Goal: Task Accomplishment & Management: Use online tool/utility

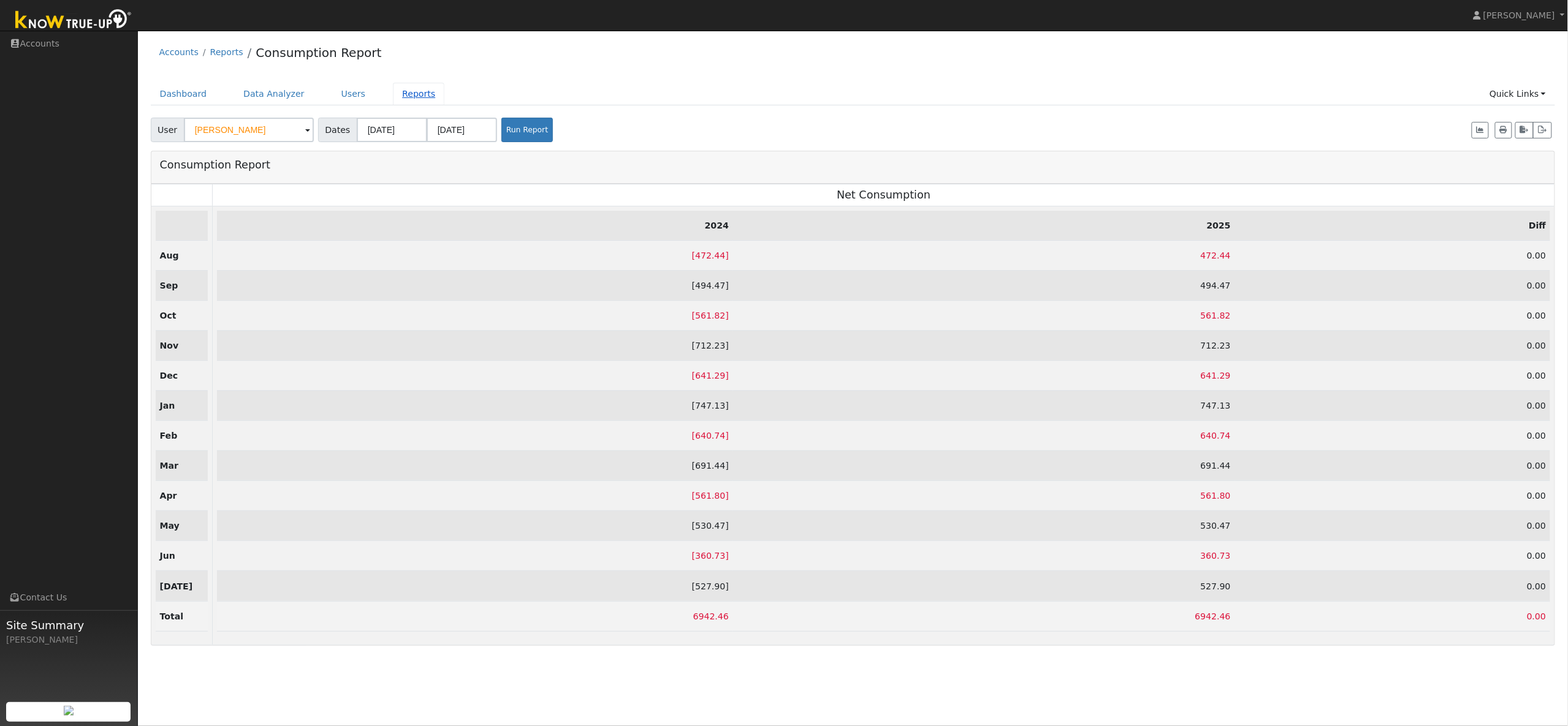
click at [402, 95] on link "Reports" at bounding box center [418, 94] width 51 height 23
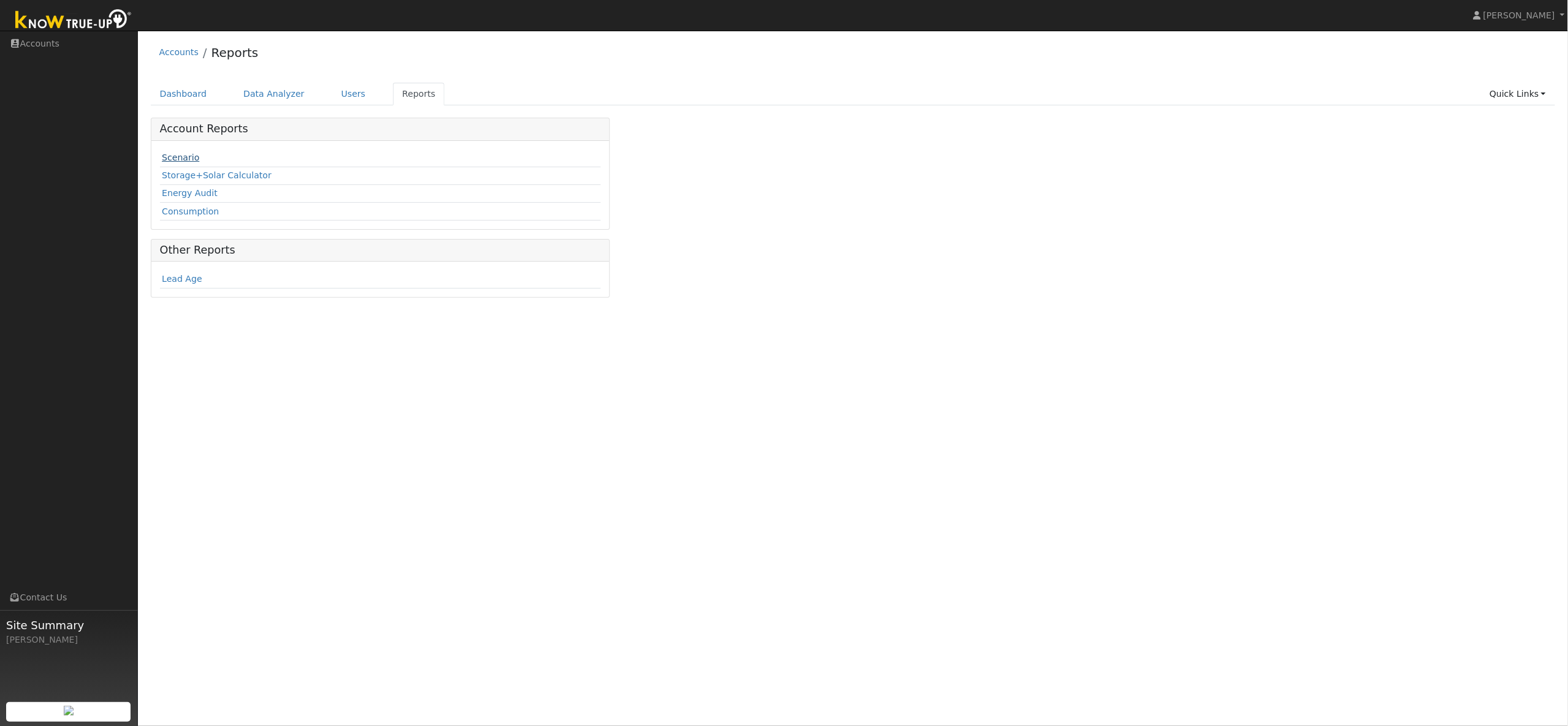
click at [191, 162] on link "Scenario" at bounding box center [181, 158] width 37 height 10
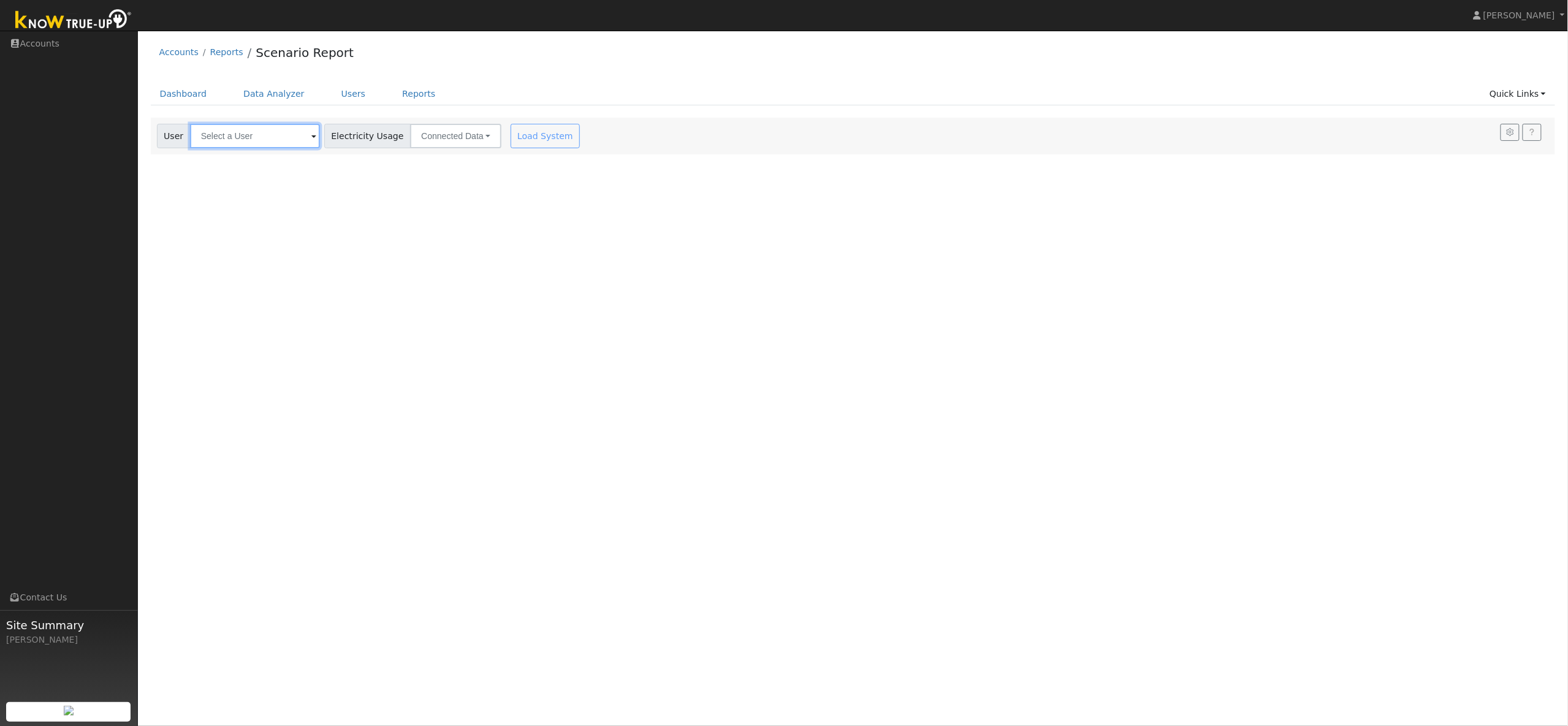
click at [264, 145] on input "text" at bounding box center [255, 136] width 130 height 24
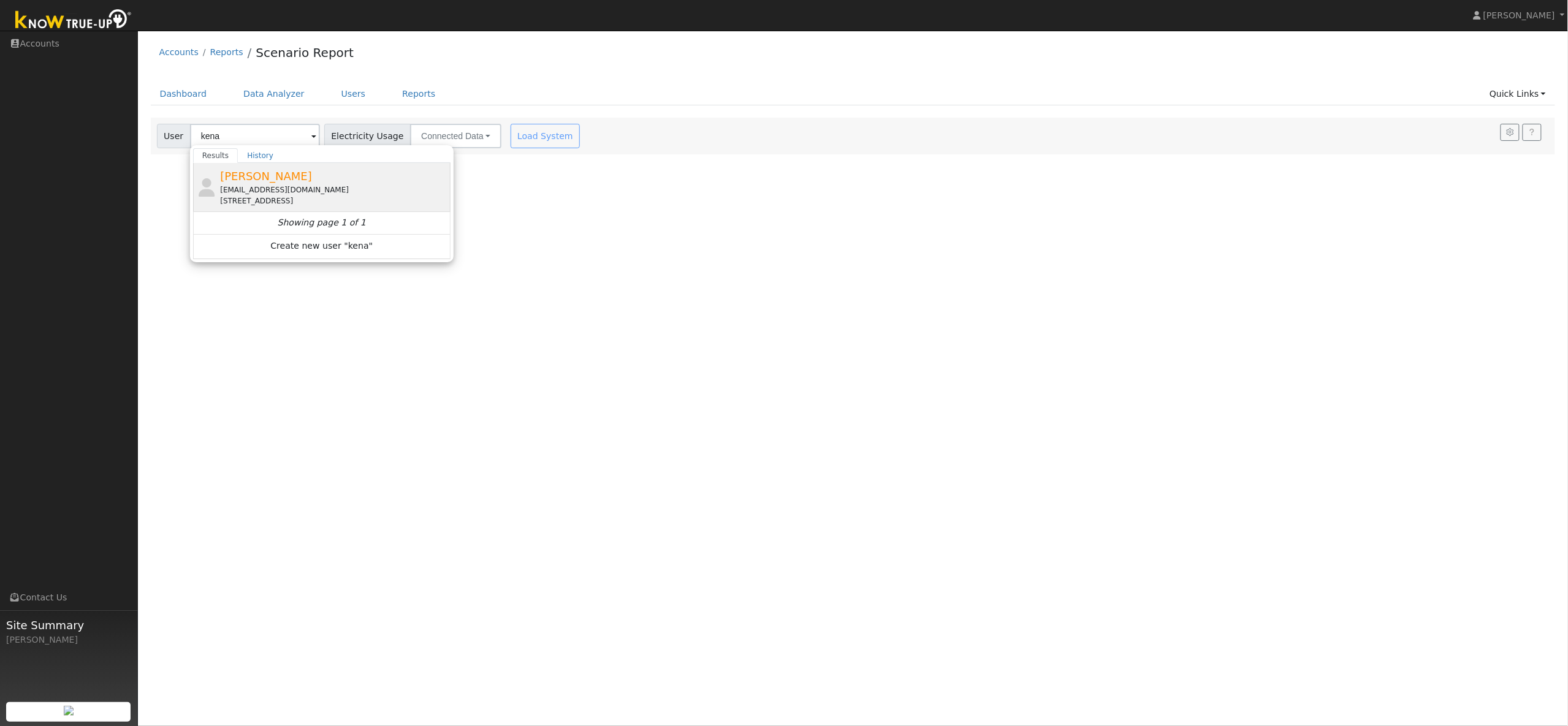
click at [290, 180] on span "[PERSON_NAME]" at bounding box center [266, 176] width 92 height 13
type input "[PERSON_NAME]"
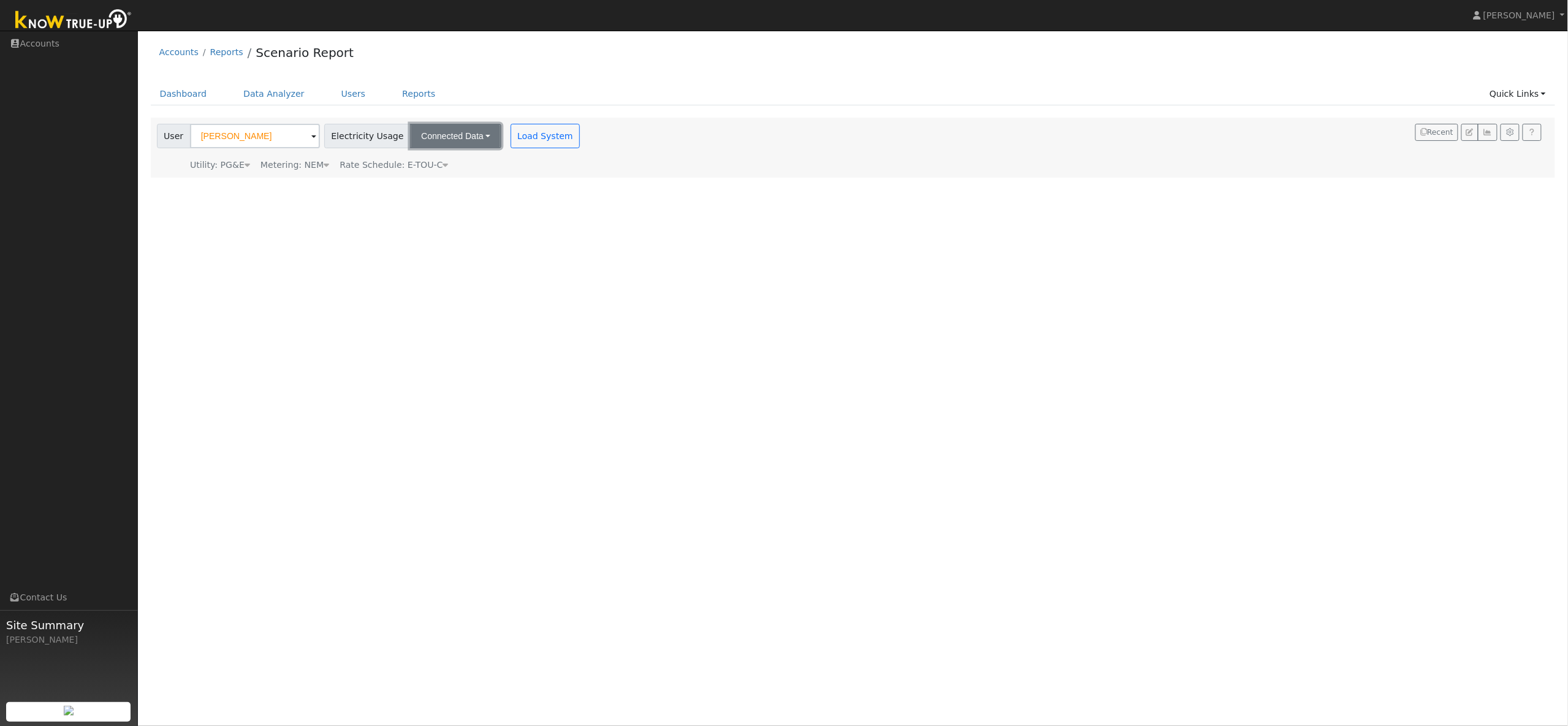
click at [436, 141] on button "Connected Data" at bounding box center [456, 136] width 91 height 24
click at [587, 111] on div "Dashboard Data Analyzer Users Reports Quick Links Quick Add Quick Connect Run a…" at bounding box center [853, 100] width 1405 height 35
click at [535, 138] on button "Load System" at bounding box center [545, 136] width 70 height 24
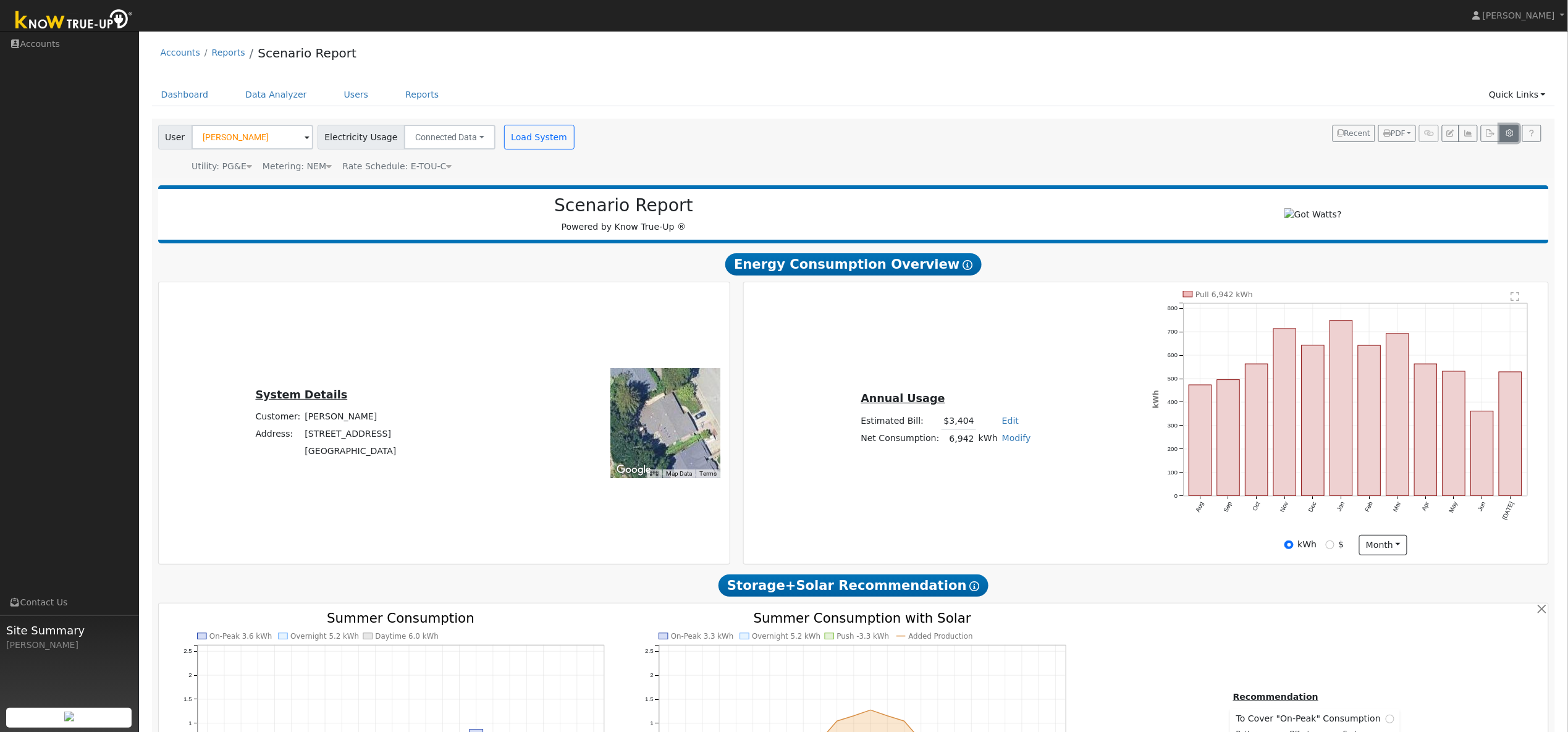
click at [1507, 136] on icon "button" at bounding box center [1509, 133] width 9 height 8
type input "119"
type input "10"
type input "6762"
type input "17500"
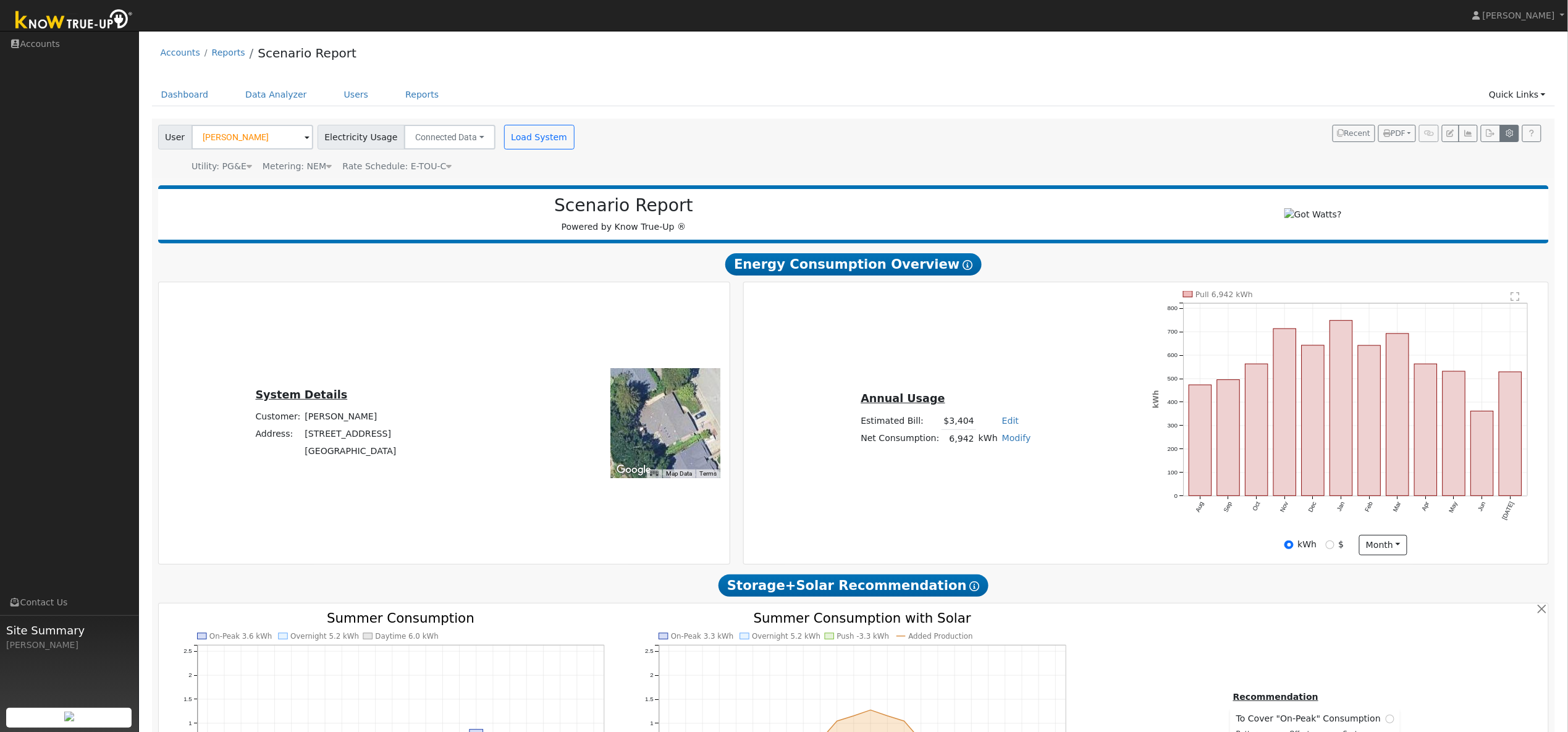
type input "10"
type input "0"
type input "460"
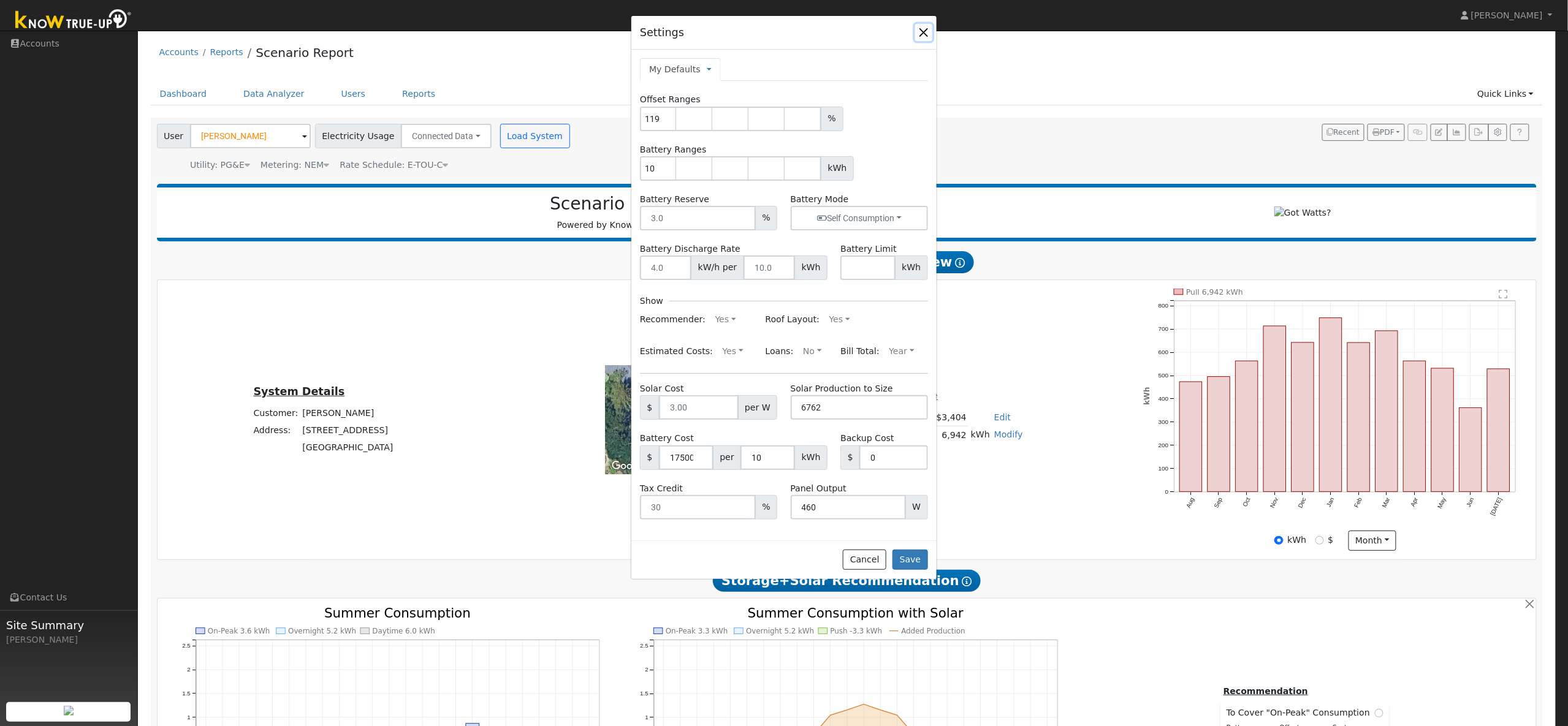
click at [920, 35] on button "button" at bounding box center [923, 32] width 17 height 17
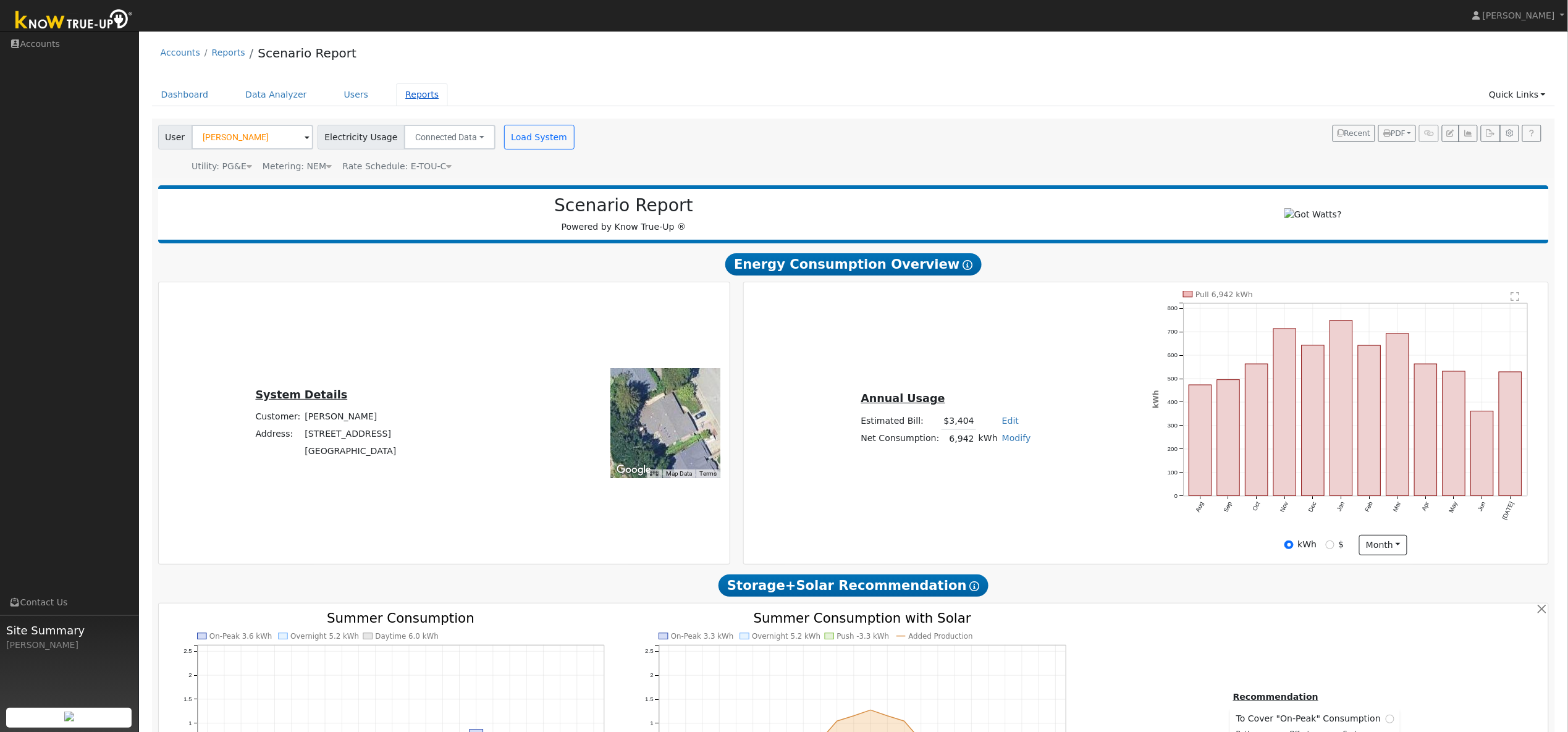
click at [420, 91] on link "Reports" at bounding box center [422, 95] width 52 height 23
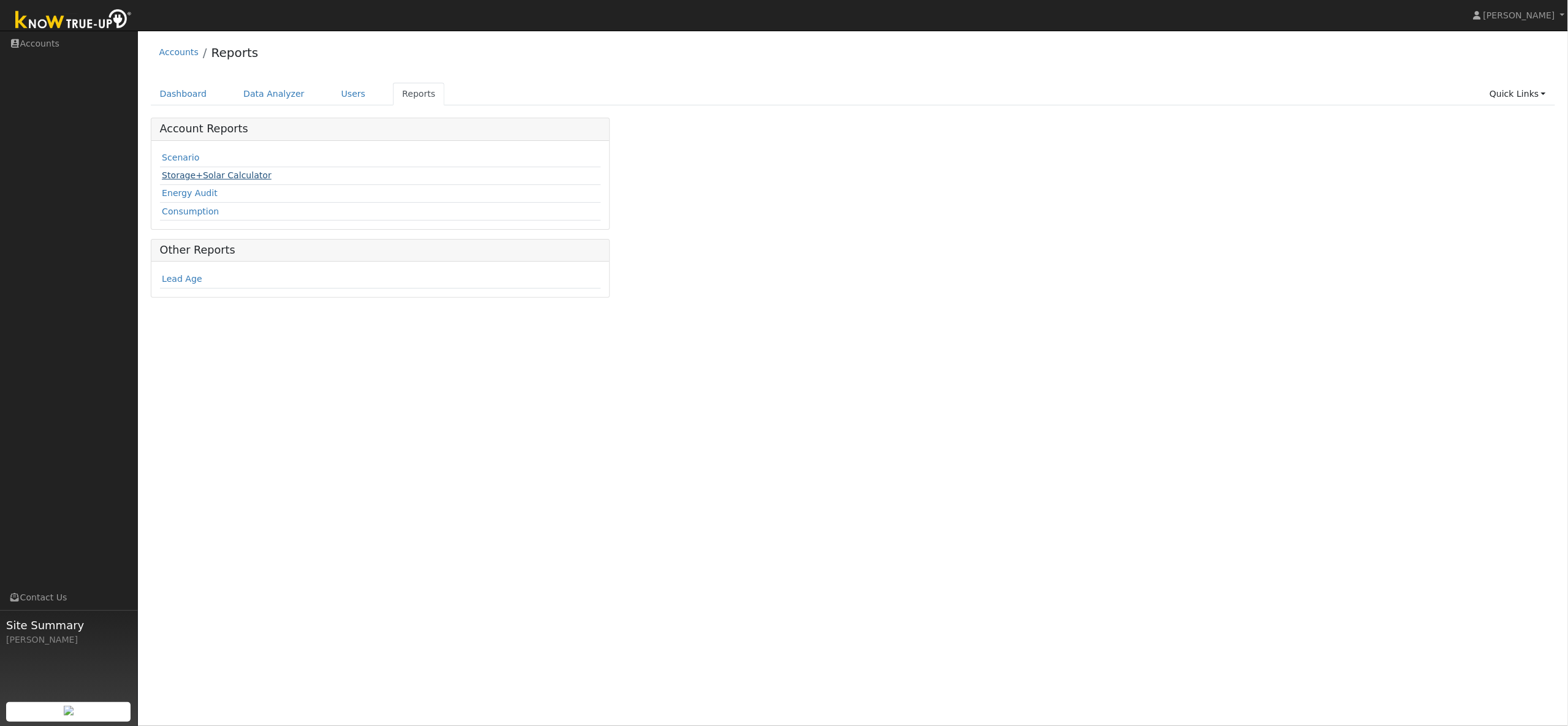
click at [203, 174] on link "Storage+Solar Calculator" at bounding box center [216, 175] width 110 height 10
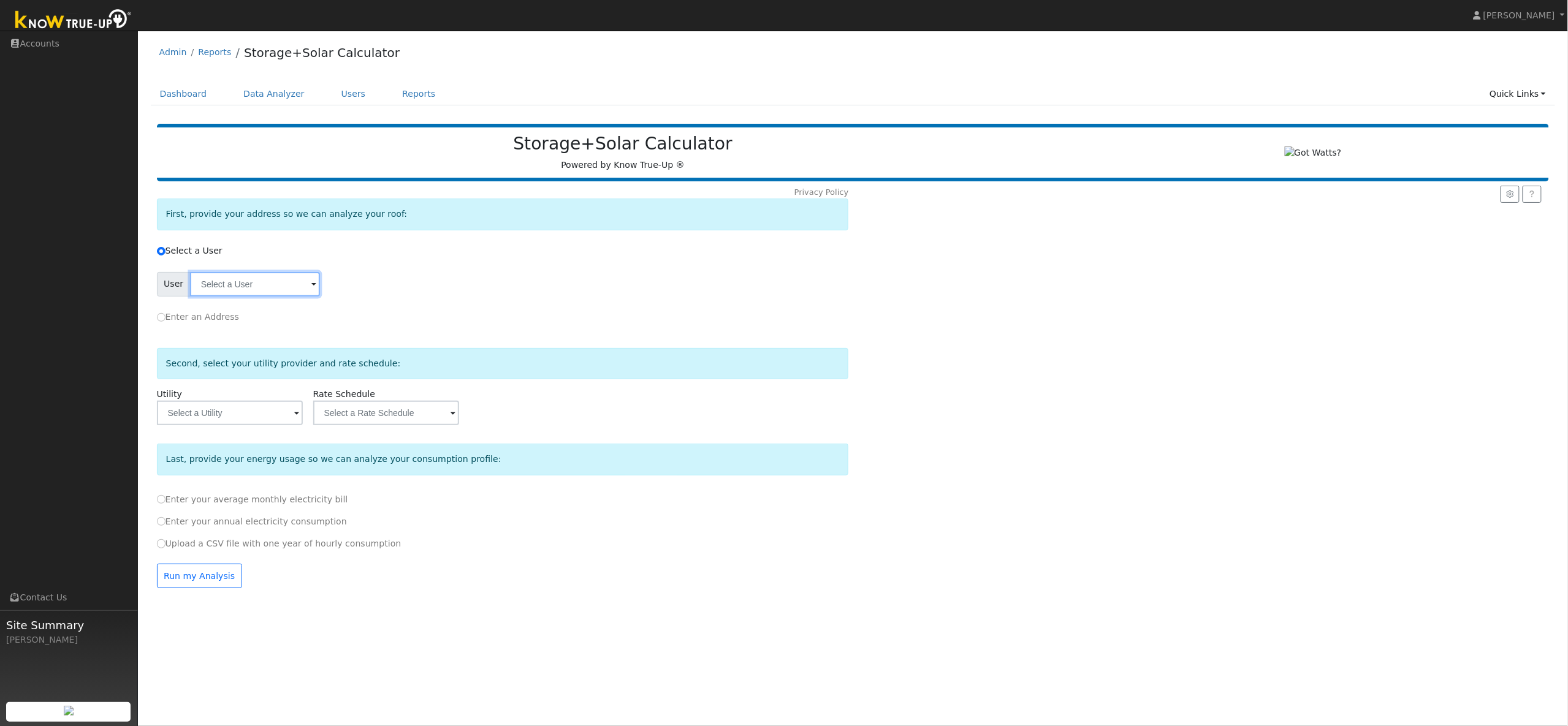
click at [265, 288] on input "text" at bounding box center [255, 283] width 130 height 24
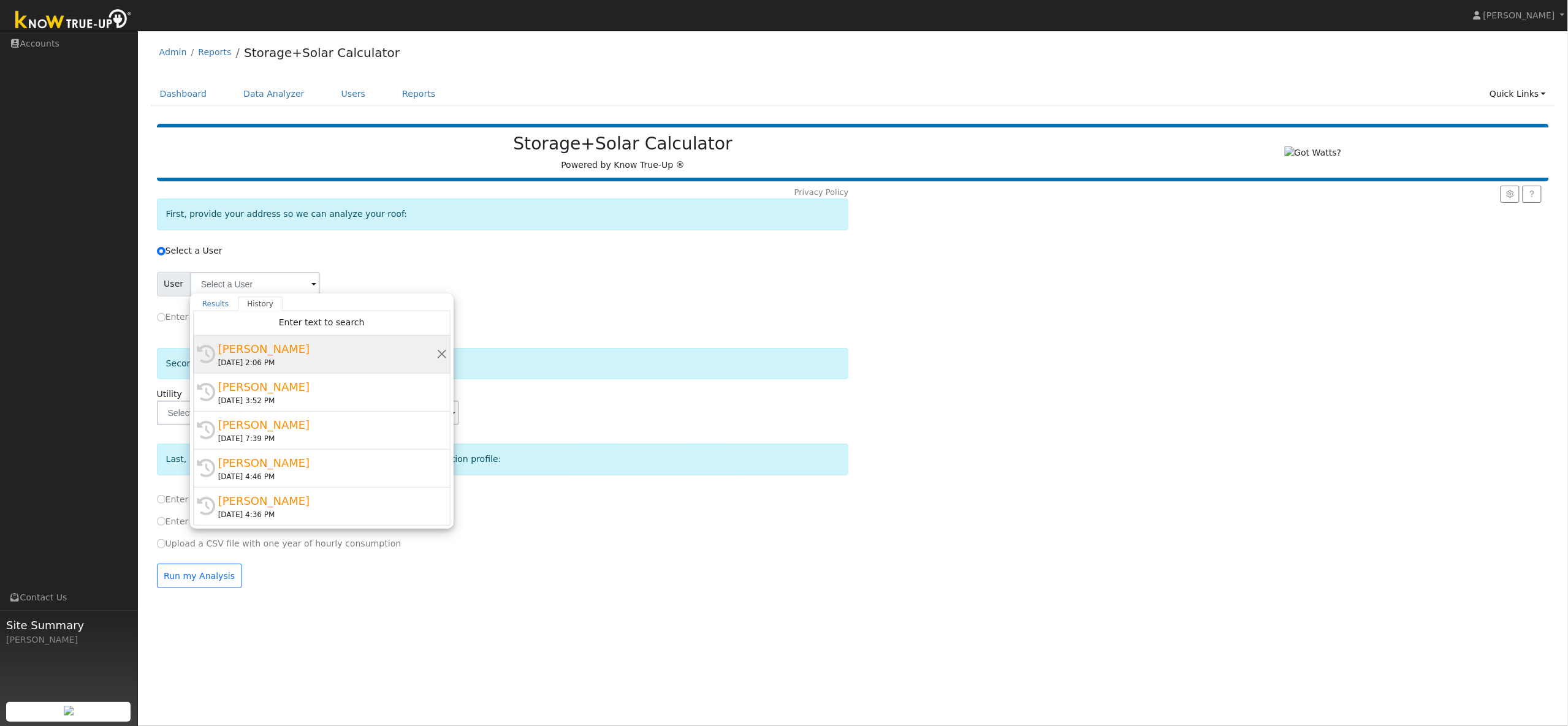
click at [272, 353] on div "[PERSON_NAME]" at bounding box center [326, 349] width 218 height 17
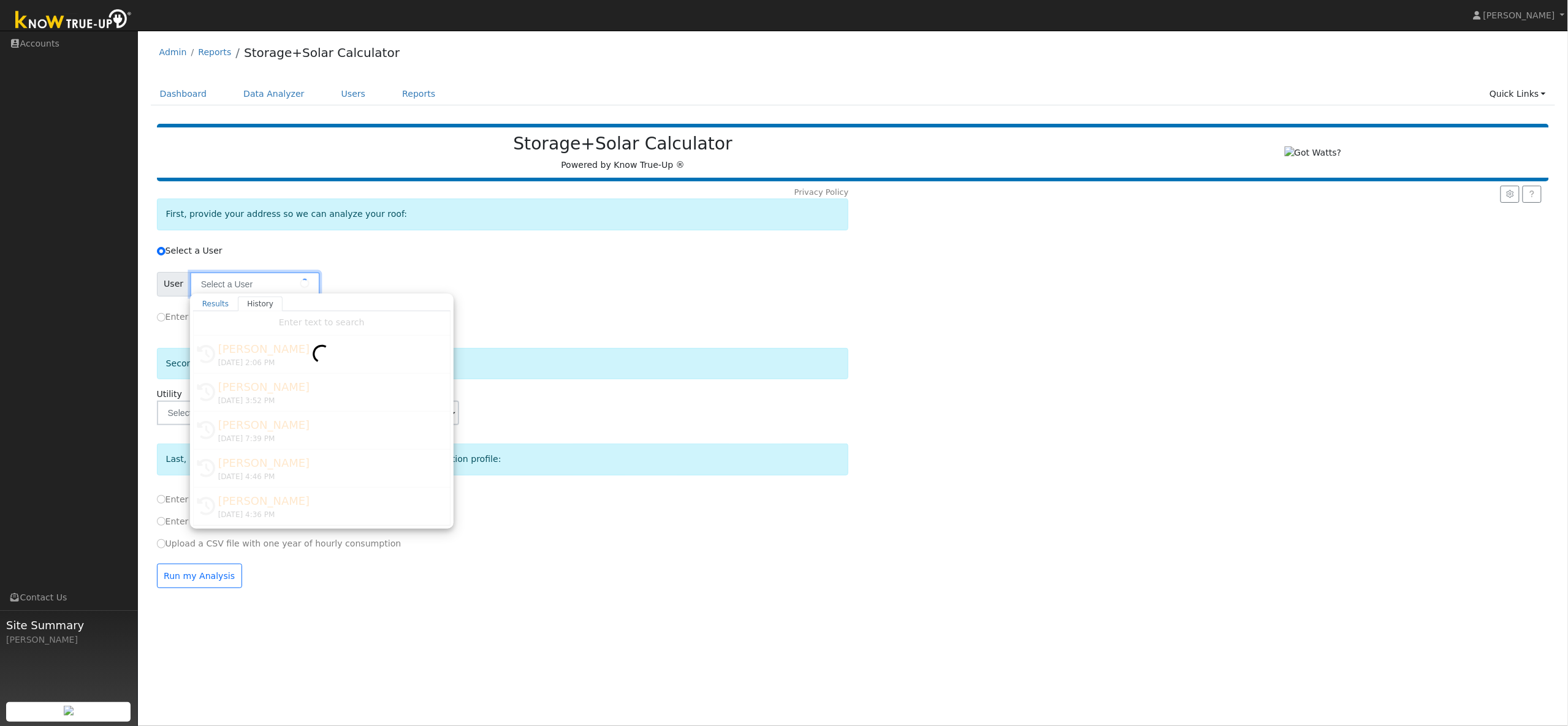
type input "[PERSON_NAME]"
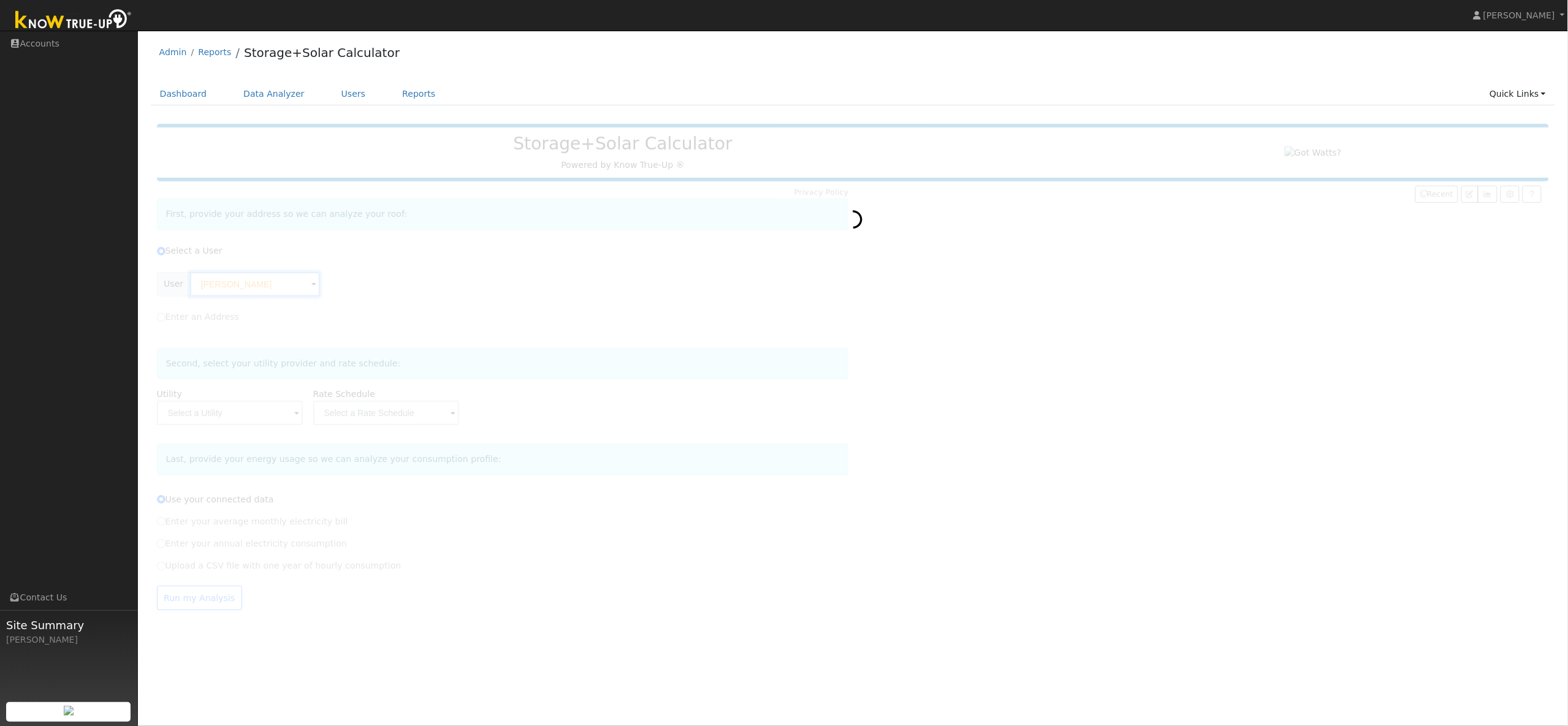
type input "Pacific Gas & Electric"
type input "E-TOU-C"
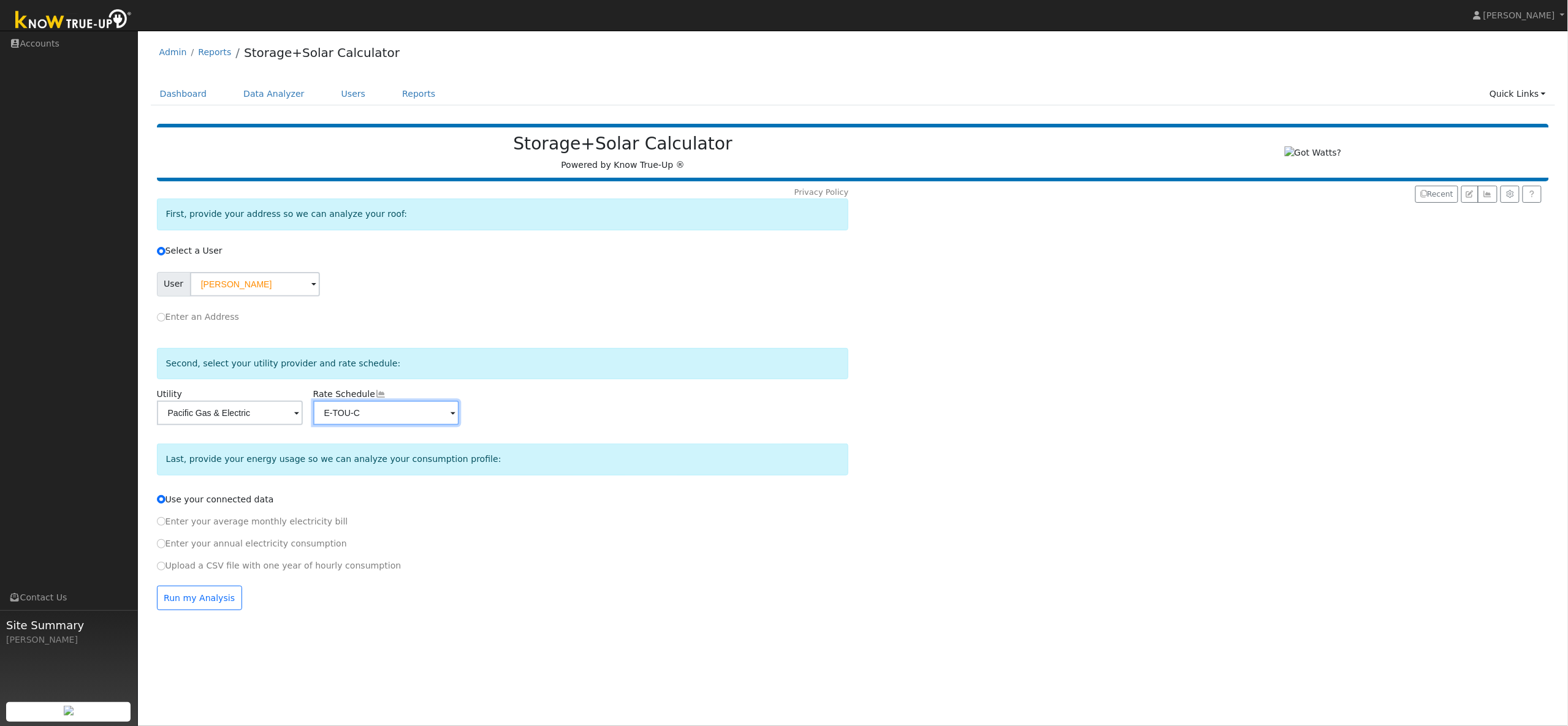
click at [320, 297] on input "E-TOU-C" at bounding box center [255, 283] width 130 height 24
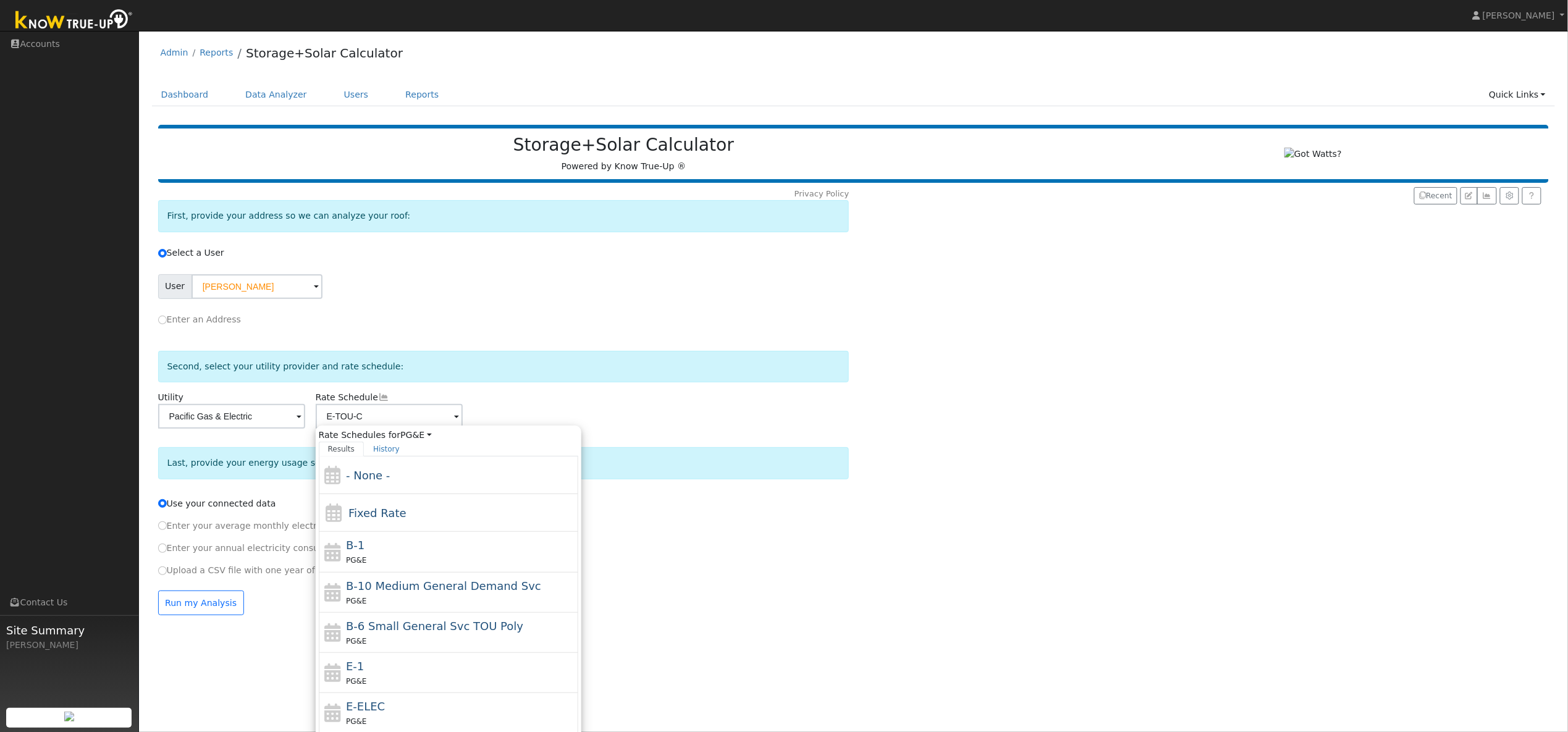
click at [627, 410] on div "Utility Pacific Gas & Electric Rate Schedule E-TOU-C Rate Schedules for PG&E Al…" at bounding box center [503, 408] width 696 height 42
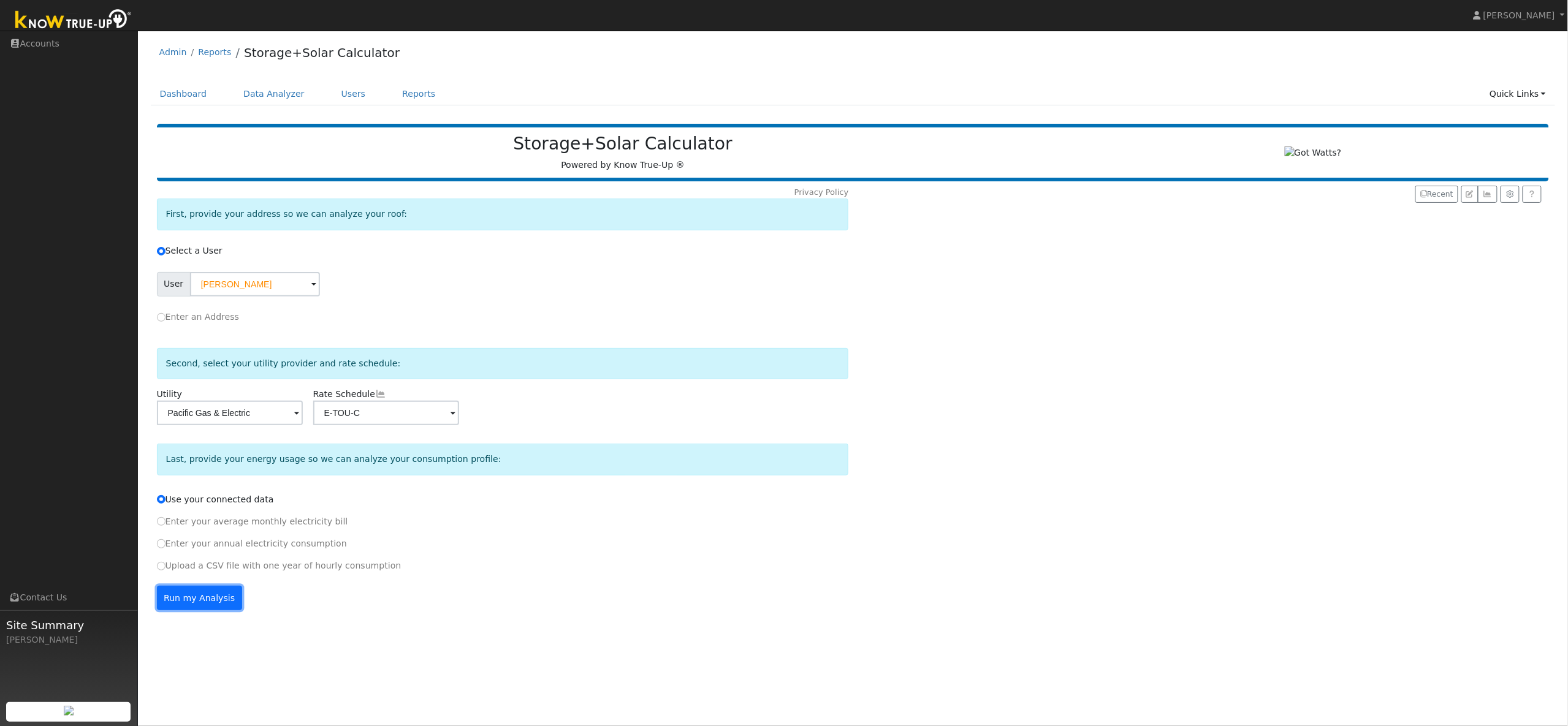
click at [203, 606] on button "Run my Analysis" at bounding box center [199, 597] width 85 height 24
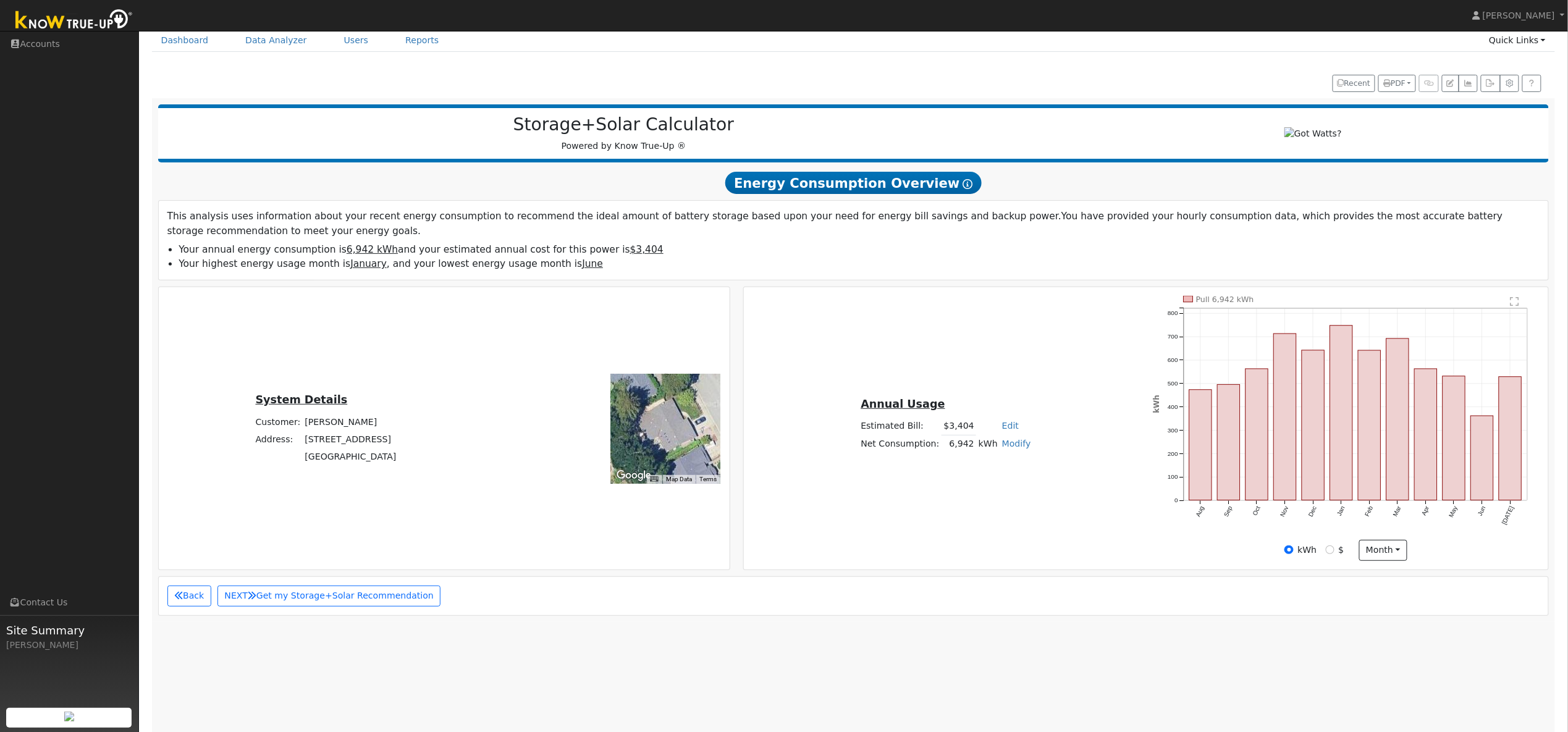
scroll to position [48, 0]
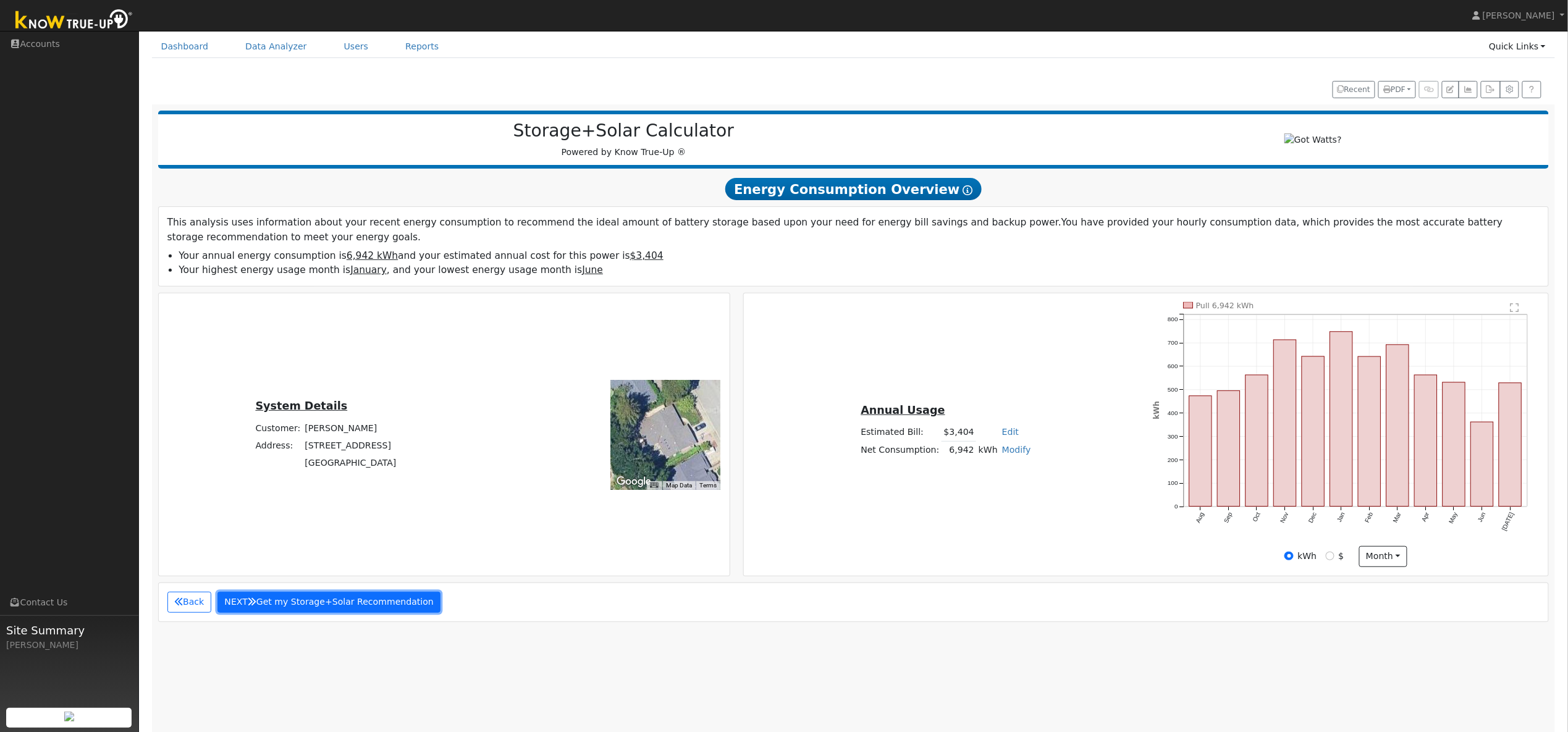
click at [388, 608] on button "NEXT Get my Storage+Solar Recommendation" at bounding box center [329, 602] width 224 height 21
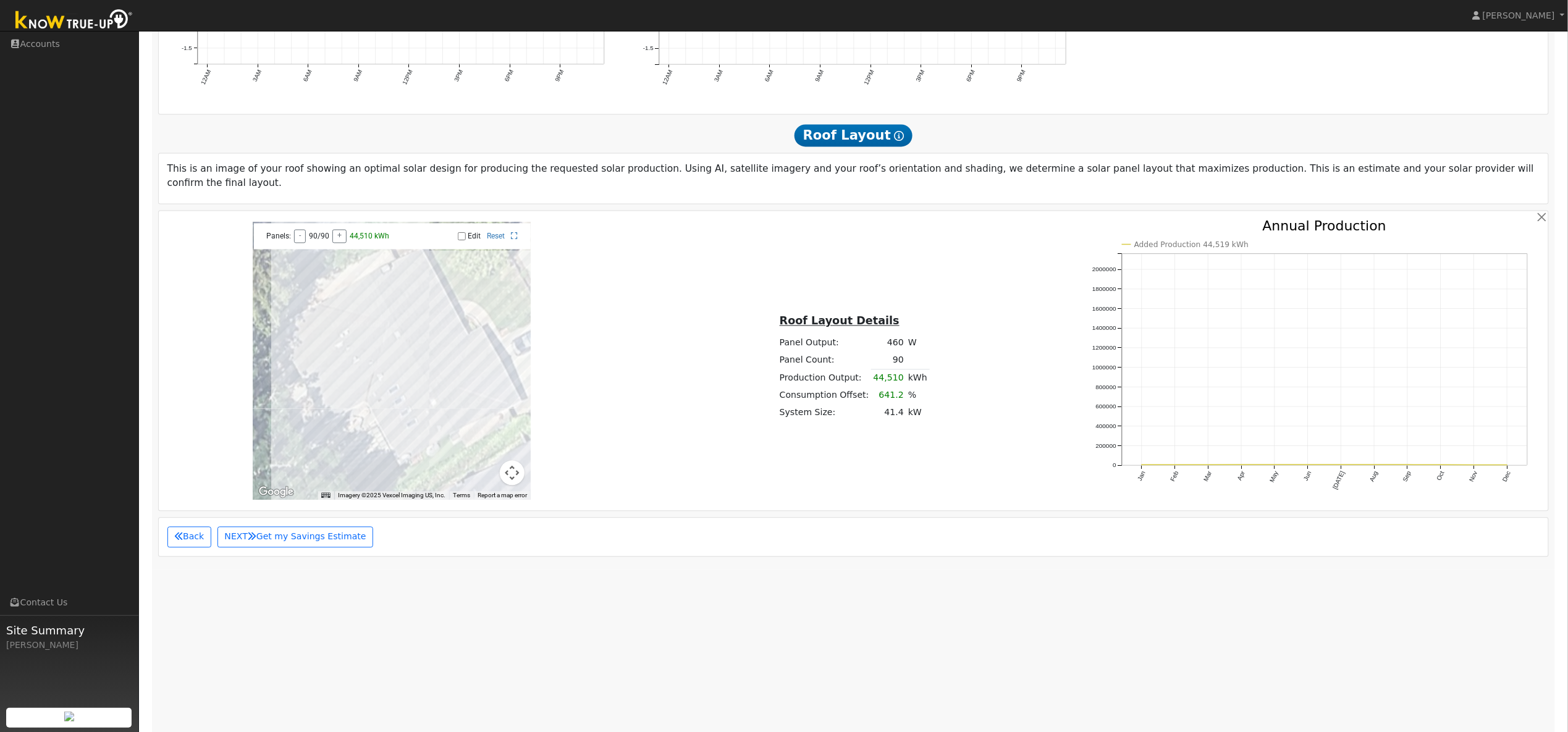
scroll to position [1074, 0]
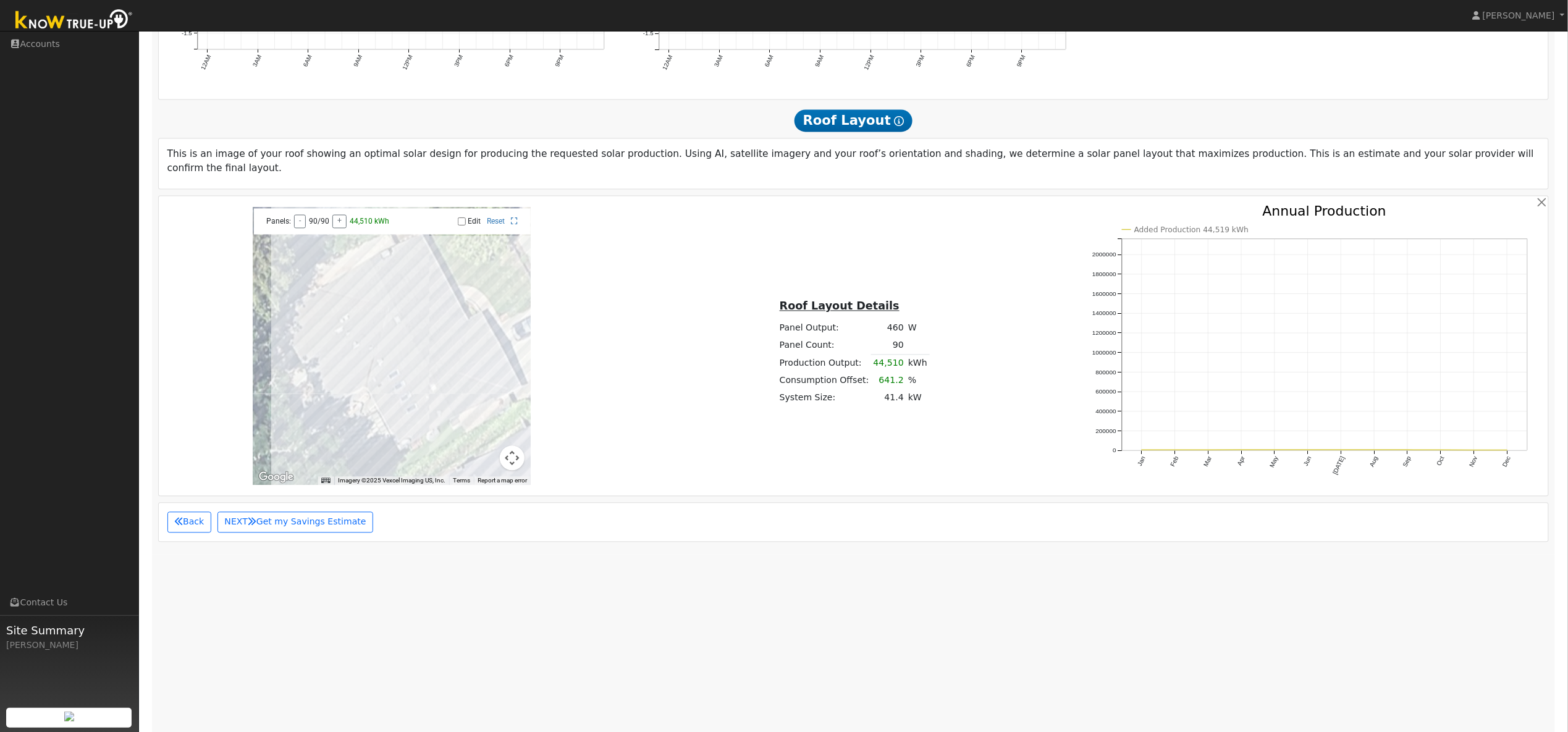
click at [398, 259] on div at bounding box center [391, 346] width 278 height 278
click at [407, 255] on div at bounding box center [391, 346] width 278 height 278
click at [462, 219] on input "Edit" at bounding box center [462, 222] width 8 height 8
checkbox input "true"
click at [349, 256] on div at bounding box center [391, 346] width 278 height 278
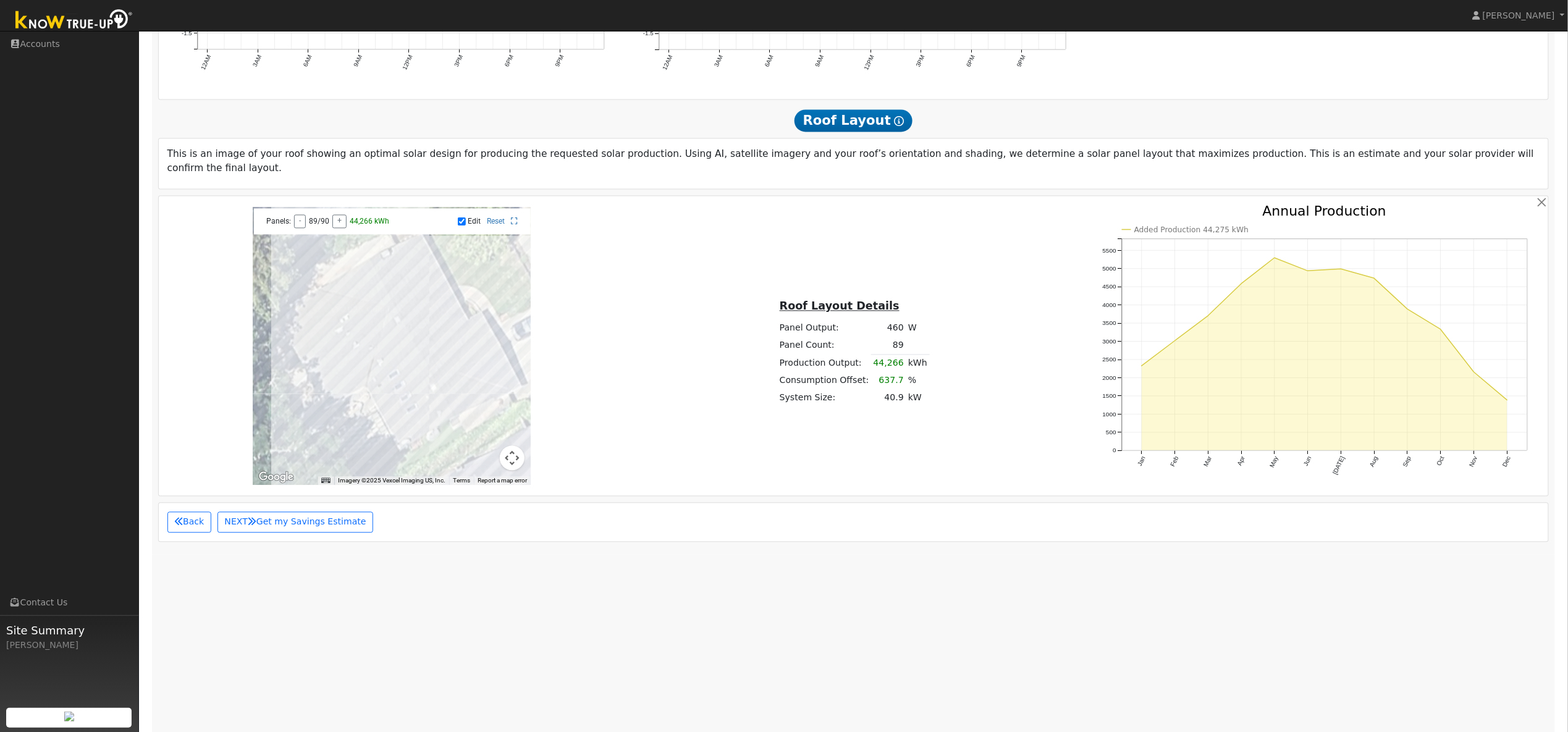
click at [338, 265] on div at bounding box center [391, 346] width 278 height 278
click at [312, 306] on div at bounding box center [391, 346] width 278 height 278
click at [317, 313] on div at bounding box center [391, 346] width 278 height 278
click at [321, 321] on div at bounding box center [391, 346] width 278 height 278
click at [332, 307] on div at bounding box center [391, 346] width 278 height 278
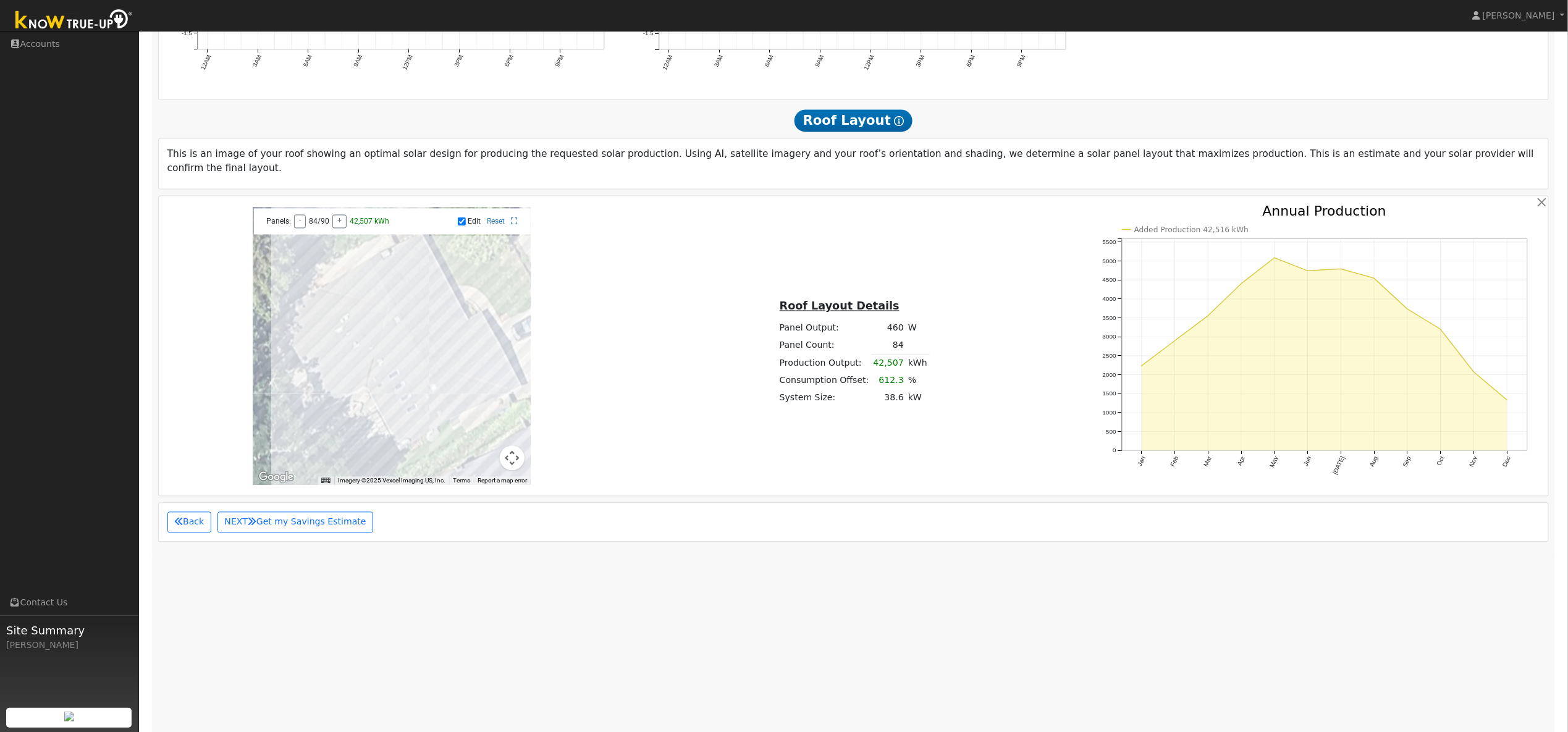
click at [337, 313] on div at bounding box center [391, 346] width 278 height 278
click at [358, 312] on div at bounding box center [391, 346] width 278 height 278
click at [345, 324] on div at bounding box center [391, 346] width 278 height 278
click at [328, 335] on div at bounding box center [391, 346] width 278 height 278
click at [310, 342] on div at bounding box center [391, 346] width 278 height 278
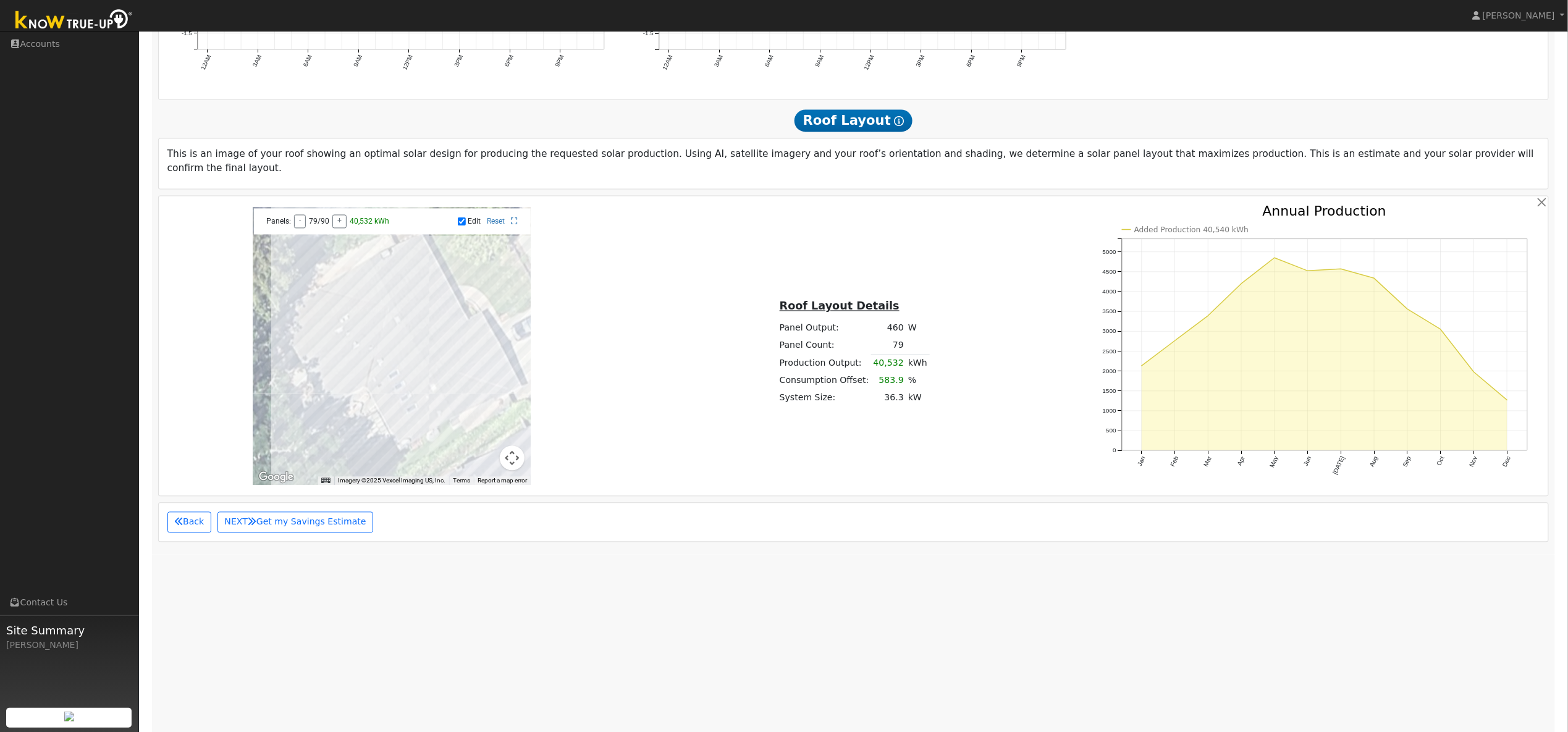
click at [305, 333] on div at bounding box center [391, 346] width 278 height 278
click at [305, 361] on div at bounding box center [391, 346] width 278 height 278
click at [310, 369] on div at bounding box center [391, 346] width 278 height 278
click at [315, 379] on div at bounding box center [391, 346] width 278 height 278
click at [318, 386] on div at bounding box center [391, 346] width 278 height 278
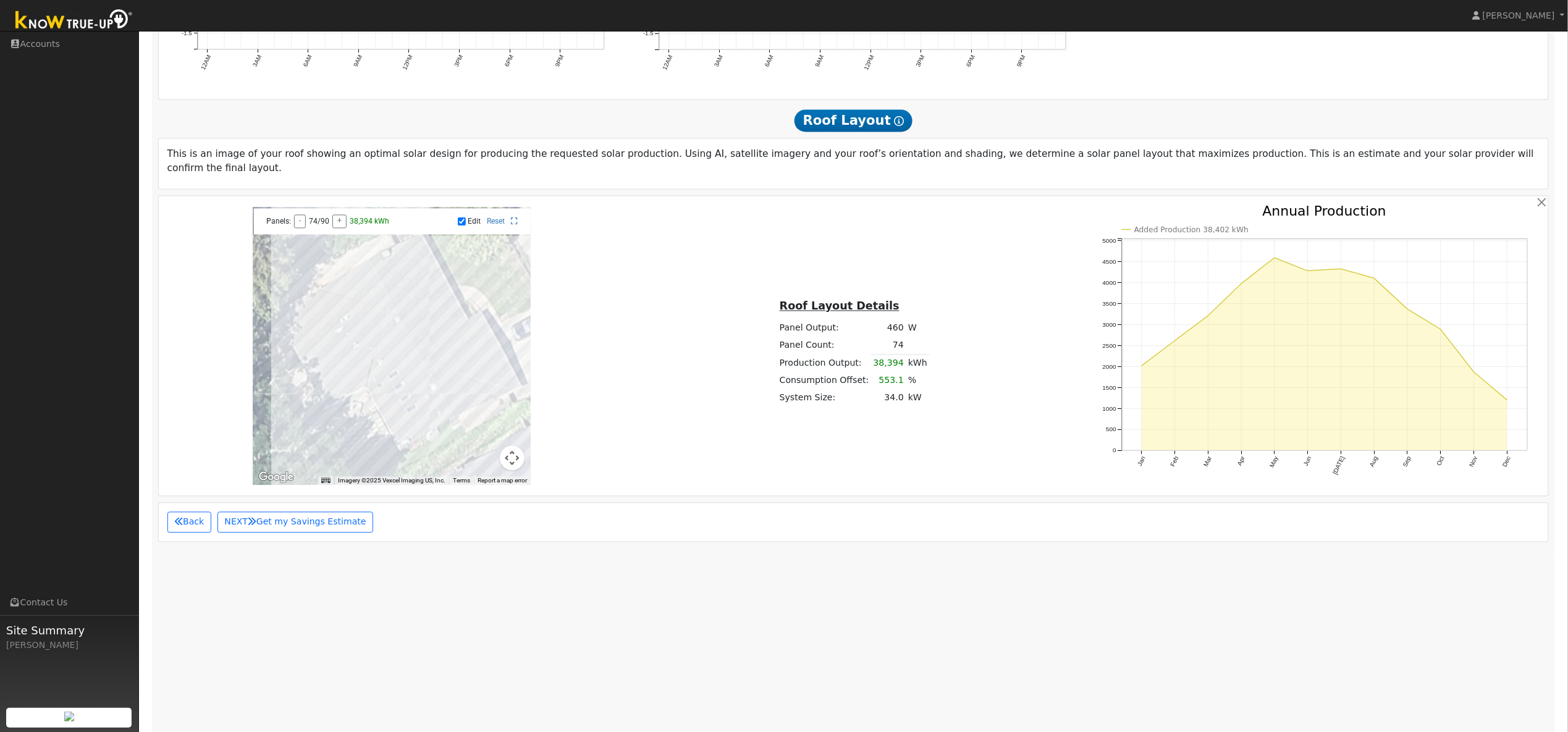
click at [330, 378] on div at bounding box center [391, 346] width 278 height 278
click at [328, 369] on div at bounding box center [391, 346] width 278 height 278
click at [323, 360] on div at bounding box center [391, 346] width 278 height 278
click at [321, 351] on div at bounding box center [391, 346] width 278 height 278
click at [344, 342] on div at bounding box center [391, 346] width 278 height 278
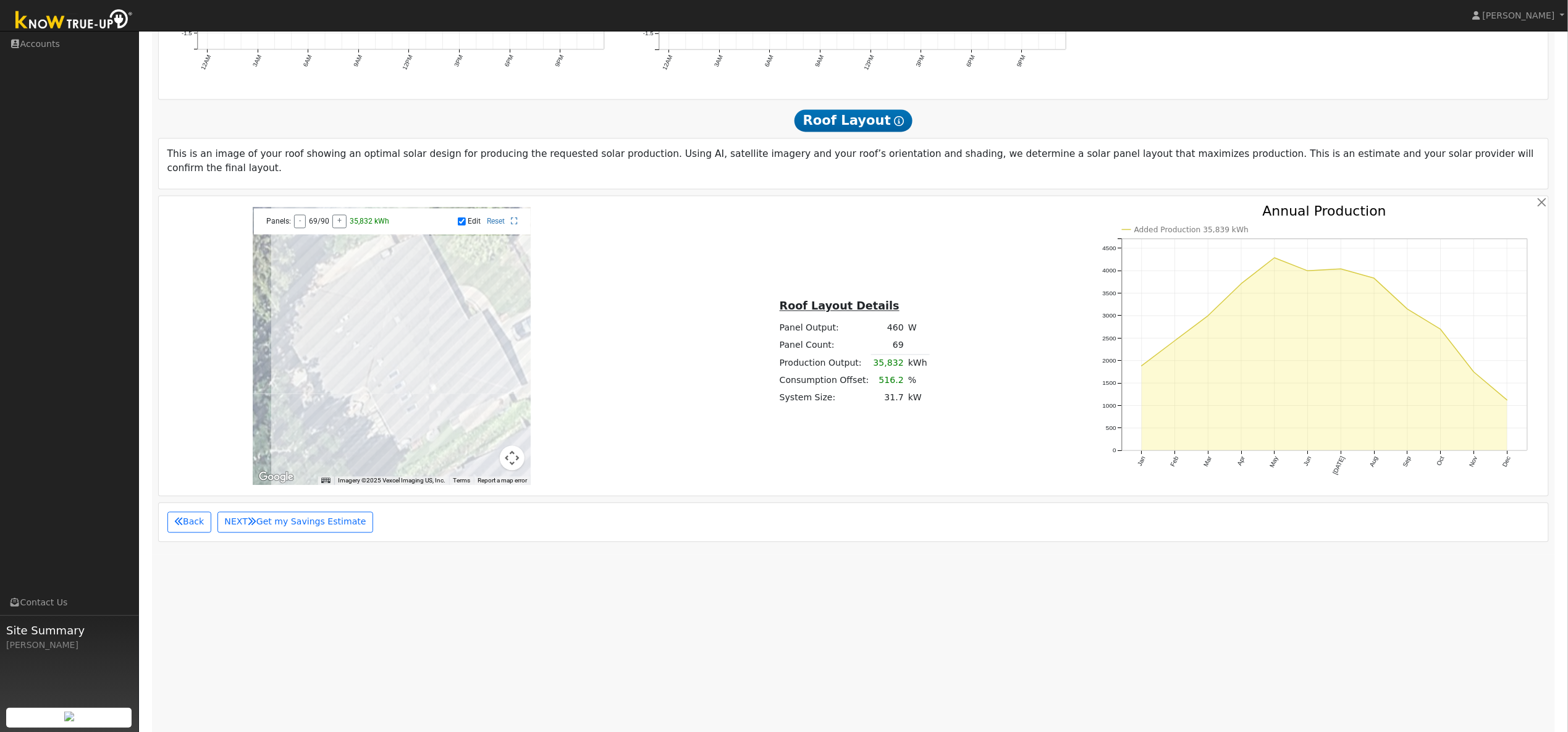
click at [348, 352] on div at bounding box center [391, 346] width 278 height 278
click at [349, 361] on div at bounding box center [391, 346] width 278 height 278
click at [353, 369] on div at bounding box center [391, 346] width 278 height 278
click at [362, 341] on div at bounding box center [391, 346] width 278 height 278
click at [360, 335] on div at bounding box center [391, 346] width 278 height 278
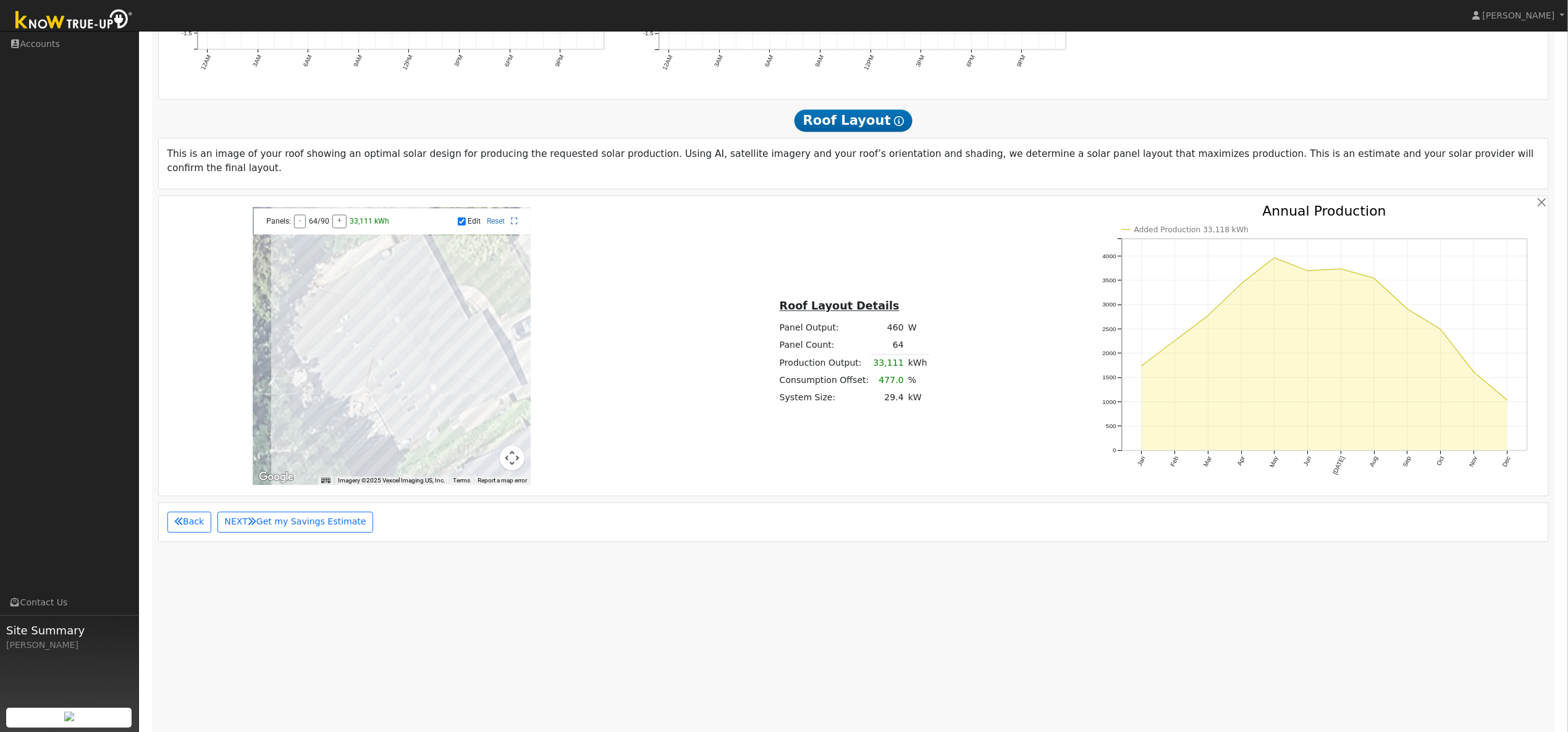
click at [361, 293] on div at bounding box center [391, 346] width 278 height 278
click at [356, 280] on div at bounding box center [391, 346] width 278 height 278
click at [341, 287] on div at bounding box center [391, 346] width 278 height 278
click at [382, 340] on div at bounding box center [391, 346] width 278 height 278
click at [395, 349] on div at bounding box center [391, 346] width 278 height 278
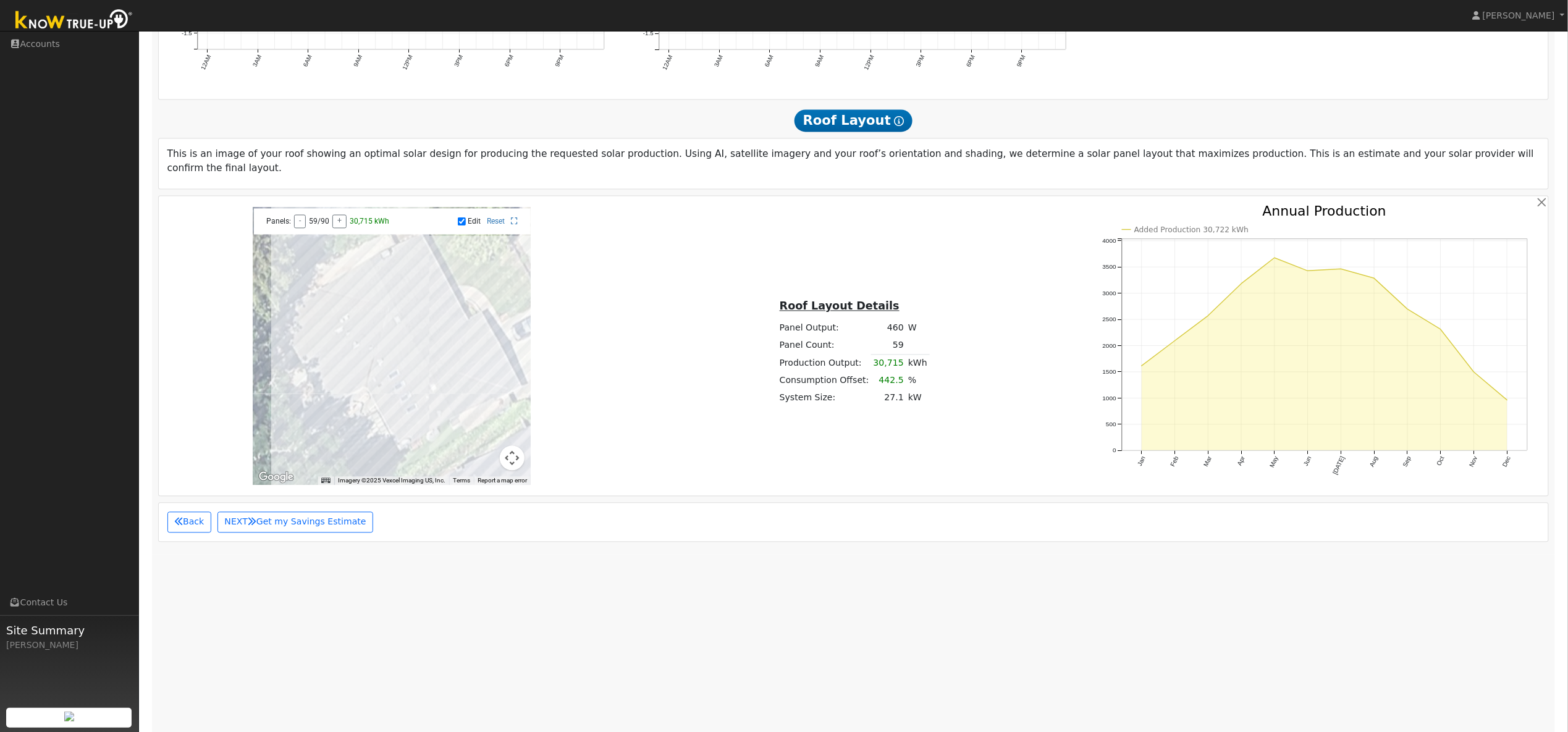
click at [397, 356] on div at bounding box center [391, 346] width 278 height 278
click at [403, 364] on div at bounding box center [391, 346] width 278 height 278
click at [411, 377] on div at bounding box center [391, 346] width 278 height 278
click at [413, 383] on div at bounding box center [391, 346] width 278 height 278
click at [418, 397] on div at bounding box center [391, 346] width 278 height 278
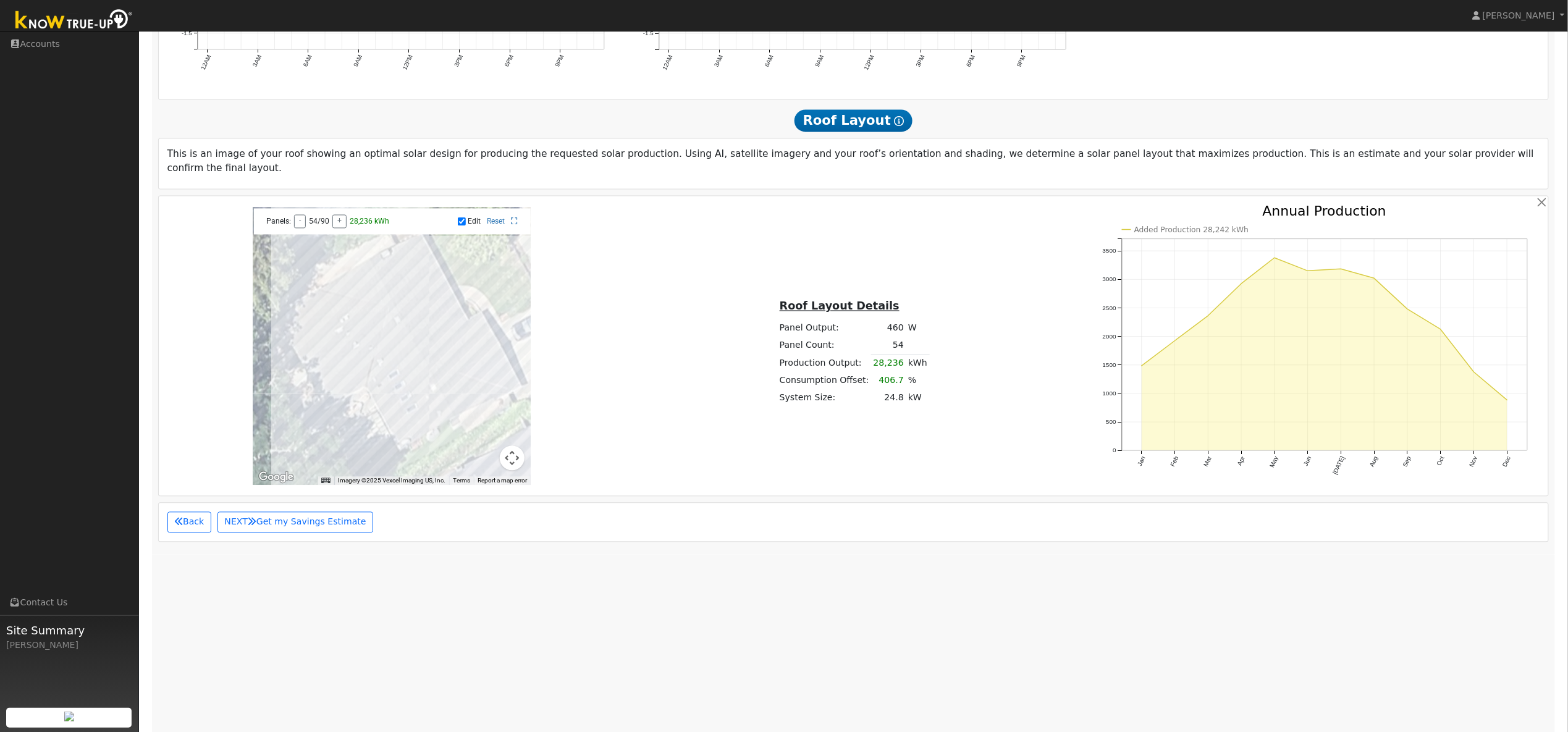
click at [424, 404] on div at bounding box center [391, 346] width 278 height 278
click at [426, 416] on div at bounding box center [391, 346] width 278 height 278
click at [433, 425] on div at bounding box center [391, 346] width 278 height 278
click at [416, 432] on div at bounding box center [391, 346] width 278 height 278
click at [412, 425] on div at bounding box center [391, 346] width 278 height 278
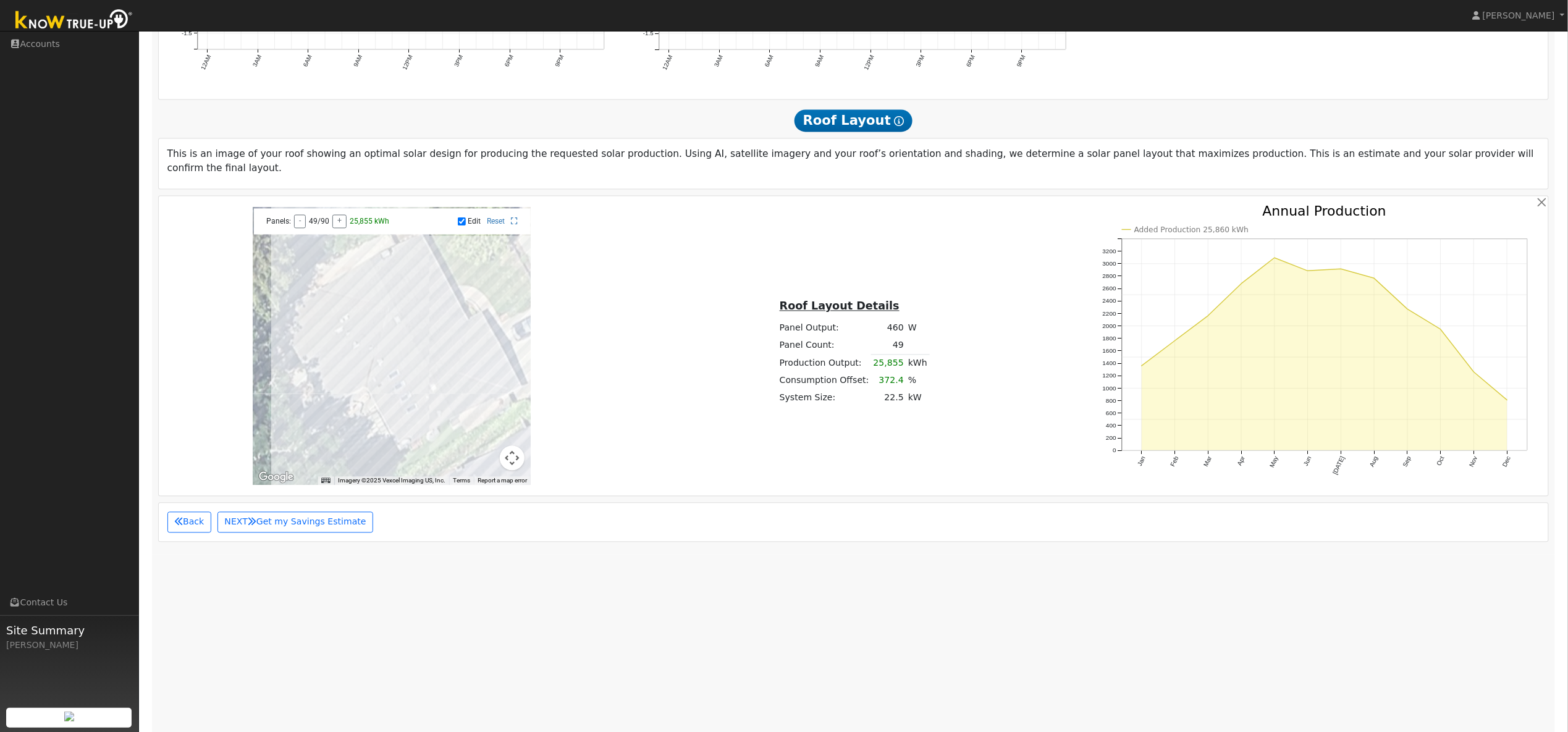
click at [396, 431] on div at bounding box center [391, 346] width 278 height 278
click at [388, 420] on div at bounding box center [391, 346] width 278 height 278
click at [383, 410] on div at bounding box center [391, 346] width 278 height 278
click at [379, 402] on div at bounding box center [391, 346] width 278 height 278
click at [372, 393] on div at bounding box center [391, 346] width 278 height 278
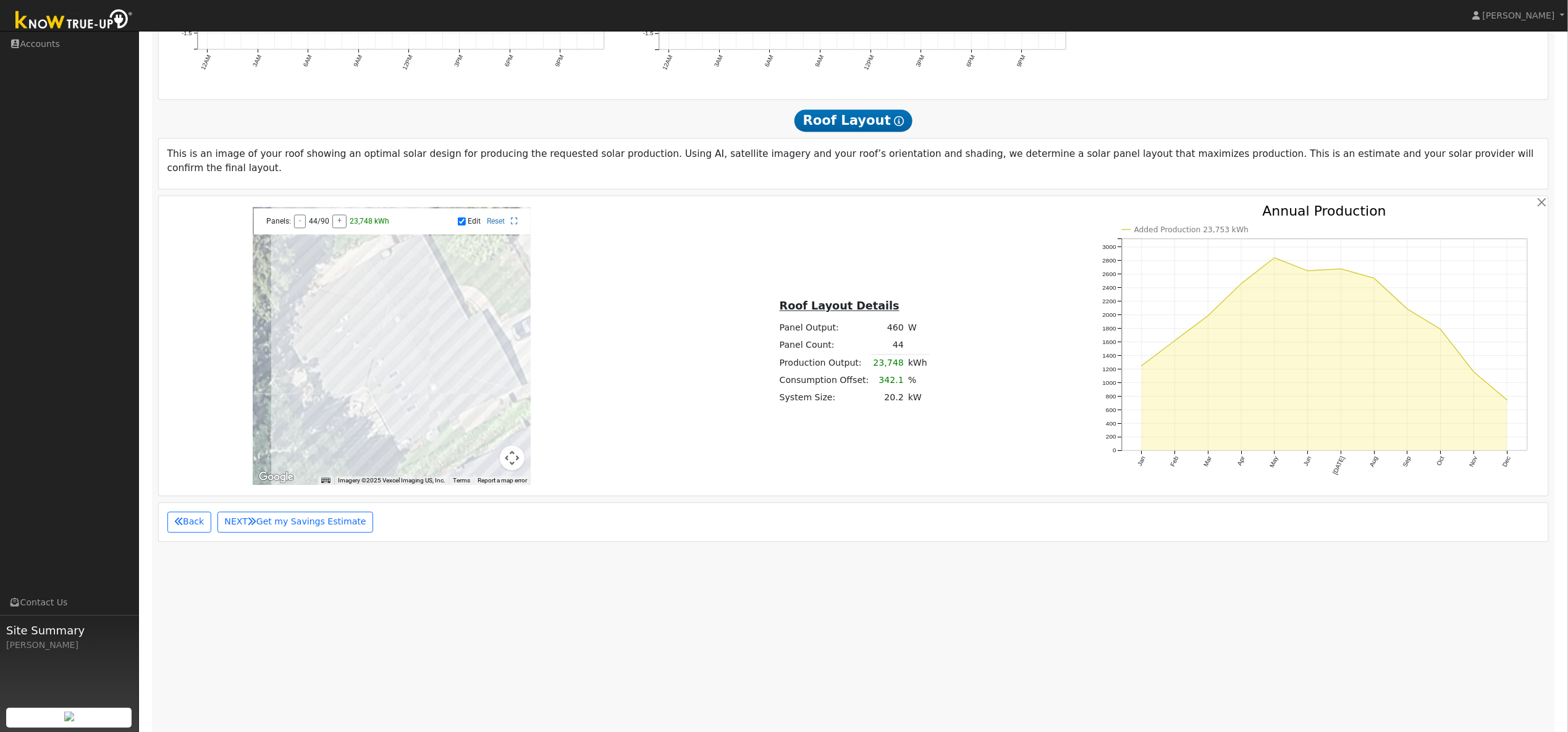
click at [378, 365] on div at bounding box center [391, 346] width 278 height 278
click at [383, 374] on div at bounding box center [391, 346] width 278 height 278
click at [392, 381] on div at bounding box center [391, 346] width 278 height 278
click at [394, 394] on div at bounding box center [391, 346] width 278 height 278
click at [402, 403] on div at bounding box center [391, 346] width 278 height 278
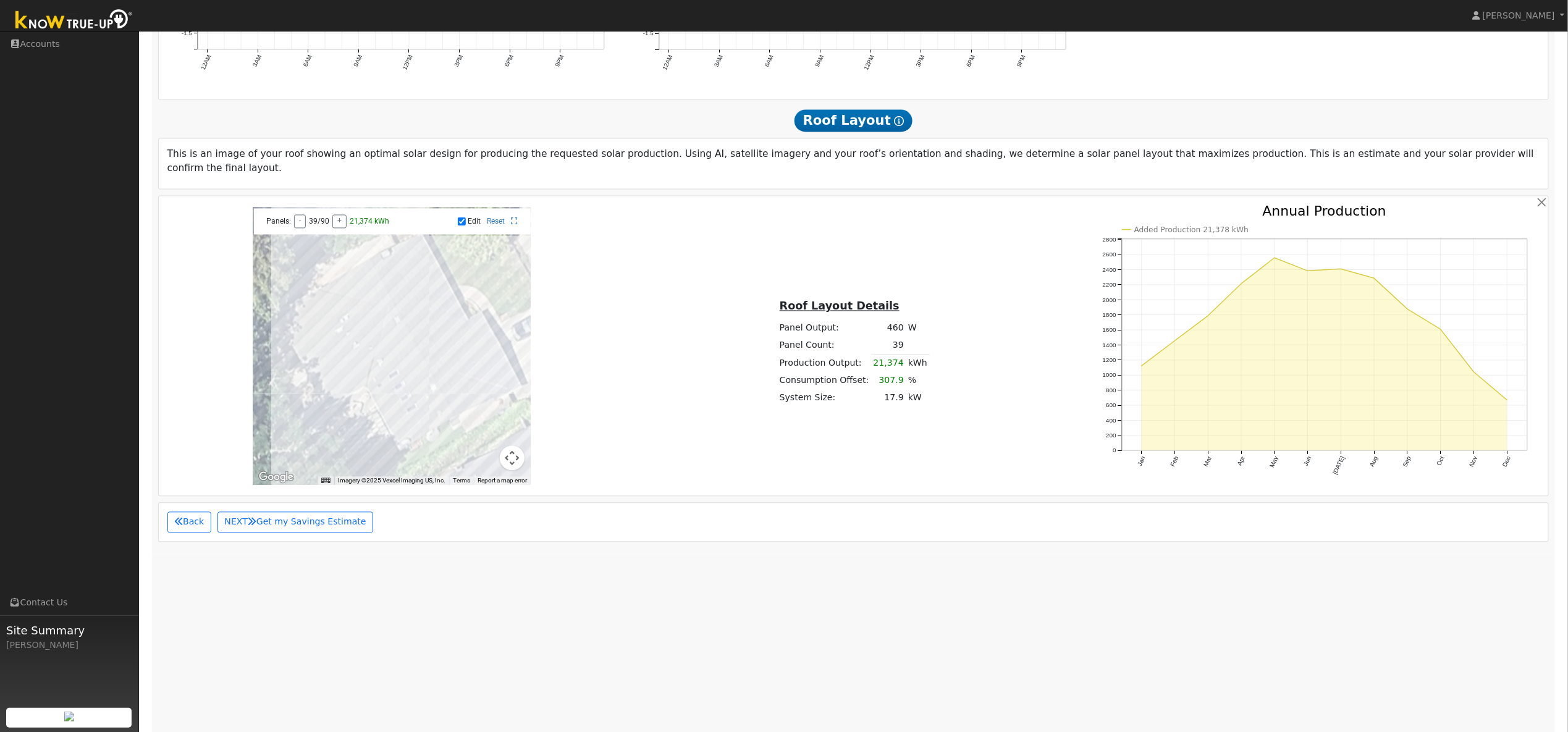
click at [406, 413] on div at bounding box center [391, 346] width 278 height 278
click at [475, 328] on div at bounding box center [391, 346] width 278 height 278
click at [485, 347] on div at bounding box center [391, 346] width 278 height 278
click at [475, 351] on div at bounding box center [391, 346] width 278 height 278
click at [399, 259] on div at bounding box center [391, 346] width 278 height 278
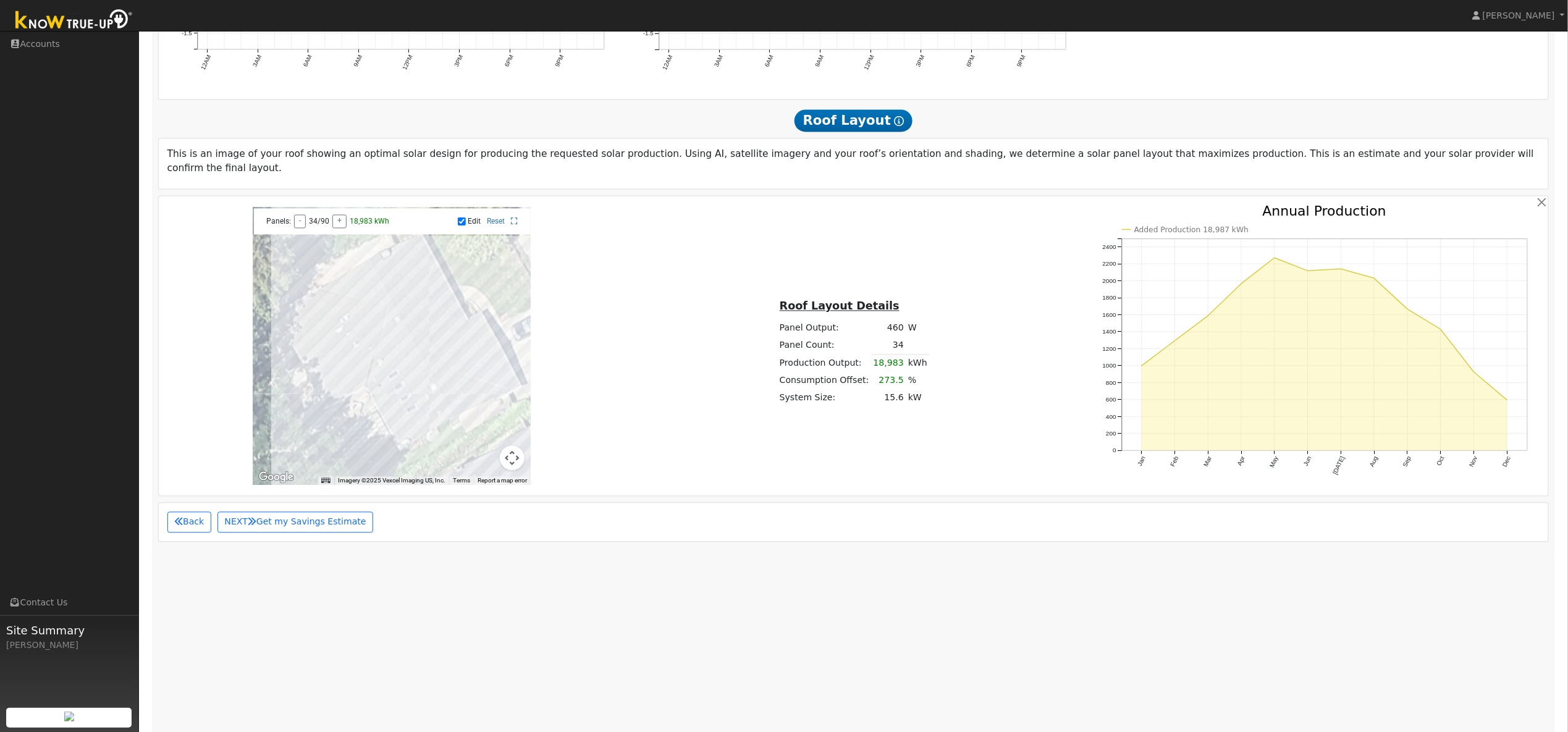
click at [404, 257] on div at bounding box center [391, 346] width 278 height 278
click at [421, 264] on div at bounding box center [391, 346] width 278 height 278
click at [424, 269] on div at bounding box center [391, 346] width 278 height 278
click at [417, 274] on div at bounding box center [391, 346] width 278 height 278
click at [425, 285] on div at bounding box center [391, 346] width 278 height 278
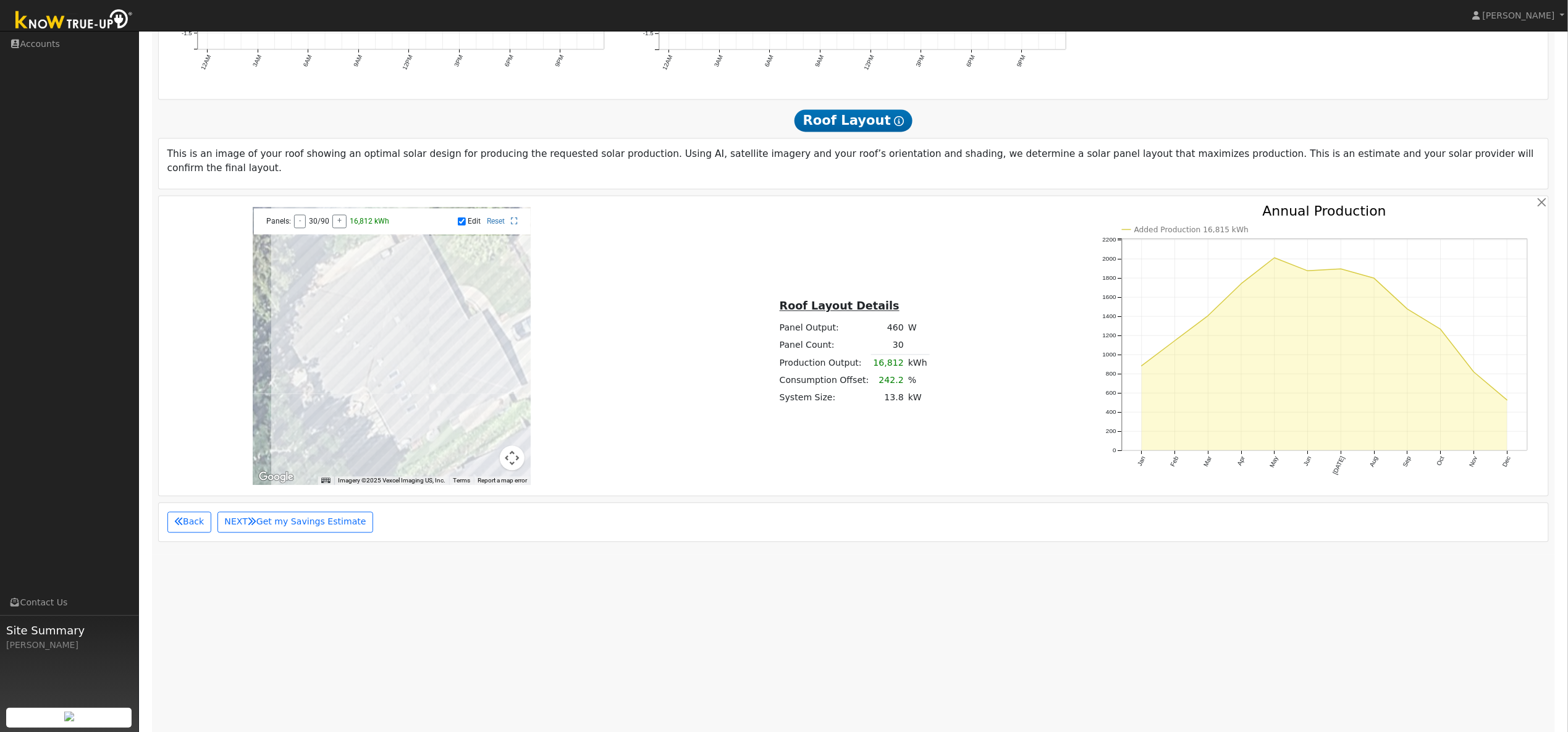
click at [432, 285] on div at bounding box center [391, 346] width 278 height 278
click at [445, 298] on div at bounding box center [391, 346] width 278 height 278
click at [441, 308] on div at bounding box center [391, 346] width 278 height 278
click at [434, 312] on div at bounding box center [391, 346] width 278 height 278
click at [442, 307] on div at bounding box center [391, 346] width 278 height 278
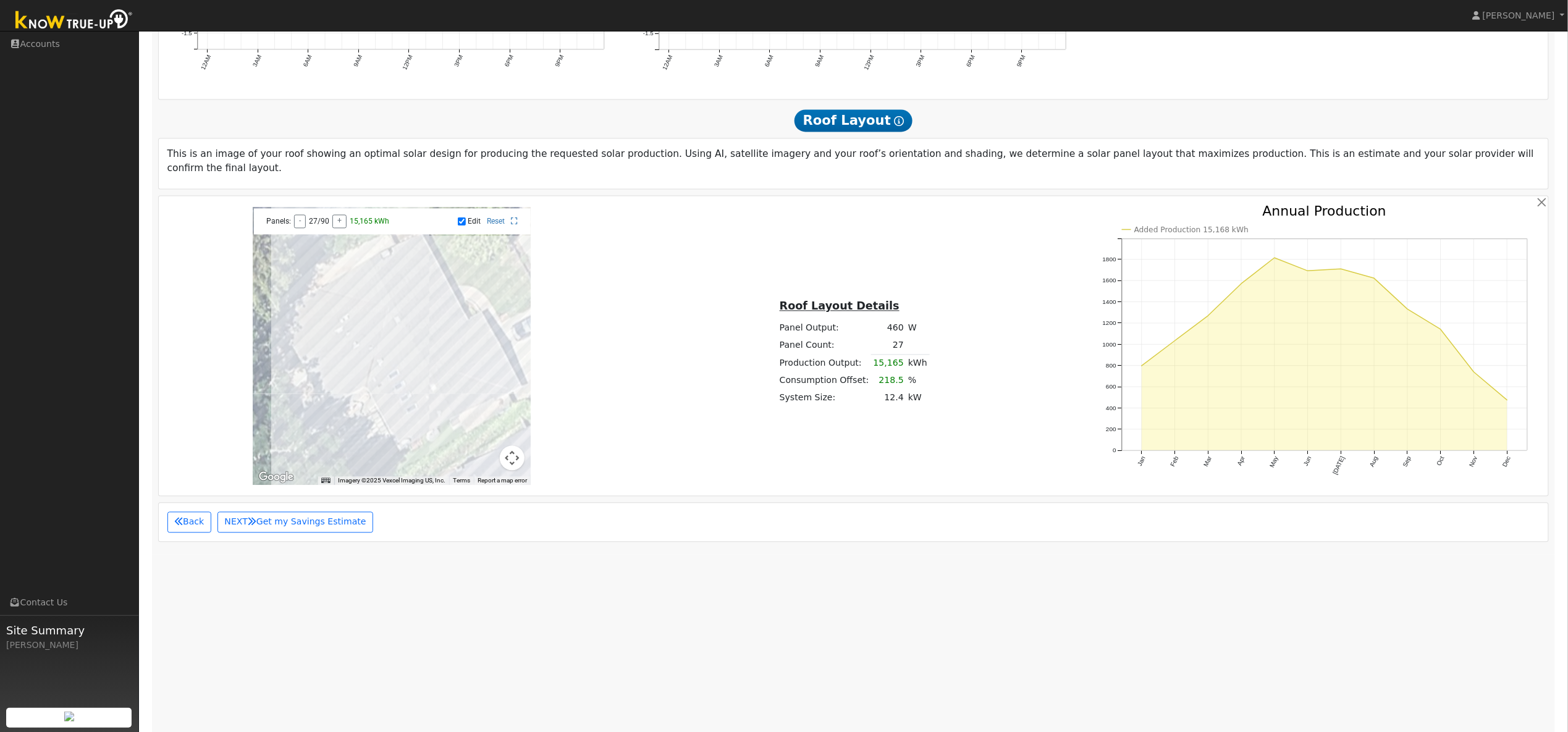
click at [442, 323] on div at bounding box center [391, 346] width 278 height 278
click at [452, 321] on div at bounding box center [391, 346] width 278 height 278
click at [453, 340] on div at bounding box center [391, 346] width 278 height 278
click at [388, 287] on div at bounding box center [391, 346] width 278 height 278
click at [395, 283] on div at bounding box center [391, 346] width 278 height 278
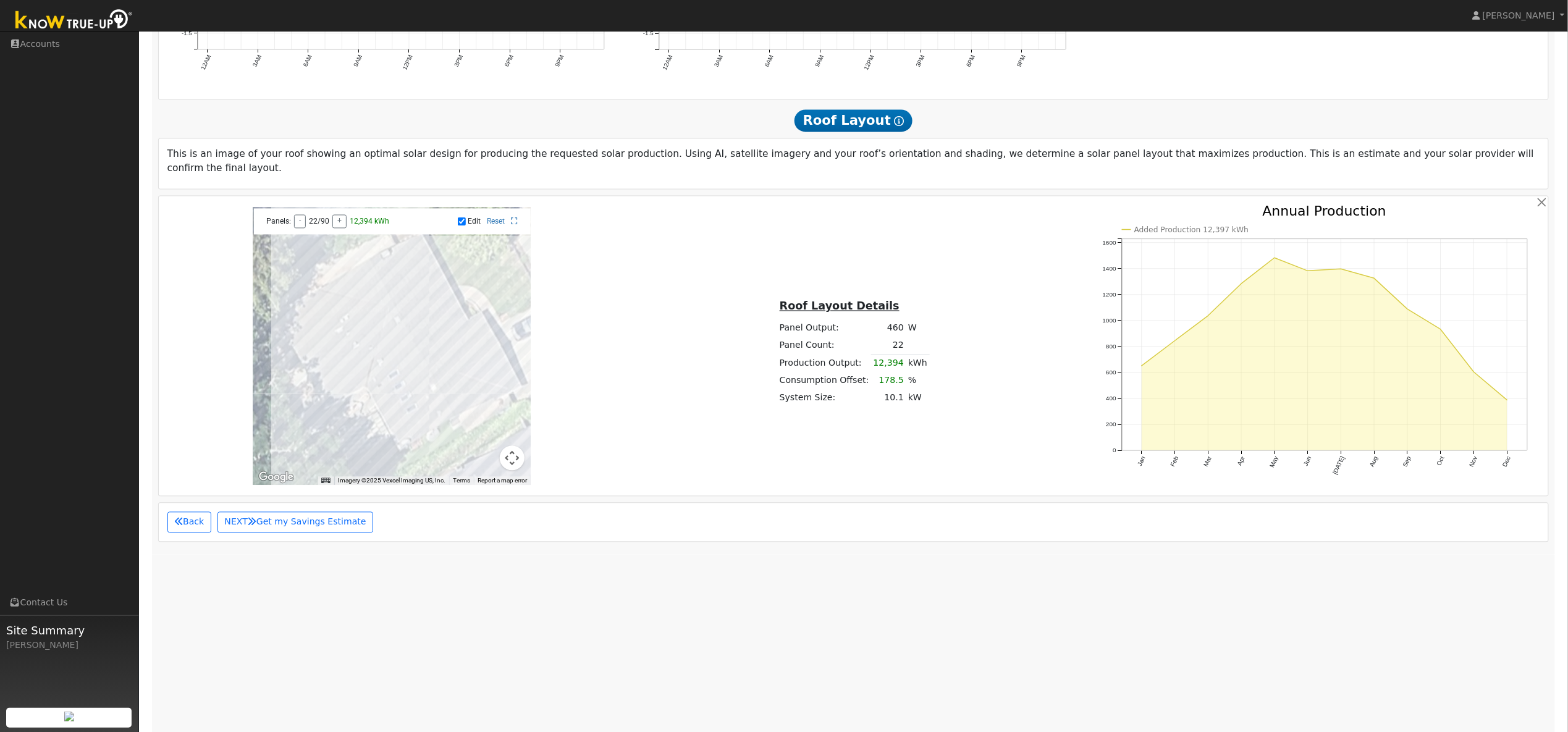
click at [402, 277] on div at bounding box center [391, 346] width 278 height 278
click at [474, 400] on div at bounding box center [391, 346] width 278 height 278
click at [663, 307] on div "Roof Layout Details Panel Output: 460 W Panel Count: 20 Production Output: 11,2…" at bounding box center [853, 346] width 462 height 122
click at [892, 322] on div "460" at bounding box center [888, 328] width 30 height 13
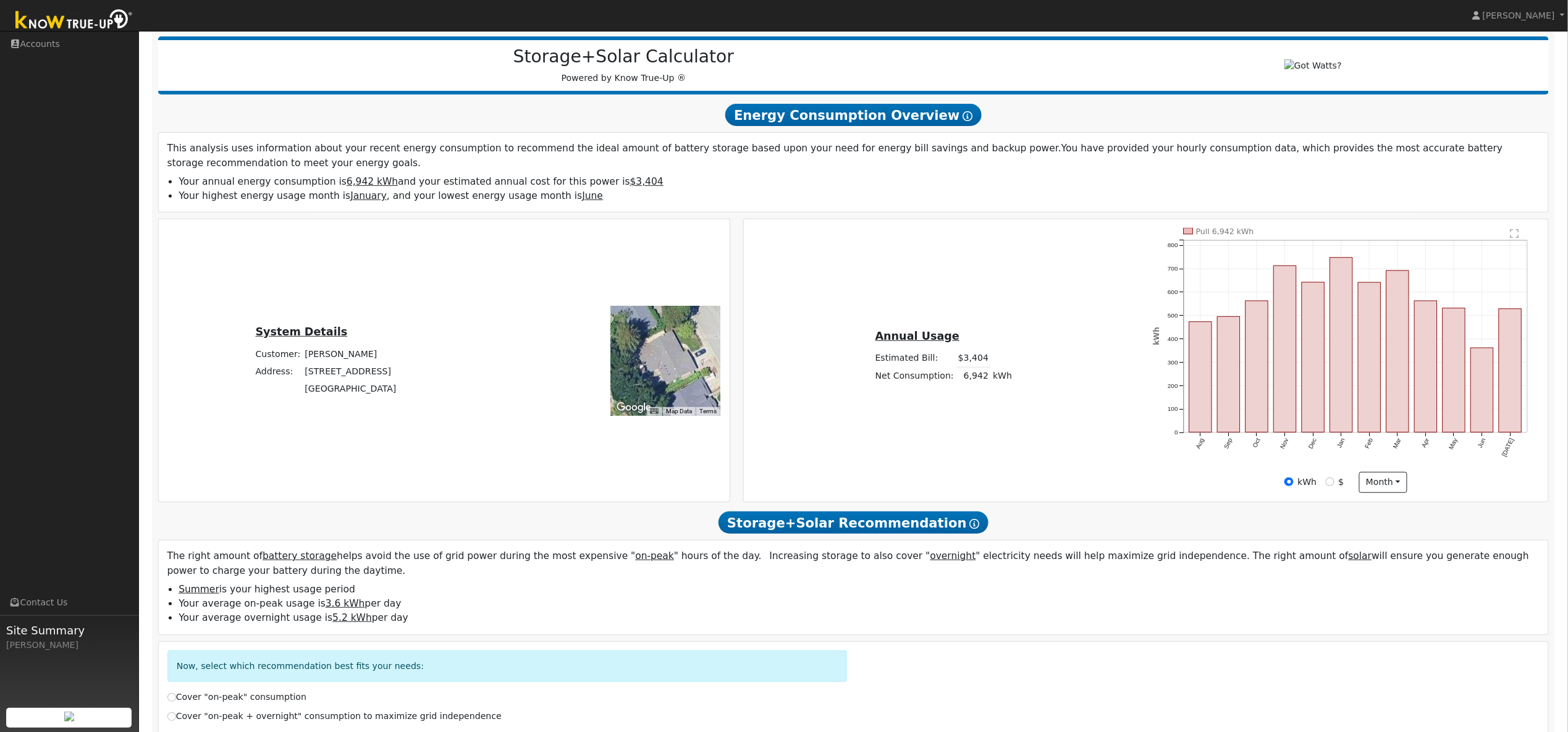
scroll to position [0, 0]
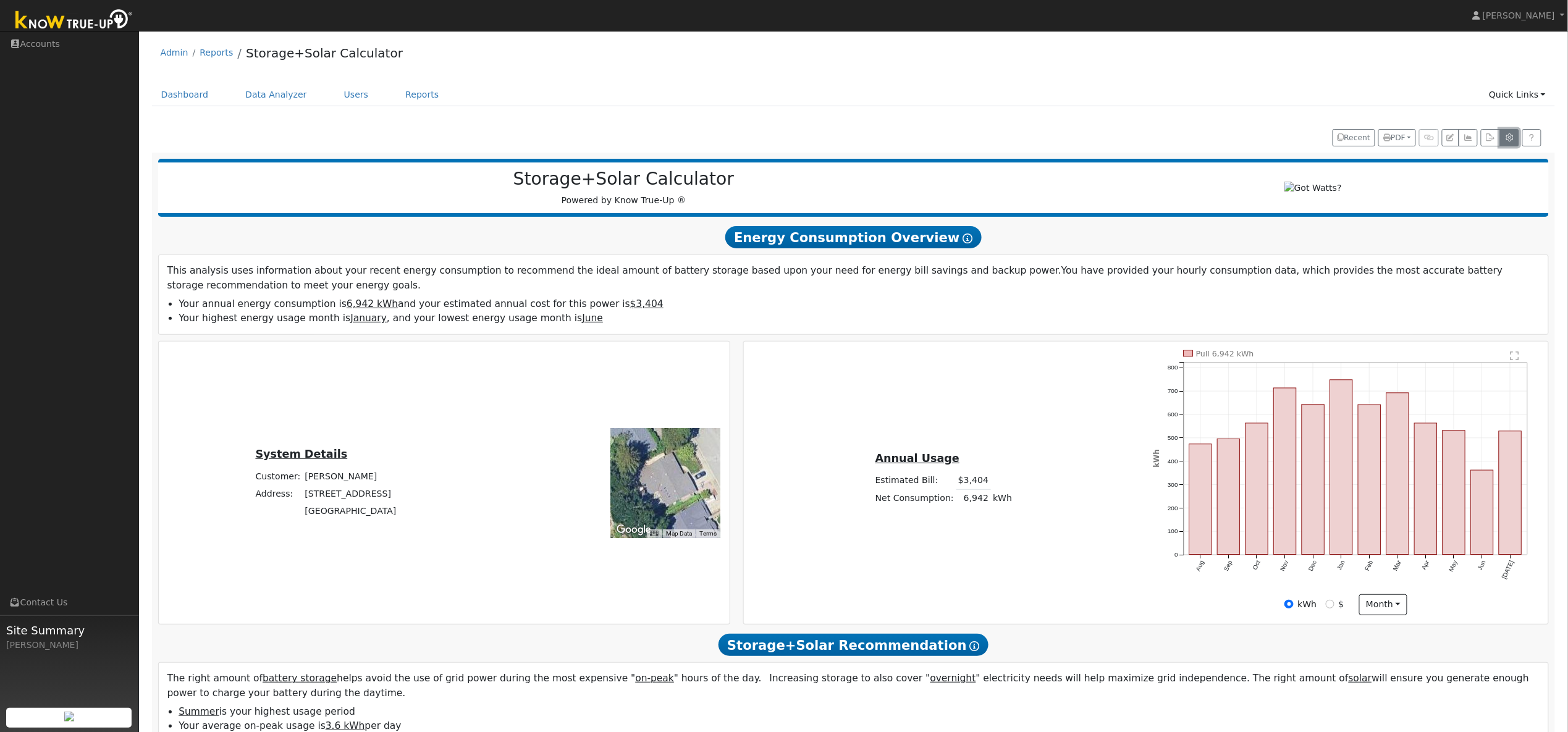
click at [1510, 140] on icon "button" at bounding box center [1509, 137] width 9 height 8
type input "119"
type input "10"
type input "6762"
type input "17500"
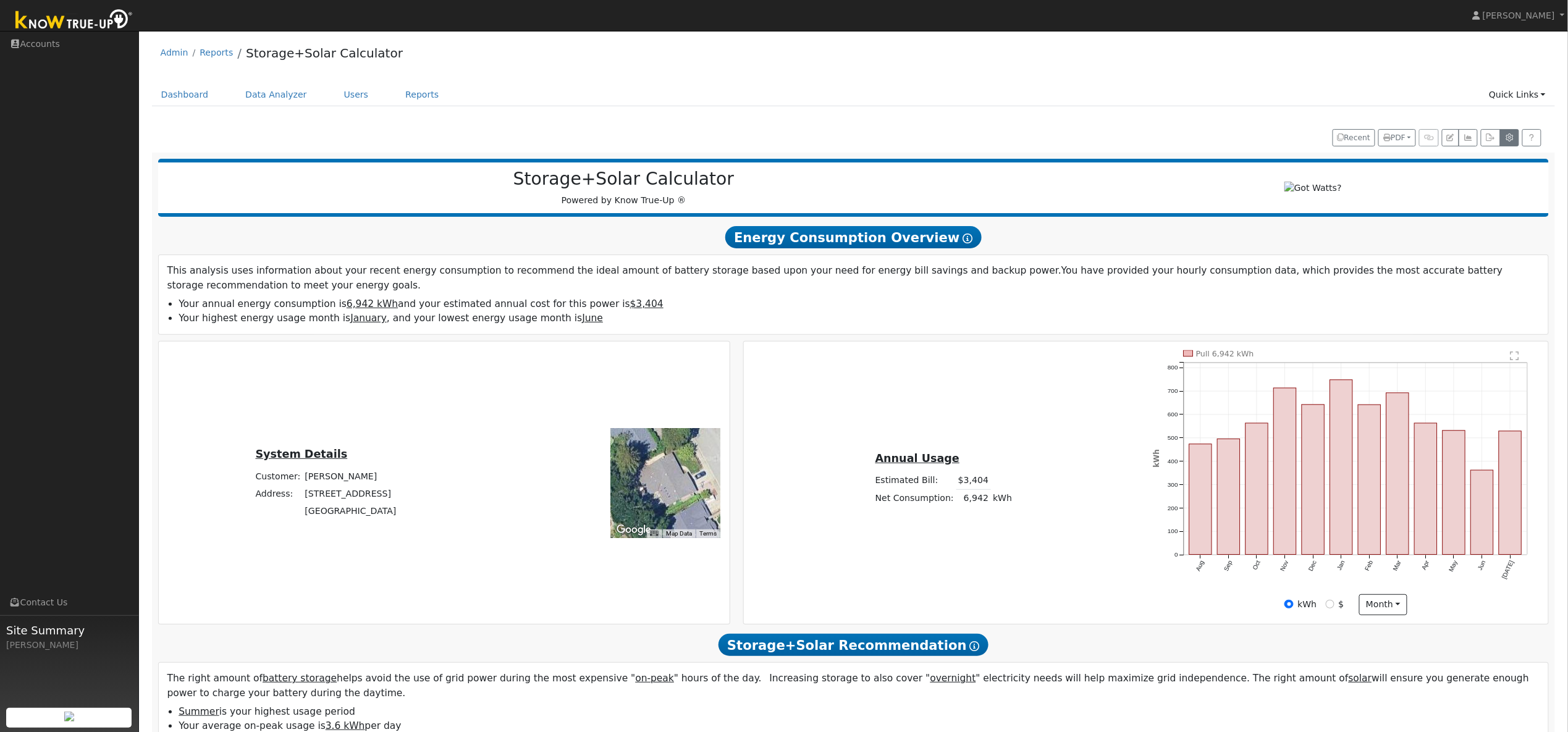
type input "10"
type input "0"
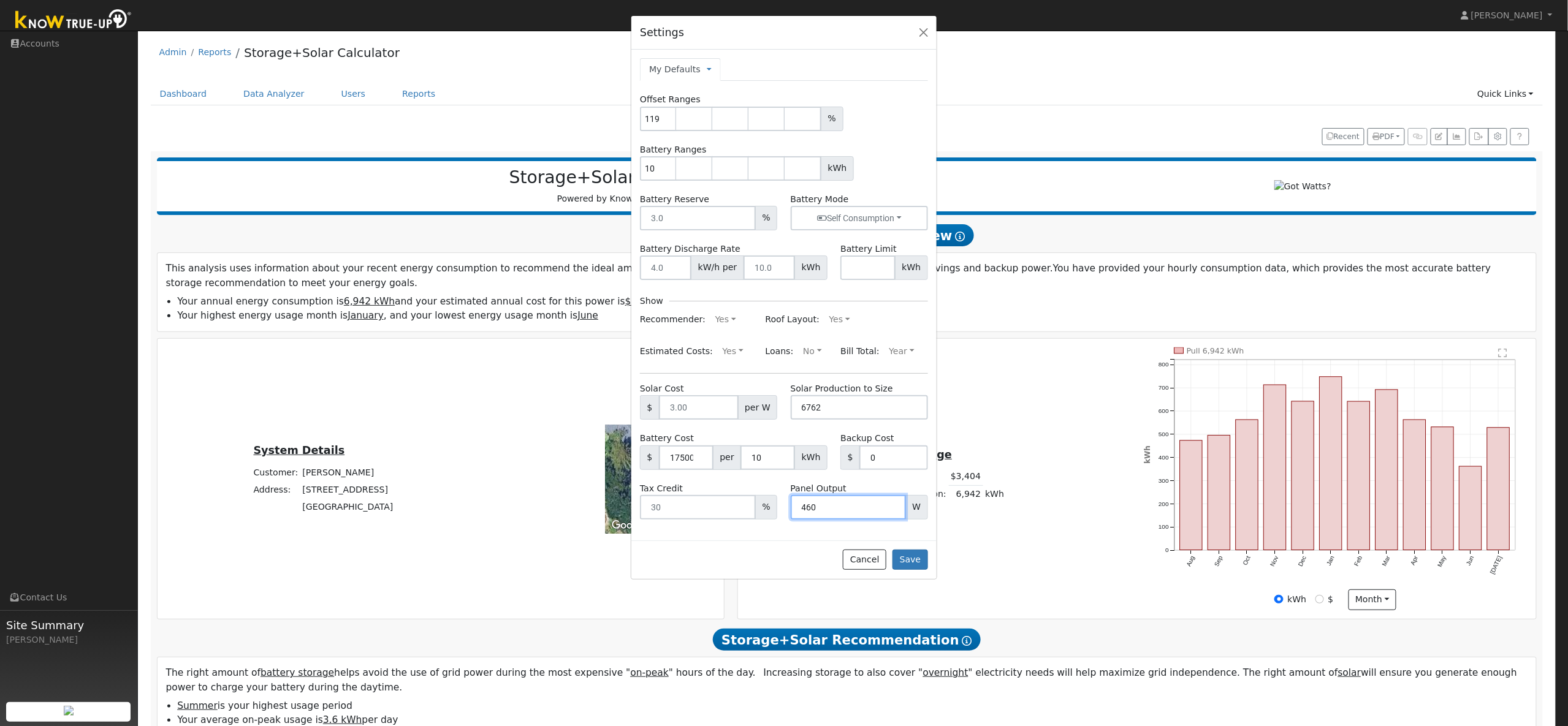
drag, startPoint x: 827, startPoint y: 509, endPoint x: 801, endPoint y: 510, distance: 26.0
click at [801, 510] on input "460" at bounding box center [848, 507] width 116 height 24
type input "440"
click at [905, 561] on button "Save" at bounding box center [910, 560] width 35 height 21
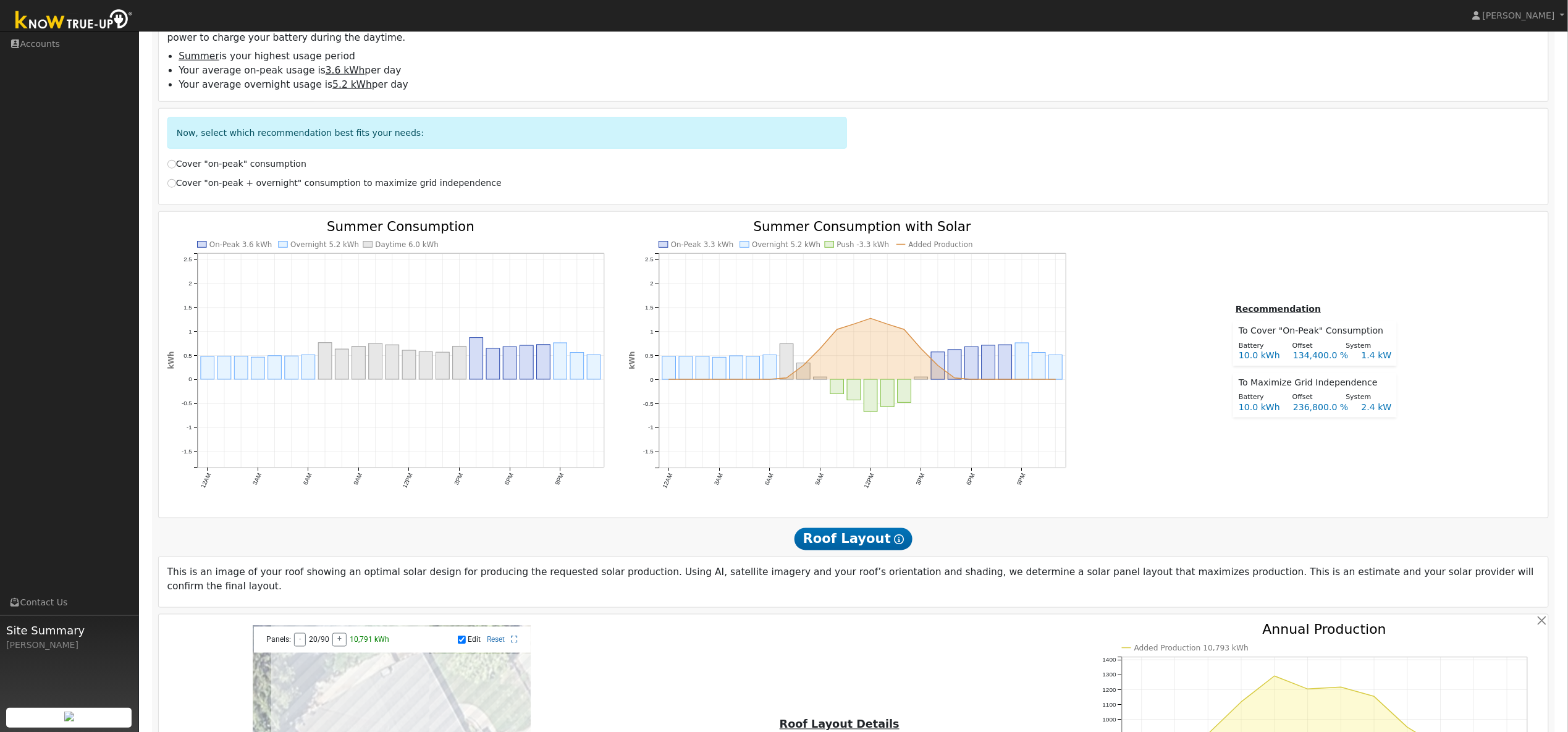
scroll to position [1067, 0]
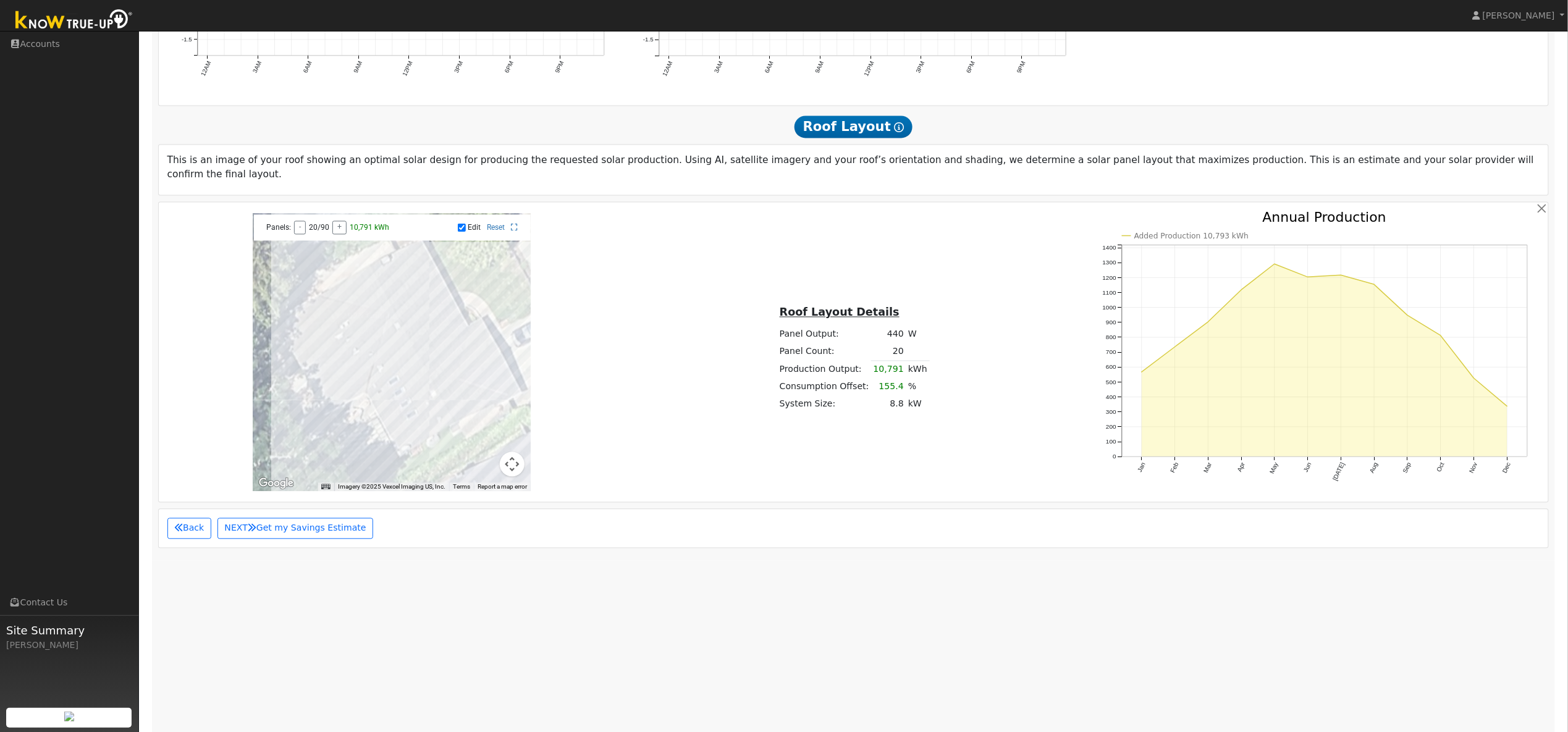
click at [462, 224] on input "Edit" at bounding box center [462, 228] width 8 height 8
checkbox input "false"
click at [337, 529] on button "NEXT Get my Savings Estimate" at bounding box center [295, 528] width 155 height 21
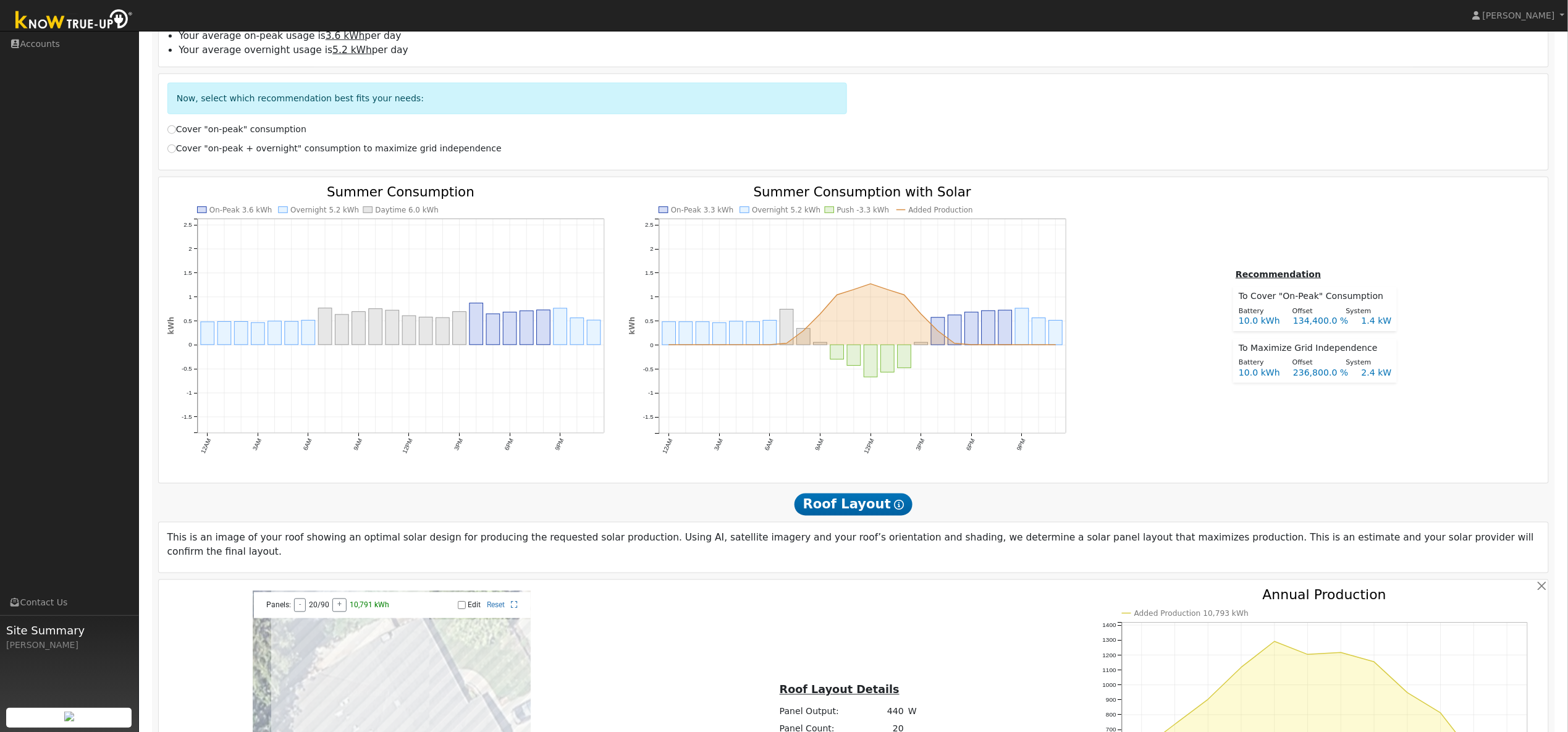
scroll to position [762, 0]
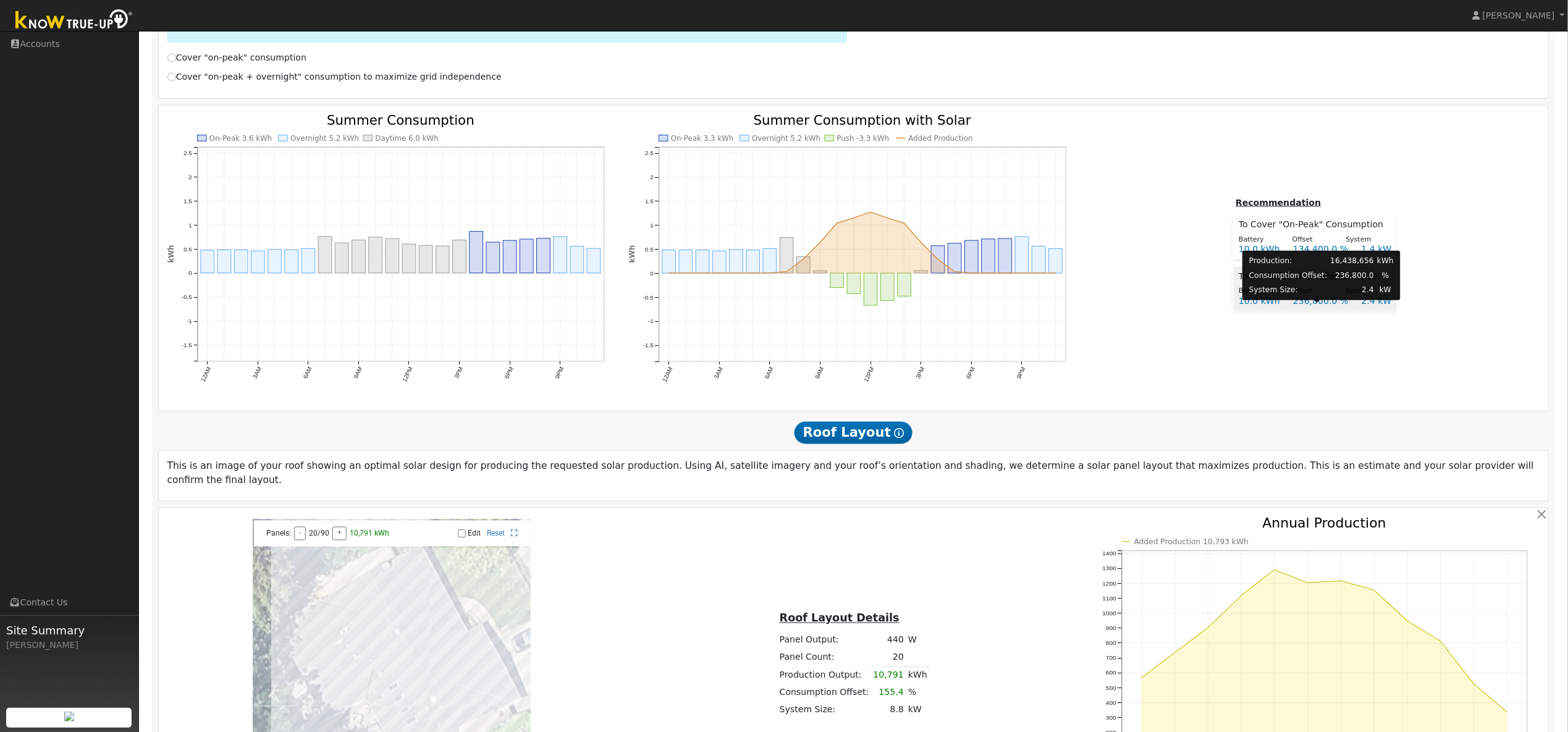
click at [1316, 305] on div "236,800.0 %" at bounding box center [1321, 301] width 68 height 13
radio input "true"
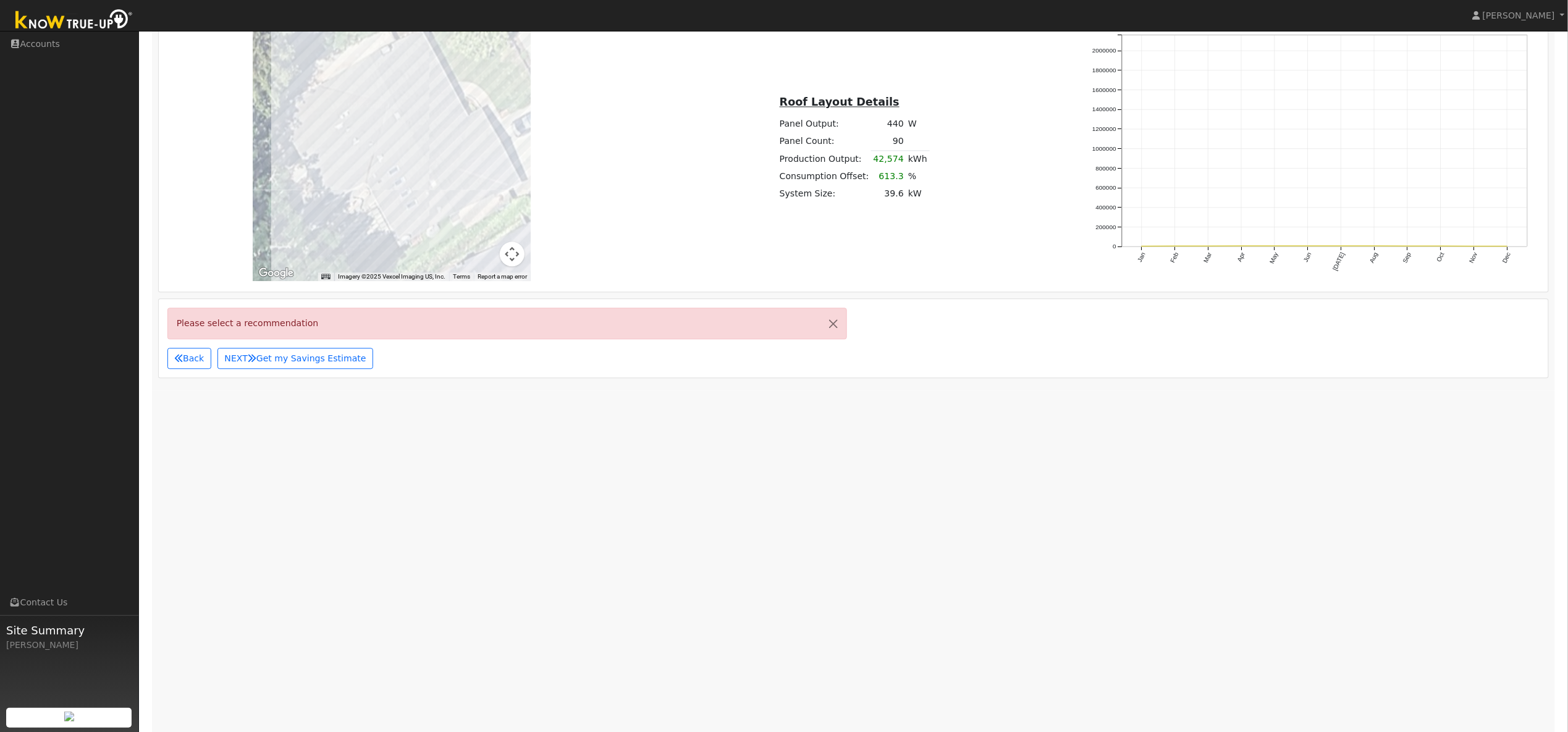
scroll to position [1185, 0]
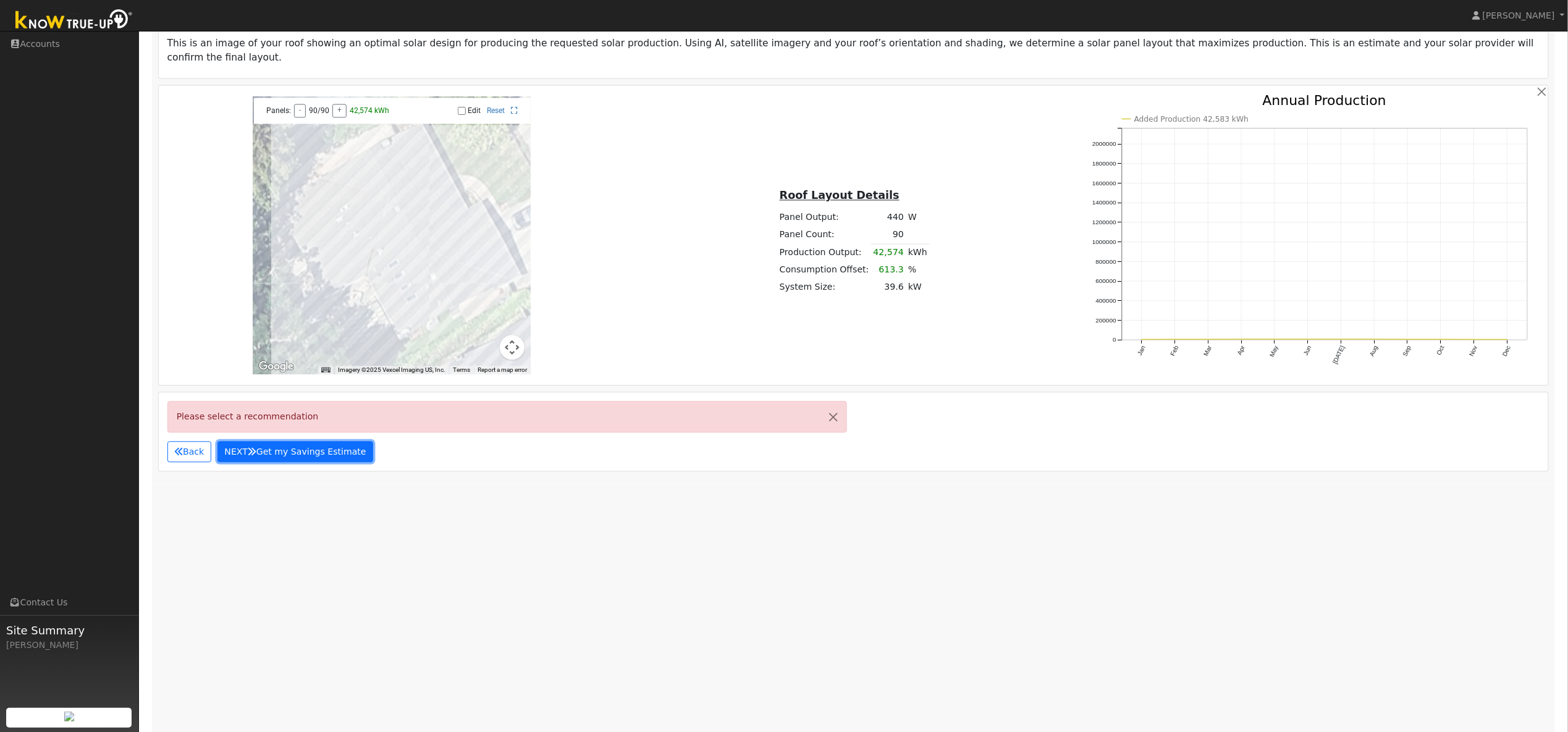
click at [299, 450] on button "NEXT Get my Savings Estimate" at bounding box center [295, 452] width 155 height 21
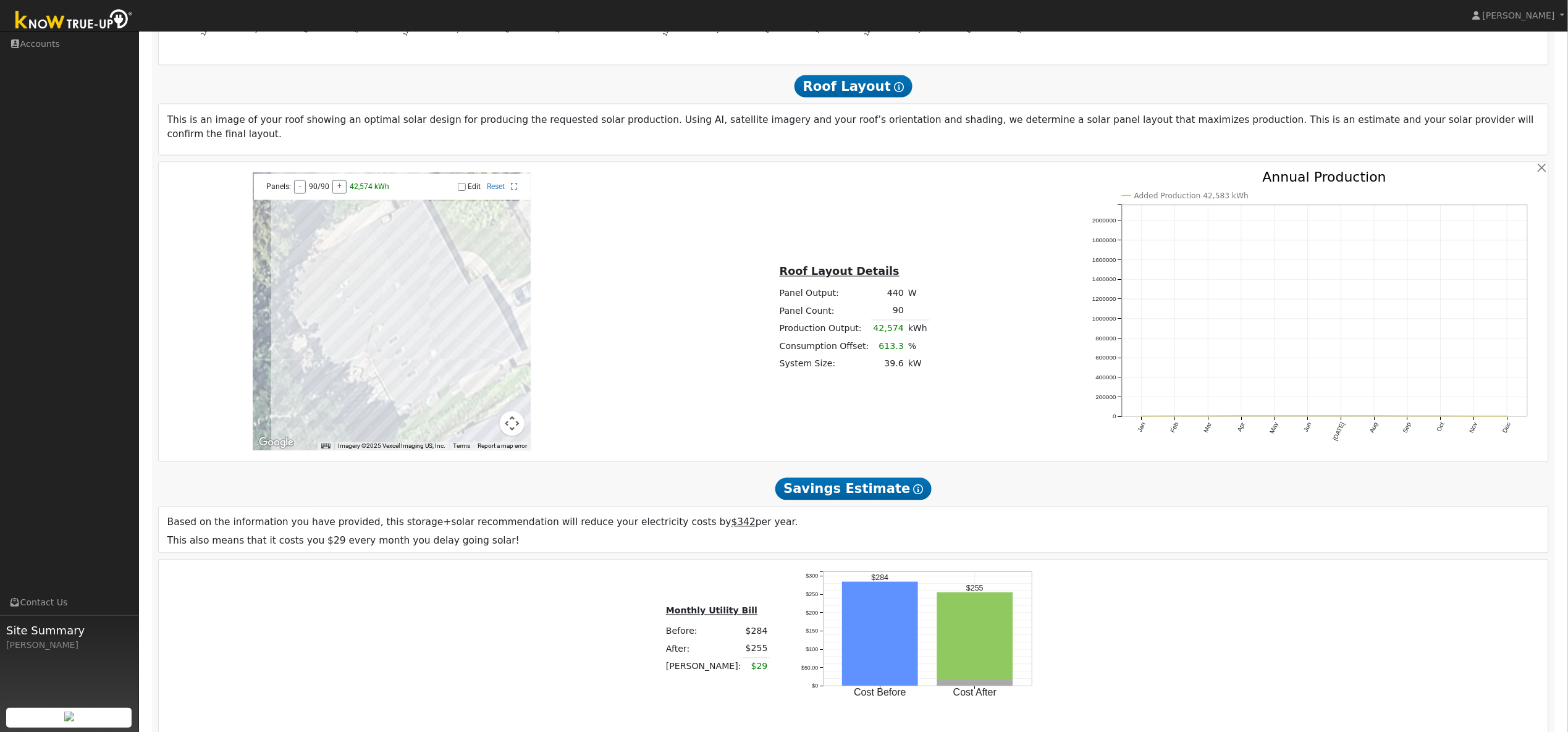
scroll to position [1017, 0]
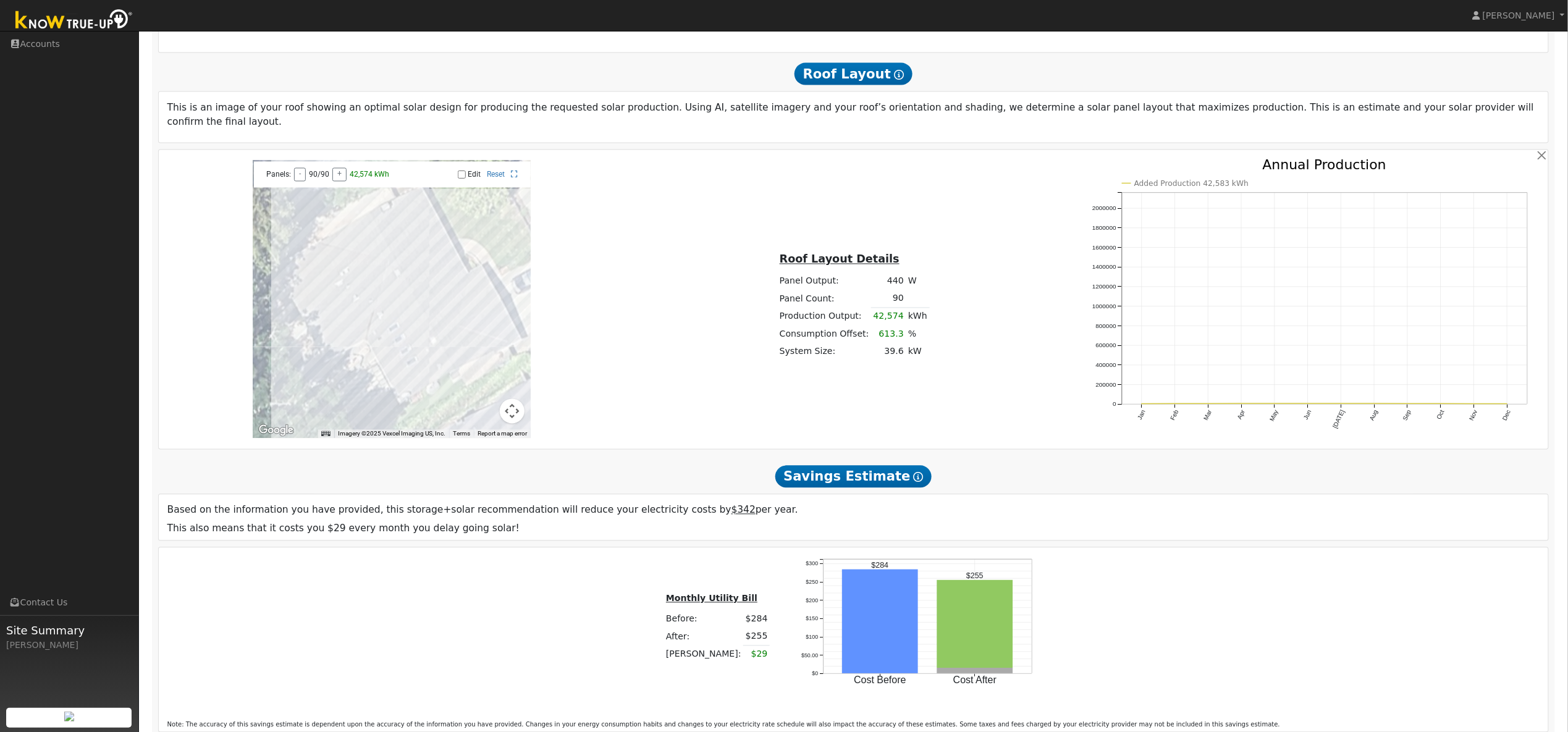
click at [464, 171] on input "Edit" at bounding box center [462, 175] width 8 height 8
click at [346, 216] on div at bounding box center [391, 299] width 278 height 278
click at [336, 217] on div at bounding box center [391, 299] width 278 height 278
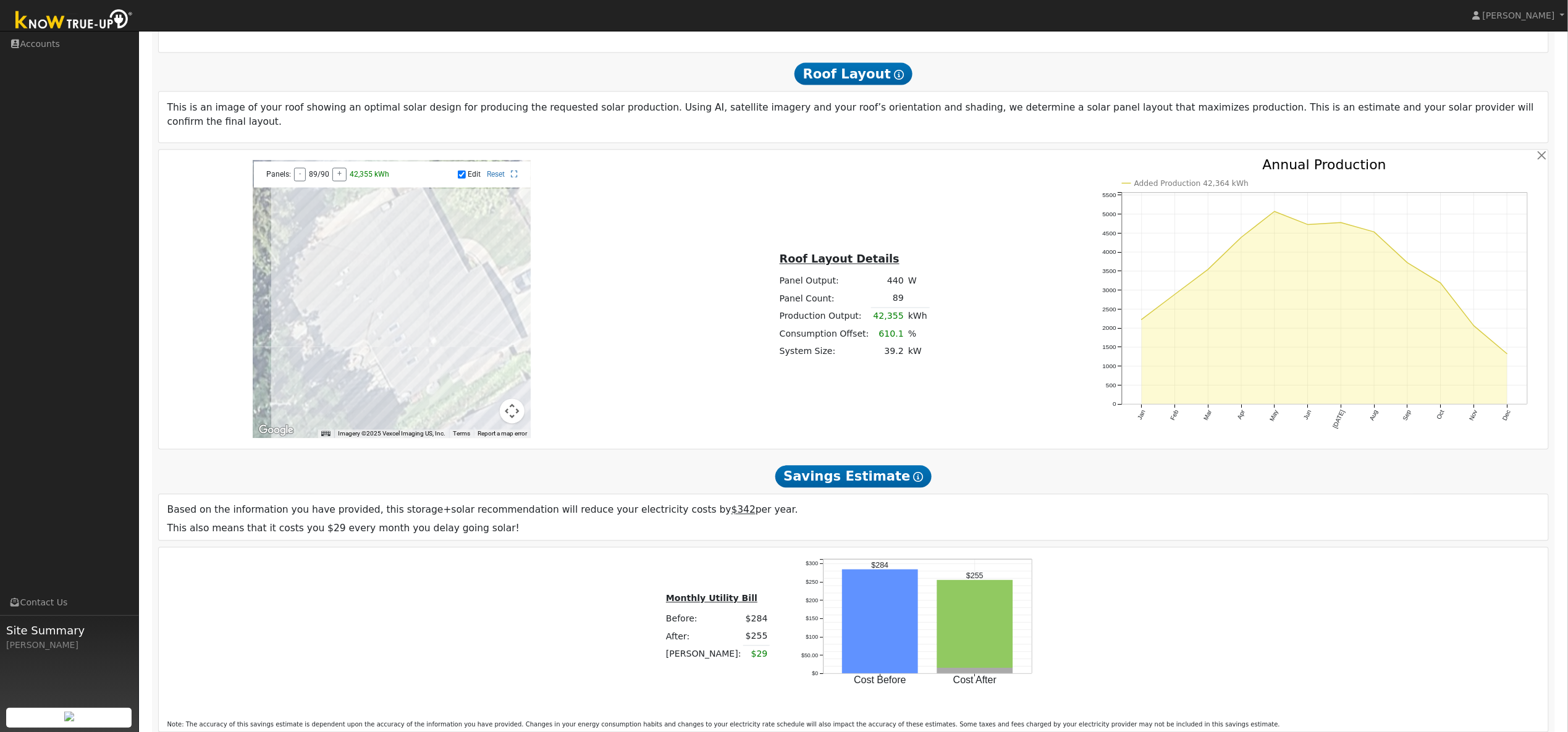
click at [349, 208] on div at bounding box center [391, 299] width 278 height 278
click at [359, 236] on div at bounding box center [391, 299] width 278 height 278
click at [364, 245] on div at bounding box center [391, 299] width 278 height 278
click at [344, 242] on div at bounding box center [391, 299] width 278 height 278
click at [310, 264] on div at bounding box center [391, 299] width 278 height 278
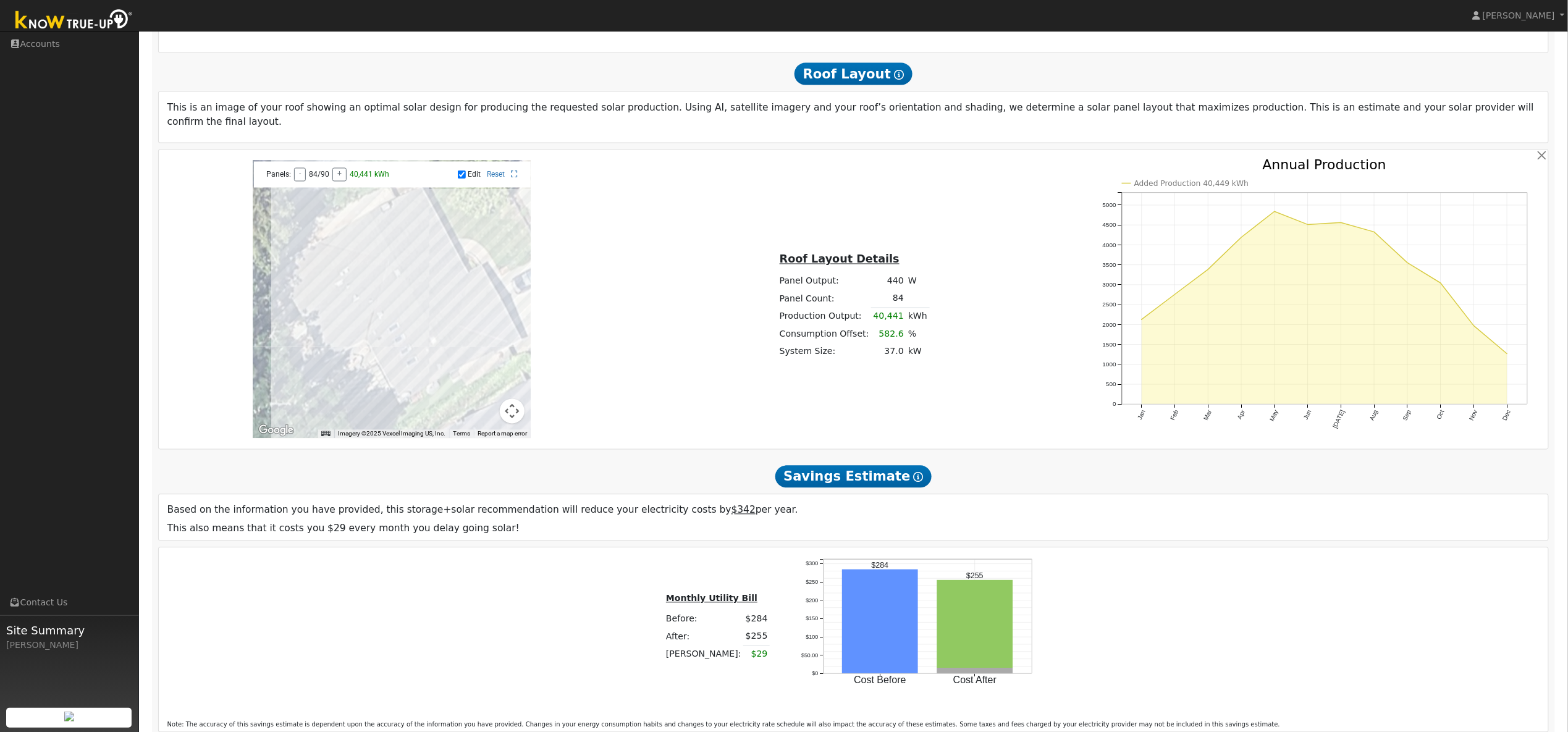
click at [313, 270] on div at bounding box center [391, 299] width 278 height 278
click at [323, 283] on div at bounding box center [391, 299] width 278 height 278
click at [327, 289] on div at bounding box center [391, 299] width 278 height 278
click at [342, 279] on div at bounding box center [391, 299] width 278 height 278
click at [362, 269] on div at bounding box center [391, 299] width 278 height 278
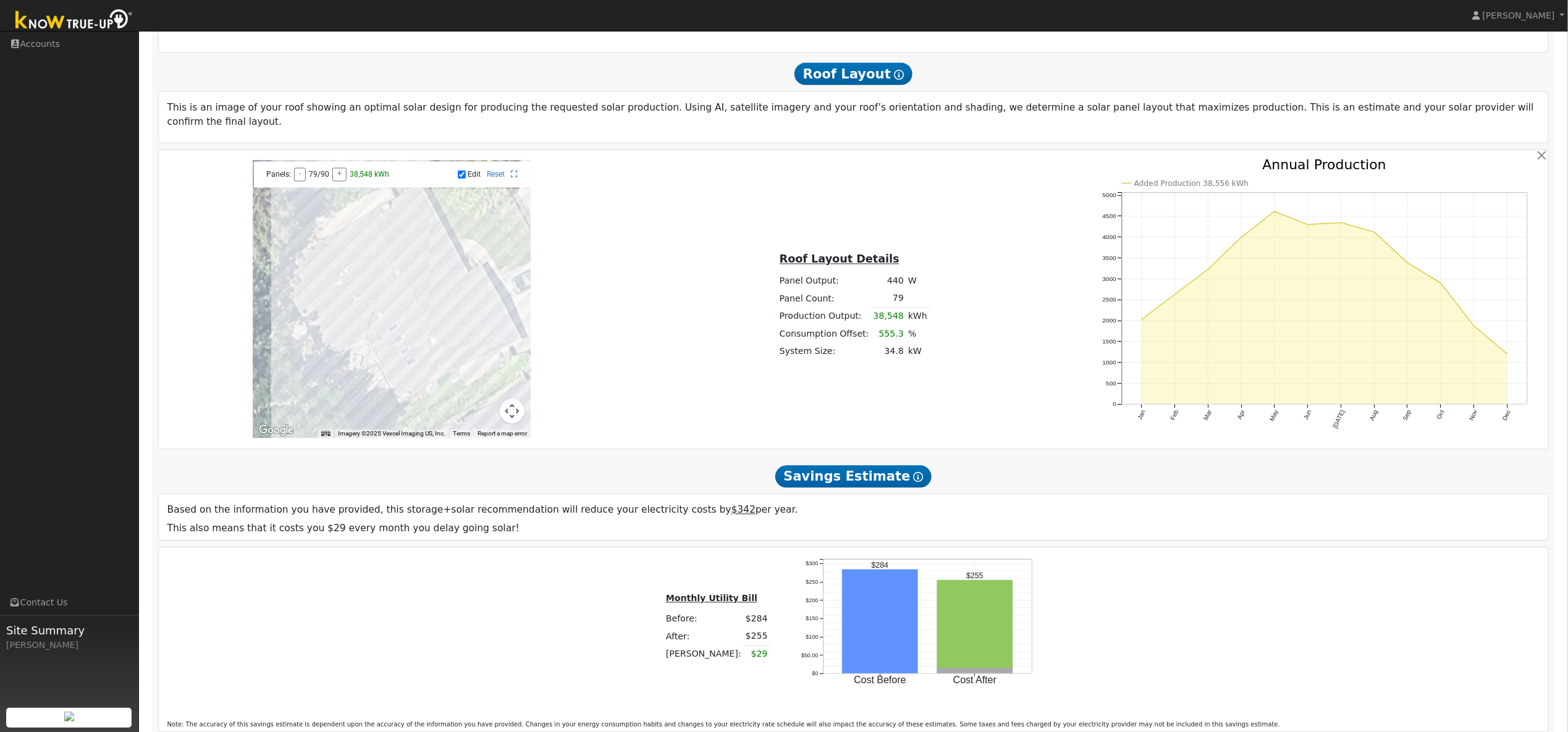
click at [342, 269] on div at bounding box center [391, 299] width 278 height 278
click at [332, 260] on div at bounding box center [391, 299] width 278 height 278
click at [338, 270] on div at bounding box center [391, 299] width 278 height 278
drag, startPoint x: 305, startPoint y: 290, endPoint x: 321, endPoint y: 312, distance: 27.2
click at [321, 312] on div at bounding box center [391, 299] width 278 height 278
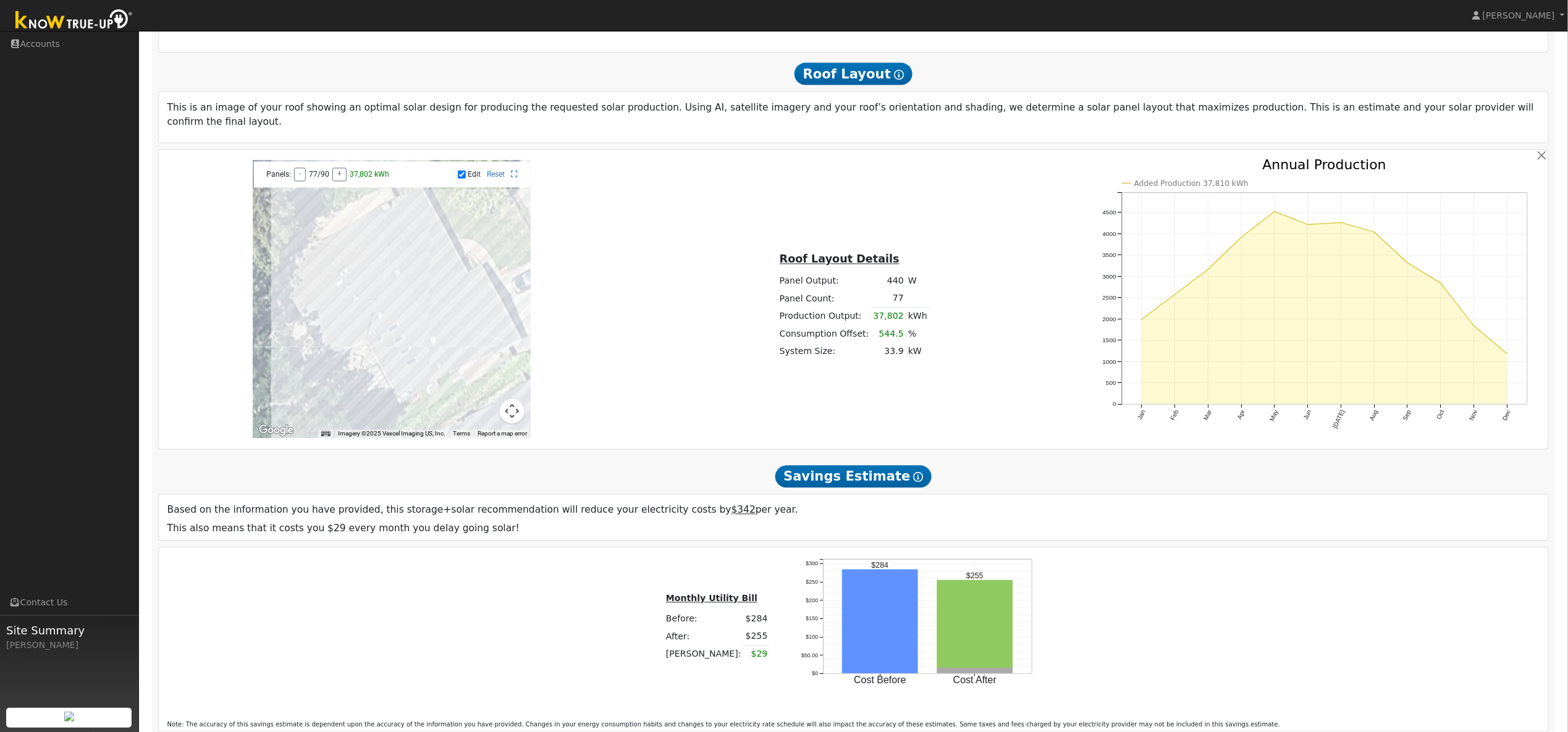
click at [302, 289] on div at bounding box center [391, 299] width 278 height 278
click at [310, 298] on div at bounding box center [391, 299] width 278 height 278
drag, startPoint x: 306, startPoint y: 317, endPoint x: 314, endPoint y: 318, distance: 8.1
click at [307, 317] on div at bounding box center [391, 299] width 278 height 278
click at [311, 330] on div at bounding box center [391, 299] width 278 height 278
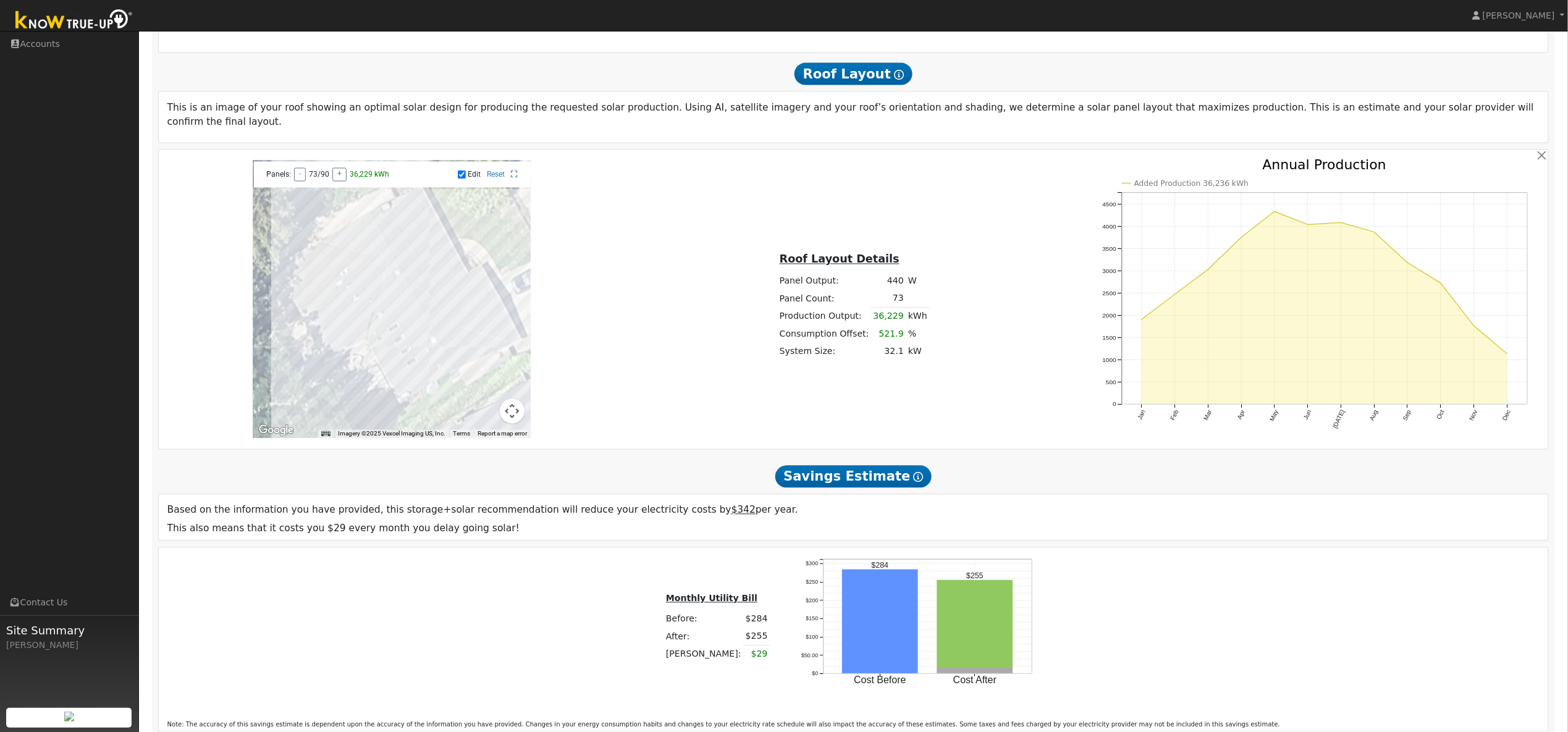
click at [322, 349] on div at bounding box center [391, 299] width 278 height 278
click at [310, 327] on div at bounding box center [391, 299] width 278 height 278
click at [319, 342] on div at bounding box center [391, 299] width 278 height 278
click at [335, 336] on div at bounding box center [391, 299] width 278 height 278
click at [330, 325] on div at bounding box center [391, 299] width 278 height 278
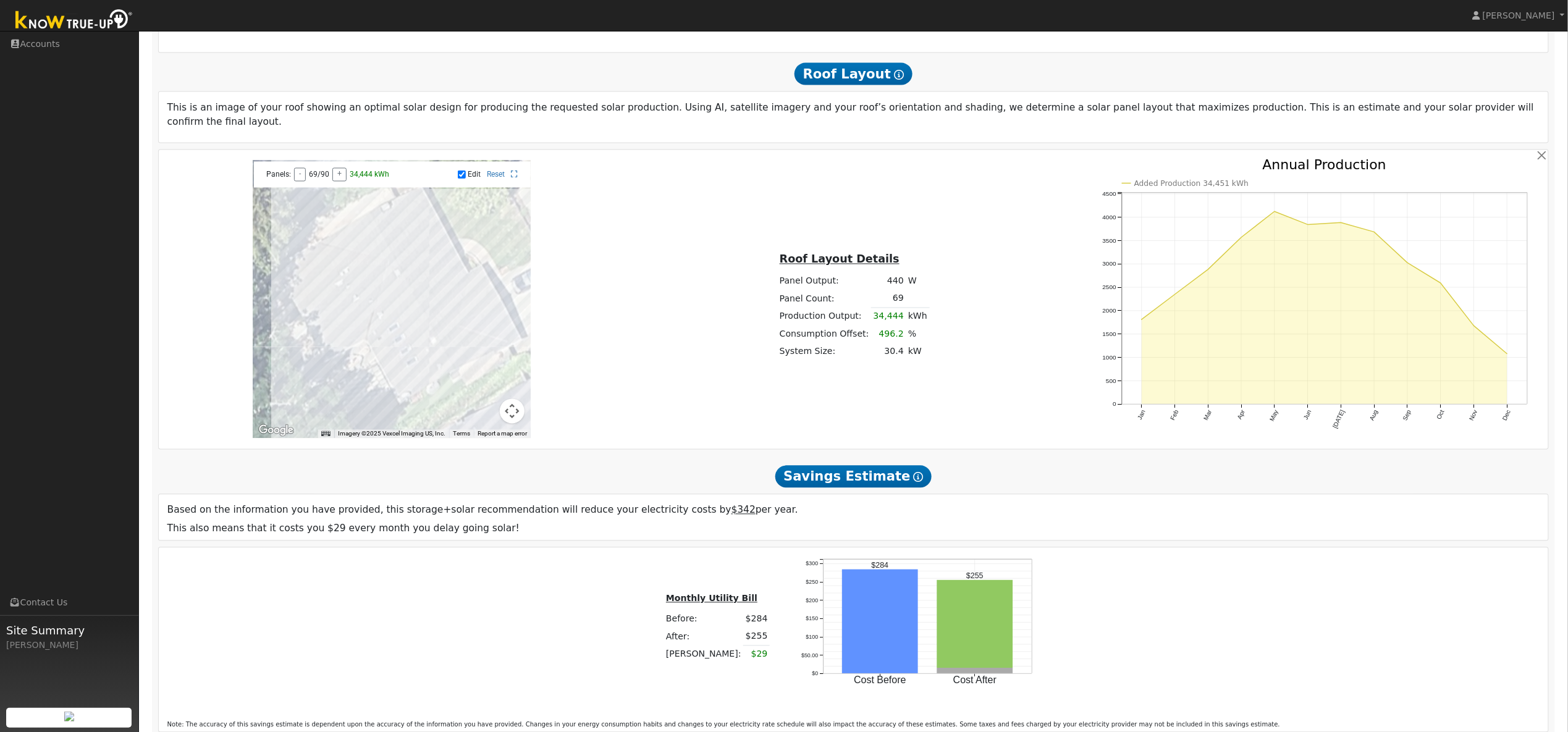
click at [328, 317] on div at bounding box center [391, 299] width 278 height 278
click at [324, 310] on div at bounding box center [391, 299] width 278 height 278
click at [356, 293] on div at bounding box center [391, 299] width 278 height 278
click at [365, 303] on div at bounding box center [391, 299] width 278 height 278
click at [341, 300] on div at bounding box center [391, 299] width 278 height 278
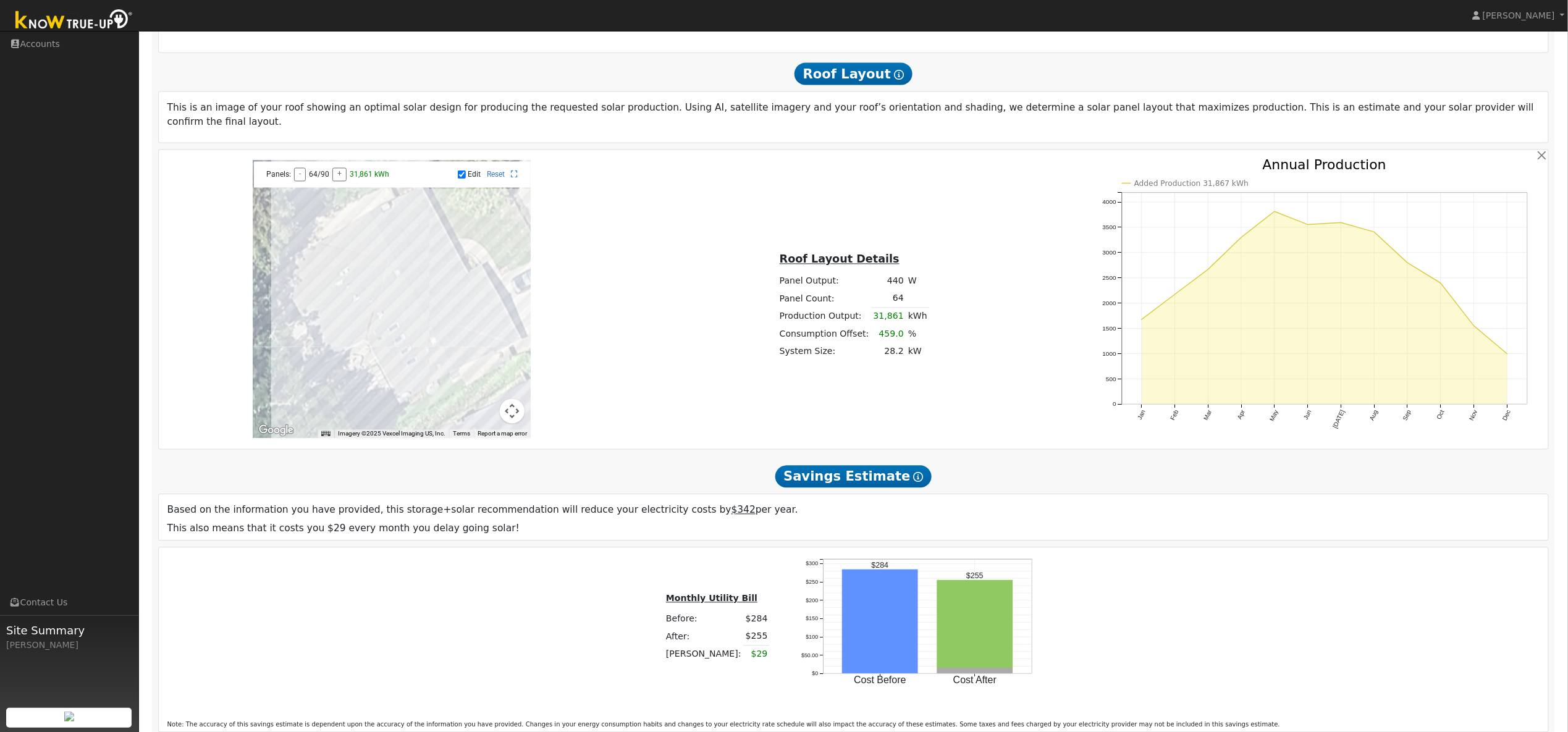
click at [345, 308] on div at bounding box center [391, 299] width 278 height 278
click at [351, 319] on div at bounding box center [391, 299] width 278 height 278
click at [354, 328] on div at bounding box center [391, 299] width 278 height 278
click at [386, 293] on div at bounding box center [391, 299] width 278 height 278
click at [390, 301] on div at bounding box center [391, 299] width 278 height 278
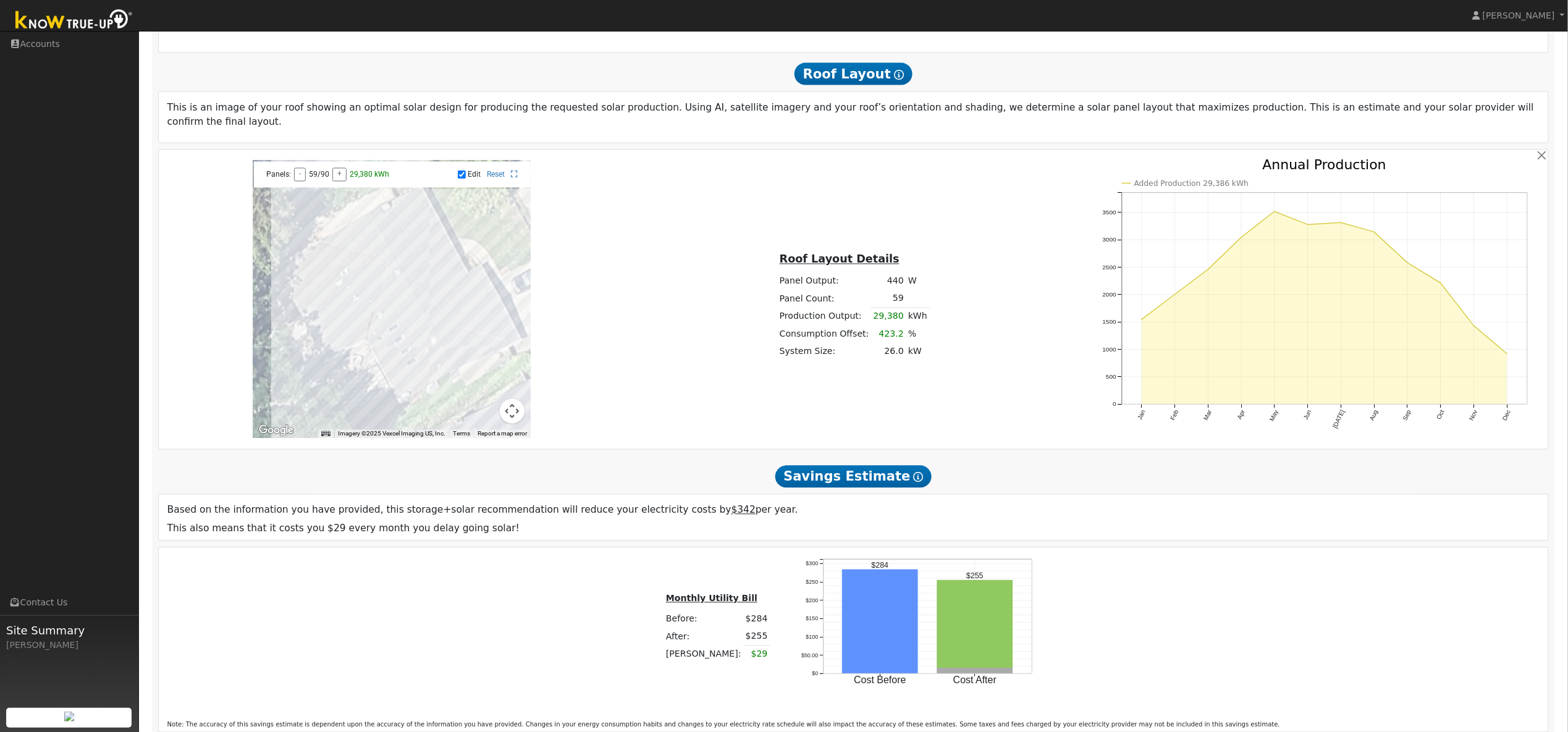
click at [396, 314] on div at bounding box center [391, 299] width 278 height 278
click at [403, 325] on div at bounding box center [391, 299] width 278 height 278
click at [407, 335] on div at bounding box center [391, 299] width 278 height 278
click at [402, 323] on div at bounding box center [391, 299] width 278 height 278
click at [381, 321] on div at bounding box center [391, 299] width 278 height 278
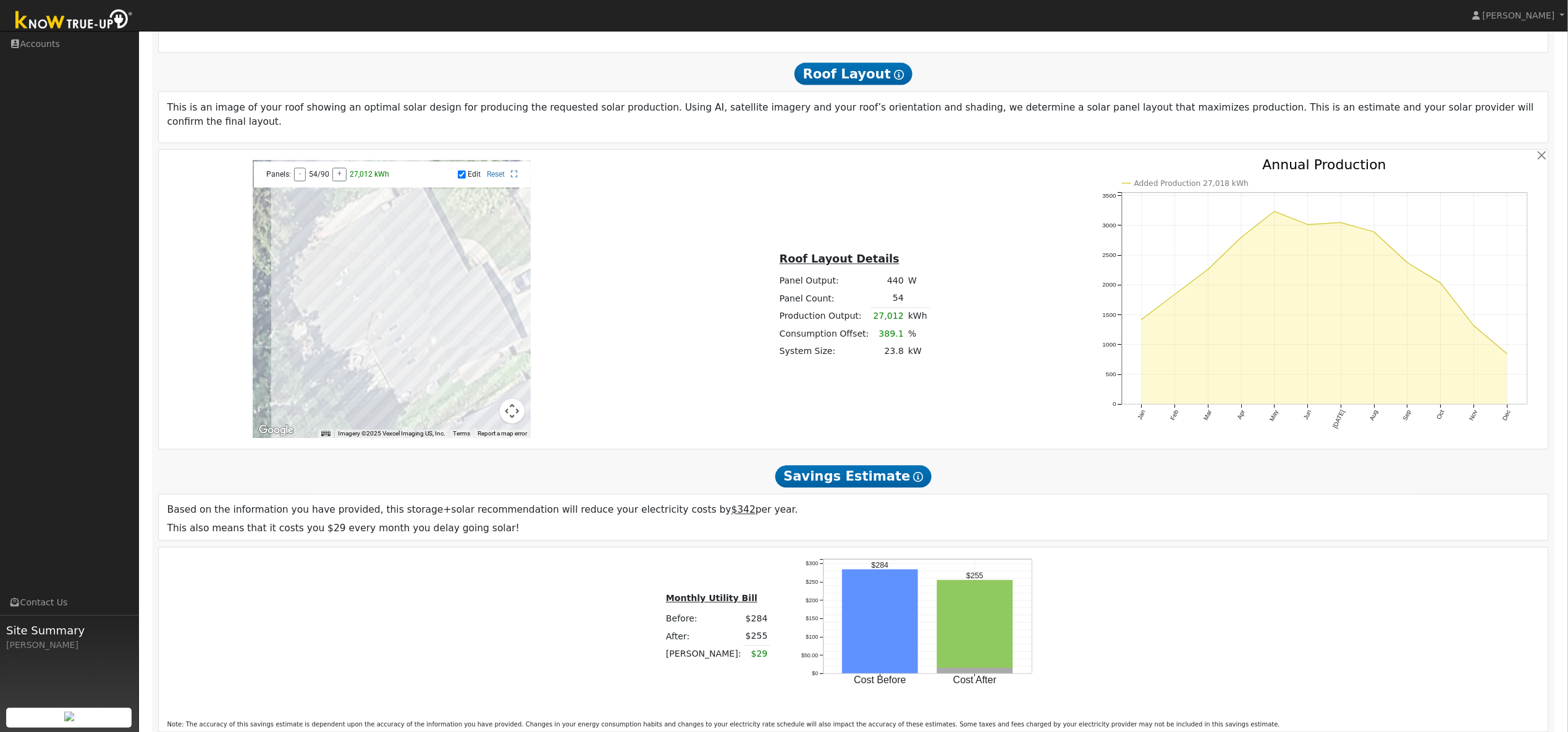
click at [383, 330] on div at bounding box center [391, 299] width 278 height 278
drag, startPoint x: 392, startPoint y: 343, endPoint x: 386, endPoint y: 346, distance: 6.7
click at [391, 343] on div at bounding box center [391, 299] width 278 height 278
click at [376, 350] on div at bounding box center [391, 299] width 278 height 278
click at [386, 342] on div at bounding box center [391, 299] width 278 height 278
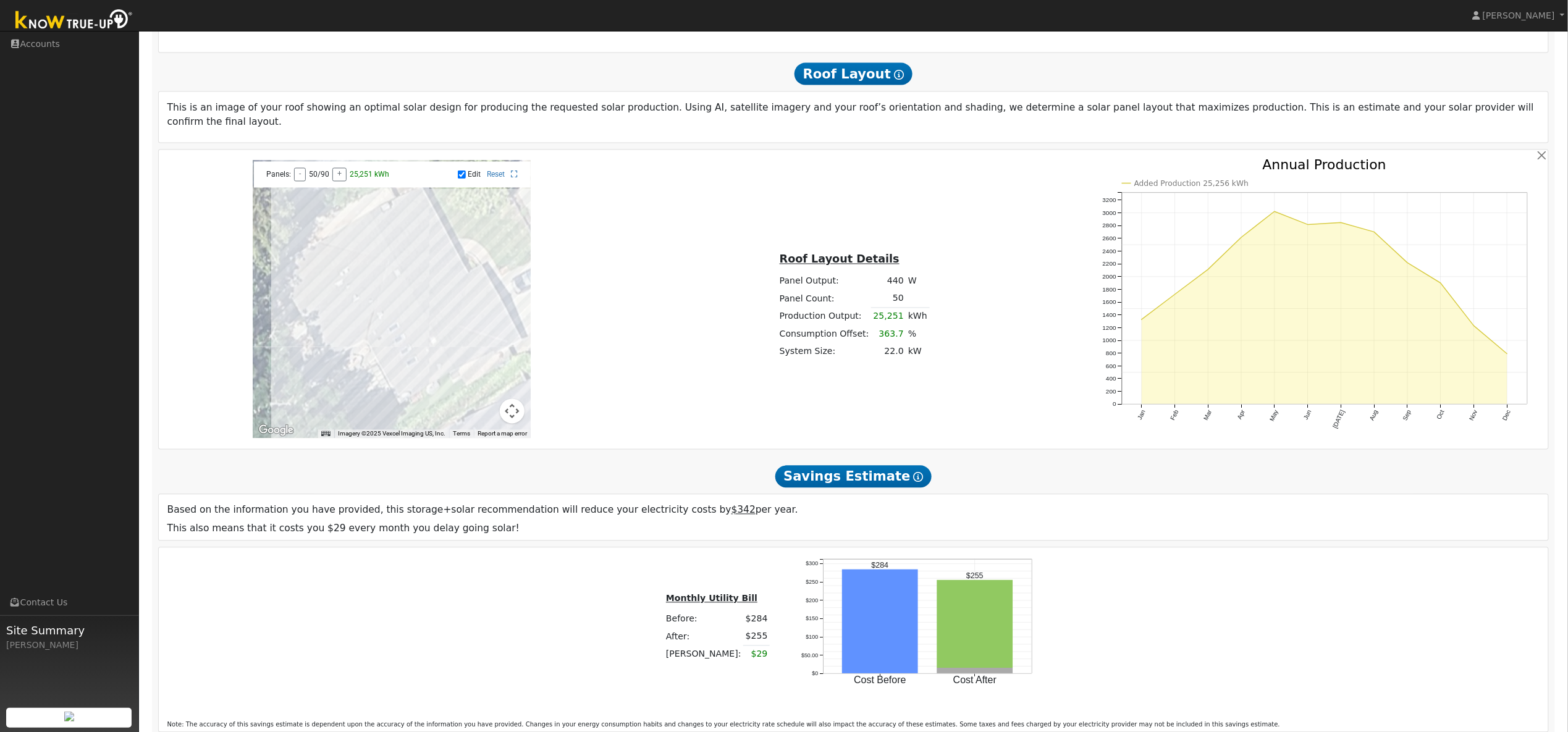
click at [381, 359] on div at bounding box center [391, 299] width 278 height 278
click at [386, 368] on div at bounding box center [391, 299] width 278 height 278
click at [393, 377] on div at bounding box center [391, 299] width 278 height 278
click at [397, 390] on div at bounding box center [391, 299] width 278 height 278
click at [417, 388] on div at bounding box center [391, 299] width 278 height 278
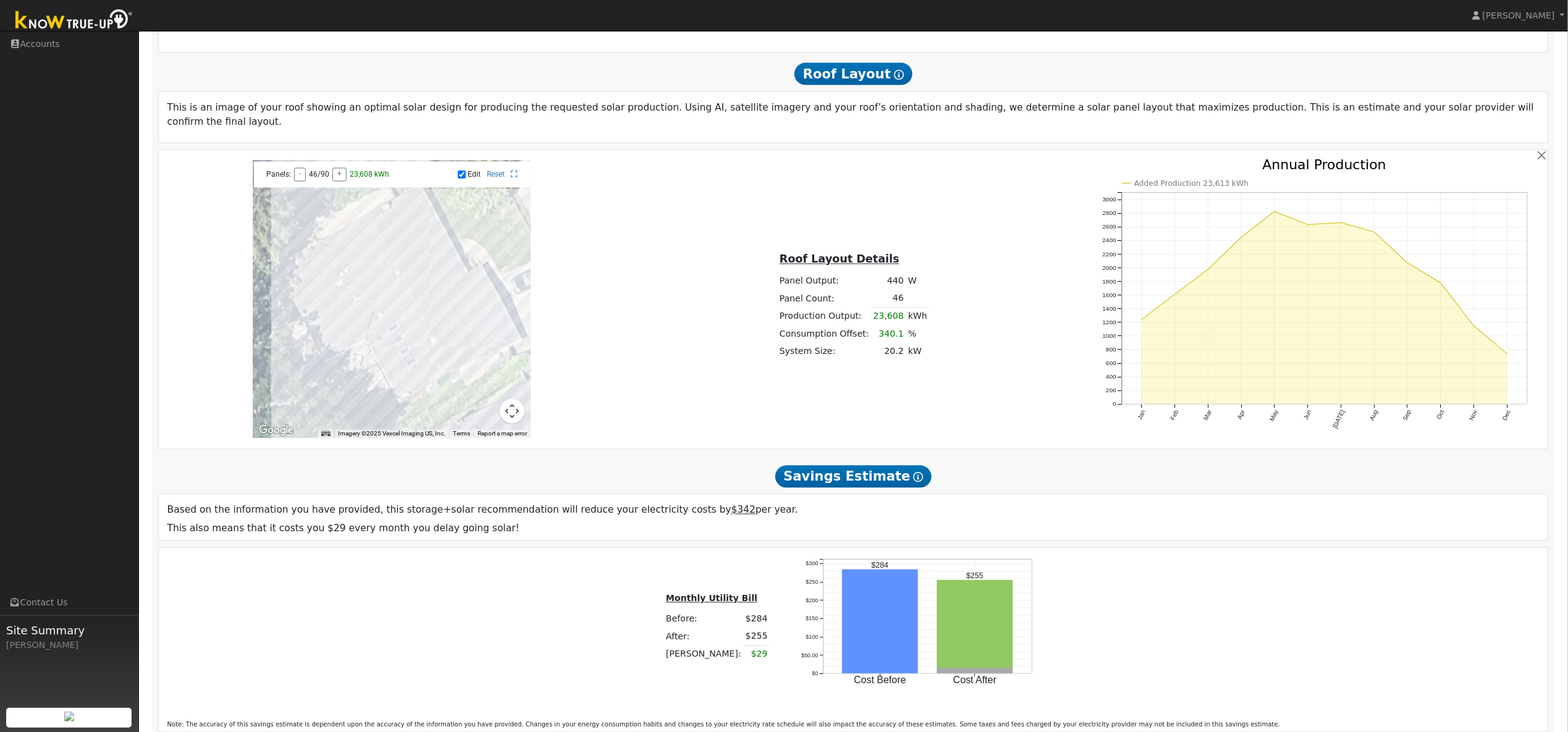
click at [391, 388] on div at bounding box center [391, 299] width 278 height 278
click at [407, 379] on div at bounding box center [391, 299] width 278 height 278
click at [405, 369] on div at bounding box center [391, 299] width 278 height 278
click at [402, 359] on div at bounding box center [391, 299] width 278 height 278
click at [415, 351] on div at bounding box center [391, 299] width 278 height 278
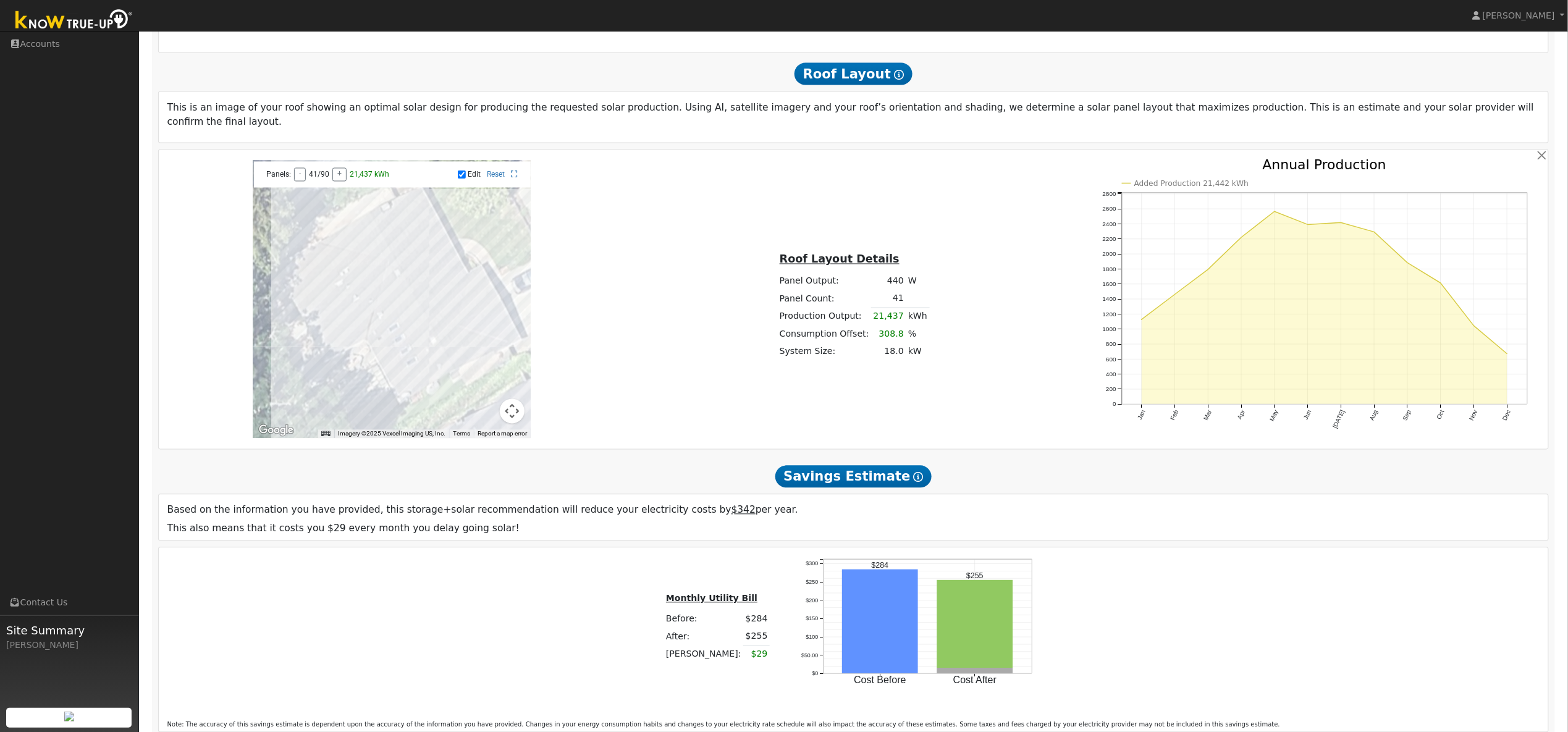
click at [418, 359] on div at bounding box center [391, 299] width 278 height 278
click at [427, 371] on div at bounding box center [391, 299] width 278 height 278
click at [434, 380] on div at bounding box center [391, 299] width 278 height 278
click at [475, 353] on div at bounding box center [391, 299] width 278 height 278
click at [475, 308] on div at bounding box center [391, 299] width 278 height 278
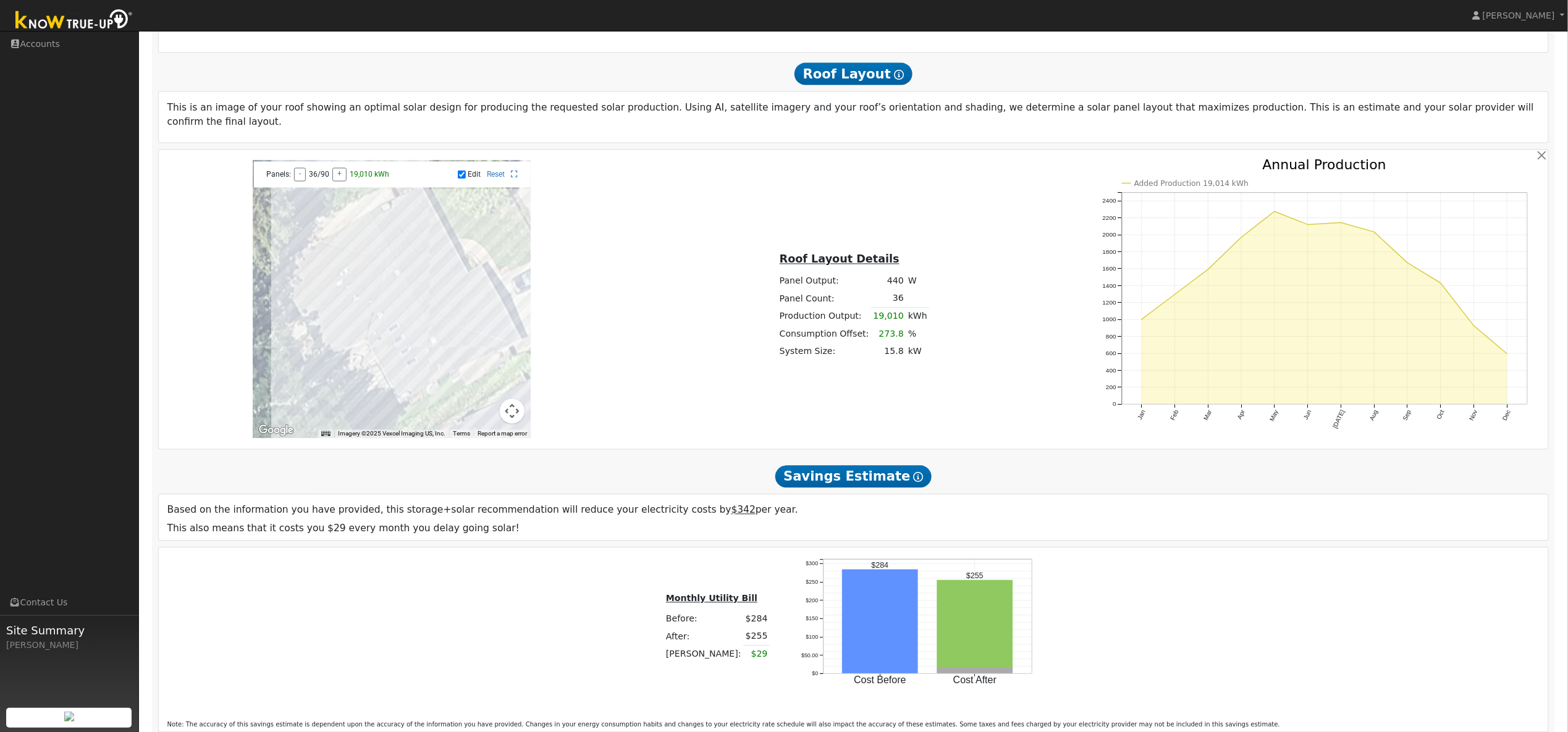
click at [483, 305] on div at bounding box center [391, 299] width 278 height 278
click at [475, 287] on div at bounding box center [391, 299] width 278 height 278
click at [395, 215] on div at bounding box center [391, 299] width 278 height 278
click at [403, 208] on div at bounding box center [391, 299] width 278 height 278
click at [426, 222] on div at bounding box center [391, 299] width 278 height 278
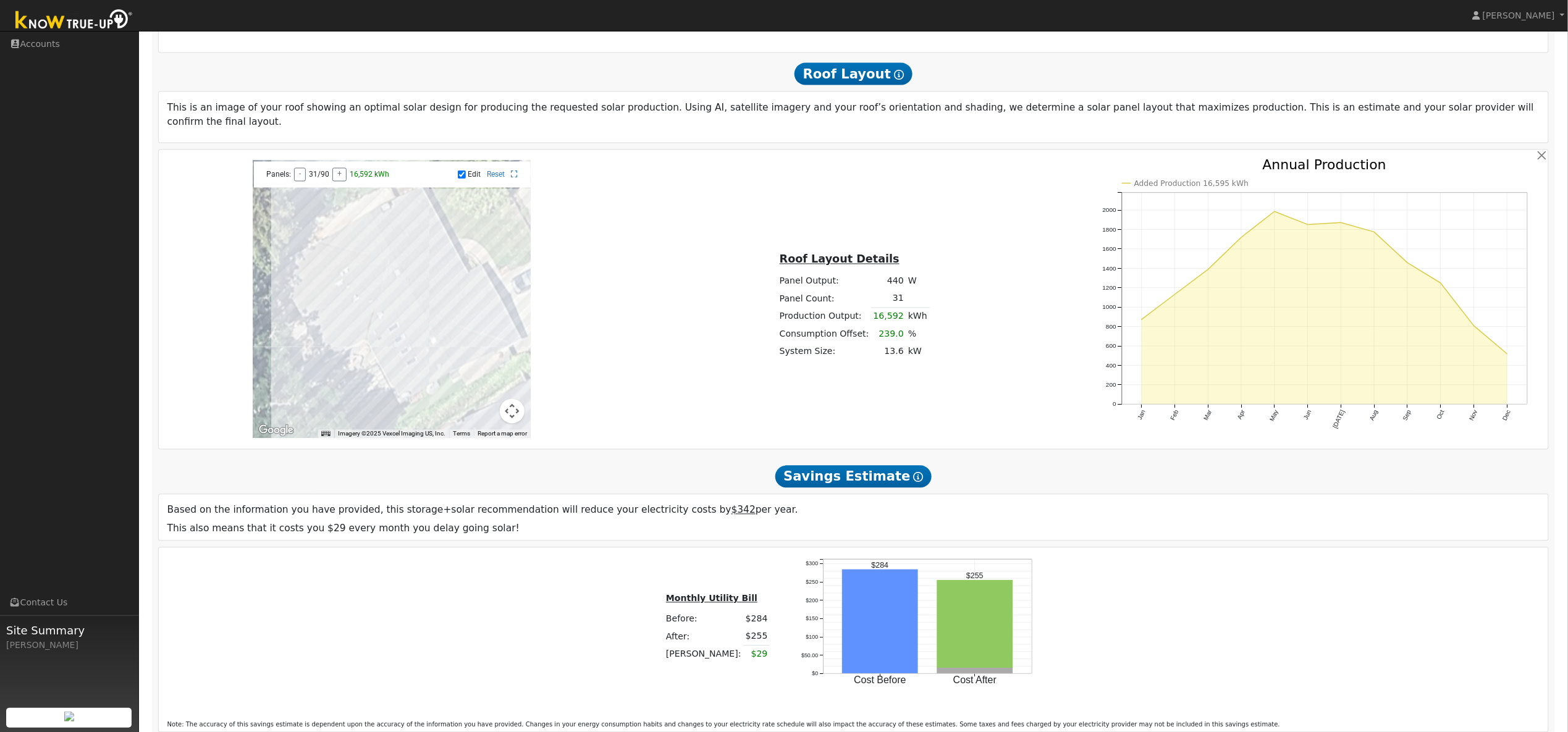
click at [437, 241] on div at bounding box center [391, 299] width 278 height 278
drag, startPoint x: 442, startPoint y: 253, endPoint x: 448, endPoint y: 257, distance: 7.2
click at [442, 254] on div at bounding box center [391, 299] width 278 height 278
click at [453, 274] on div at bounding box center [391, 299] width 278 height 278
click at [454, 293] on div at bounding box center [391, 299] width 278 height 278
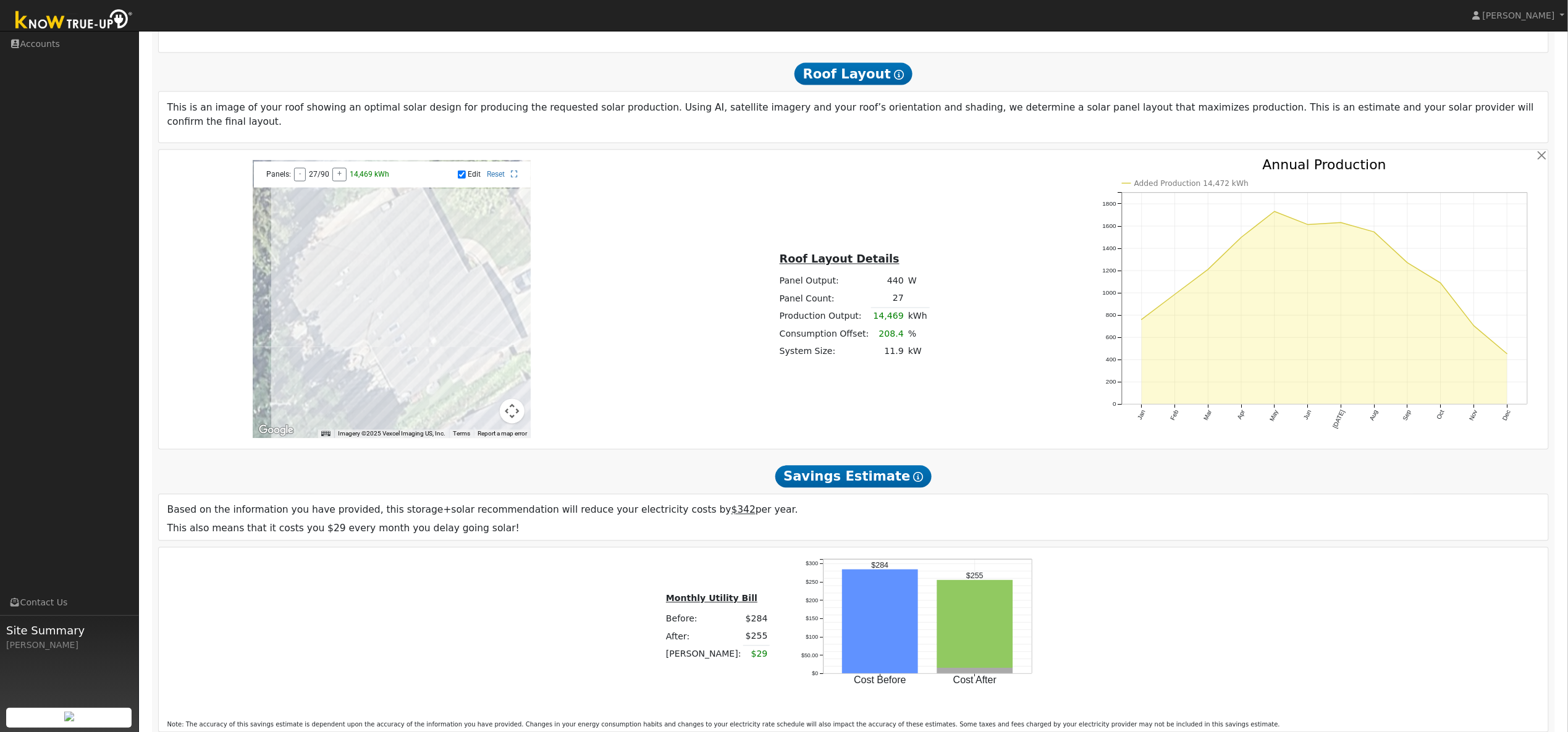
click at [447, 281] on div at bounding box center [391, 299] width 278 height 278
click at [437, 264] on div at bounding box center [391, 299] width 278 height 278
click at [428, 247] on div at bounding box center [391, 299] width 278 height 278
click at [414, 226] on div at bounding box center [391, 299] width 278 height 278
click at [392, 243] on div at bounding box center [391, 299] width 278 height 278
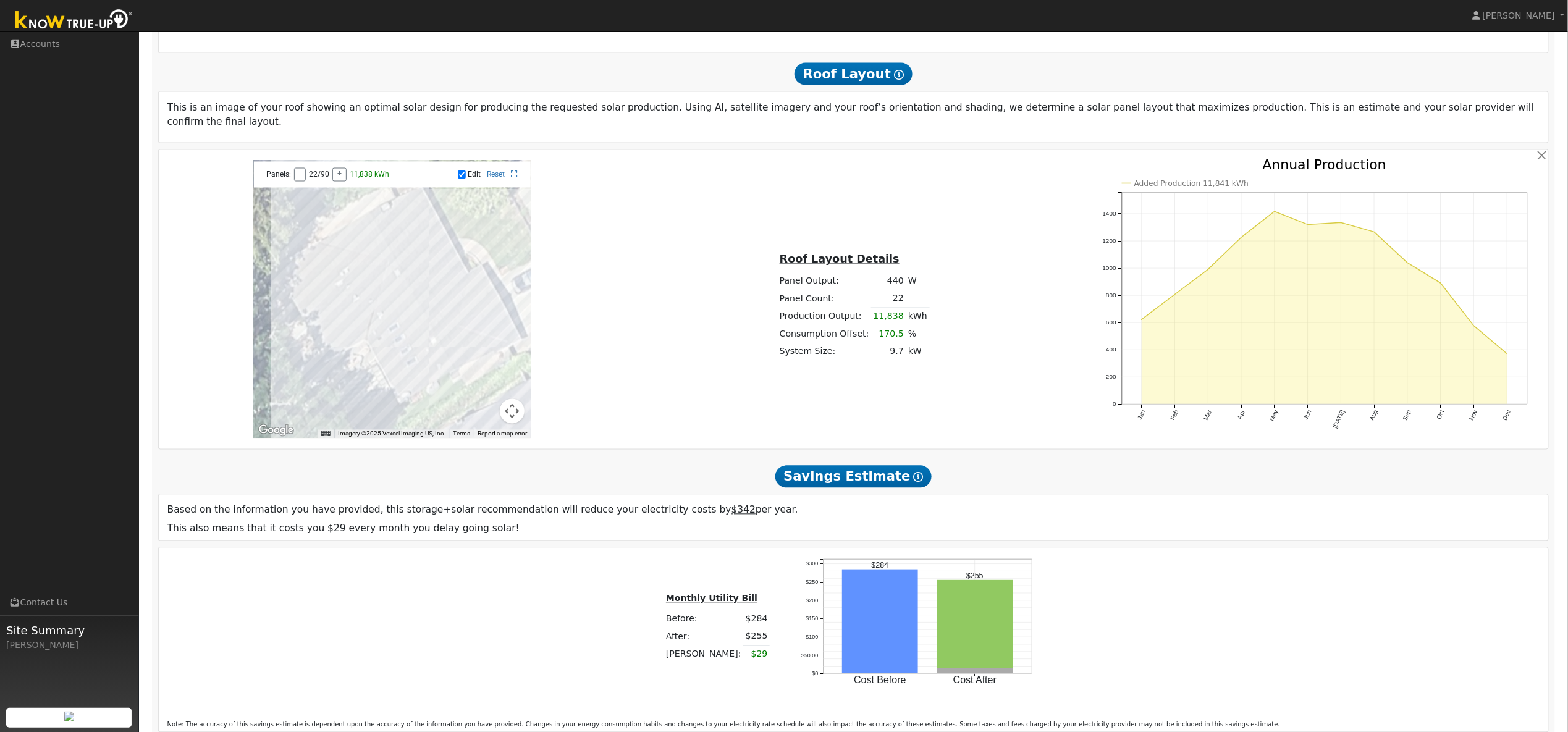
click at [398, 238] on div at bounding box center [391, 299] width 278 height 278
click at [408, 233] on div at bounding box center [391, 299] width 278 height 278
click at [619, 214] on div "← Move left → Move right ↑ Move up ↓ Move down + Zoom in - Zoom out Home Jump l…" at bounding box center [391, 299] width 462 height 278
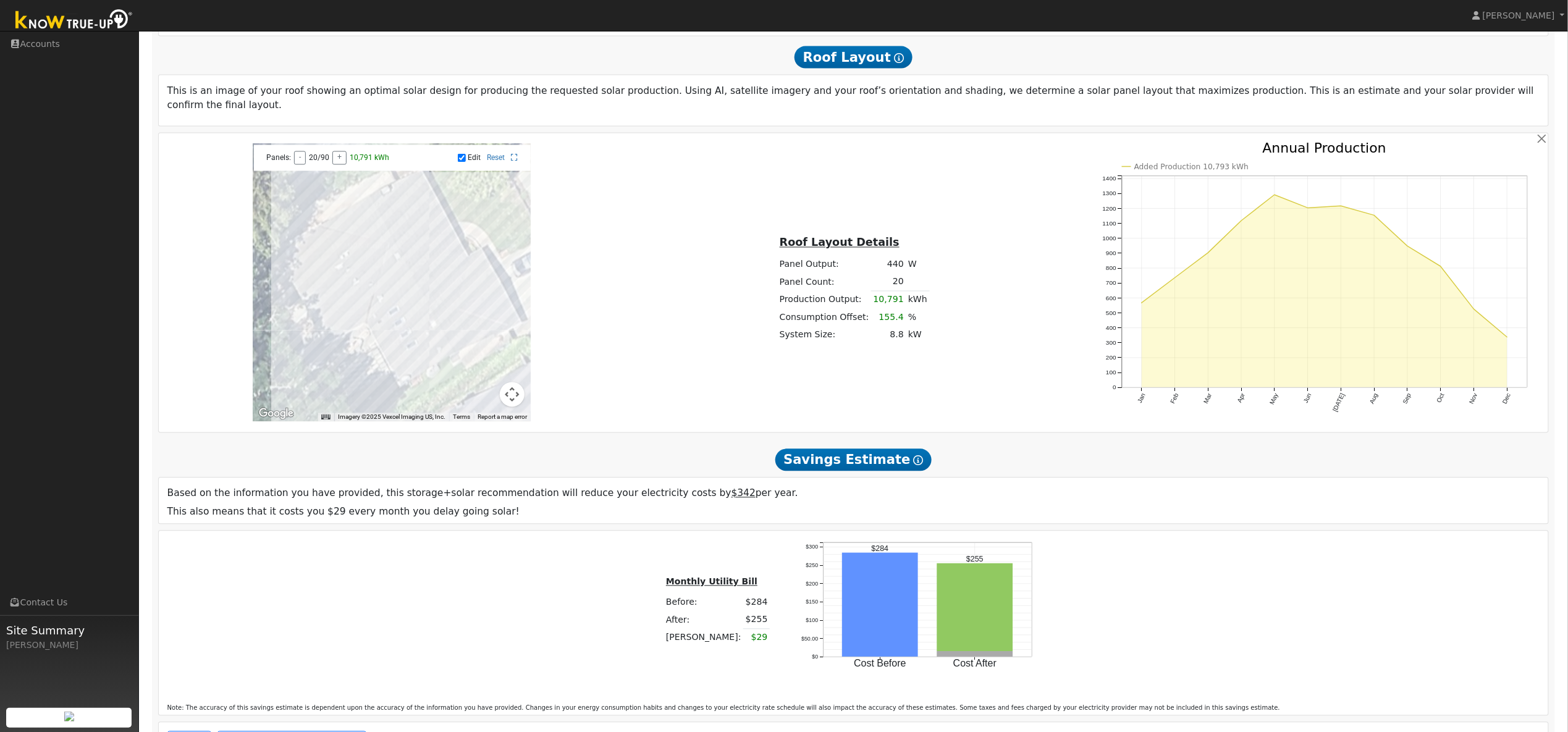
scroll to position [1046, 0]
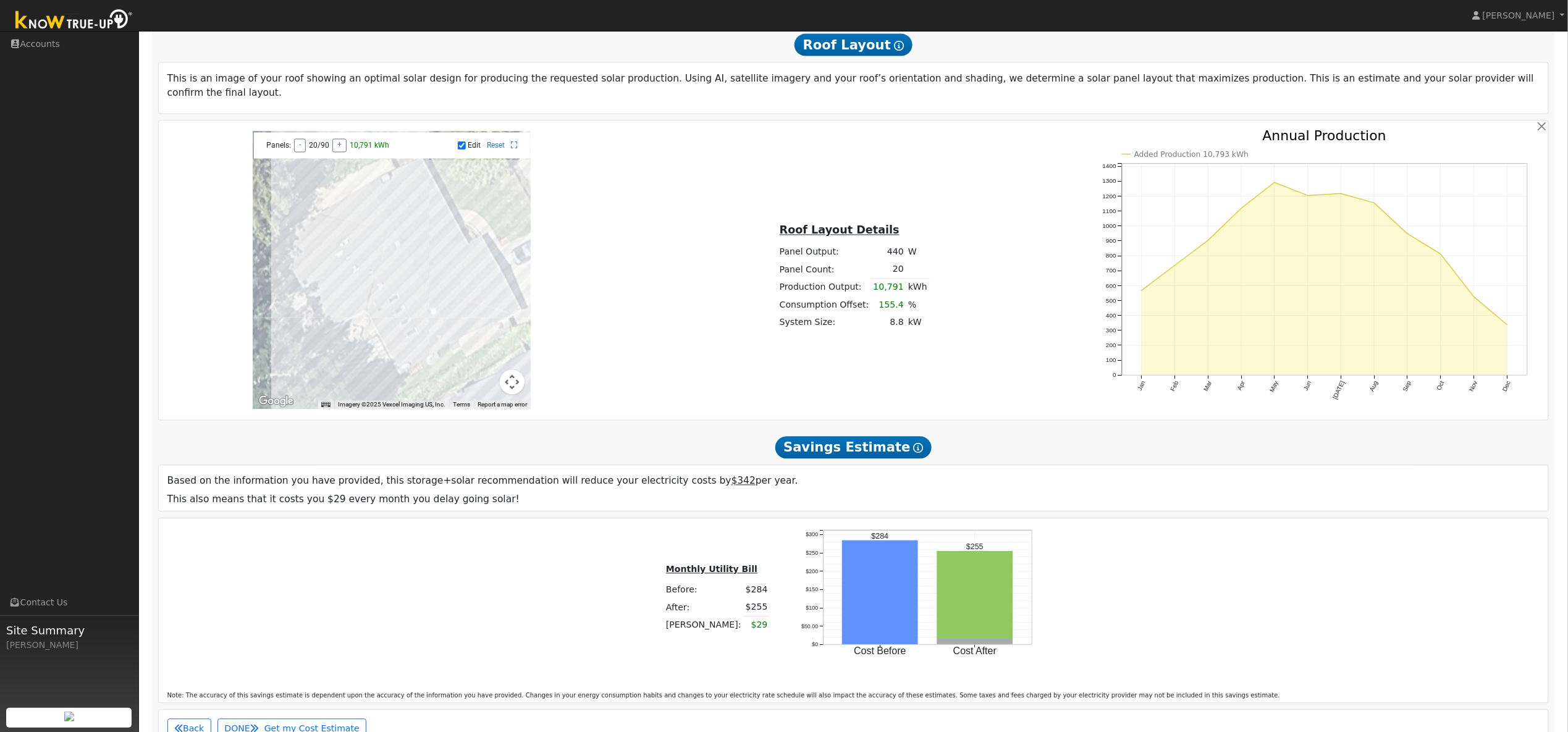
click at [464, 143] on input "Edit" at bounding box center [462, 146] width 8 height 8
checkbox input "false"
click at [665, 304] on div "Roof Layout Details Panel Output: 440 W Panel Count: 20 Production Output: 10,7…" at bounding box center [853, 270] width 462 height 122
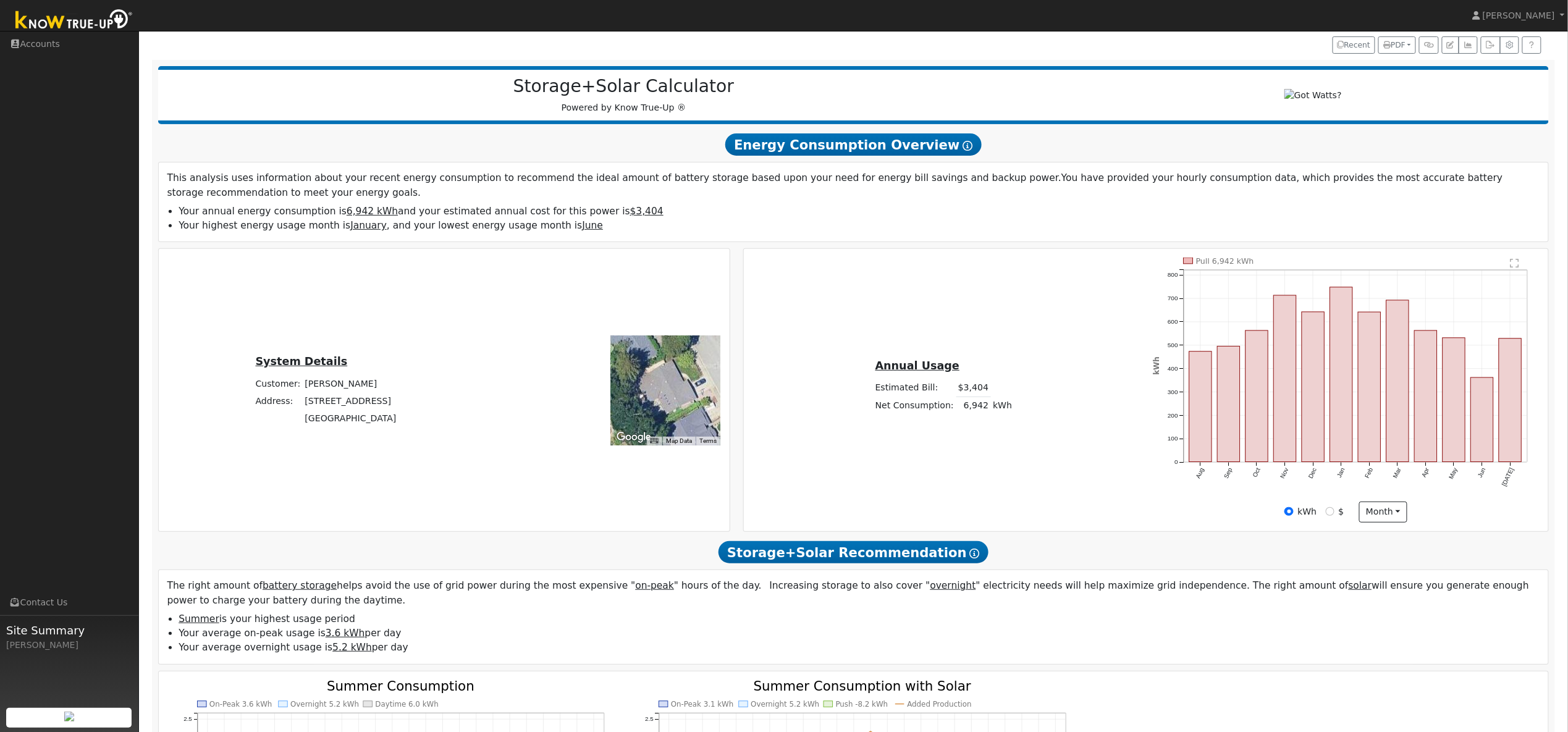
scroll to position [0, 0]
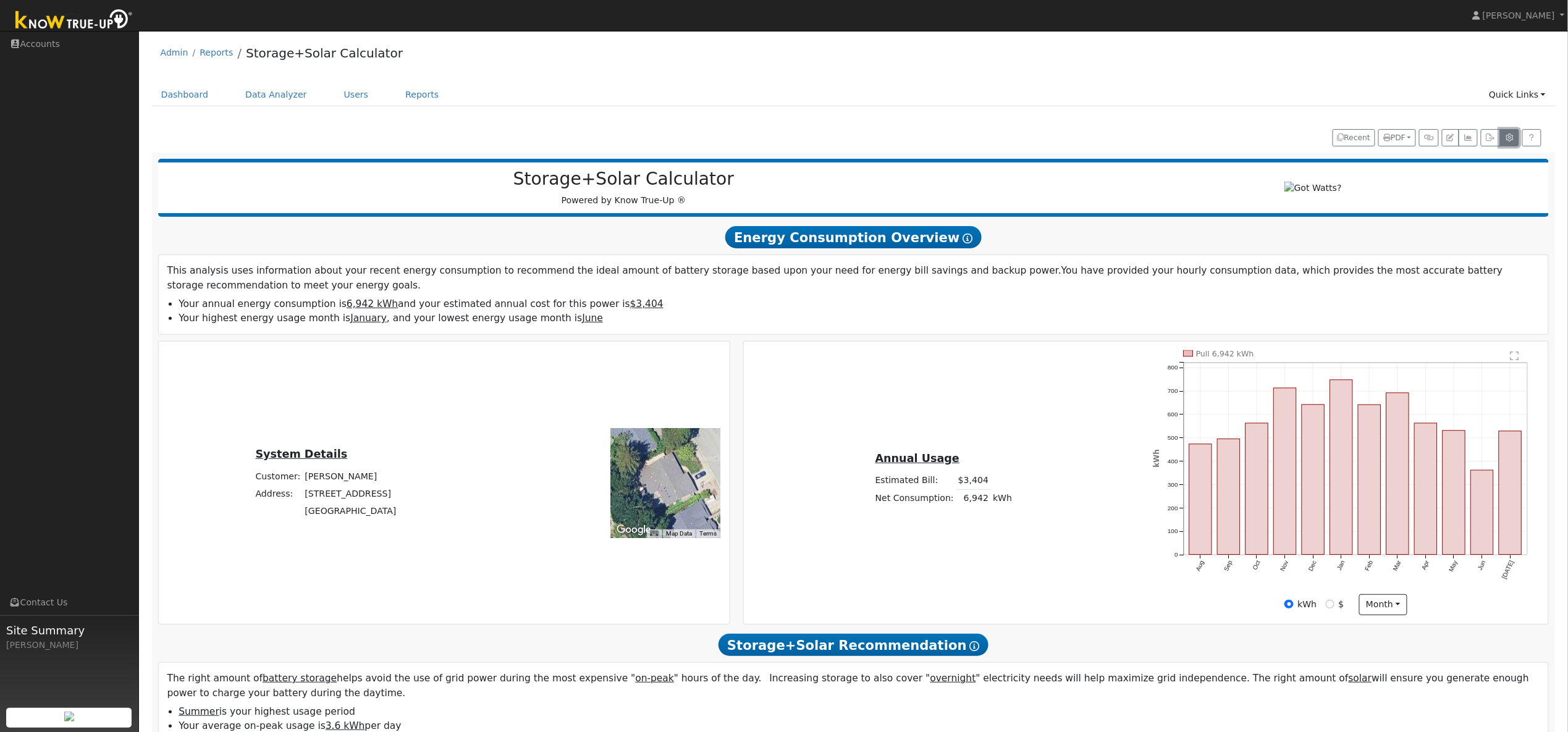
click at [1509, 142] on icon "button" at bounding box center [1509, 137] width 9 height 8
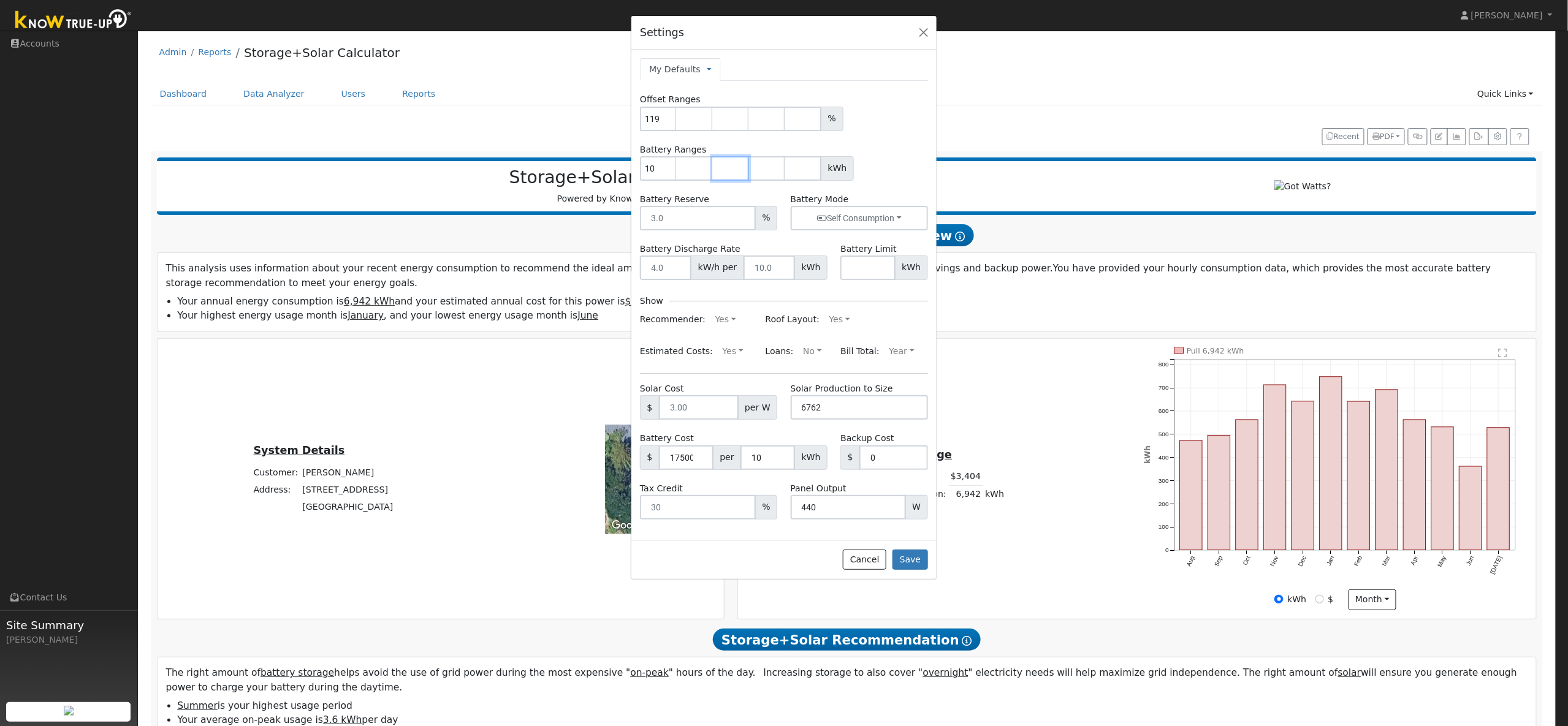
type input "0"
click at [735, 169] on input "number" at bounding box center [730, 168] width 37 height 24
type input "0"
type input "10"
type input "13.5"
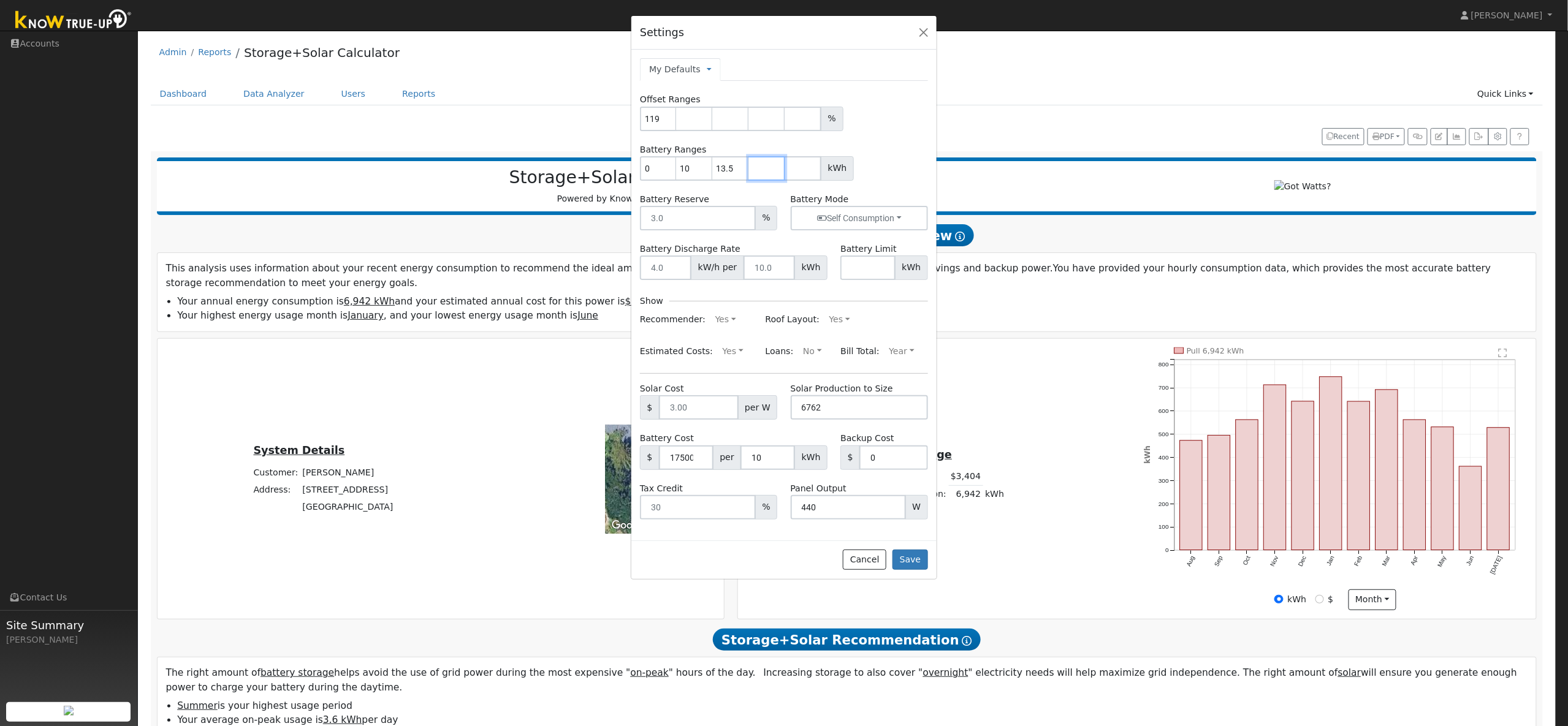
click at [766, 171] on input "number" at bounding box center [766, 168] width 37 height 24
type input "20"
click at [798, 165] on input "number" at bounding box center [802, 168] width 37 height 24
type input "27"
click at [889, 153] on div "Battery Ranges 0 10 13.5 20 27 kWh" at bounding box center [784, 162] width 301 height 37
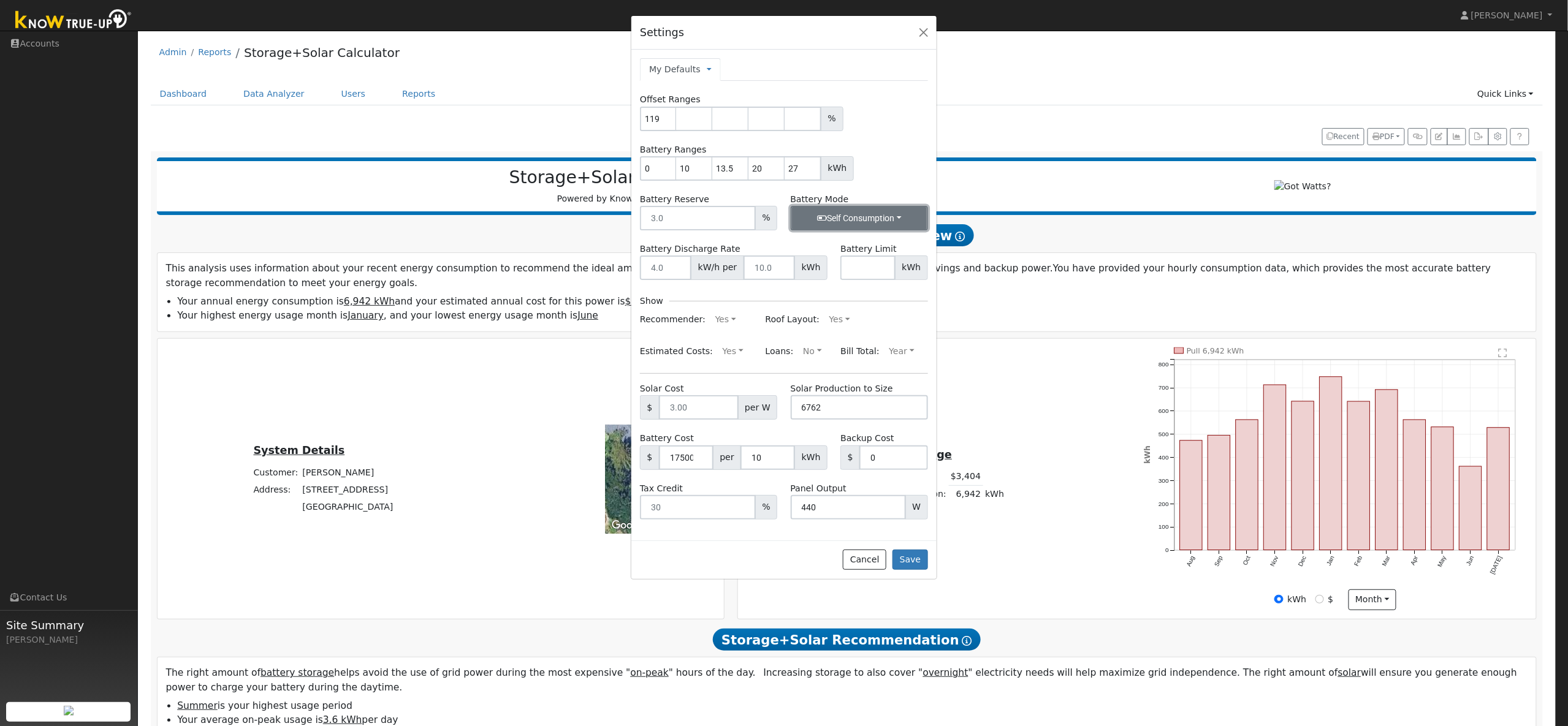
click at [880, 217] on button "Self Consumption" at bounding box center [859, 218] width 138 height 24
click at [892, 178] on div "0 10 13.5 20 27 kWh" at bounding box center [784, 168] width 288 height 24
click at [910, 562] on button "Save" at bounding box center [910, 560] width 35 height 21
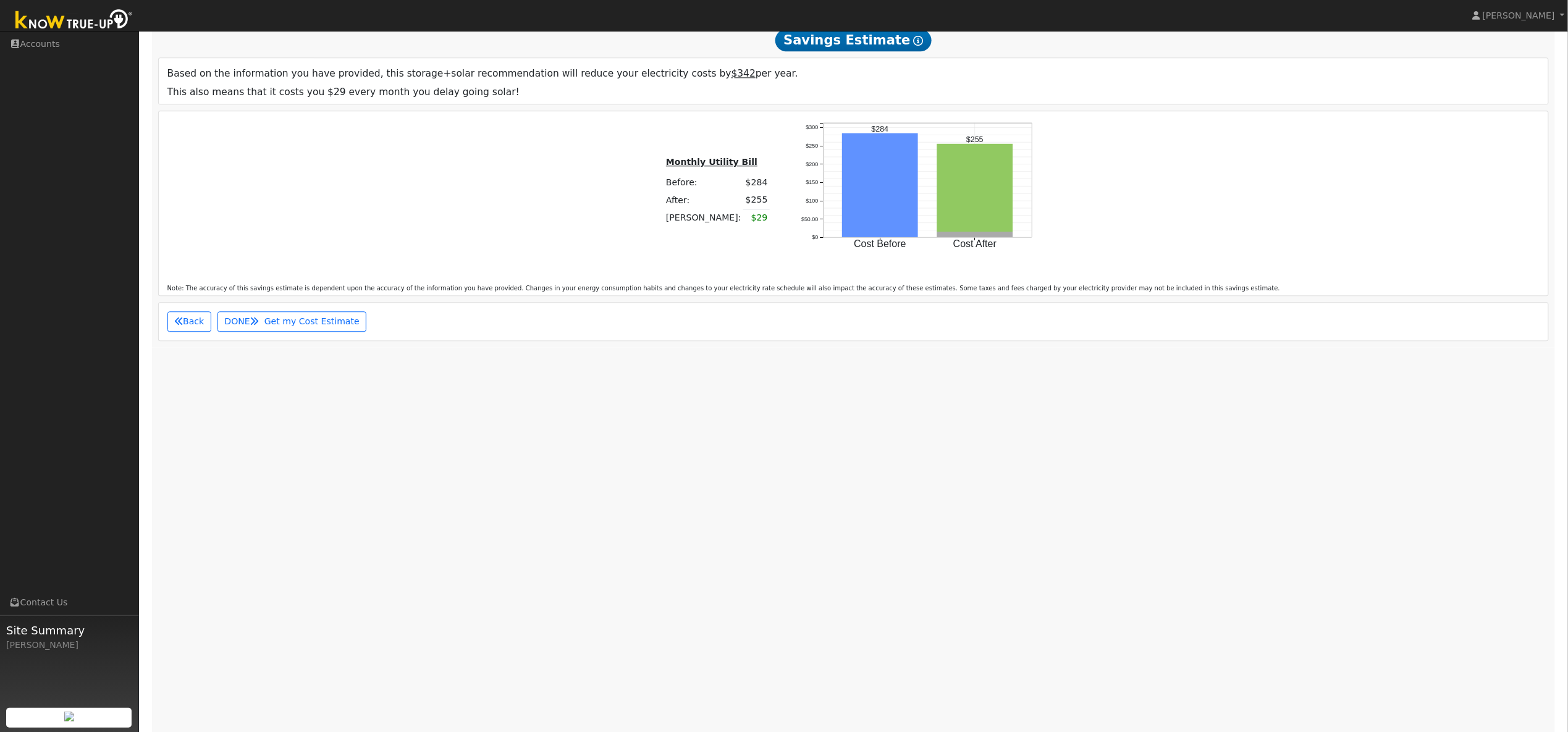
scroll to position [1046, 0]
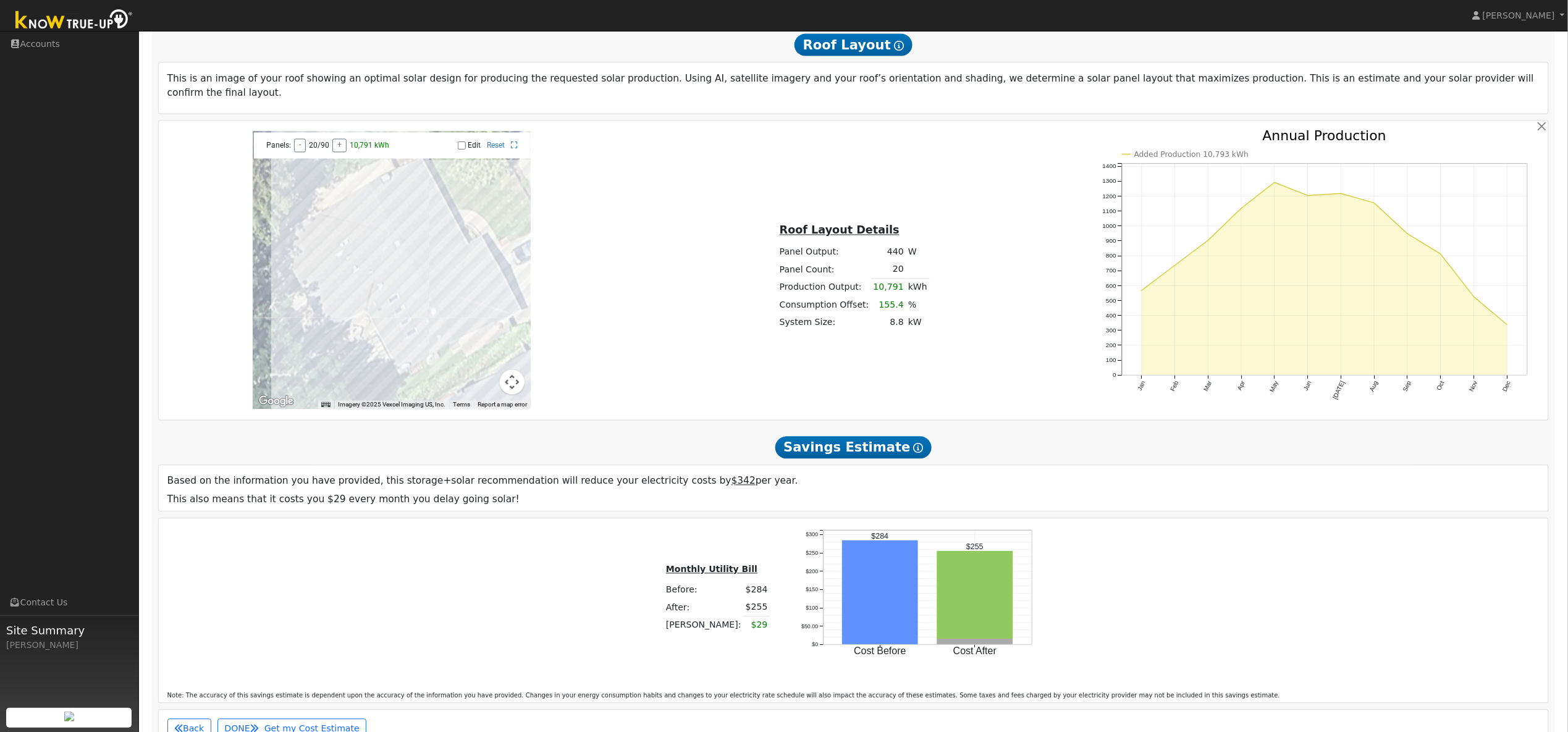
click at [877, 448] on span "Savings Estimate Show Help" at bounding box center [853, 448] width 157 height 22
click at [914, 445] on icon at bounding box center [919, 448] width 10 height 10
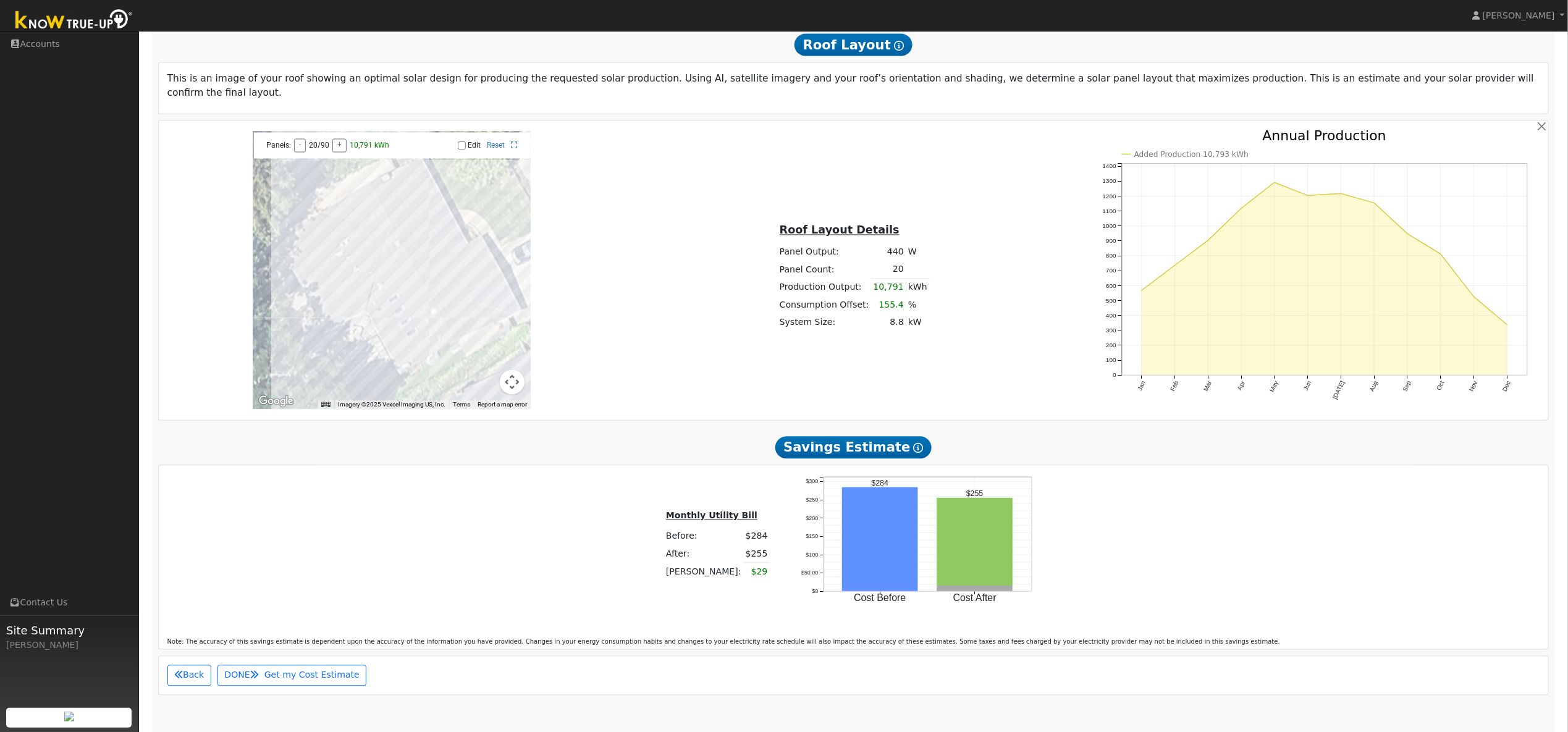
click at [914, 445] on icon at bounding box center [919, 448] width 10 height 10
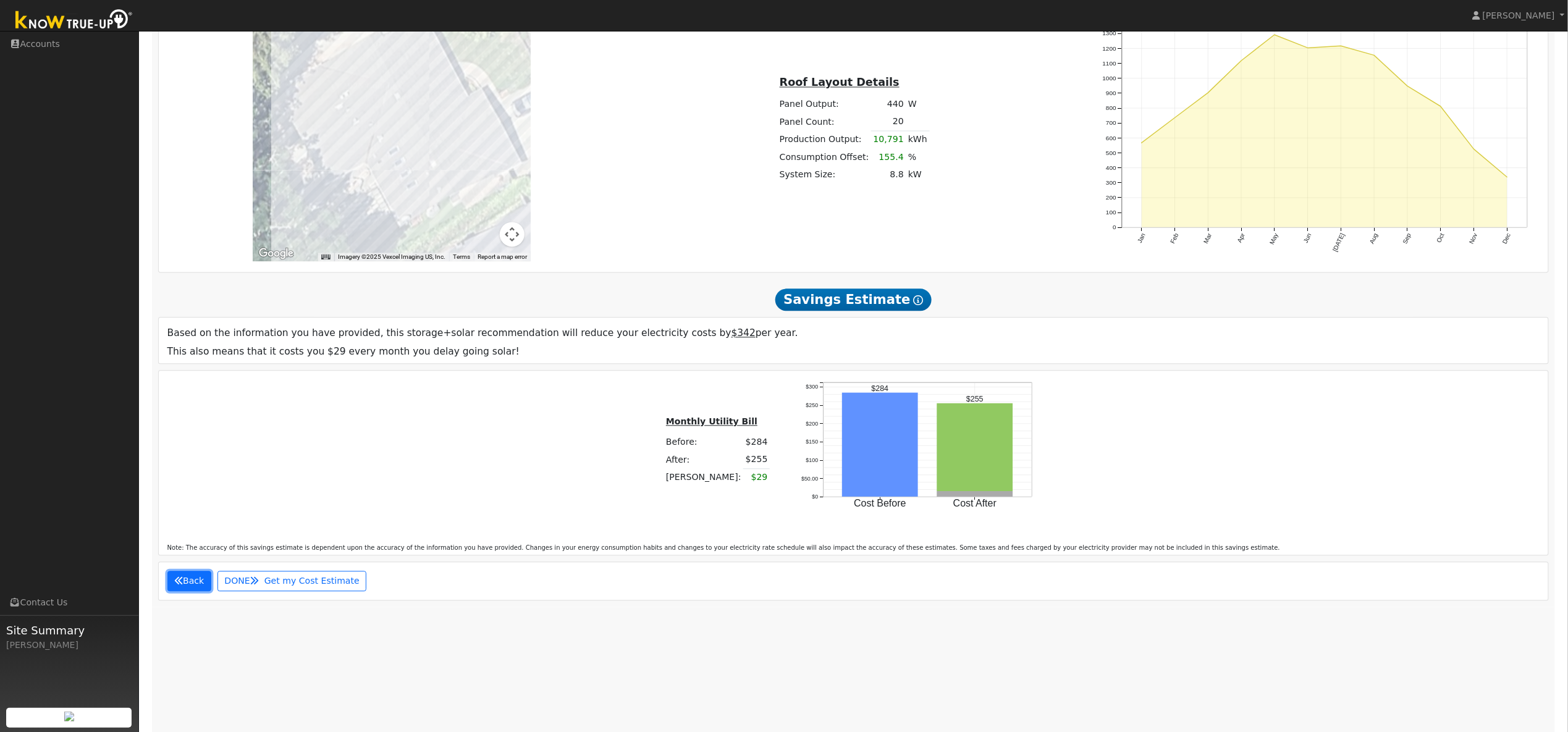
click at [181, 579] on icon "button" at bounding box center [178, 581] width 8 height 8
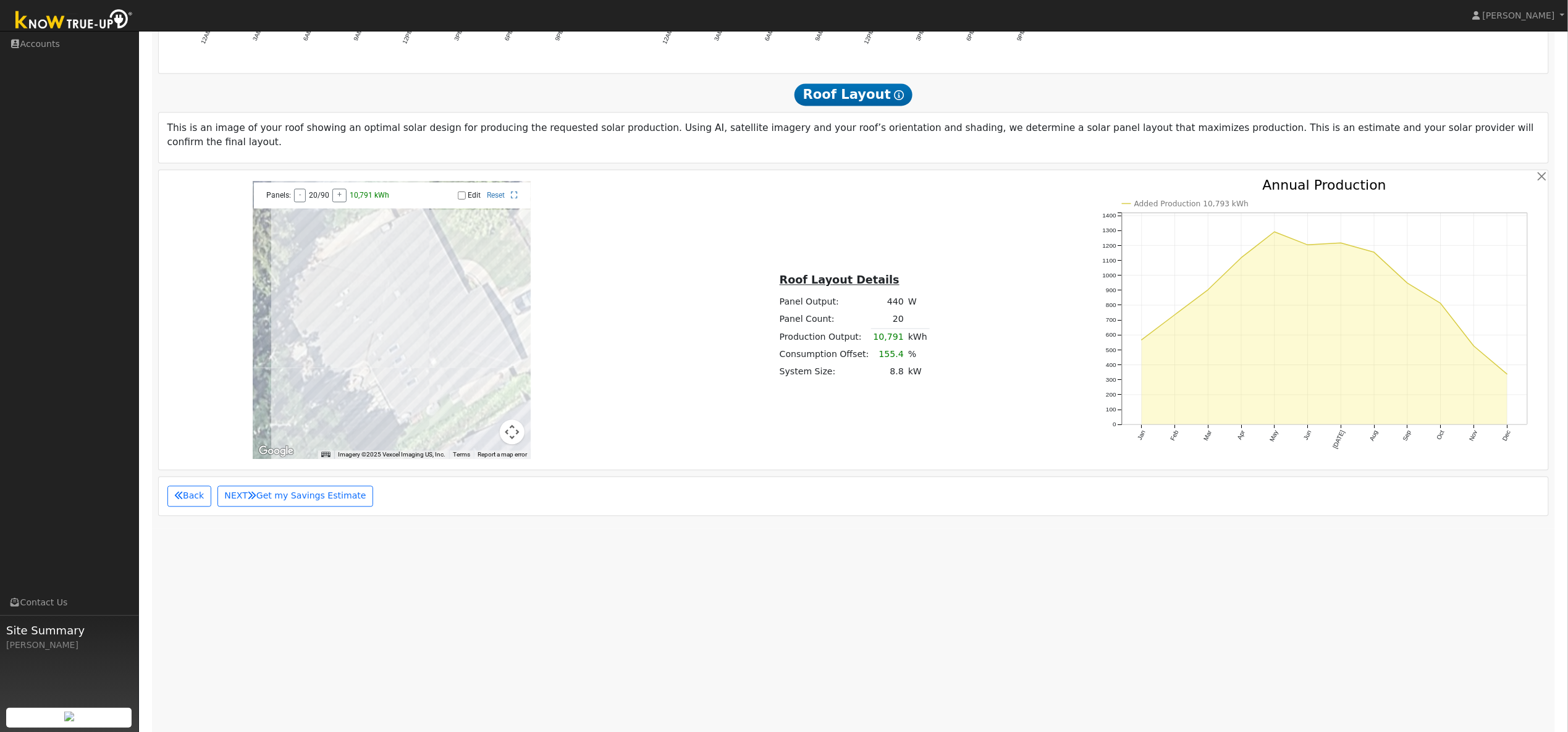
scroll to position [1101, 0]
click at [291, 494] on button "NEXT Get my Savings Estimate" at bounding box center [295, 496] width 155 height 21
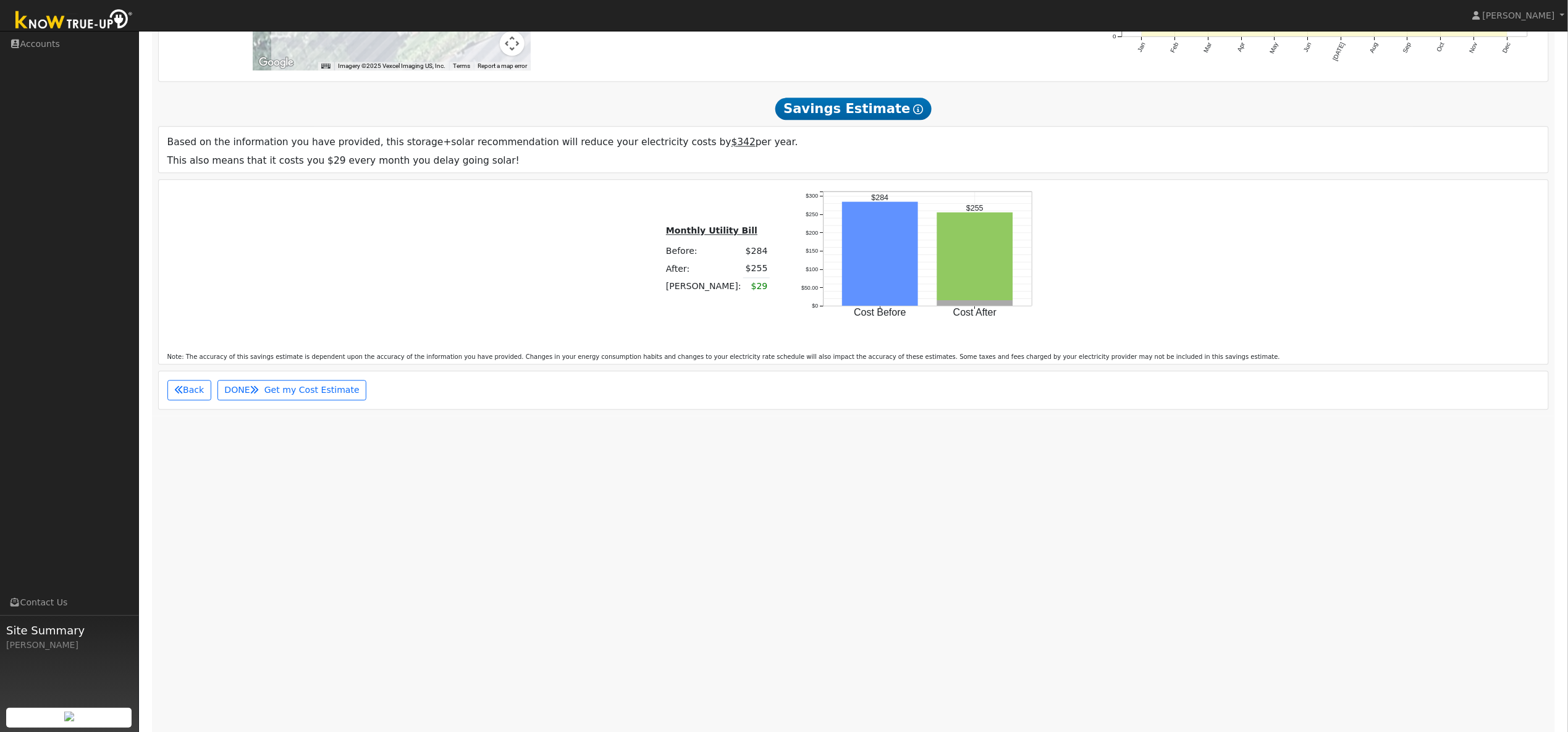
scroll to position [1256, 0]
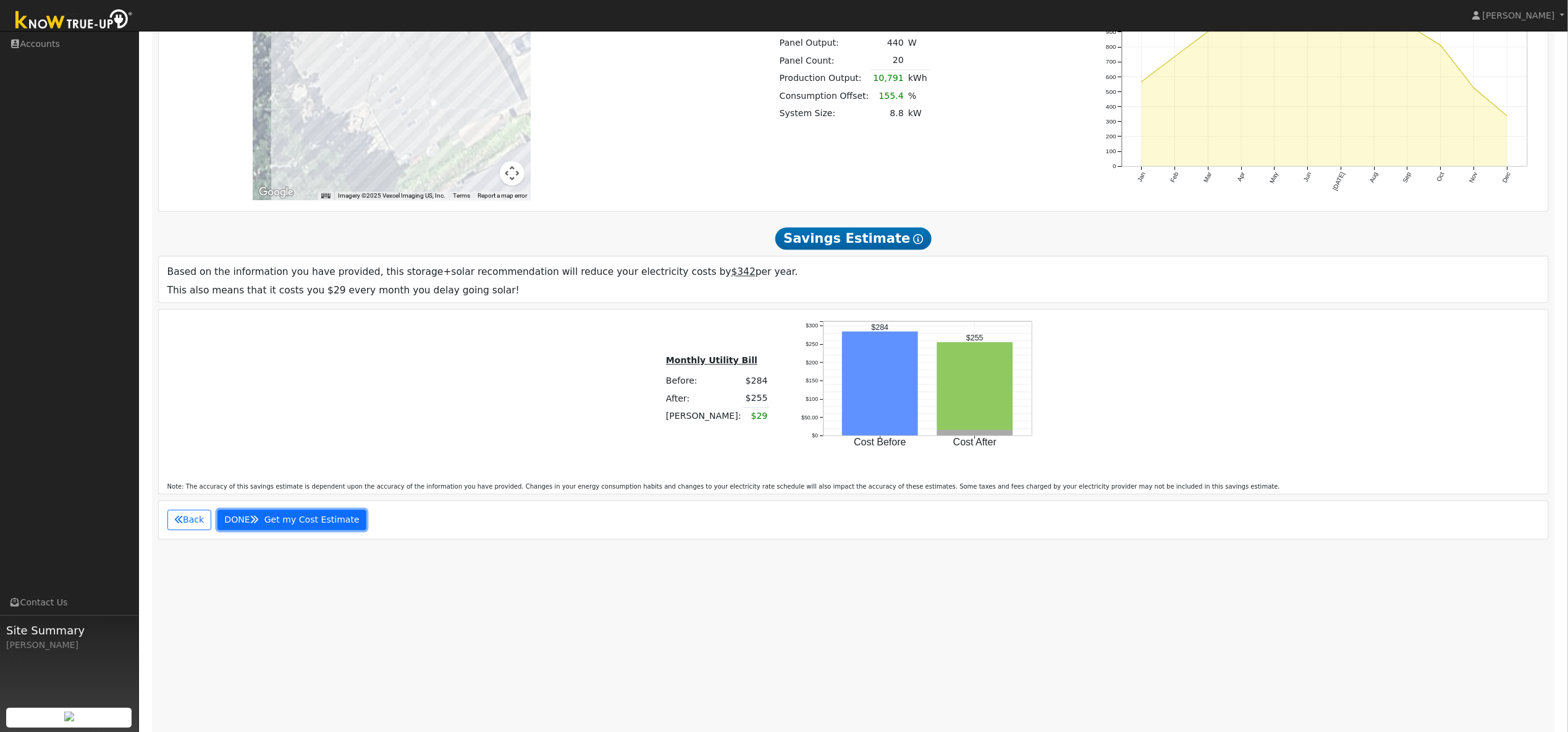
click at [276, 516] on span "Get my Cost Estimate" at bounding box center [312, 519] width 95 height 10
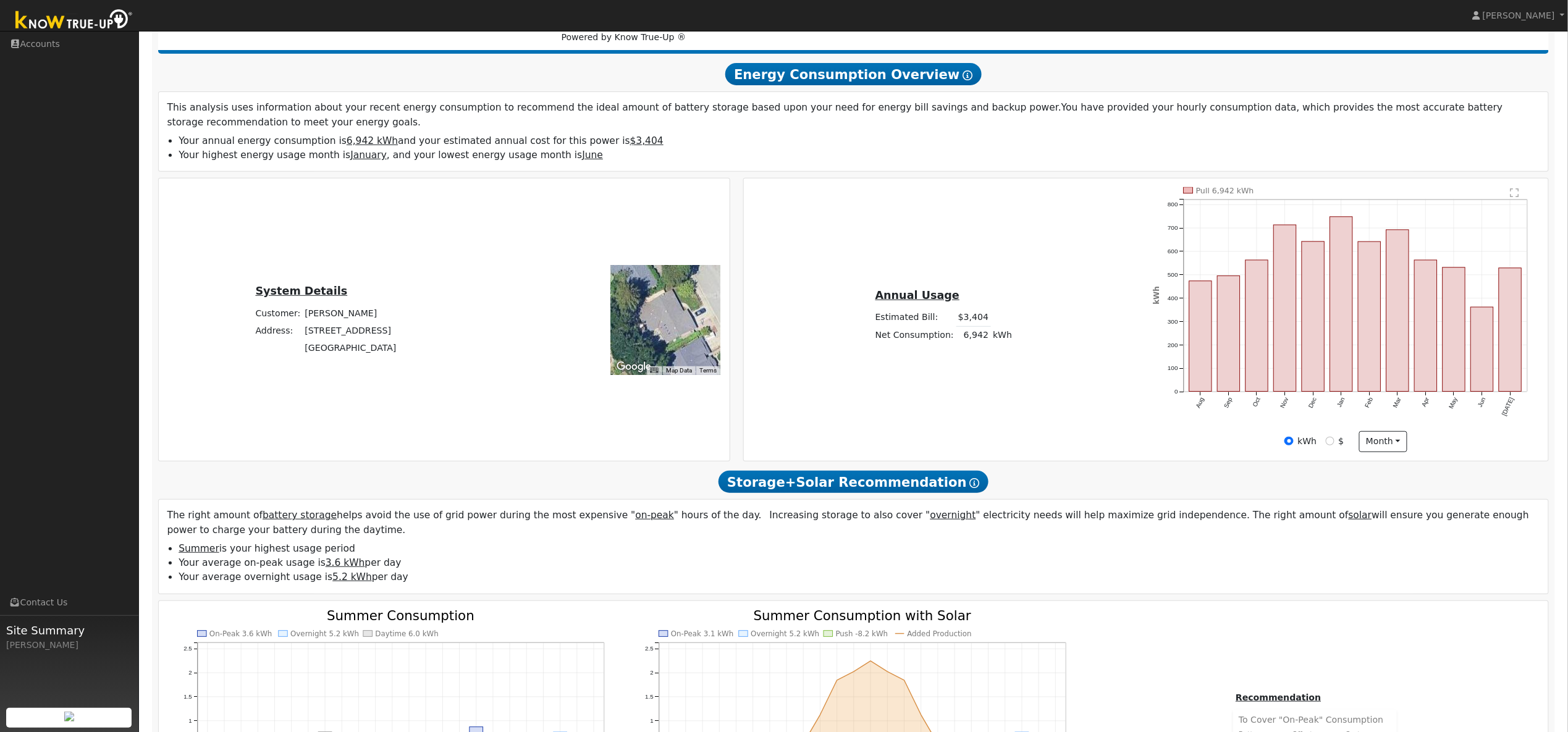
scroll to position [0, 0]
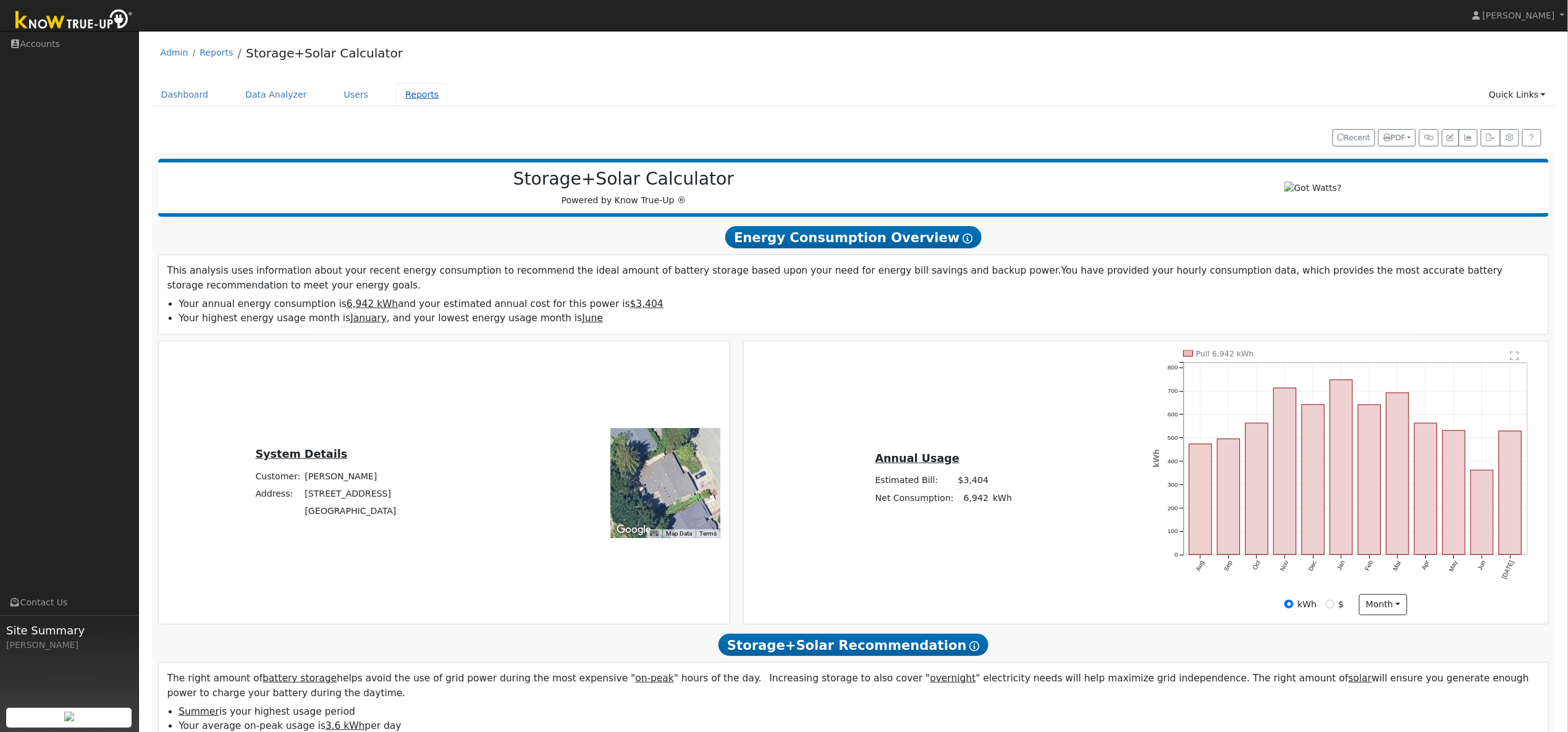
click at [421, 96] on link "Reports" at bounding box center [422, 95] width 52 height 23
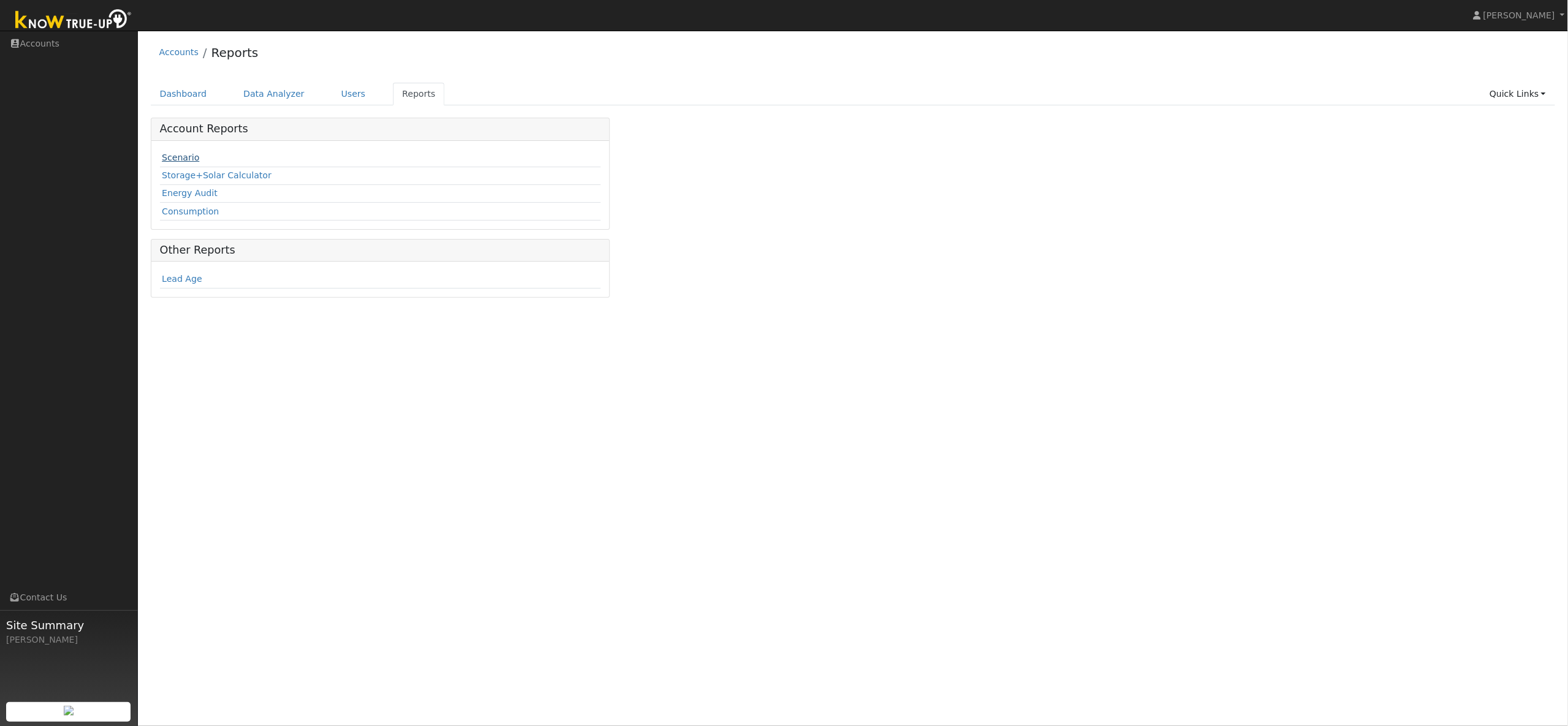
click at [175, 158] on link "Scenario" at bounding box center [181, 158] width 37 height 10
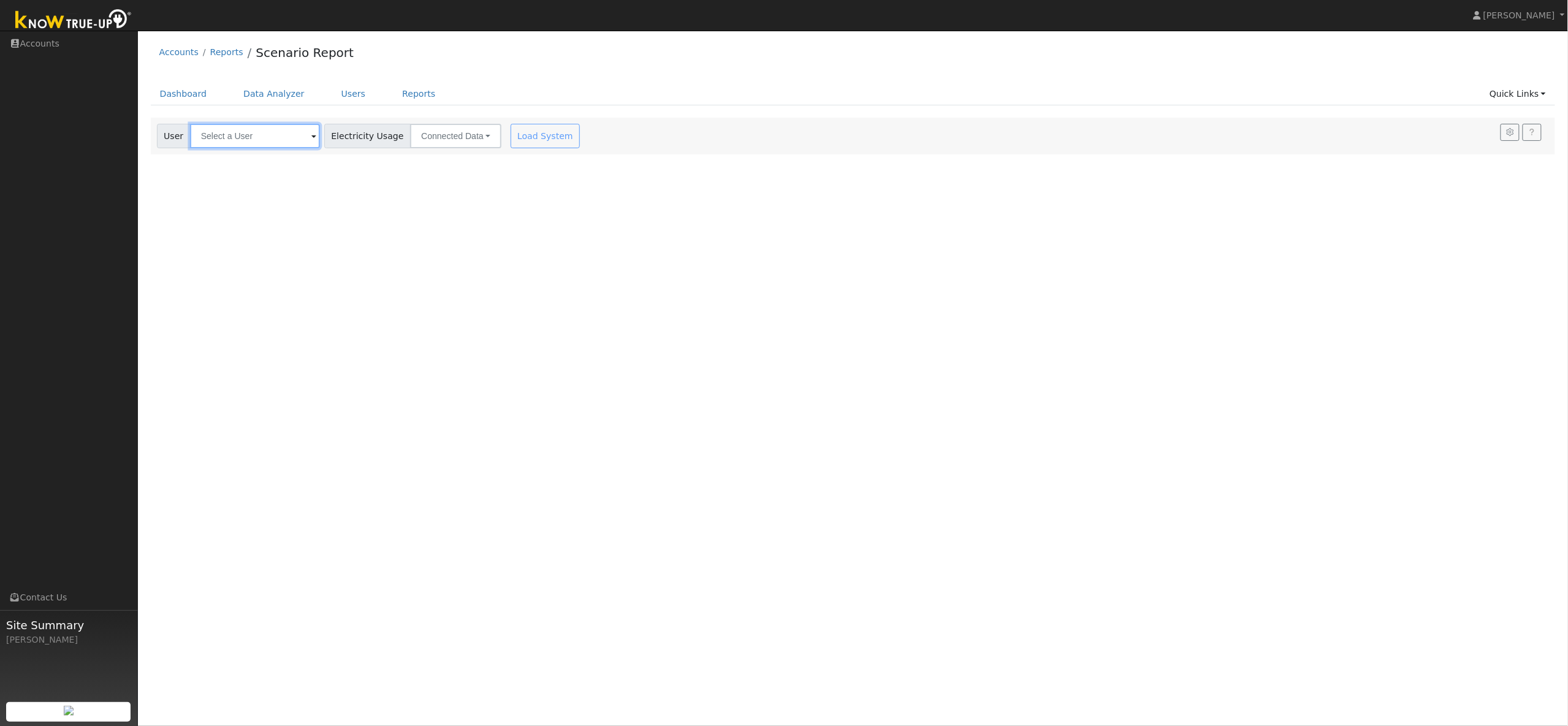
click at [245, 138] on input "text" at bounding box center [255, 136] width 130 height 24
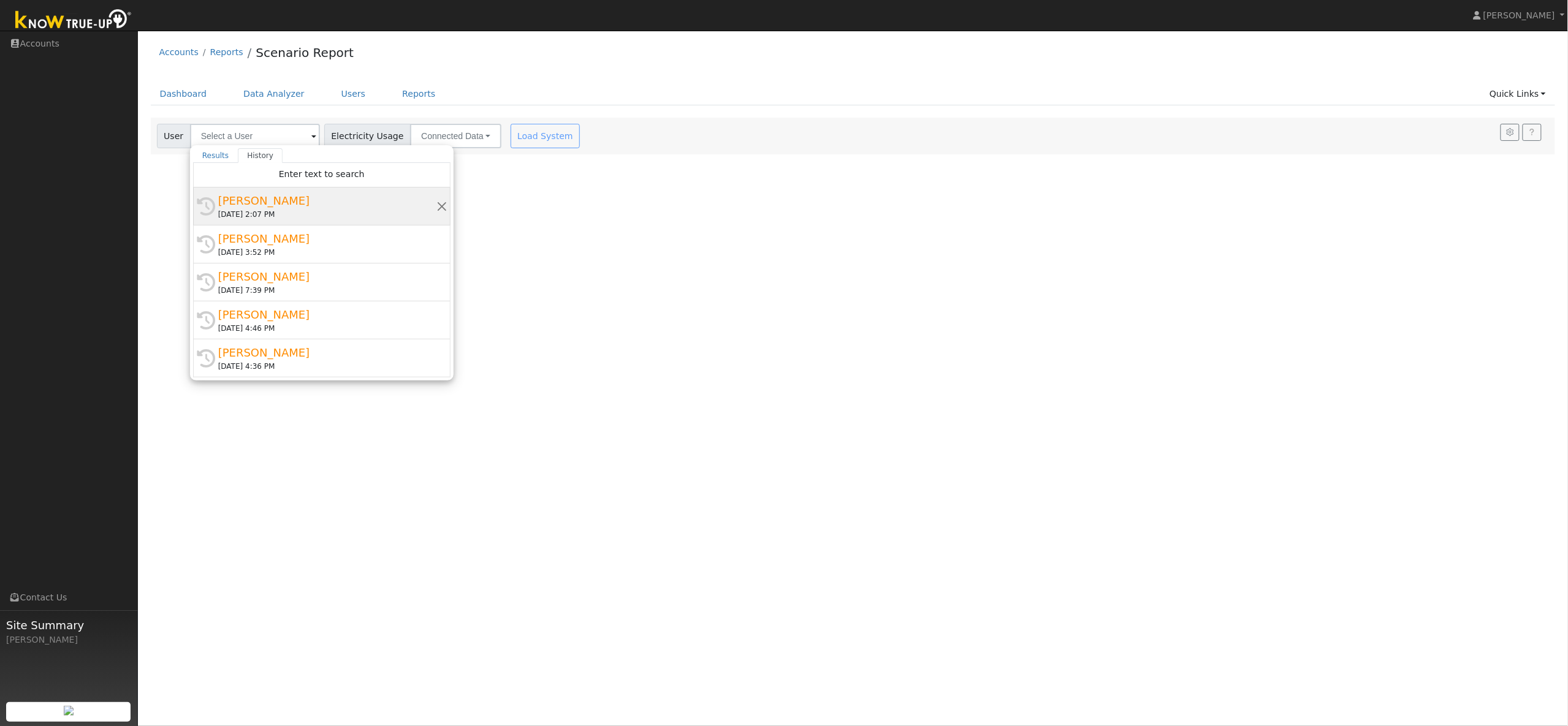
click at [254, 193] on div "[PERSON_NAME]" at bounding box center [326, 201] width 218 height 17
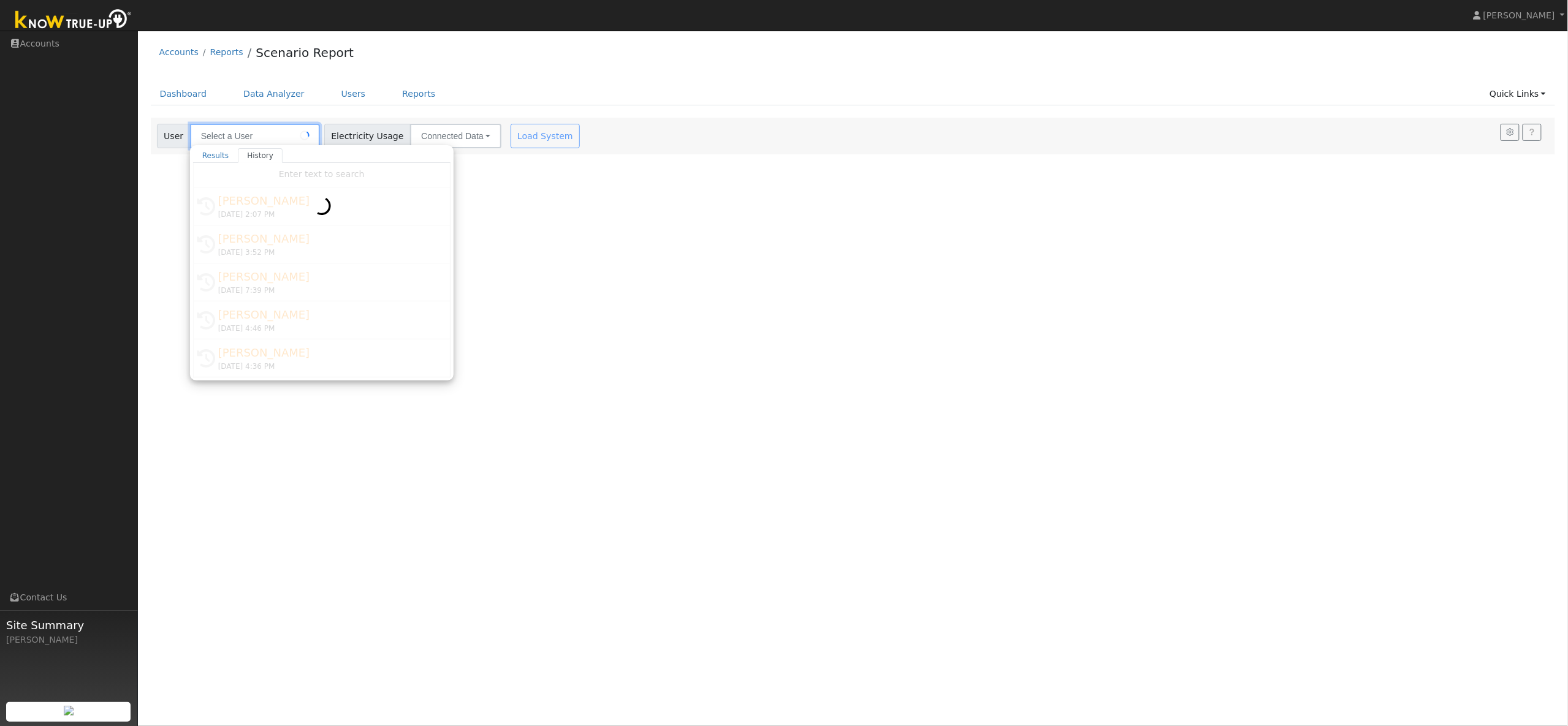
type input "[PERSON_NAME]"
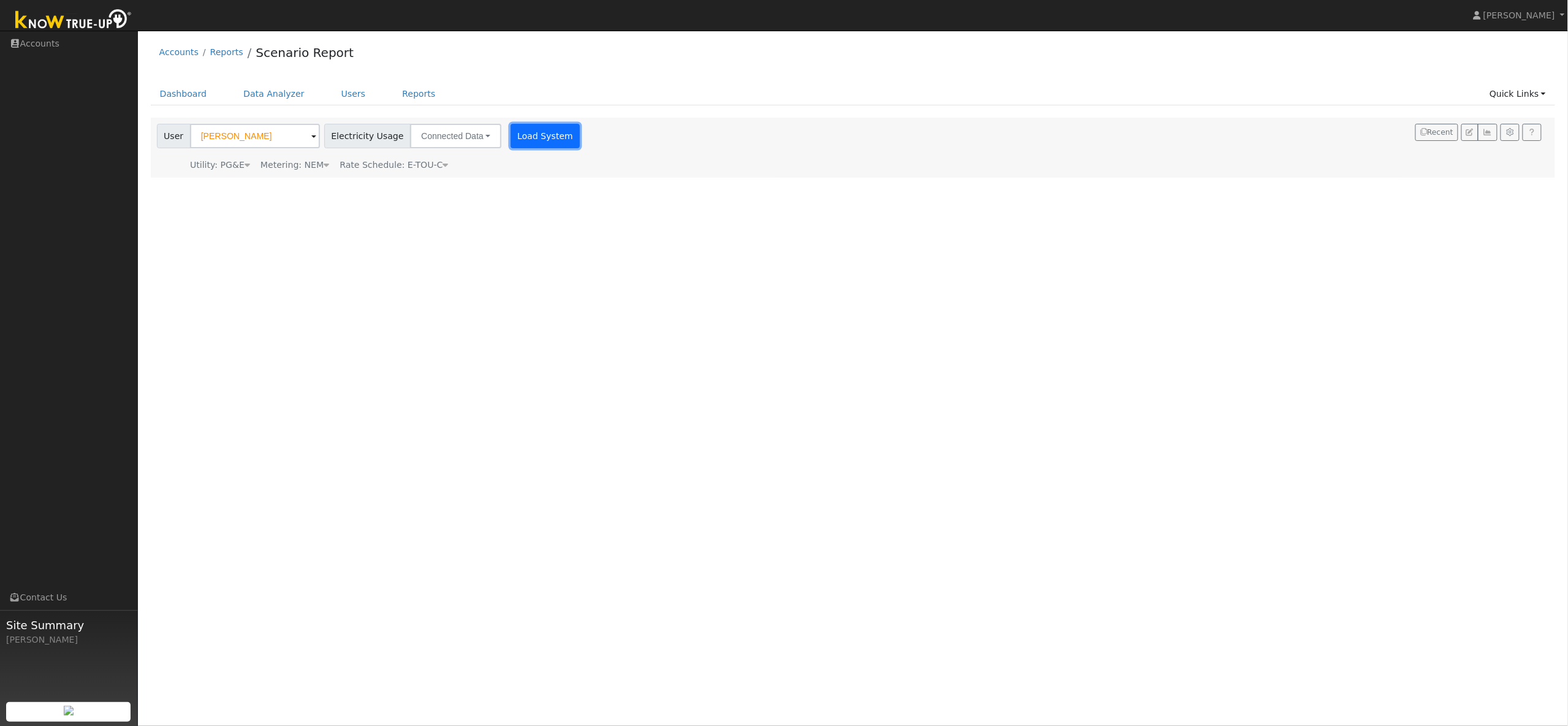
click at [535, 141] on button "Load System" at bounding box center [545, 136] width 70 height 24
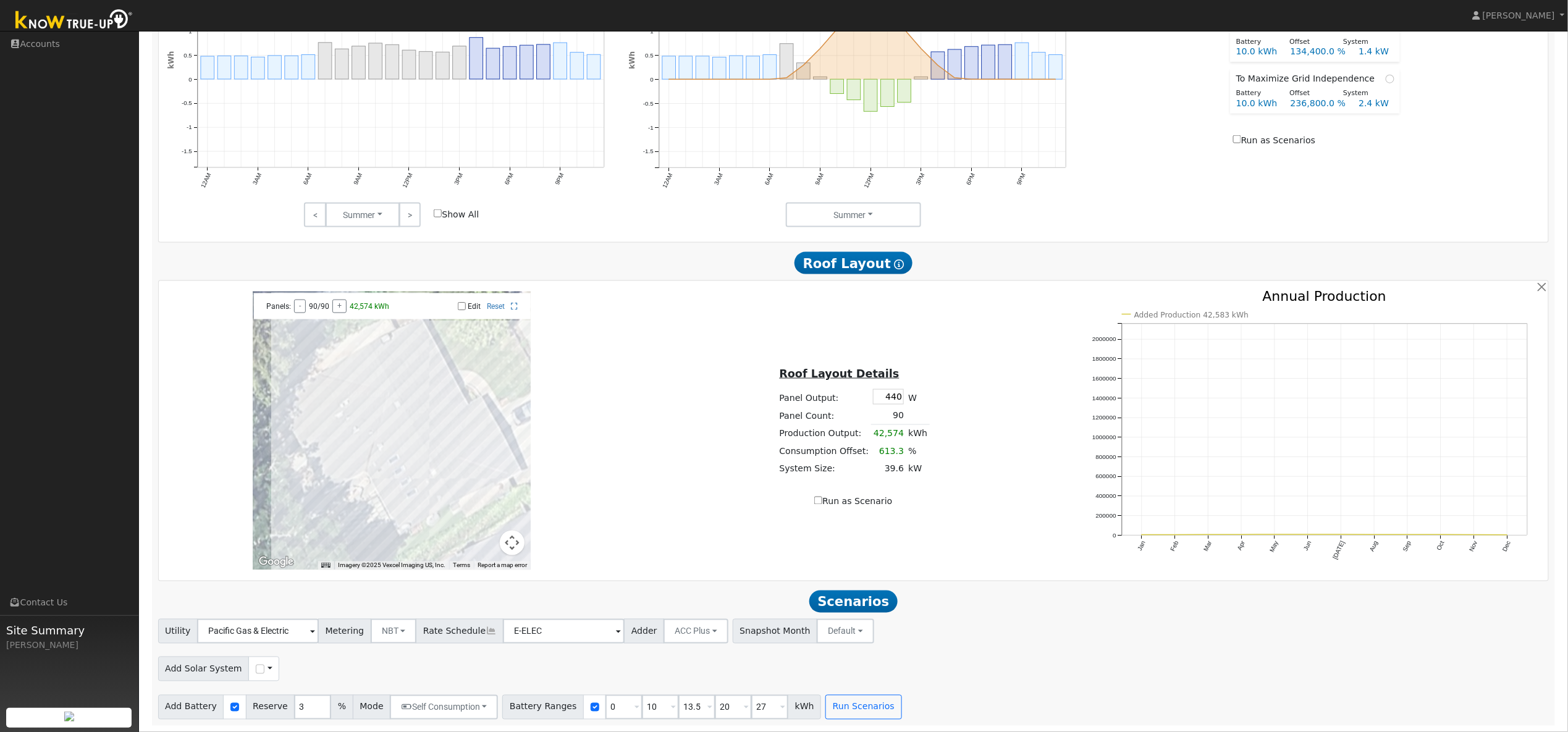
scroll to position [702, 0]
click at [496, 307] on link "Reset" at bounding box center [496, 306] width 18 height 8
click at [463, 307] on input "Edit" at bounding box center [462, 306] width 8 height 8
click at [351, 339] on div at bounding box center [391, 431] width 278 height 278
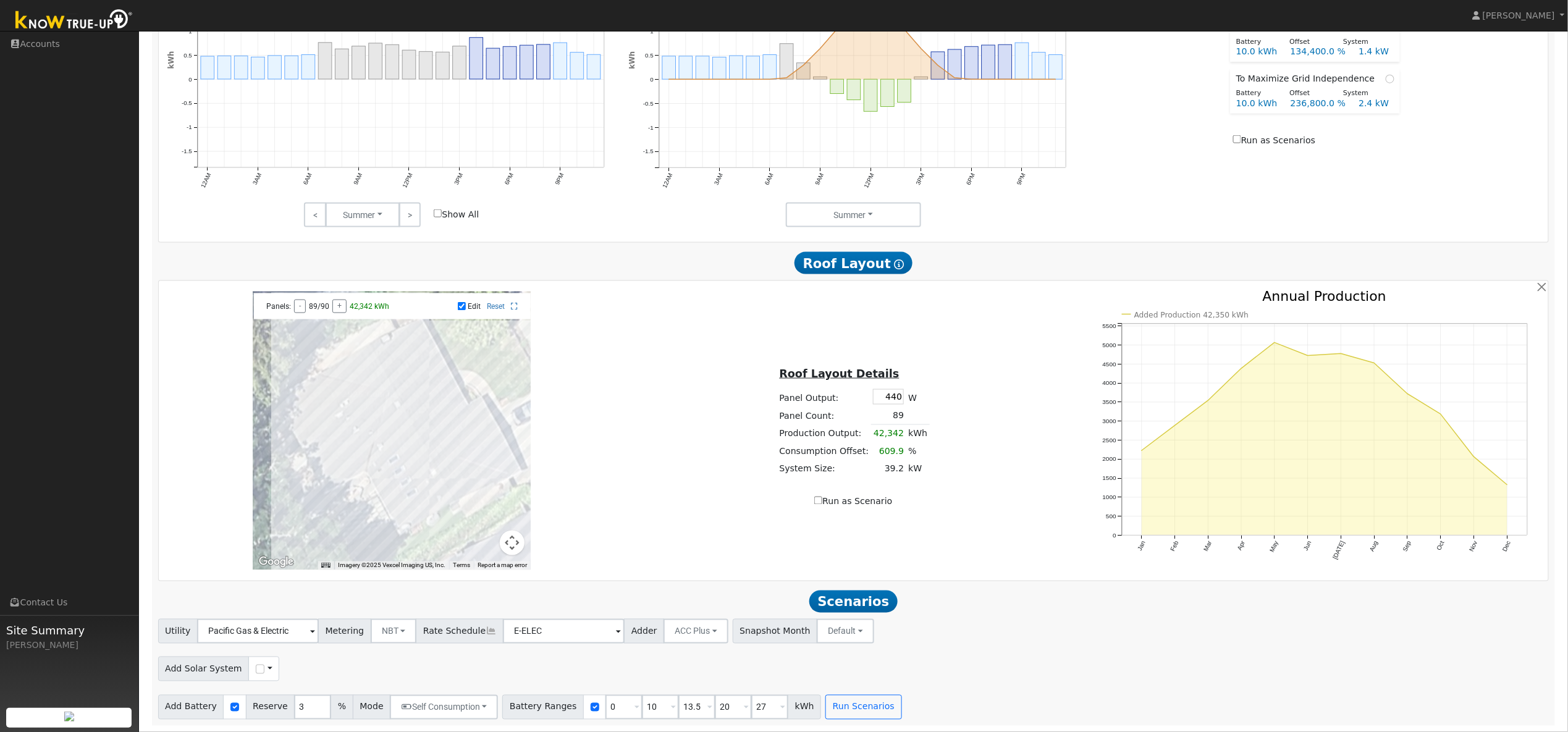
click at [335, 349] on div at bounding box center [391, 431] width 278 height 278
click at [340, 373] on div at bounding box center [391, 431] width 278 height 278
click at [358, 367] on div at bounding box center [391, 431] width 278 height 278
click at [361, 374] on div at bounding box center [391, 431] width 278 height 278
click at [310, 393] on div at bounding box center [391, 431] width 278 height 278
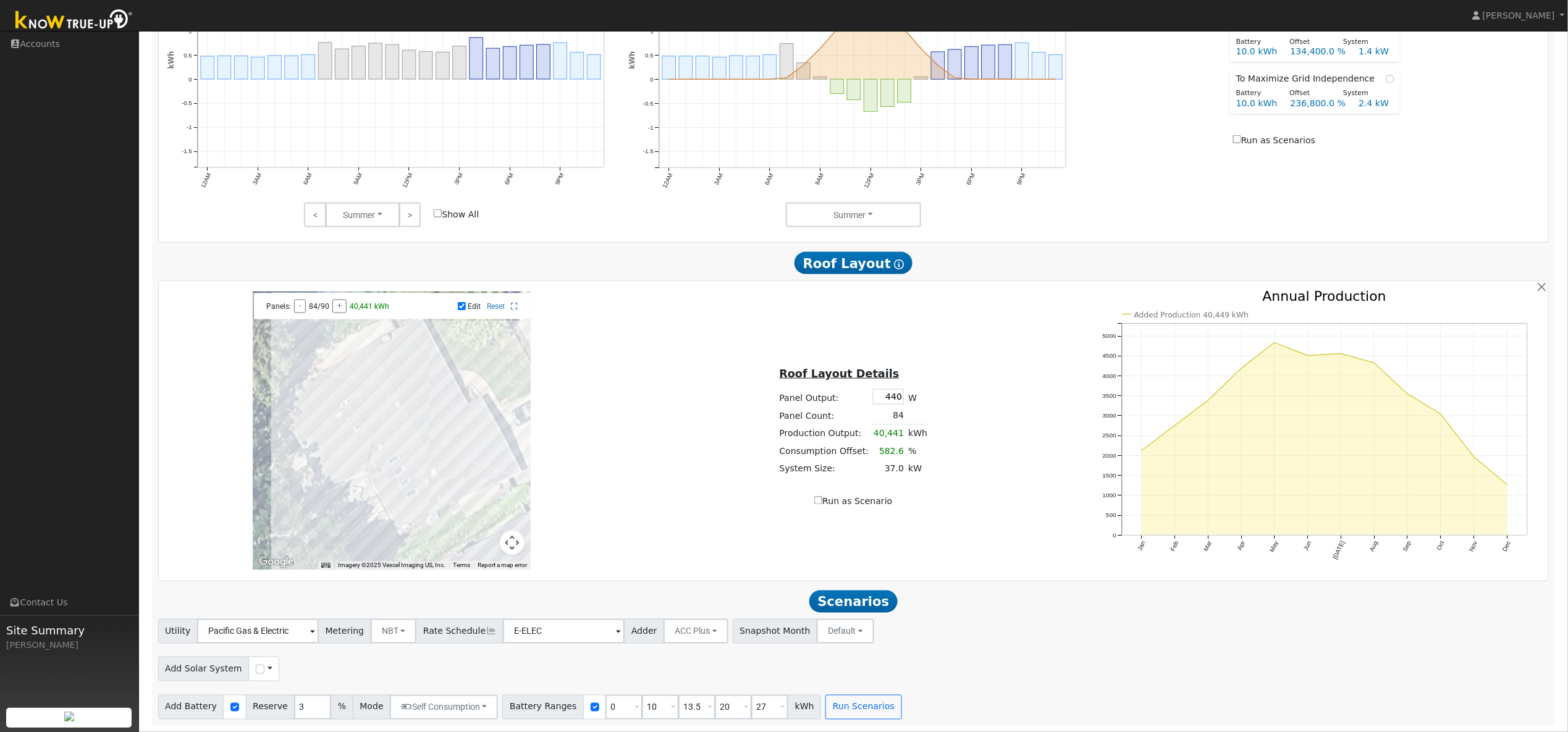
click at [317, 404] on div at bounding box center [391, 431] width 278 height 278
click at [339, 394] on div at bounding box center [391, 431] width 278 height 278
click at [339, 401] on div at bounding box center [391, 431] width 278 height 278
click at [359, 402] on div at bounding box center [391, 431] width 278 height 278
drag, startPoint x: 347, startPoint y: 408, endPoint x: 340, endPoint y: 413, distance: 8.6
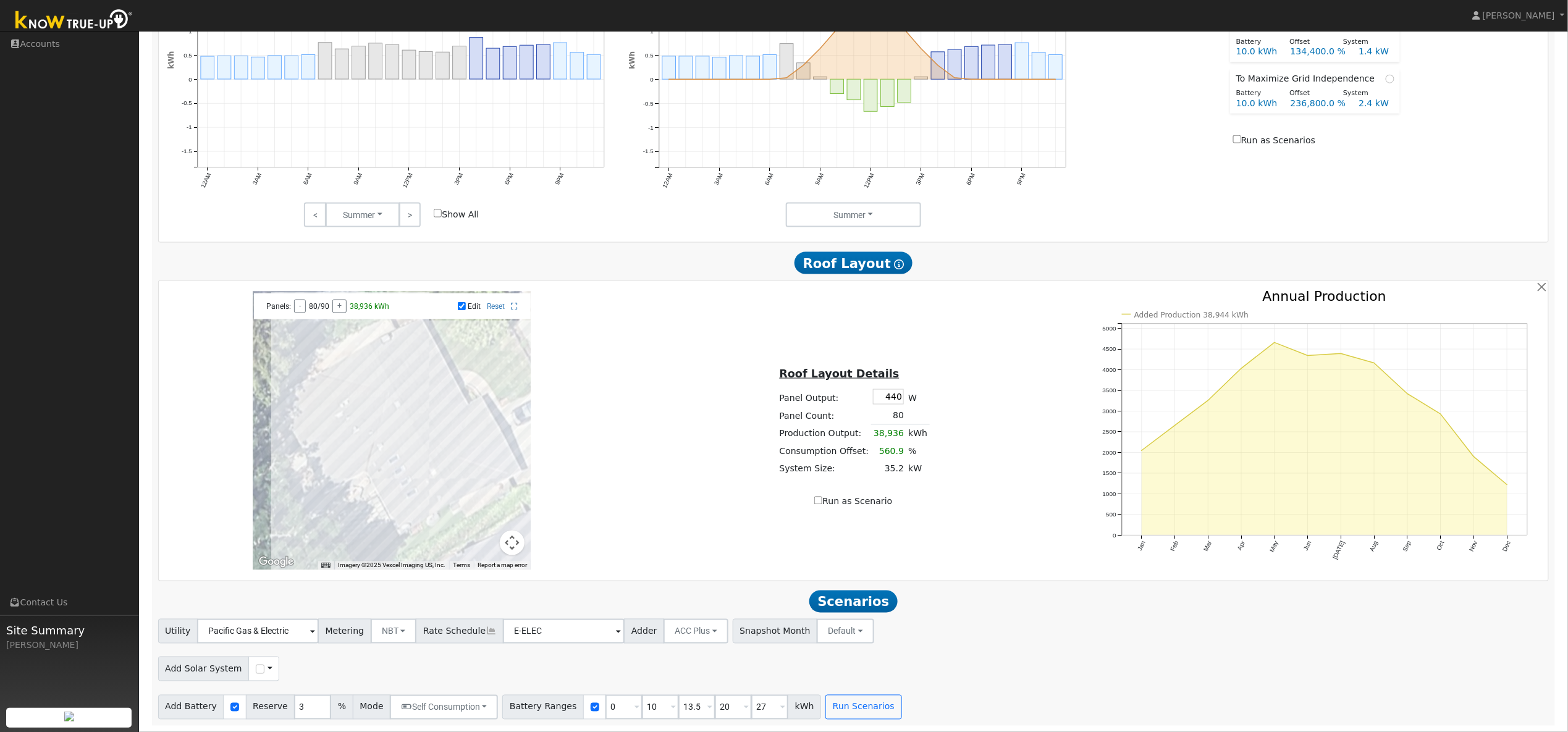
click at [347, 408] on div at bounding box center [391, 431] width 278 height 278
click at [333, 418] on div at bounding box center [391, 431] width 278 height 278
click at [320, 411] on div at bounding box center [391, 431] width 278 height 278
click at [303, 425] on div at bounding box center [391, 431] width 278 height 278
click at [307, 429] on div at bounding box center [391, 431] width 278 height 278
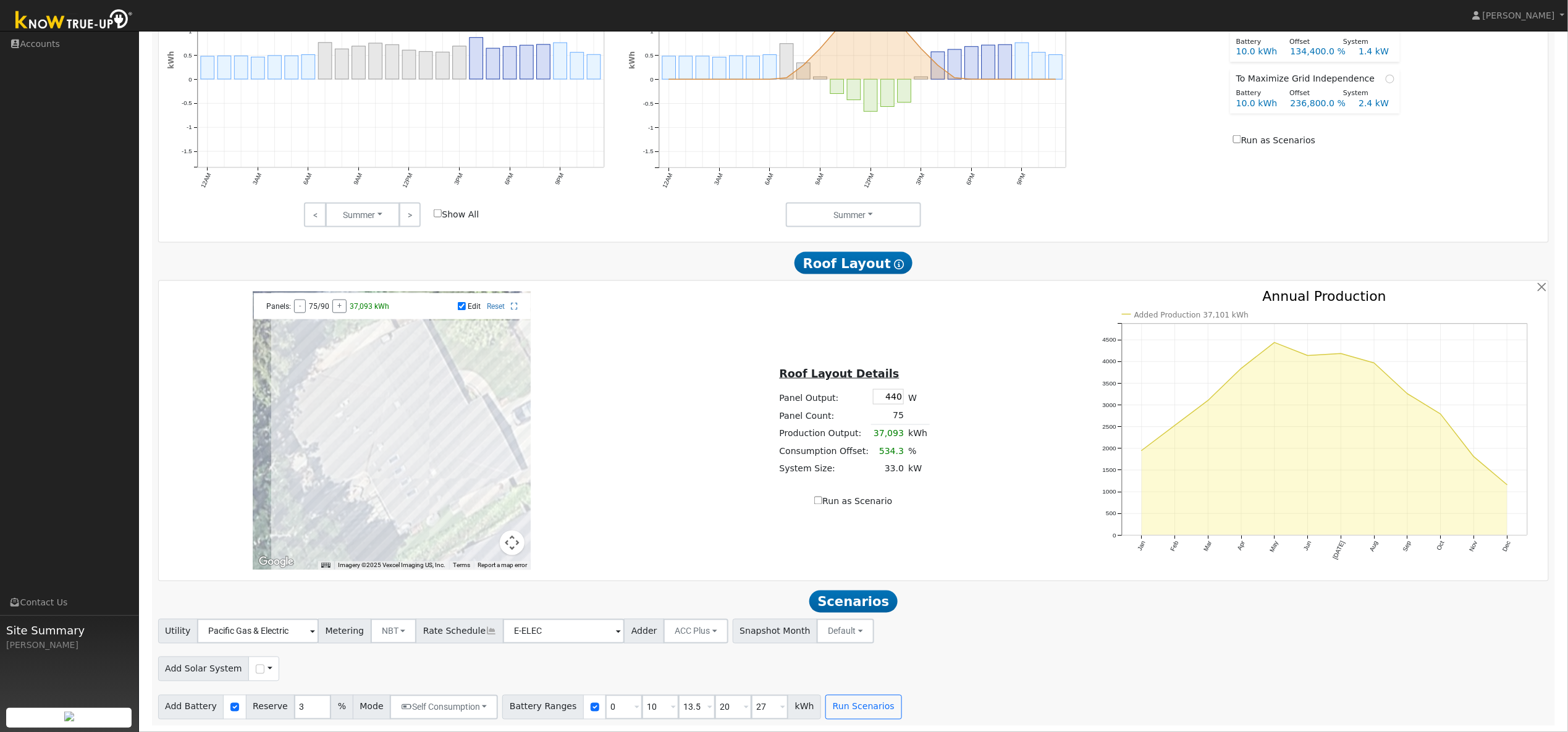
drag, startPoint x: 306, startPoint y: 447, endPoint x: 324, endPoint y: 443, distance: 18.4
click at [307, 448] on div at bounding box center [391, 431] width 278 height 278
click at [325, 440] on div at bounding box center [391, 431] width 278 height 278
click at [337, 432] on div at bounding box center [391, 431] width 278 height 278
click at [356, 423] on div at bounding box center [391, 431] width 278 height 278
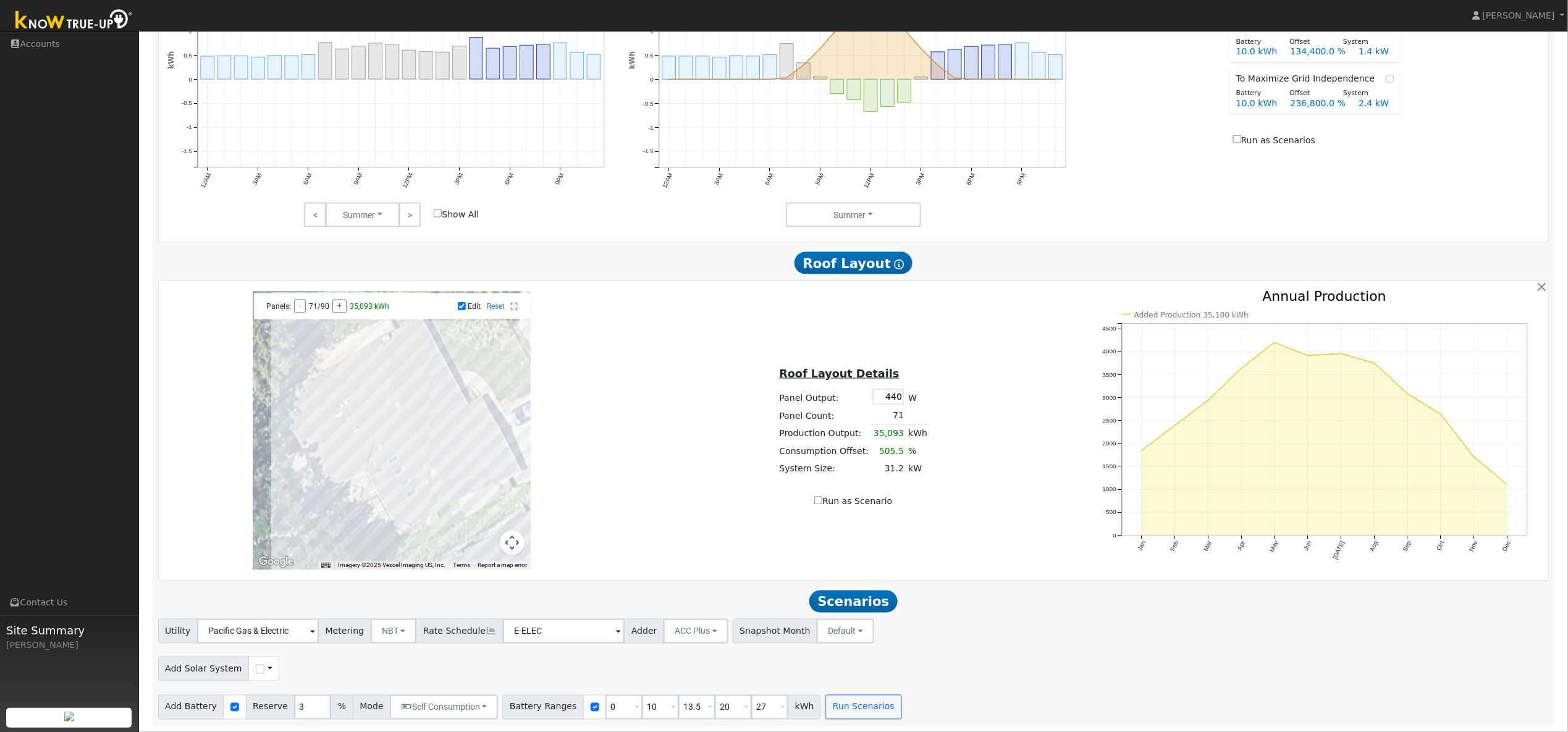
click at [363, 434] on div at bounding box center [391, 431] width 278 height 278
click at [350, 439] on div at bounding box center [391, 431] width 278 height 278
click at [326, 445] on div at bounding box center [391, 431] width 278 height 278
click at [311, 456] on div at bounding box center [391, 431] width 278 height 278
click at [316, 464] on div at bounding box center [391, 431] width 278 height 278
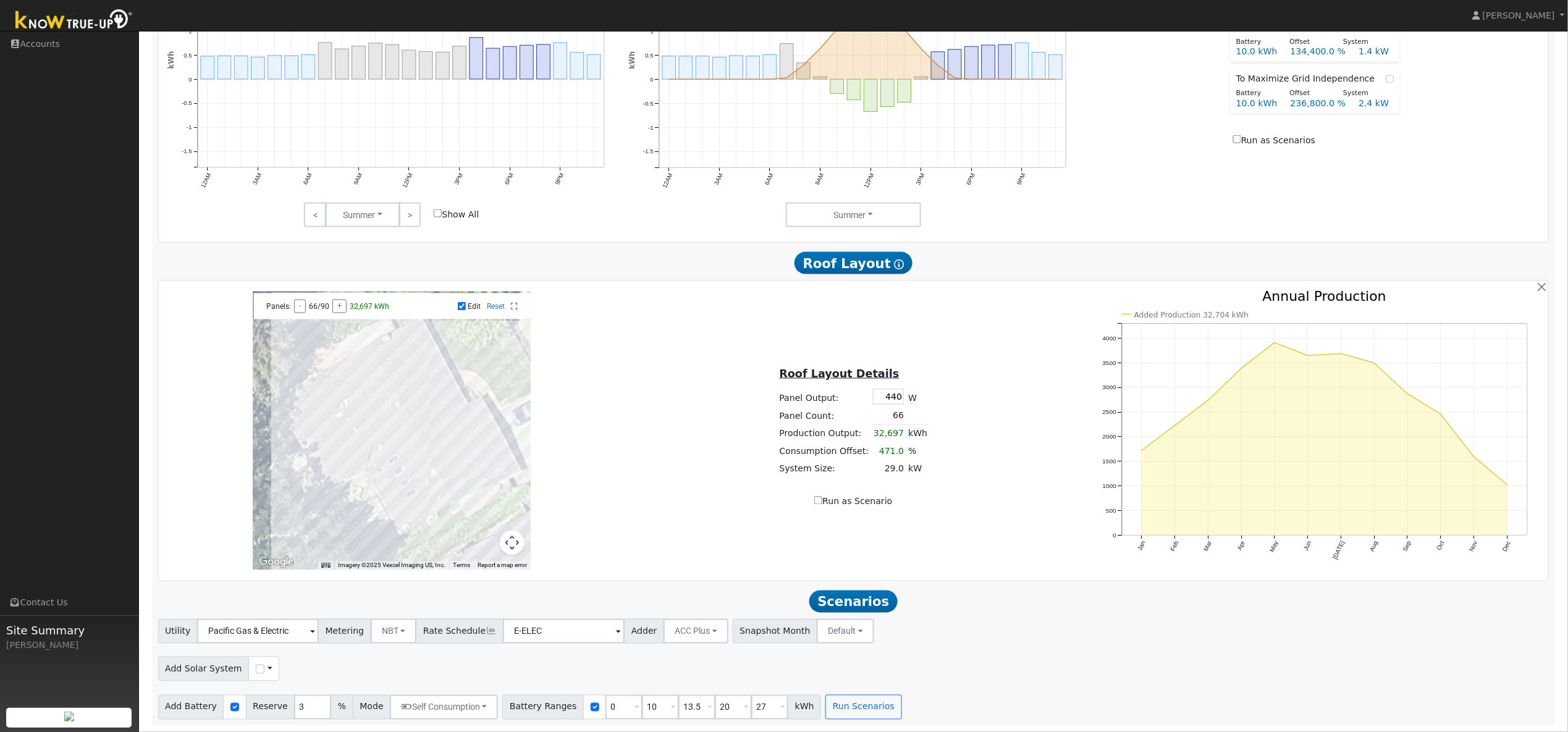
click at [321, 474] on div at bounding box center [391, 431] width 278 height 278
click at [332, 466] on div at bounding box center [391, 431] width 278 height 278
click at [330, 459] on div at bounding box center [391, 431] width 278 height 278
click at [350, 450] on div at bounding box center [391, 431] width 278 height 278
click at [353, 459] on div at bounding box center [391, 431] width 278 height 278
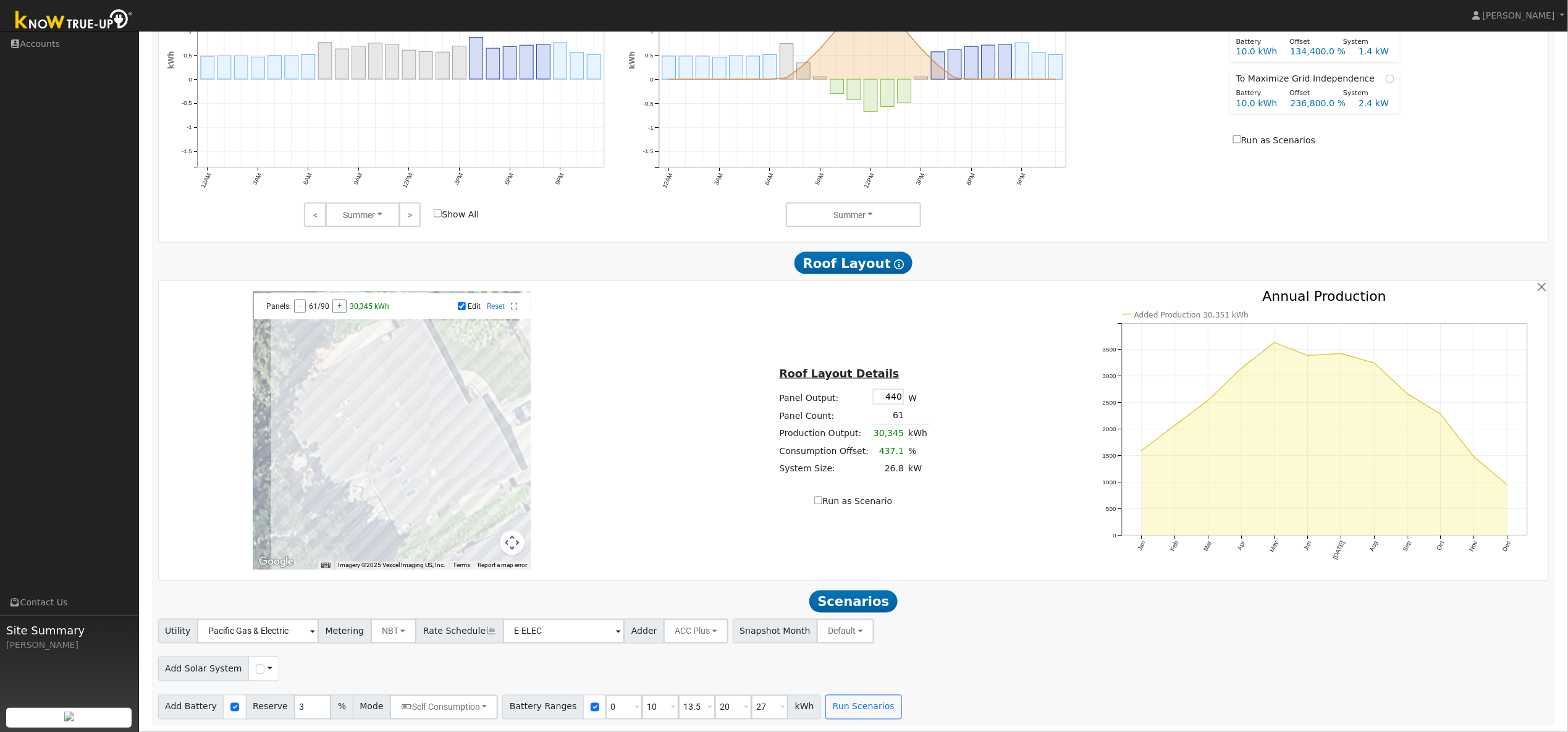
click at [387, 425] on div at bounding box center [391, 431] width 278 height 278
click at [389, 435] on div at bounding box center [391, 431] width 278 height 278
click at [395, 443] on div at bounding box center [391, 431] width 278 height 278
click at [403, 456] on div at bounding box center [391, 431] width 278 height 278
click at [409, 463] on div at bounding box center [391, 431] width 278 height 278
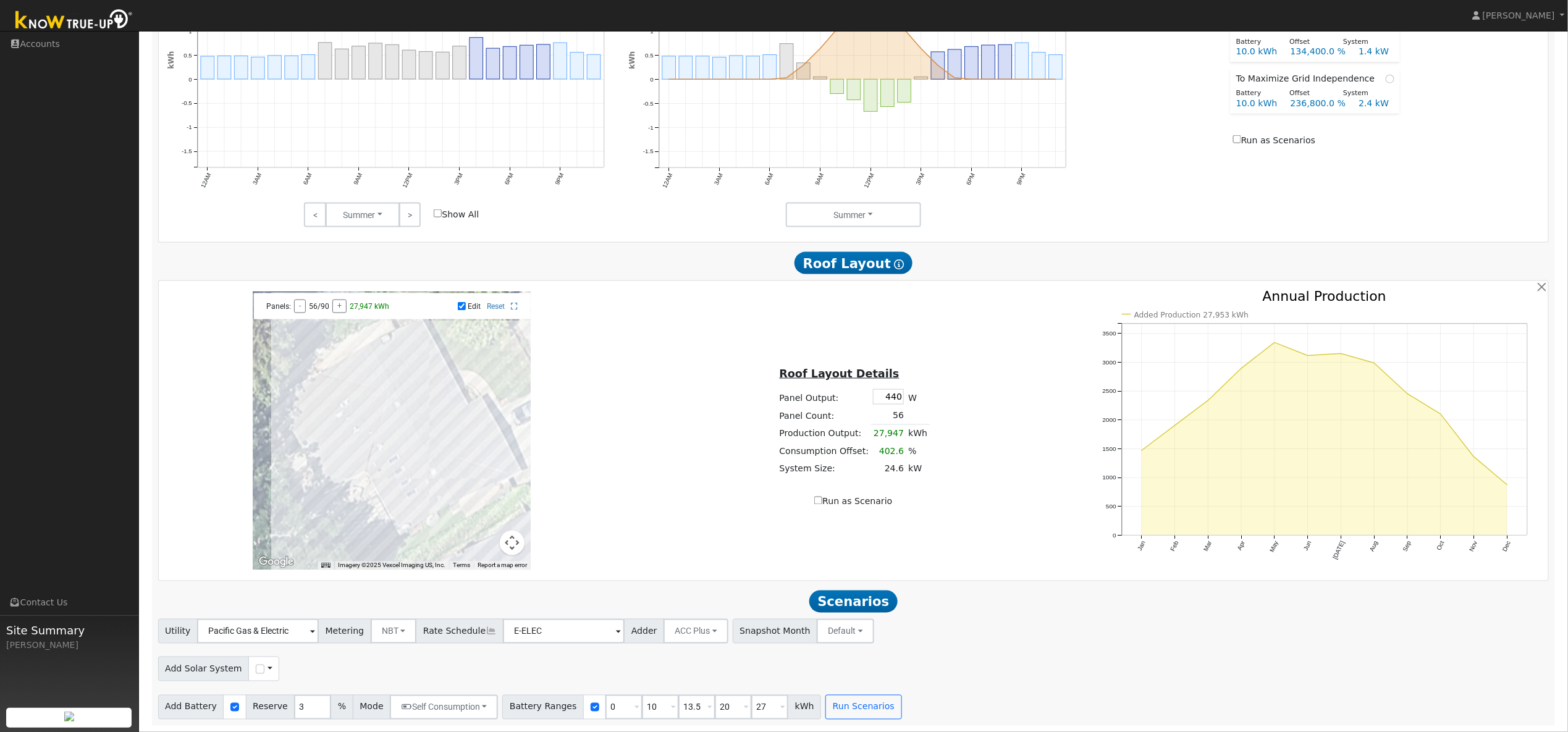
click at [414, 472] on div at bounding box center [391, 431] width 278 height 278
click at [420, 483] on div at bounding box center [391, 431] width 278 height 278
click at [424, 491] on div at bounding box center [391, 431] width 278 height 278
click at [429, 501] on div at bounding box center [391, 431] width 278 height 278
click at [435, 508] on div at bounding box center [391, 431] width 278 height 278
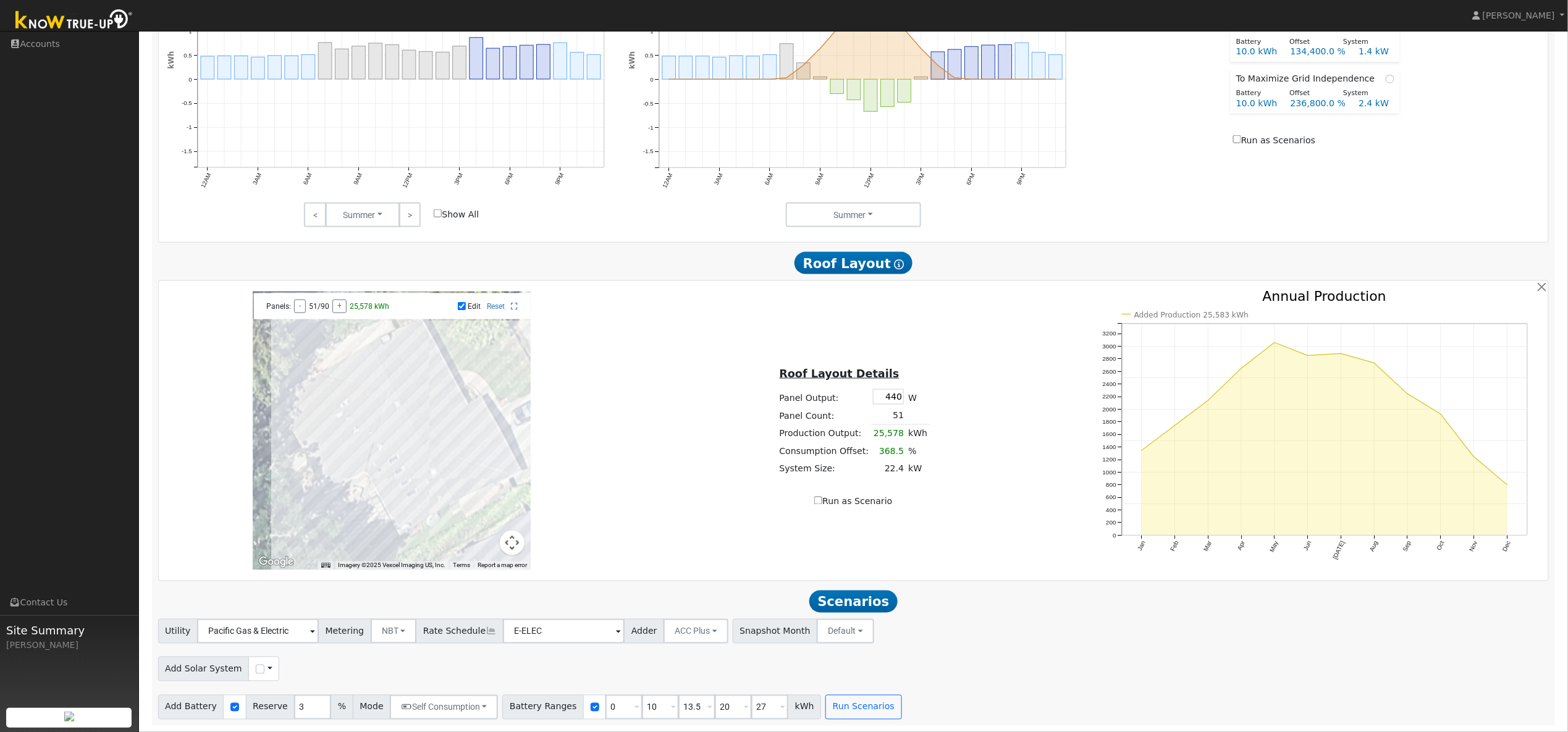
click at [372, 480] on div at bounding box center [391, 431] width 278 height 278
click at [378, 494] on div at bounding box center [391, 431] width 278 height 278
click at [385, 500] on div at bounding box center [391, 431] width 278 height 278
click at [393, 508] on div at bounding box center [391, 431] width 278 height 278
click at [397, 518] on div at bounding box center [391, 431] width 278 height 278
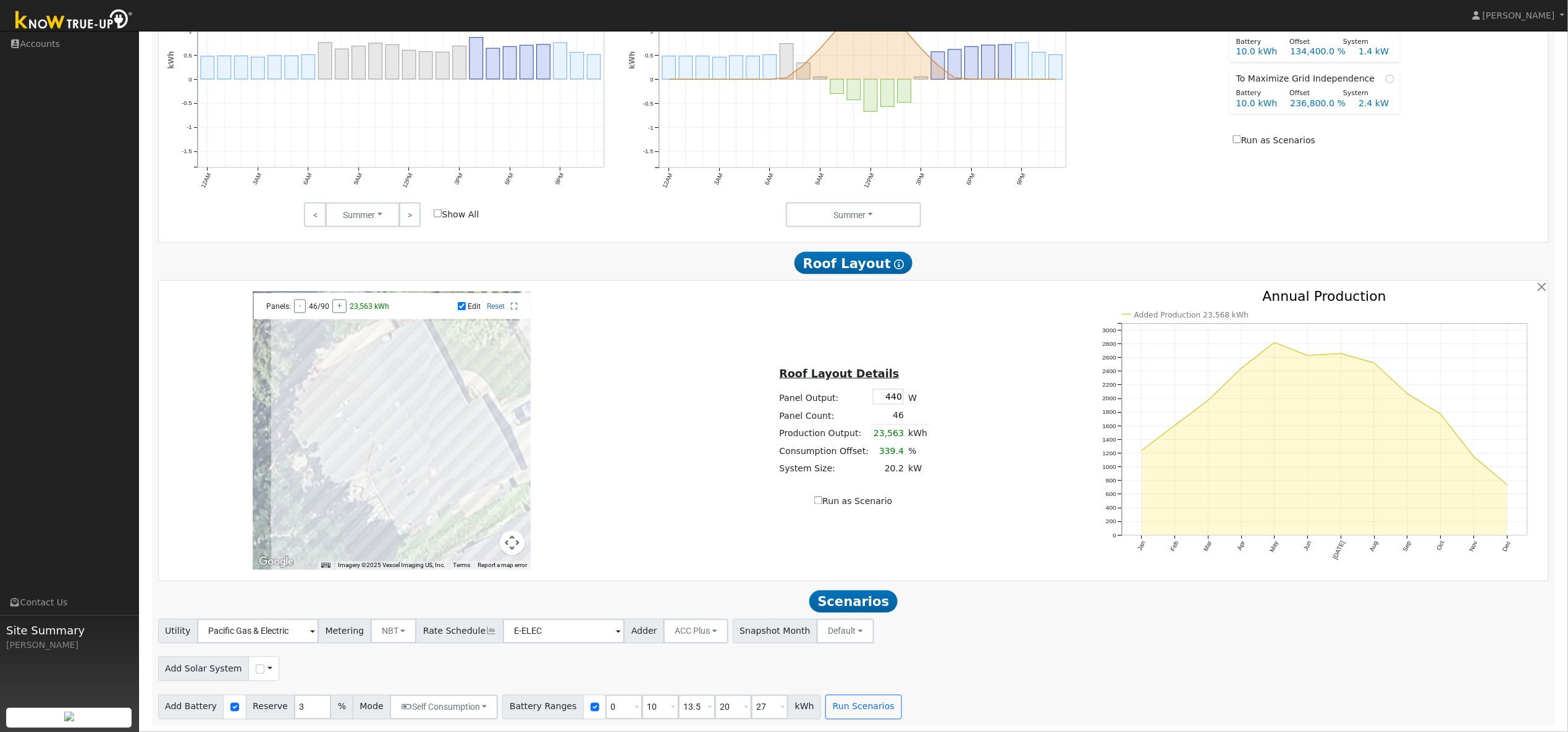
click at [416, 517] on div at bounding box center [391, 431] width 278 height 278
click at [410, 510] on div at bounding box center [391, 431] width 278 height 278
click at [406, 501] on div at bounding box center [391, 431] width 278 height 278
click at [402, 491] on div at bounding box center [391, 431] width 278 height 278
click at [396, 481] on div at bounding box center [391, 431] width 278 height 278
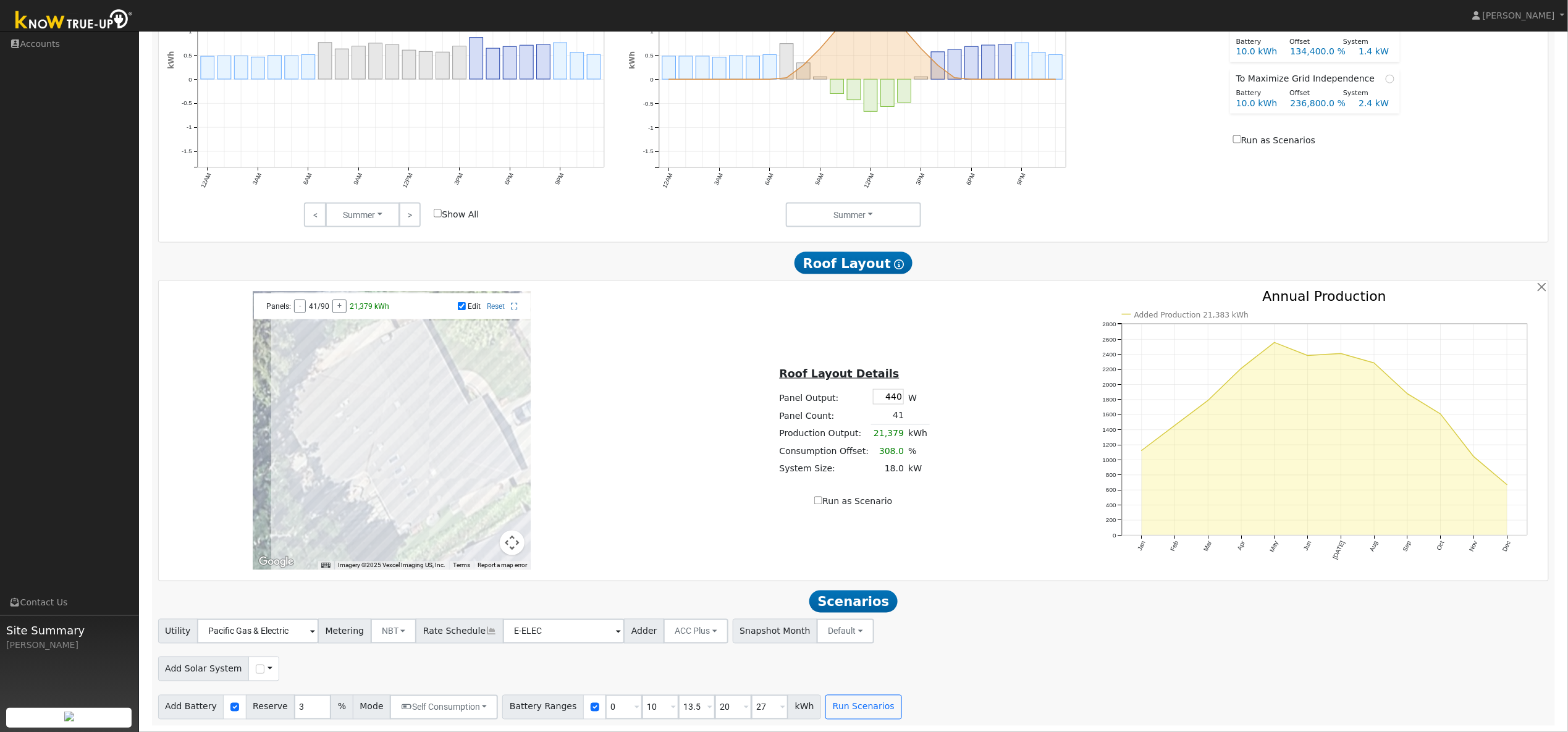
click at [390, 470] on div at bounding box center [391, 431] width 278 height 278
click at [385, 459] on div at bounding box center [391, 431] width 278 height 278
click at [381, 452] on div at bounding box center [391, 431] width 278 height 278
click at [405, 340] on div at bounding box center [391, 431] width 278 height 278
click at [398, 344] on div at bounding box center [391, 431] width 278 height 278
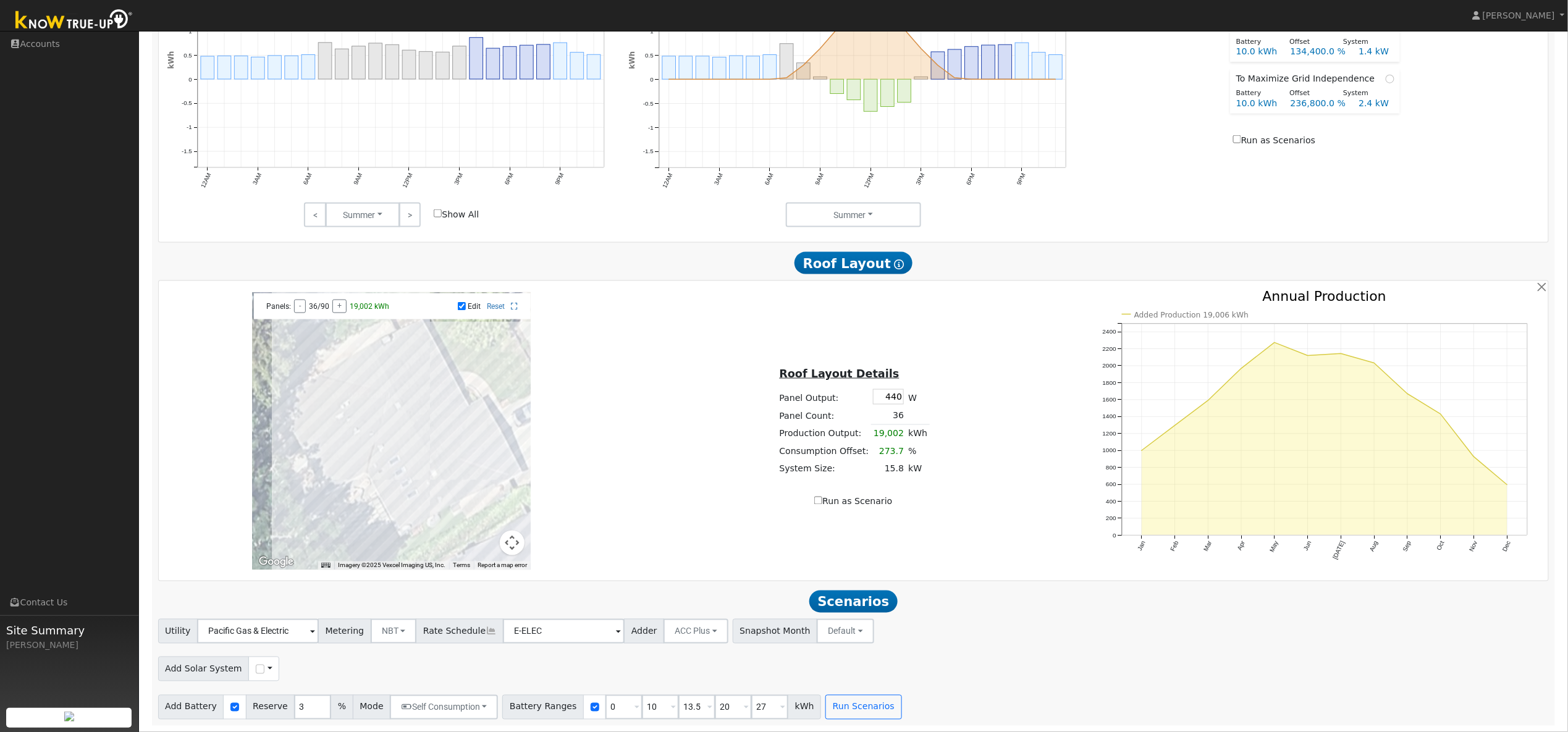
click at [416, 360] on div at bounding box center [391, 431] width 278 height 278
click at [423, 353] on div at bounding box center [391, 431] width 278 height 278
click at [437, 372] on div at bounding box center [391, 431] width 278 height 278
click at [444, 389] on div at bounding box center [391, 431] width 278 height 278
click at [454, 409] on div at bounding box center [391, 431] width 278 height 278
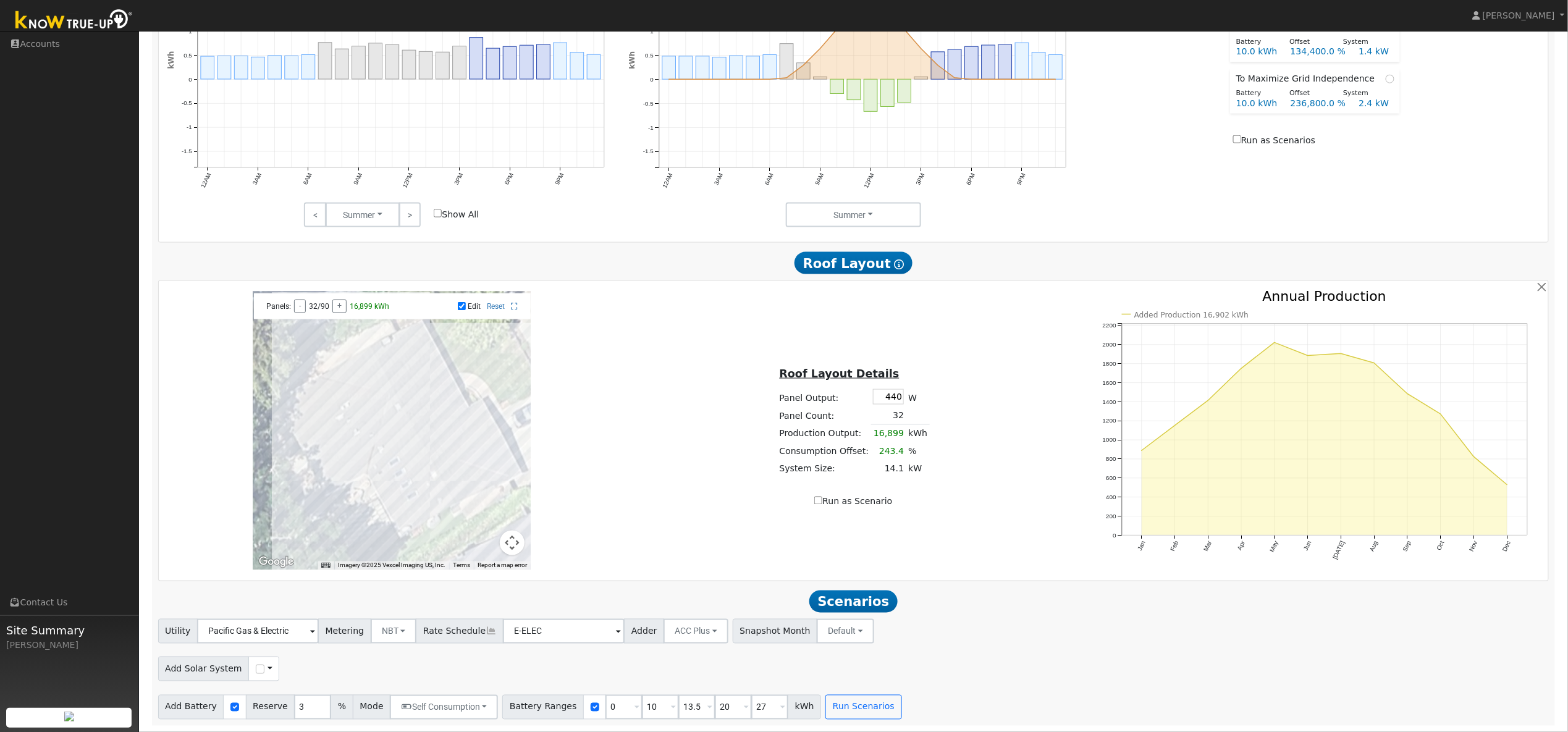
click at [417, 363] on div at bounding box center [391, 431] width 278 height 278
click at [427, 381] on div at bounding box center [391, 431] width 278 height 278
click at [432, 392] on div at bounding box center [391, 431] width 278 height 278
click at [443, 411] on div at bounding box center [391, 431] width 278 height 278
click at [452, 428] on div at bounding box center [391, 431] width 278 height 278
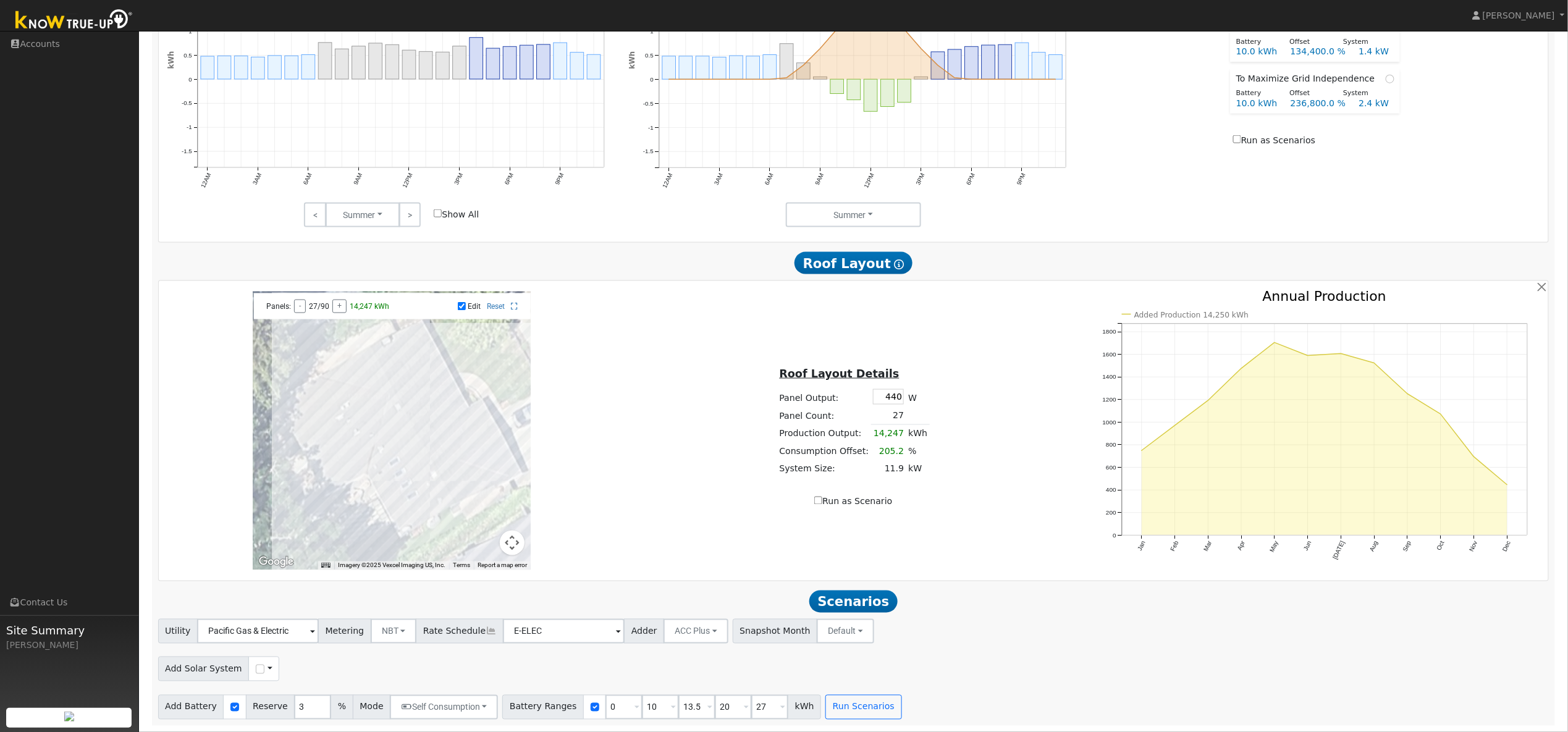
click at [406, 368] on div at bounding box center [391, 431] width 278 height 278
click at [395, 372] on div at bounding box center [391, 431] width 278 height 278
click at [390, 377] on div at bounding box center [391, 431] width 278 height 278
click at [475, 420] on div at bounding box center [391, 431] width 278 height 278
click at [487, 439] on div at bounding box center [391, 431] width 278 height 278
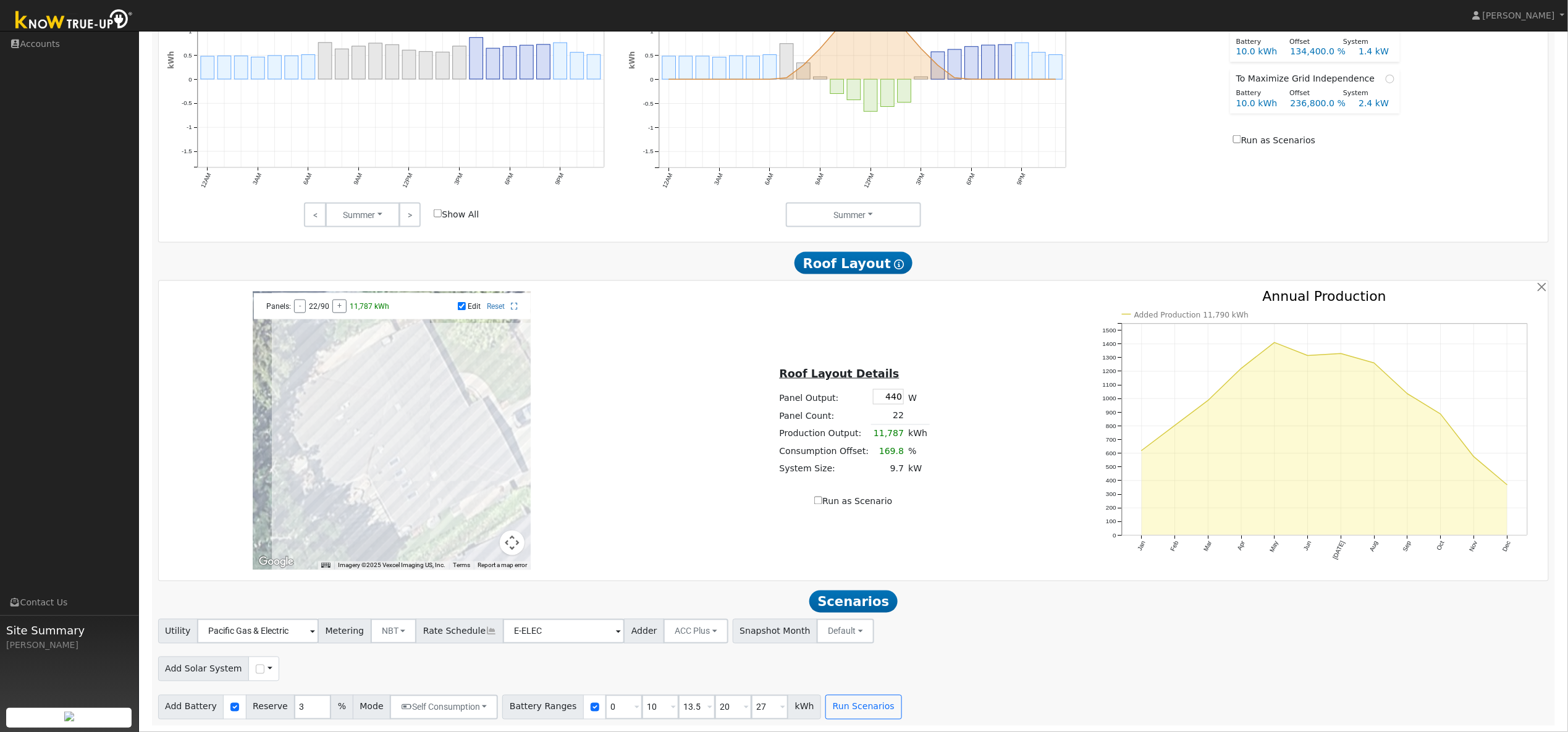
click at [474, 444] on div at bounding box center [391, 431] width 278 height 278
click at [471, 487] on div at bounding box center [391, 431] width 278 height 278
click at [655, 444] on div "Roof Layout Details Panel Output: 440 W Panel Count: 20 Production Output: 10,7…" at bounding box center [853, 431] width 462 height 155
click at [459, 307] on input "Edit" at bounding box center [462, 306] width 8 height 8
checkbox input "false"
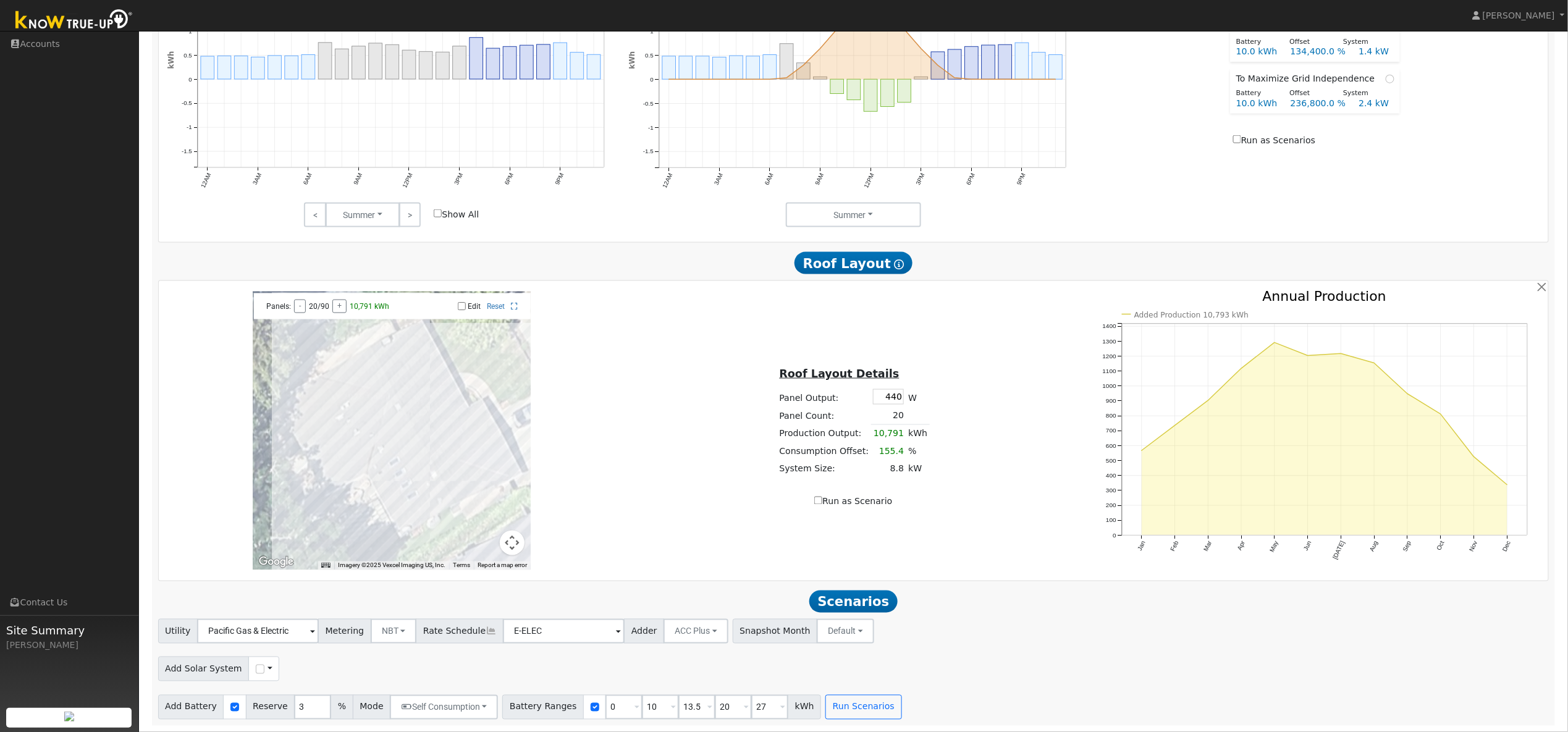
click at [855, 603] on span "Scenarios" at bounding box center [853, 602] width 89 height 22
click at [701, 545] on div "← Move left → Move right ↑ Move up ↓ Move down + Zoom in - Zoom out Home Jump l…" at bounding box center [853, 431] width 1386 height 282
click at [849, 706] on button "Run Scenarios" at bounding box center [863, 707] width 76 height 24
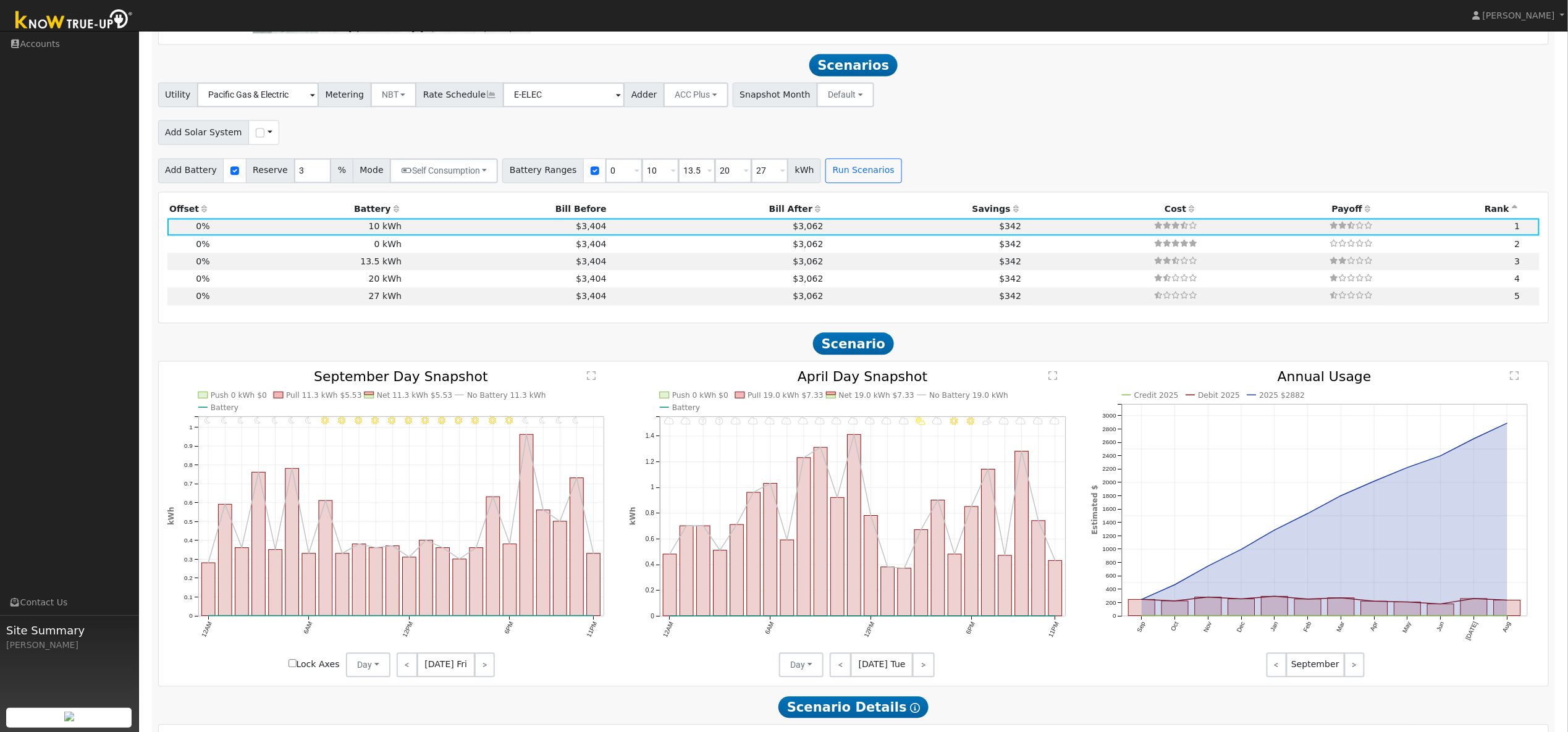
scroll to position [1254, 0]
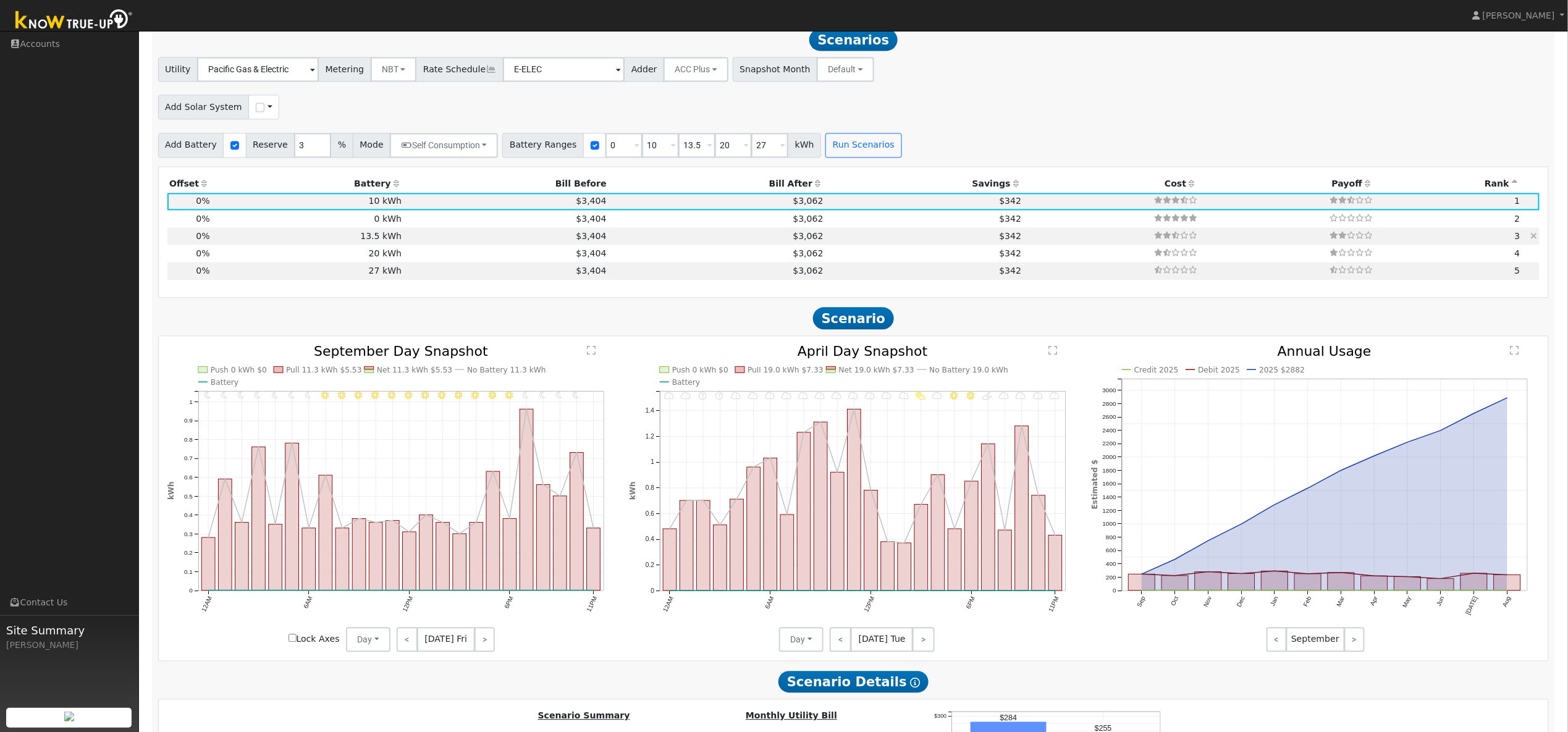
click at [1023, 245] on td at bounding box center [1111, 236] width 176 height 17
type input "$23,625"
type input "$7,088"
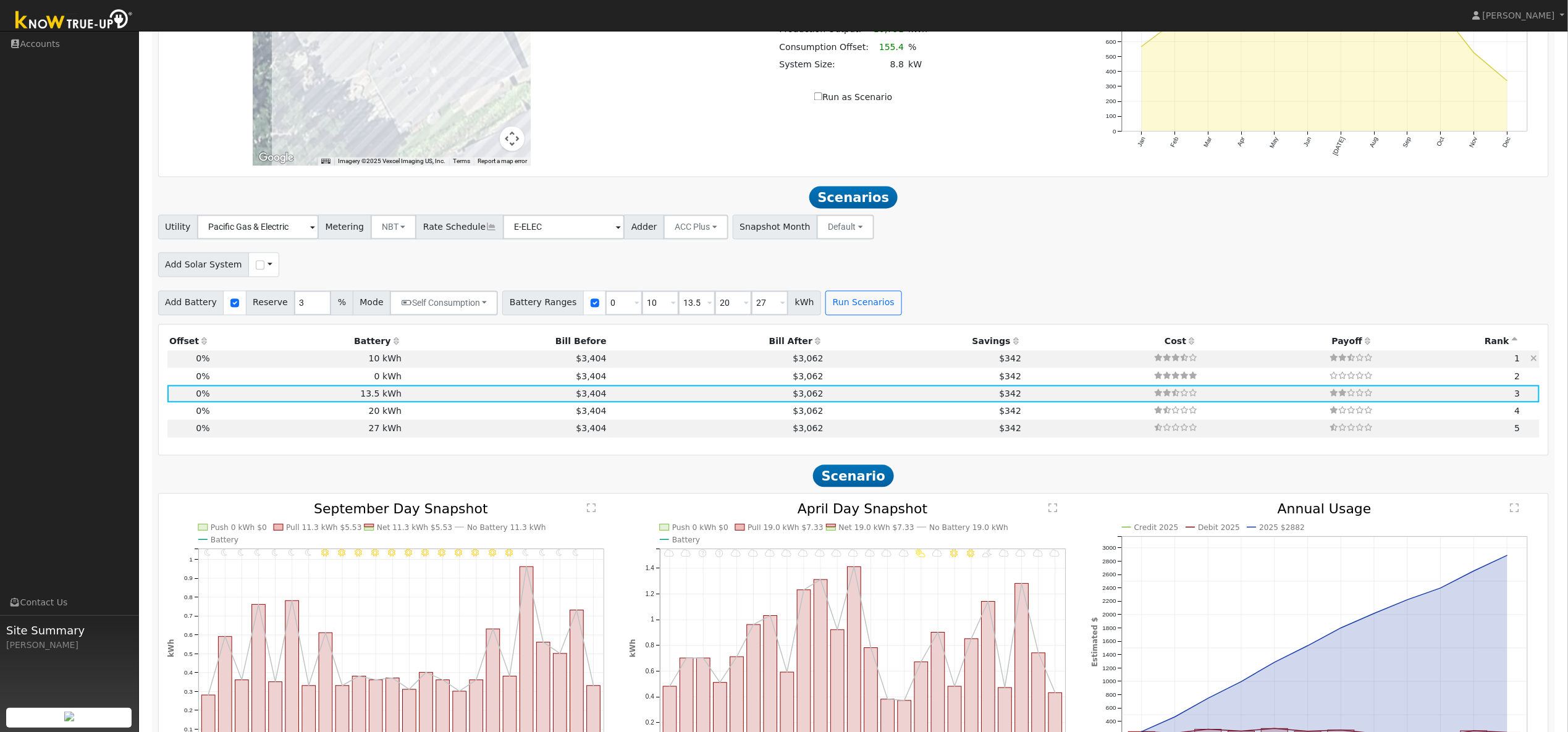
scroll to position [1078, 0]
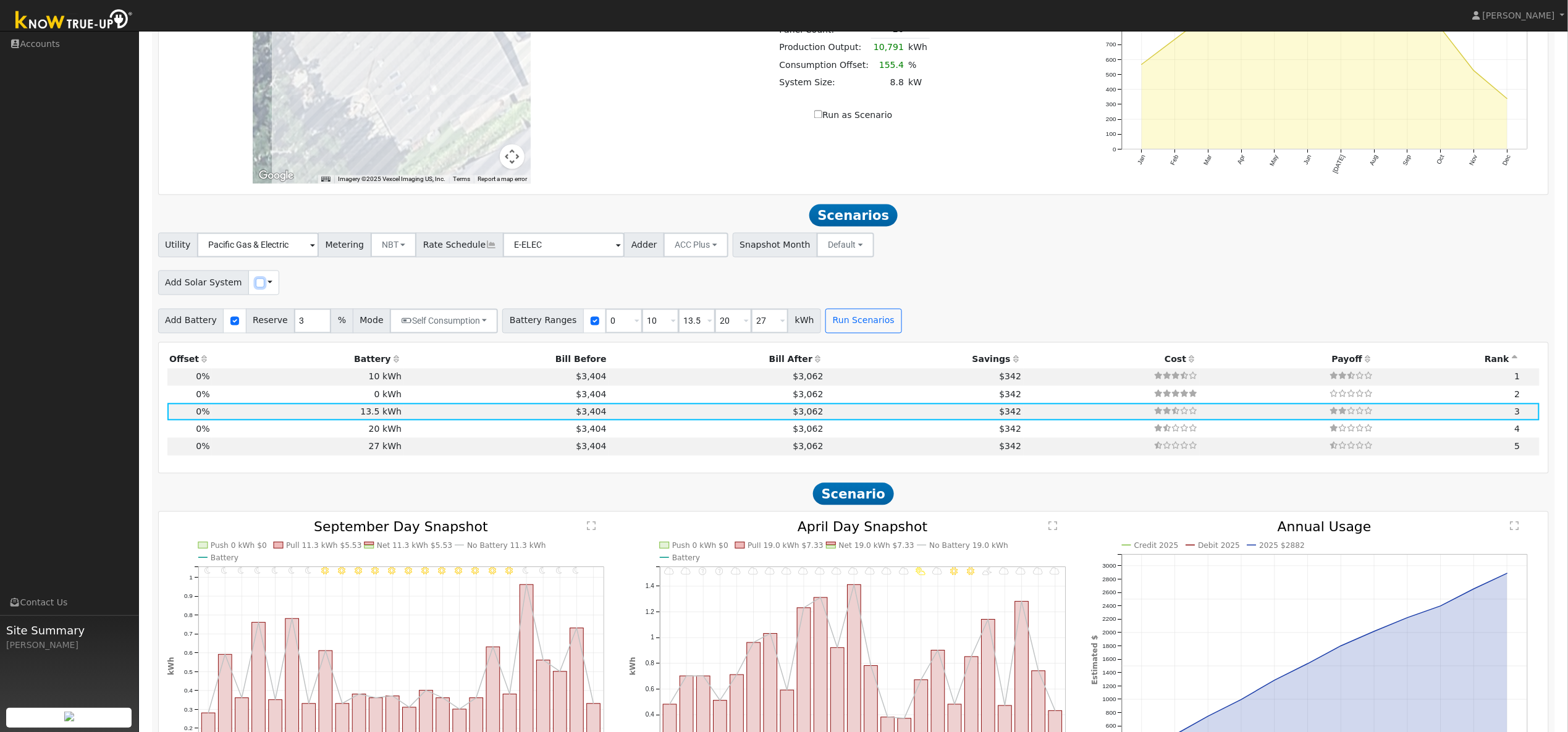
click at [256, 287] on input "checkbox" at bounding box center [260, 283] width 8 height 8
checkbox input "true"
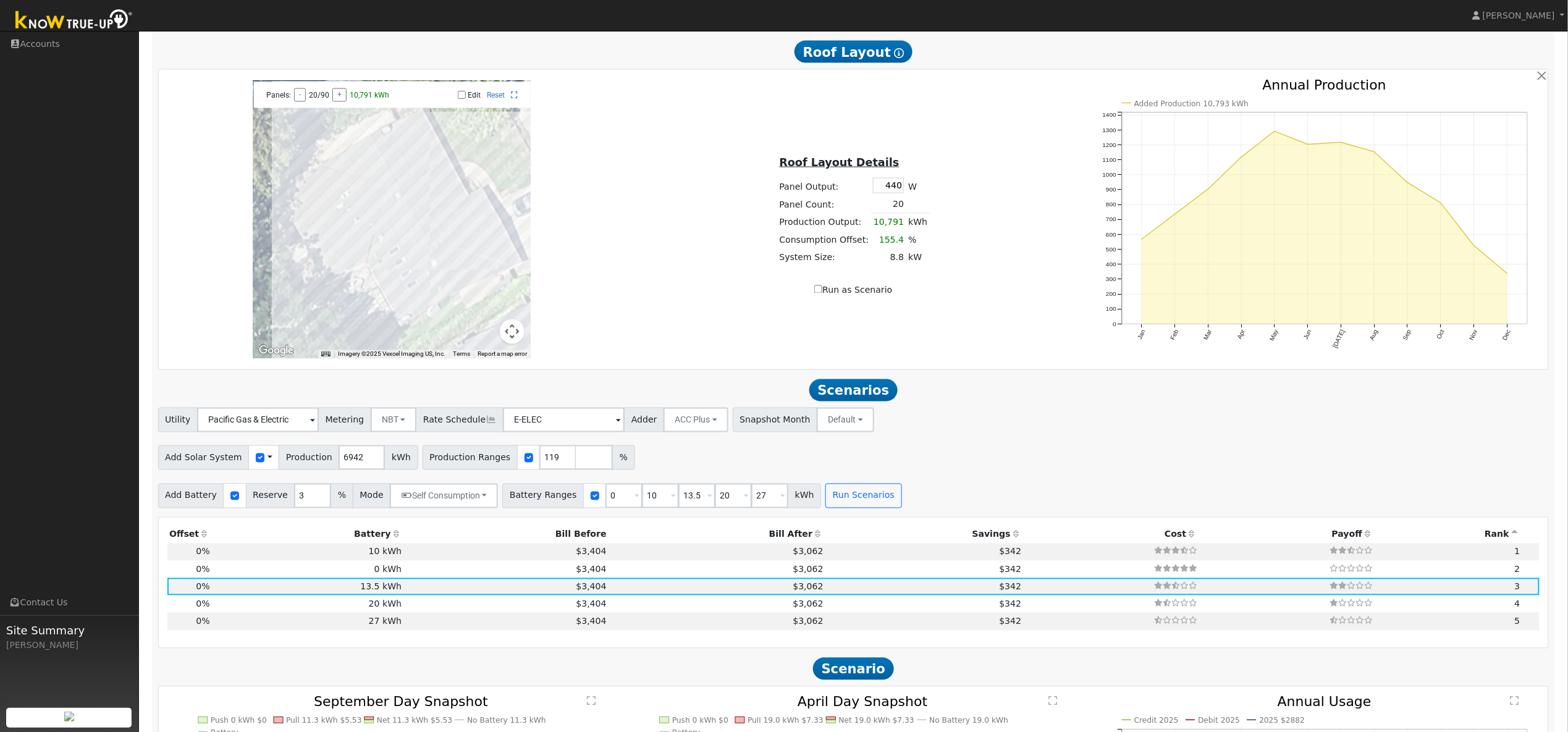
scroll to position [918, 0]
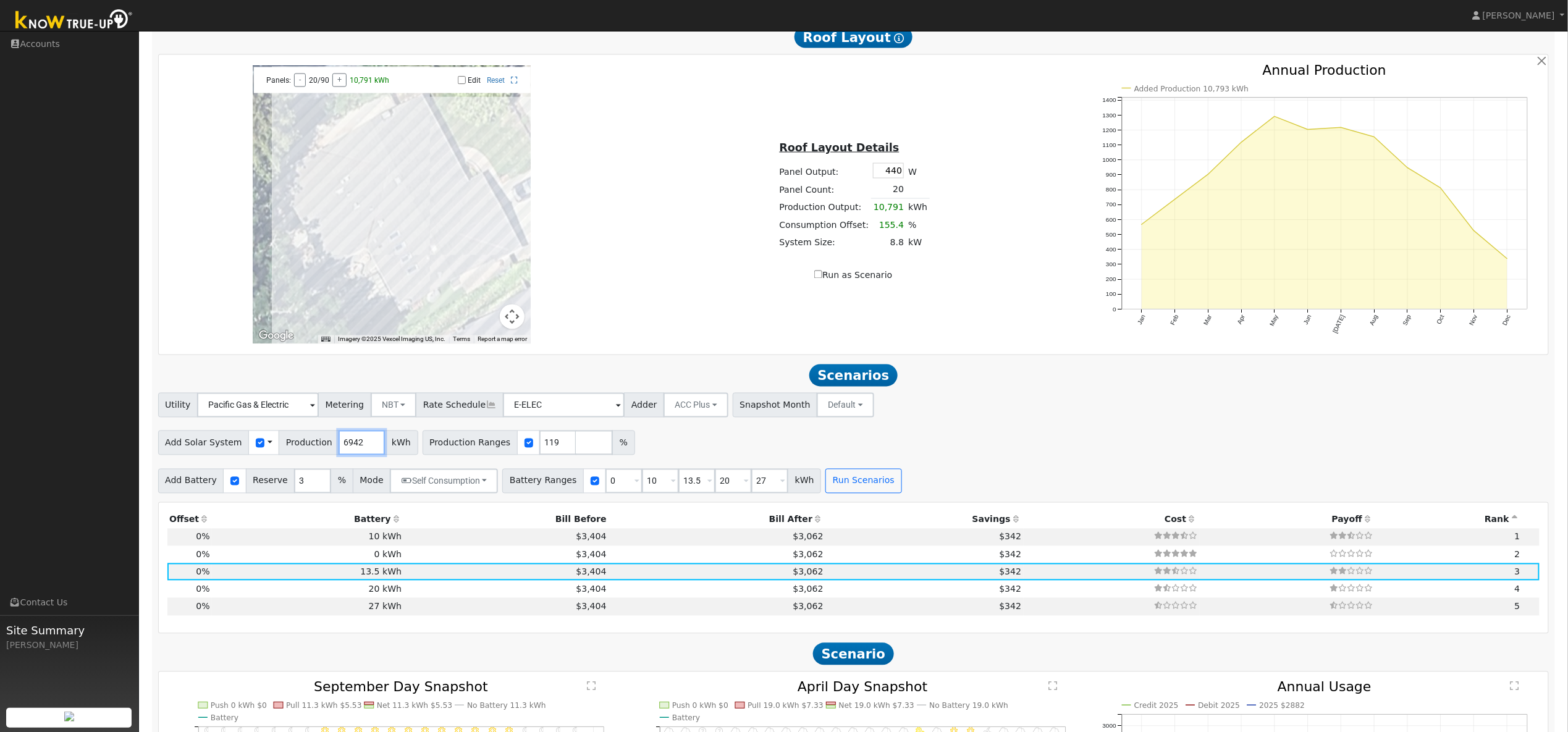
click at [357, 453] on input "6942" at bounding box center [362, 443] width 46 height 24
type input "10906"
click at [691, 448] on div "Add Solar System Use CSV Data Production 10906 kWh Production Ranges 119 %" at bounding box center [853, 441] width 1396 height 29
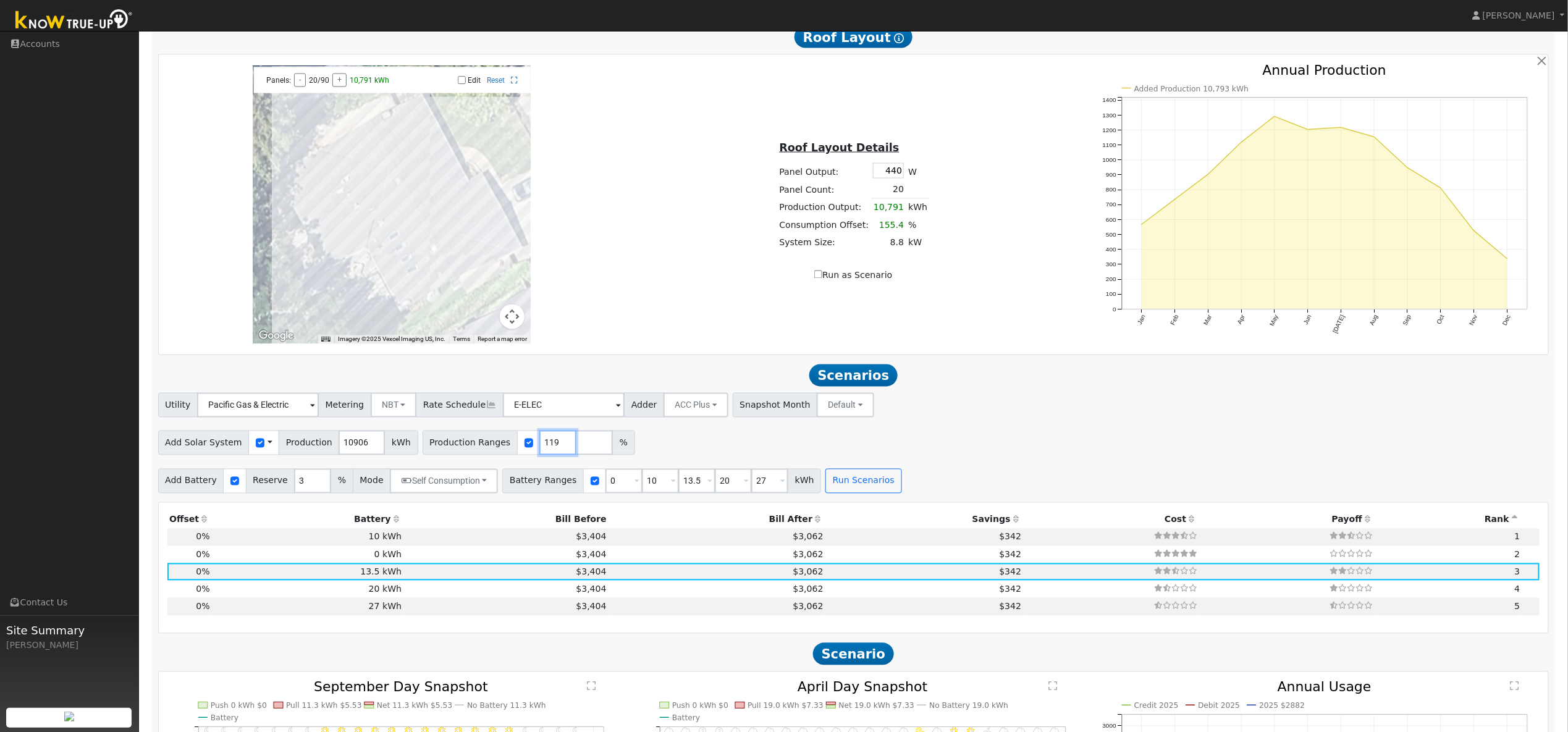
click at [546, 455] on input "119" at bounding box center [558, 443] width 37 height 24
type input "157"
click at [1014, 446] on div "Add Solar System Use CSV Data Production 10906 kWh Production Ranges 157 %" at bounding box center [853, 441] width 1396 height 29
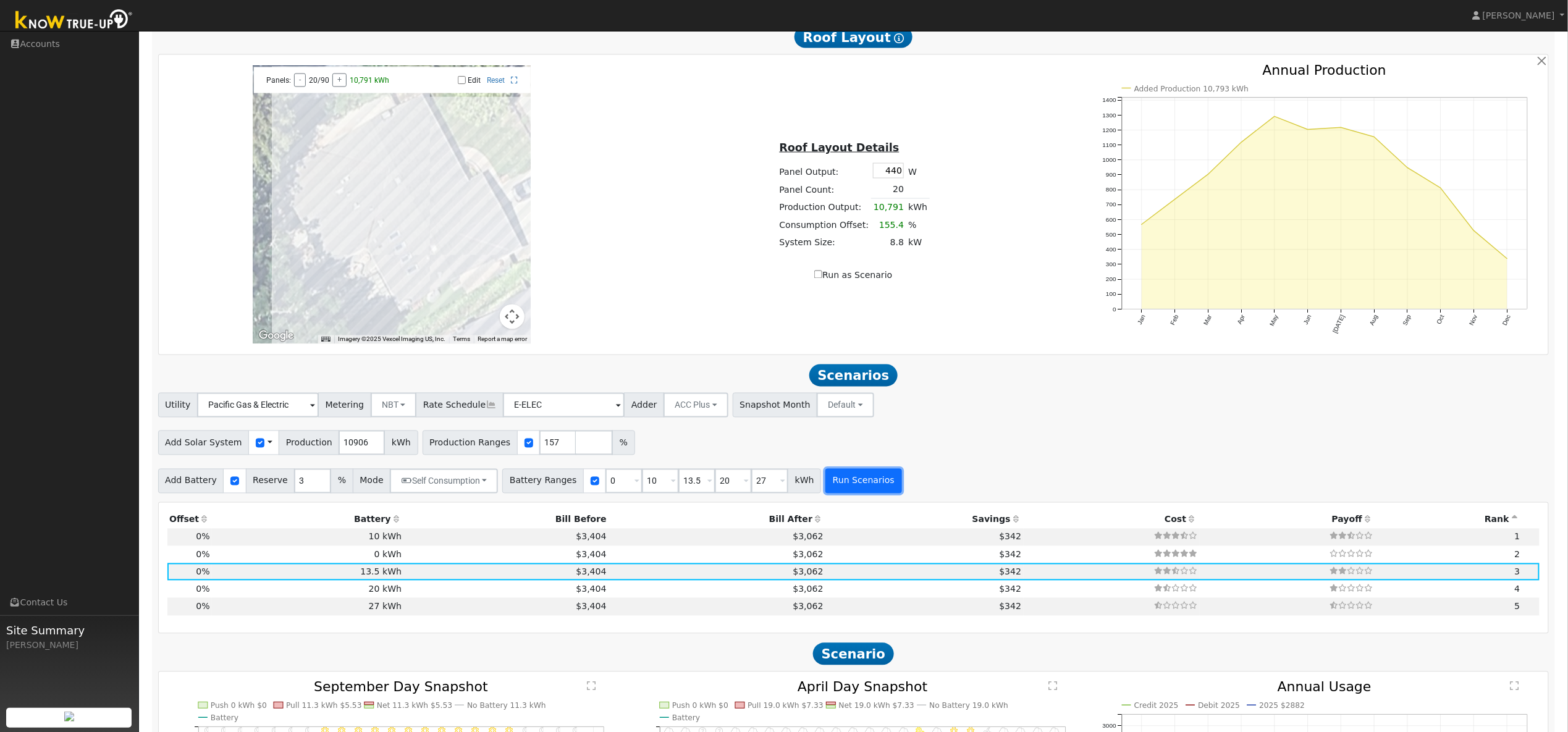
click at [869, 494] on button "Run Scenarios" at bounding box center [863, 481] width 76 height 24
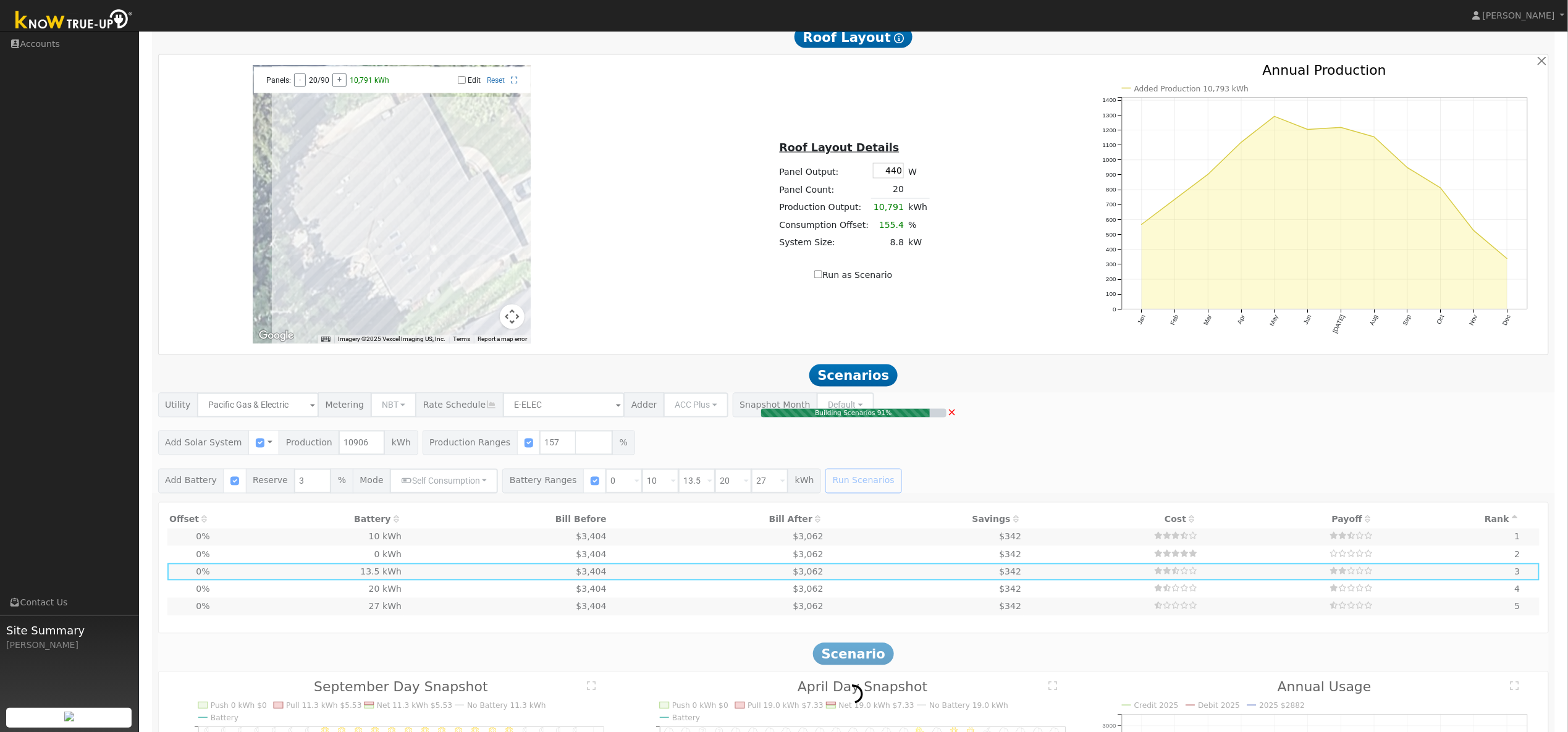
type input "0.0"
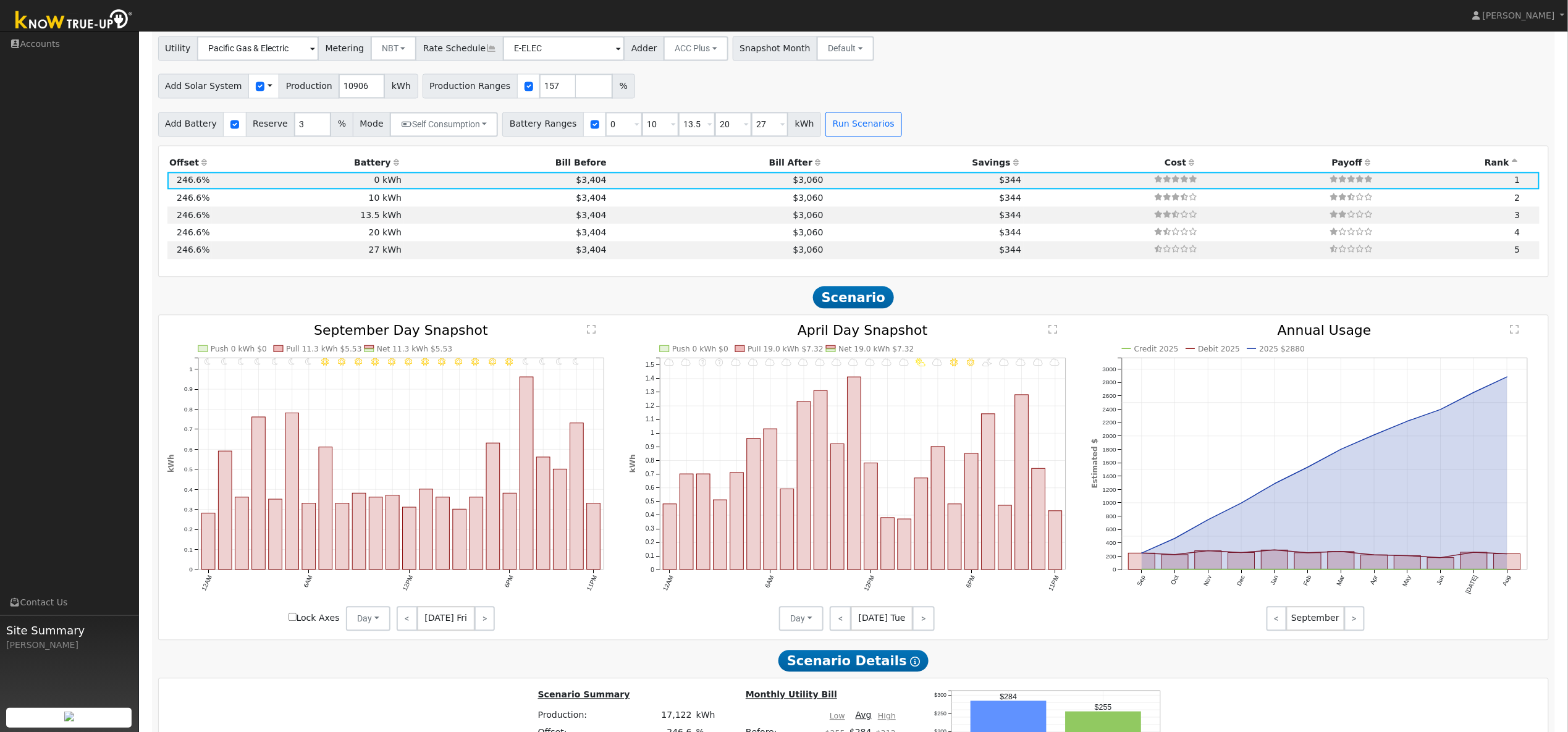
scroll to position [1276, 0]
click at [926, 220] on td "$344" at bounding box center [924, 213] width 198 height 17
type input "$7,090"
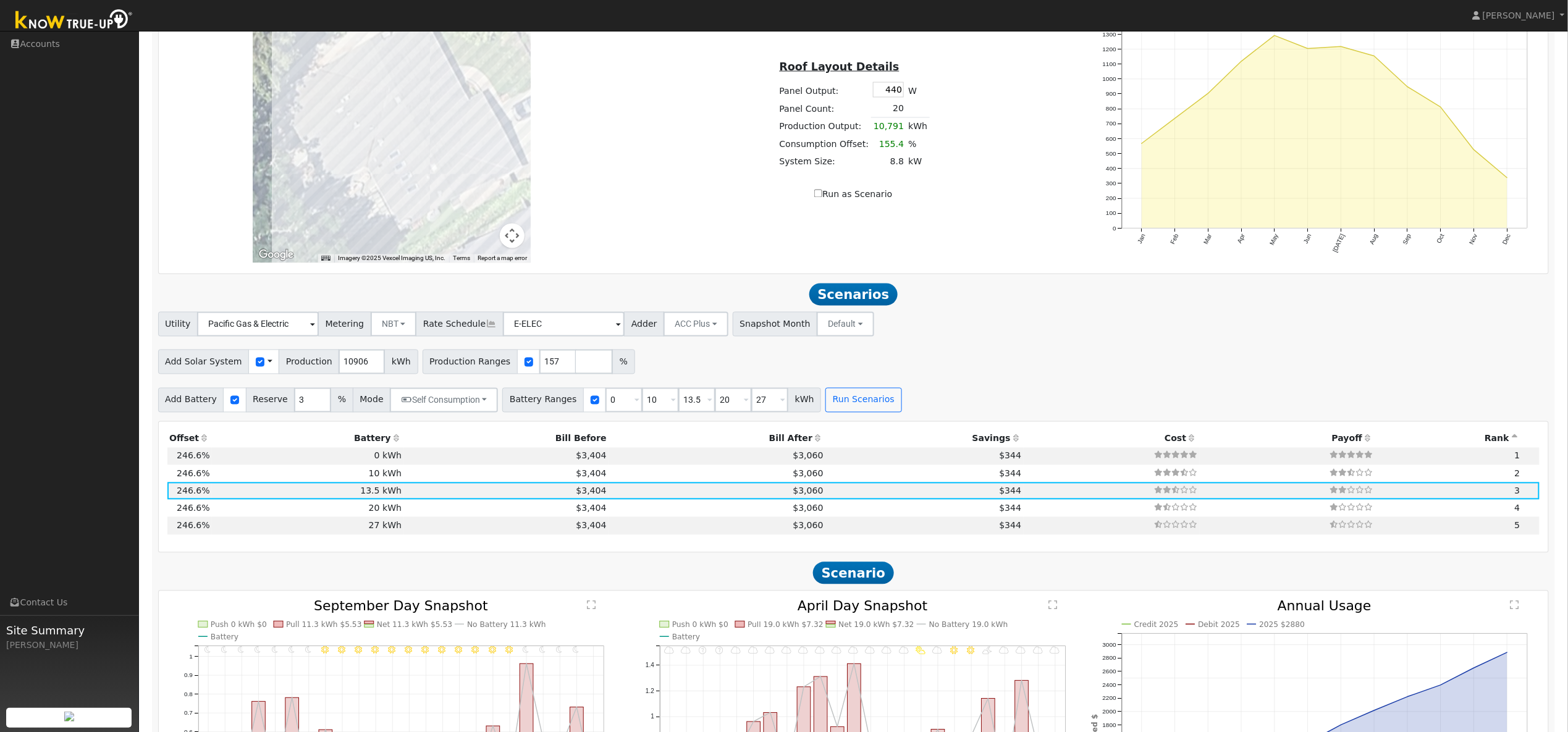
scroll to position [997, 0]
click at [256, 368] on input "checkbox" at bounding box center [260, 364] width 8 height 8
checkbox input "false"
click at [822, 199] on input "Run as Scenario" at bounding box center [819, 196] width 8 height 8
checkbox input "true"
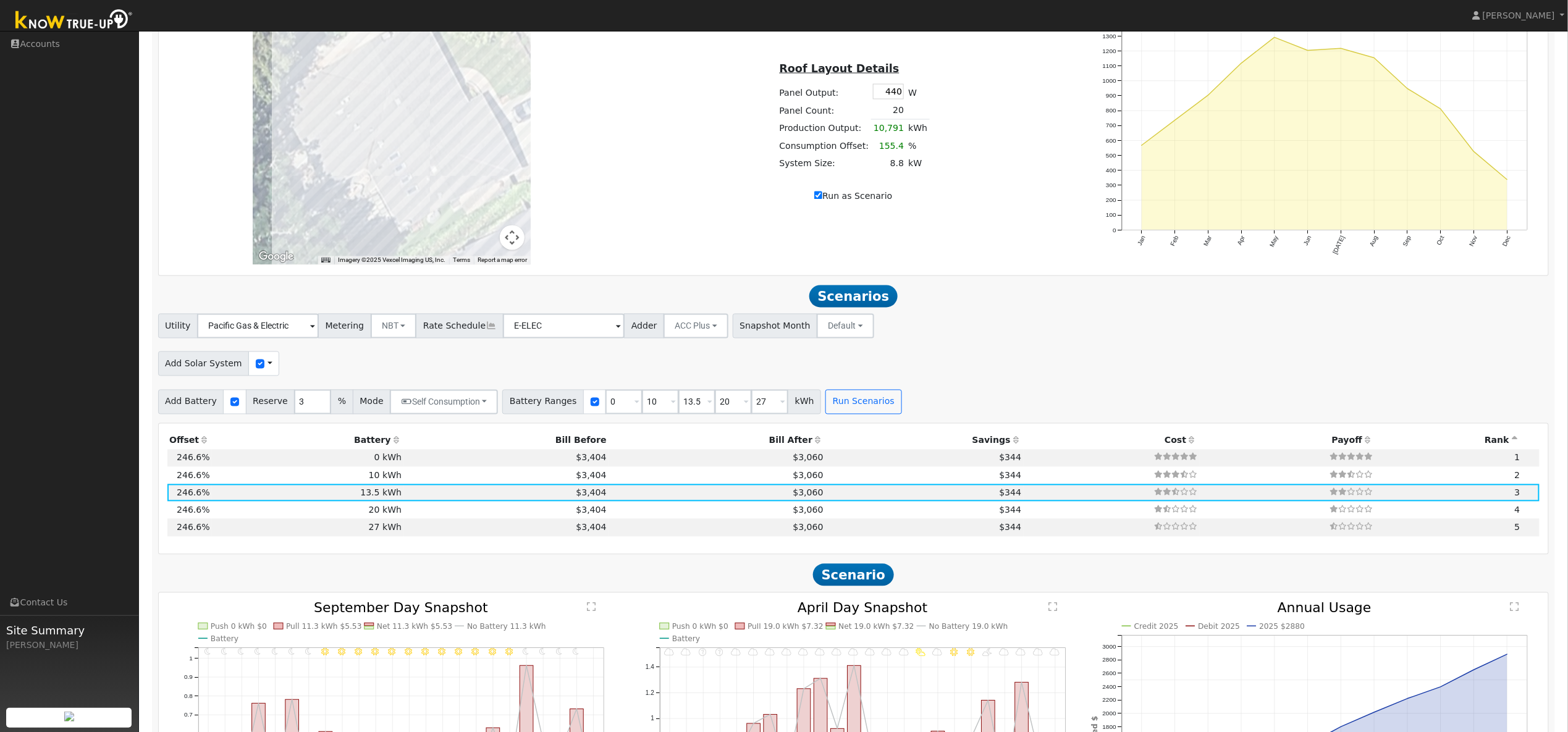
checkbox input "true"
click at [851, 411] on button "Run Scenarios" at bounding box center [863, 402] width 76 height 24
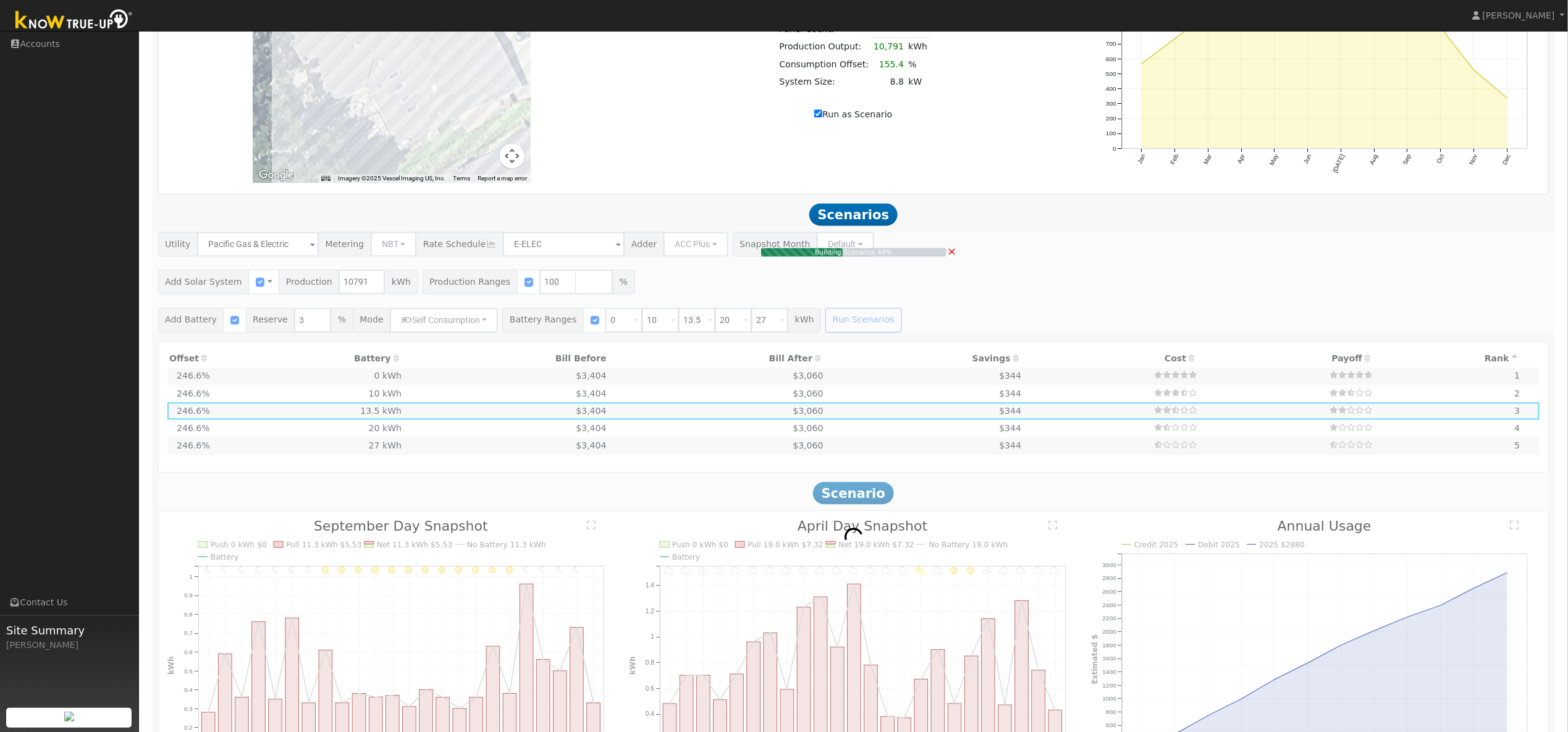
scroll to position [1379, 0]
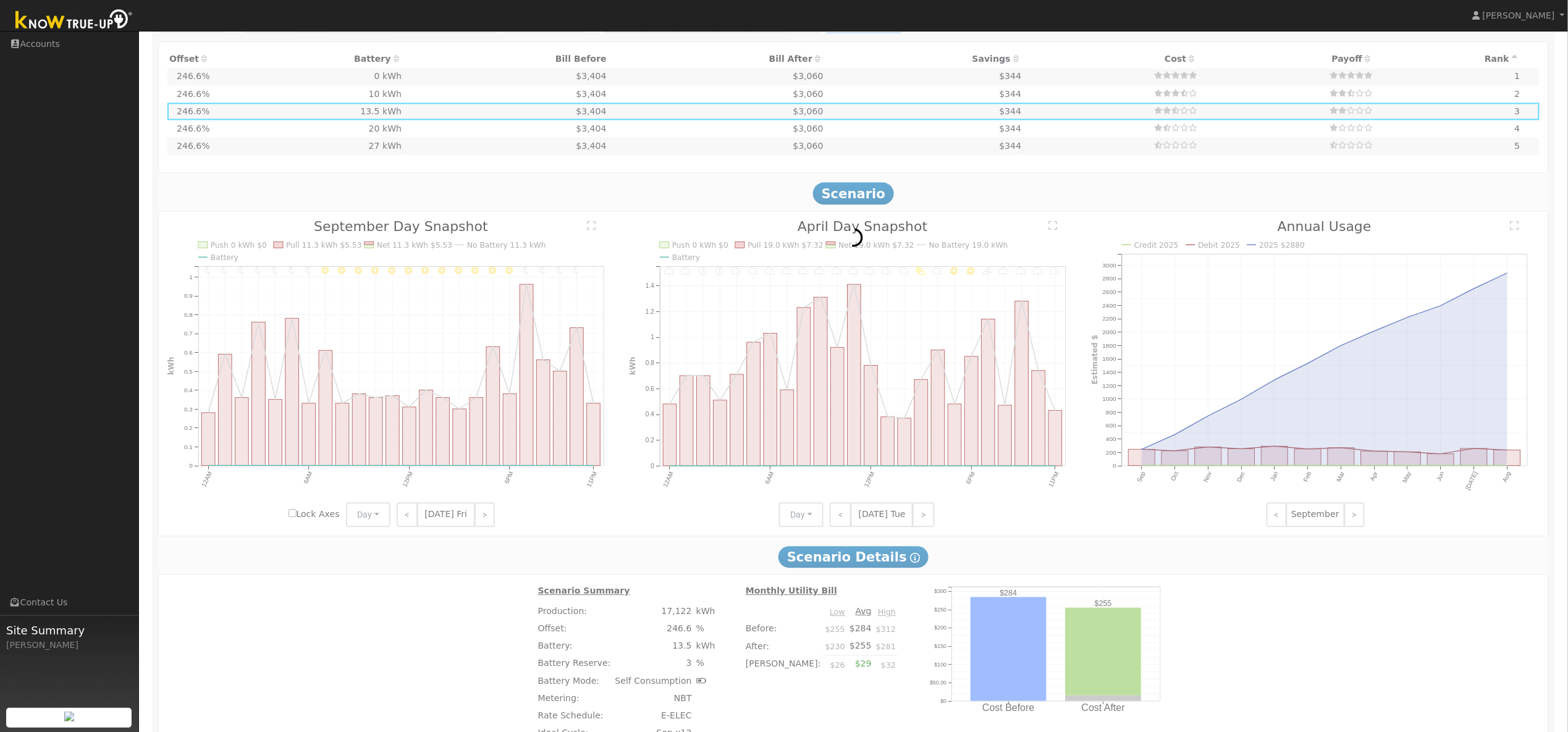
type input "8.8"
type input "$7,920"
type input "$26,400"
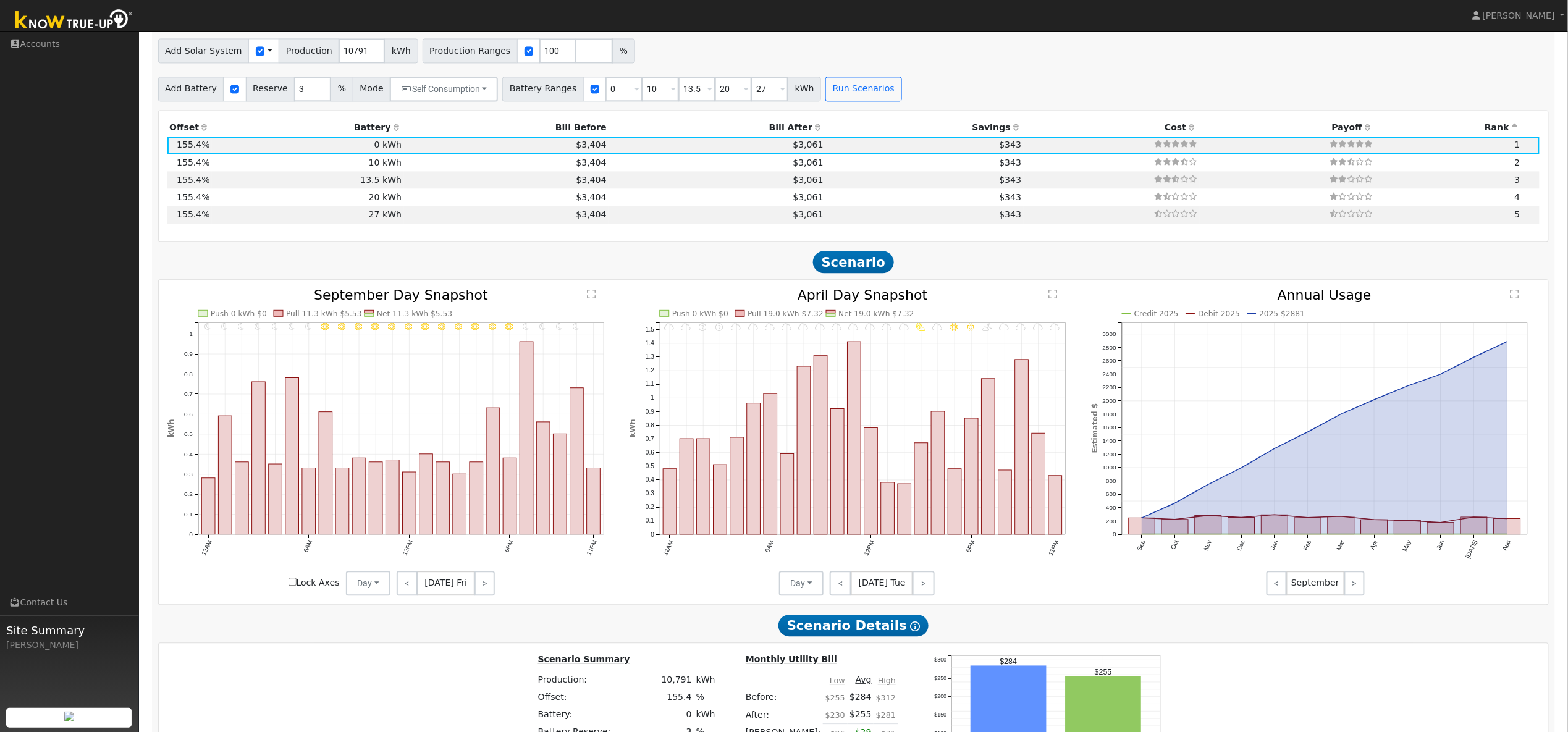
scroll to position [1207, 0]
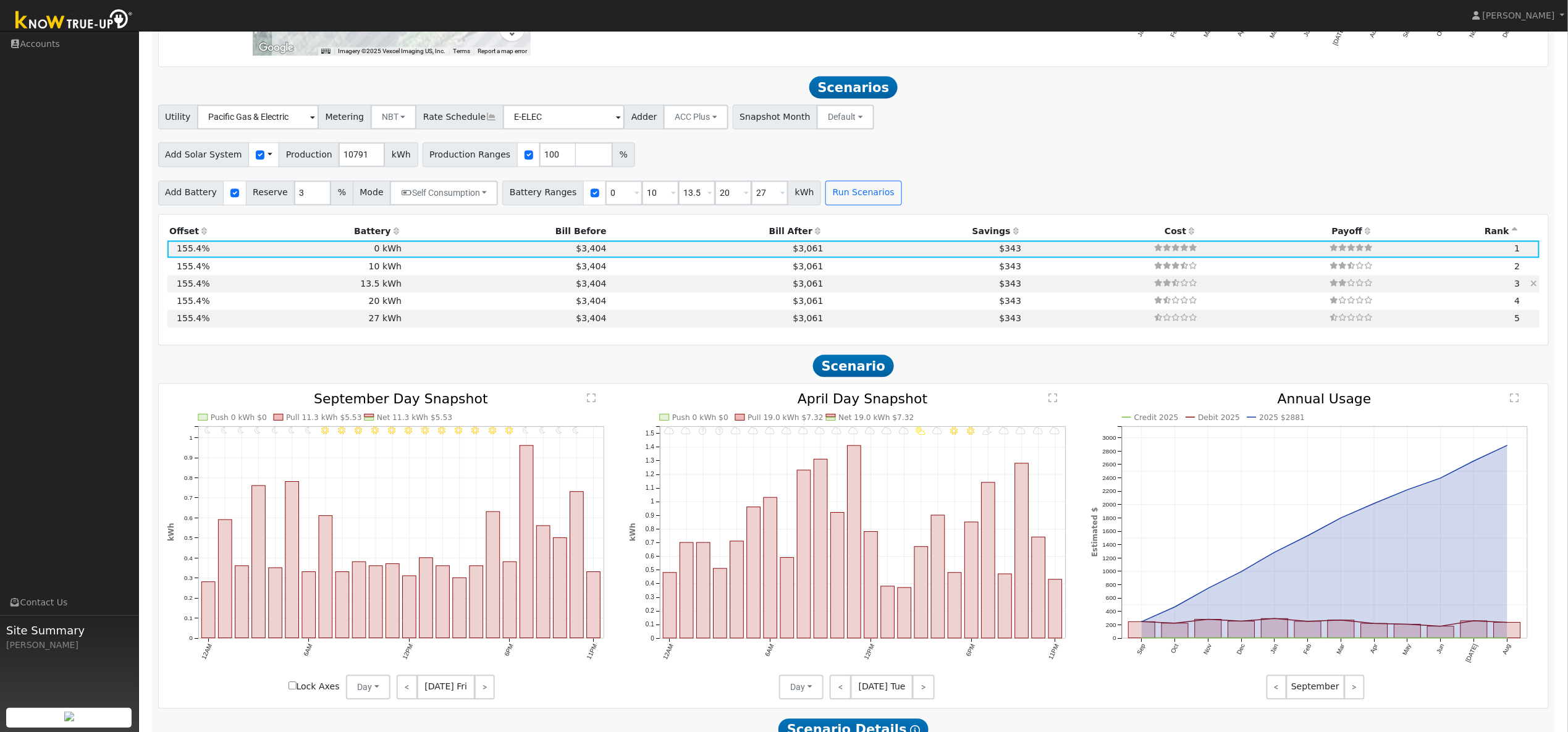
click at [641, 290] on td "$3,061" at bounding box center [717, 283] width 217 height 17
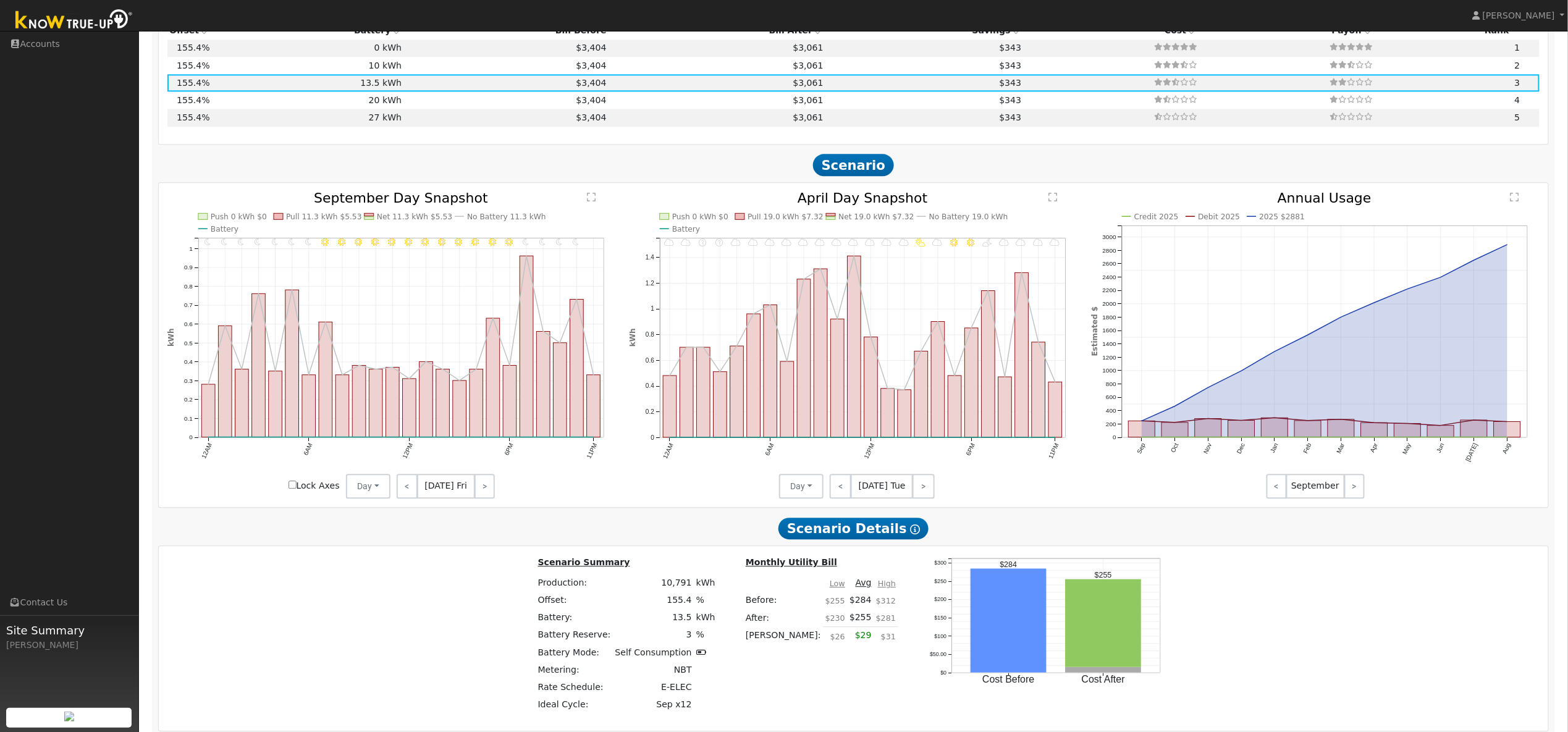
scroll to position [1072, 0]
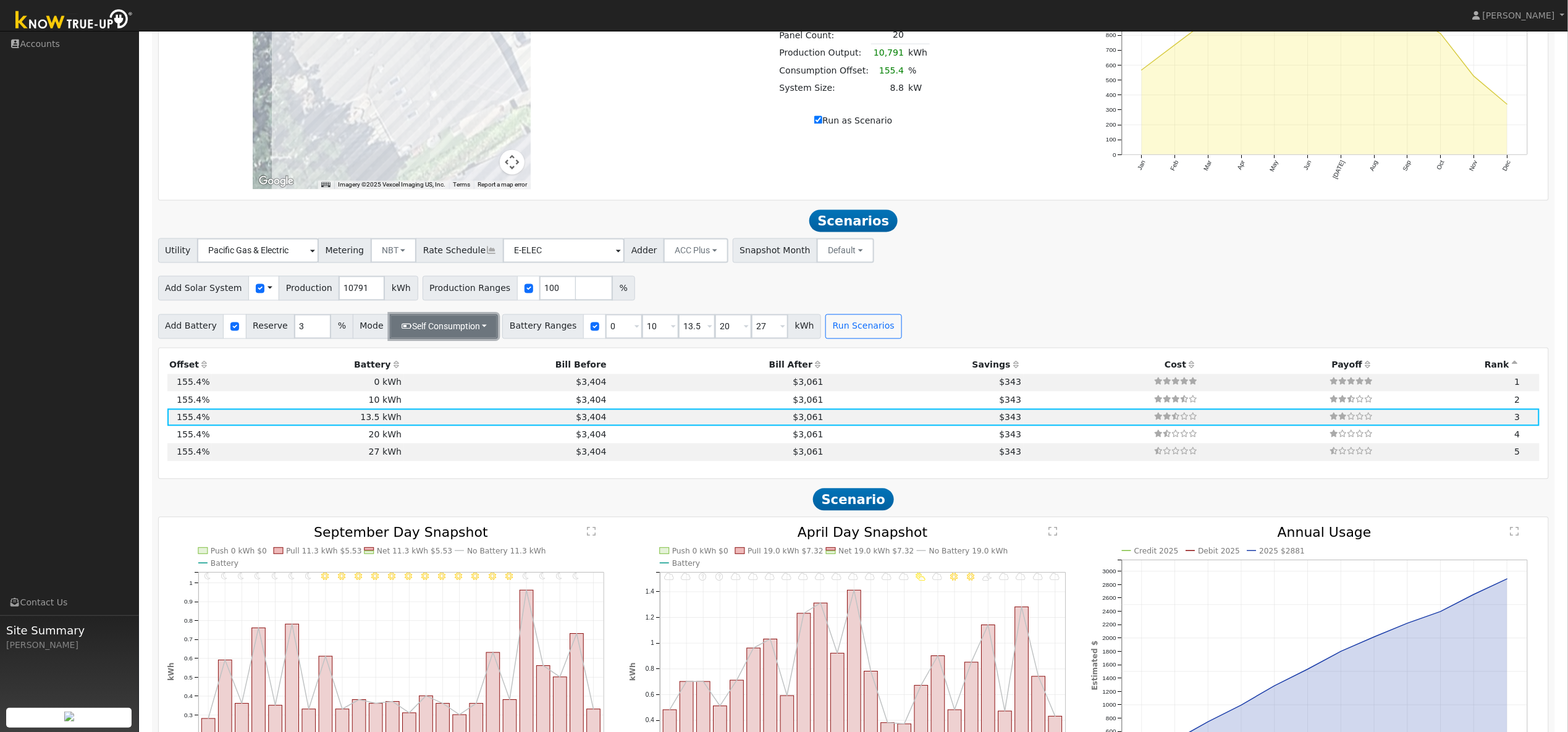
click at [459, 340] on button "Self Consumption" at bounding box center [443, 326] width 108 height 24
click at [454, 381] on link "Peak Savings" at bounding box center [449, 372] width 130 height 17
click at [842, 340] on button "Run Scenarios" at bounding box center [846, 326] width 76 height 24
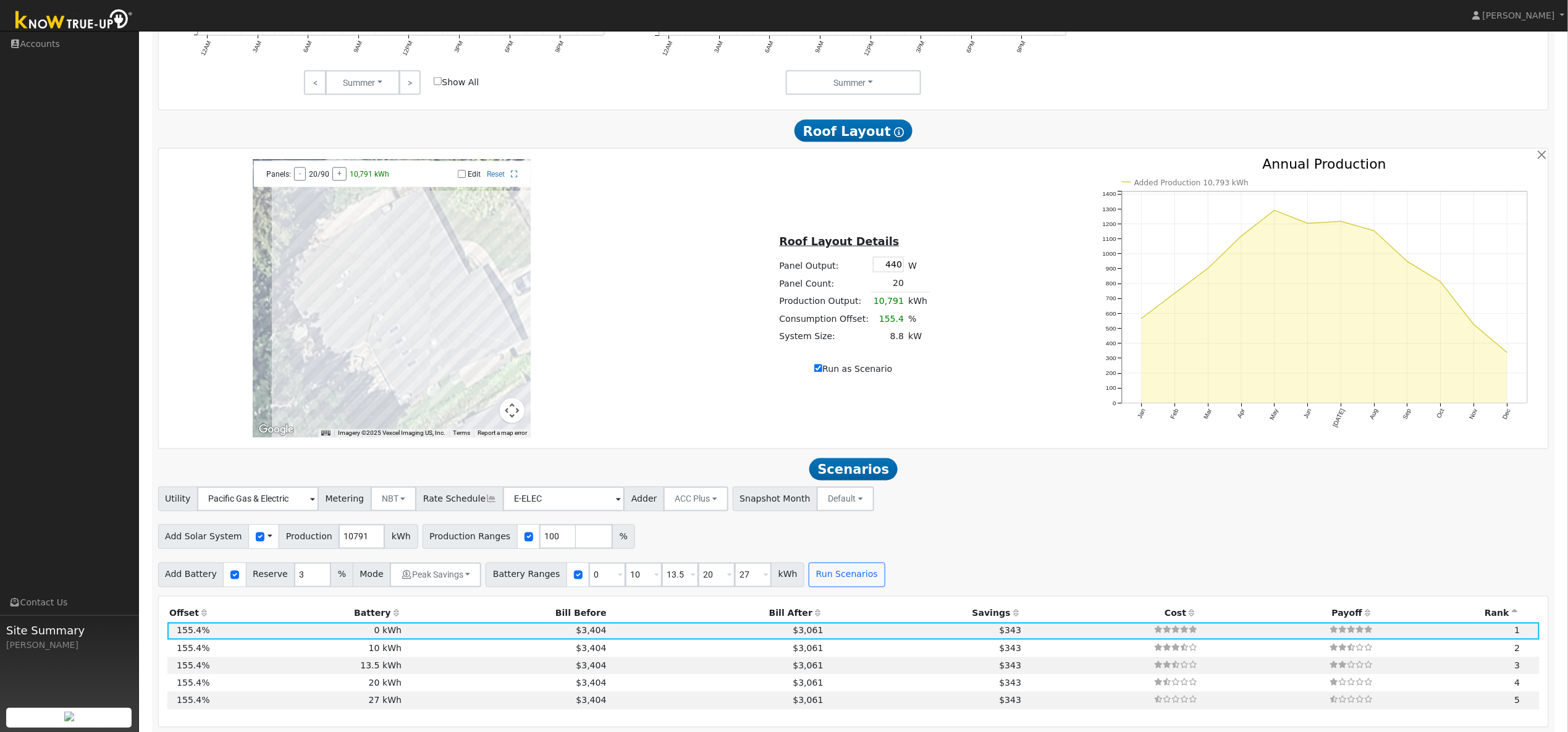
scroll to position [1009, 0]
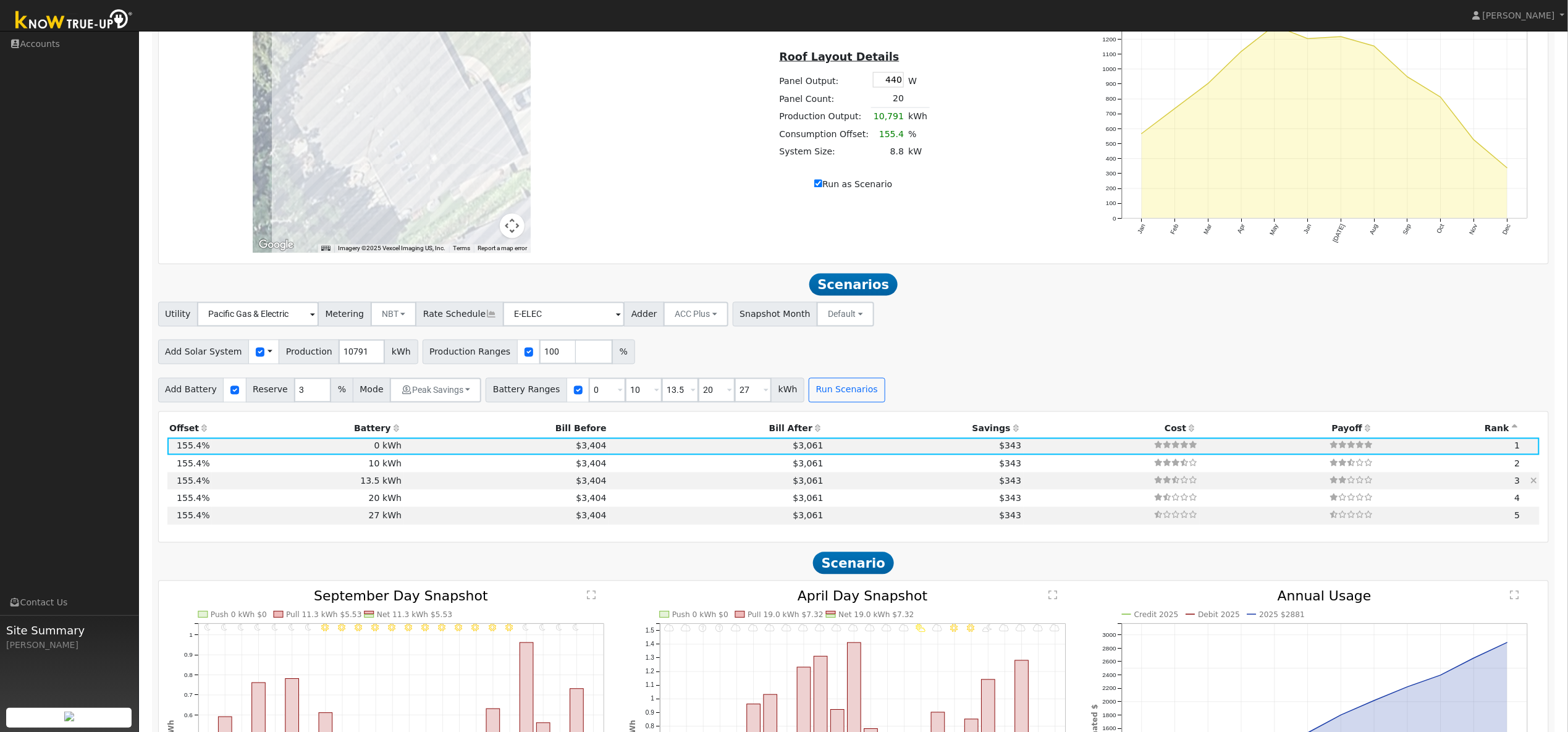
click at [609, 490] on td "$3,061" at bounding box center [717, 481] width 217 height 17
type input "$15,008"
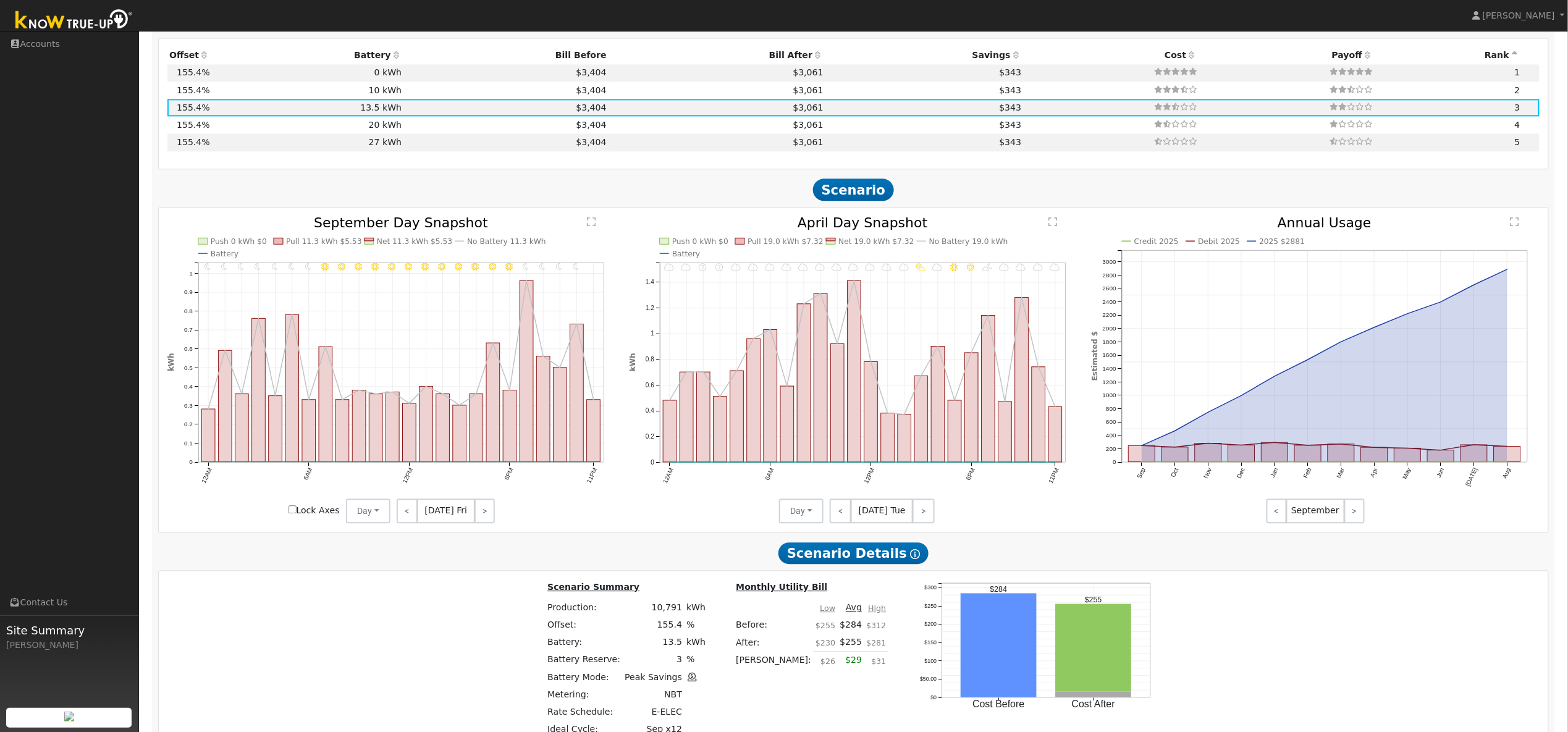
scroll to position [1451, 0]
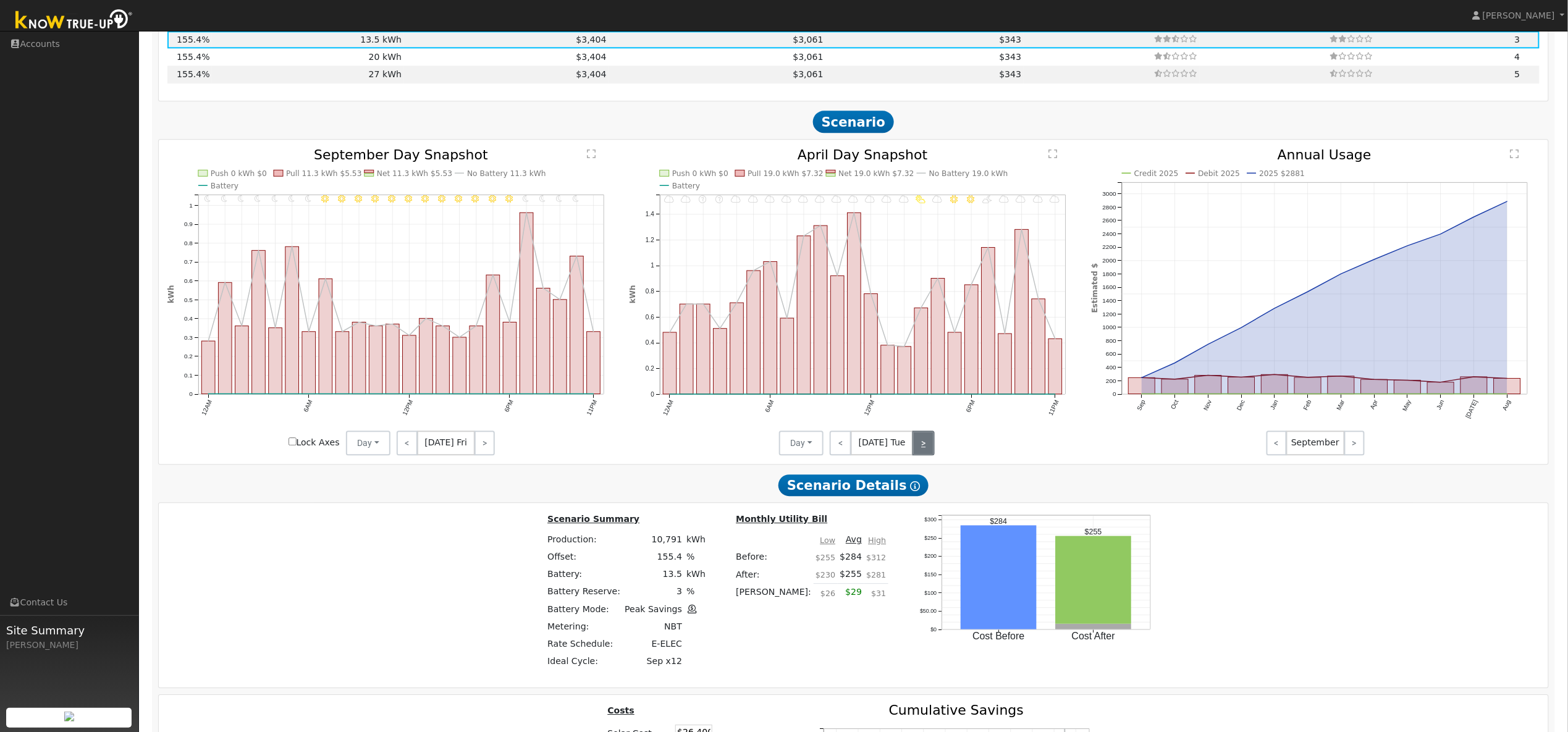
click at [919, 455] on link ">" at bounding box center [923, 443] width 22 height 24
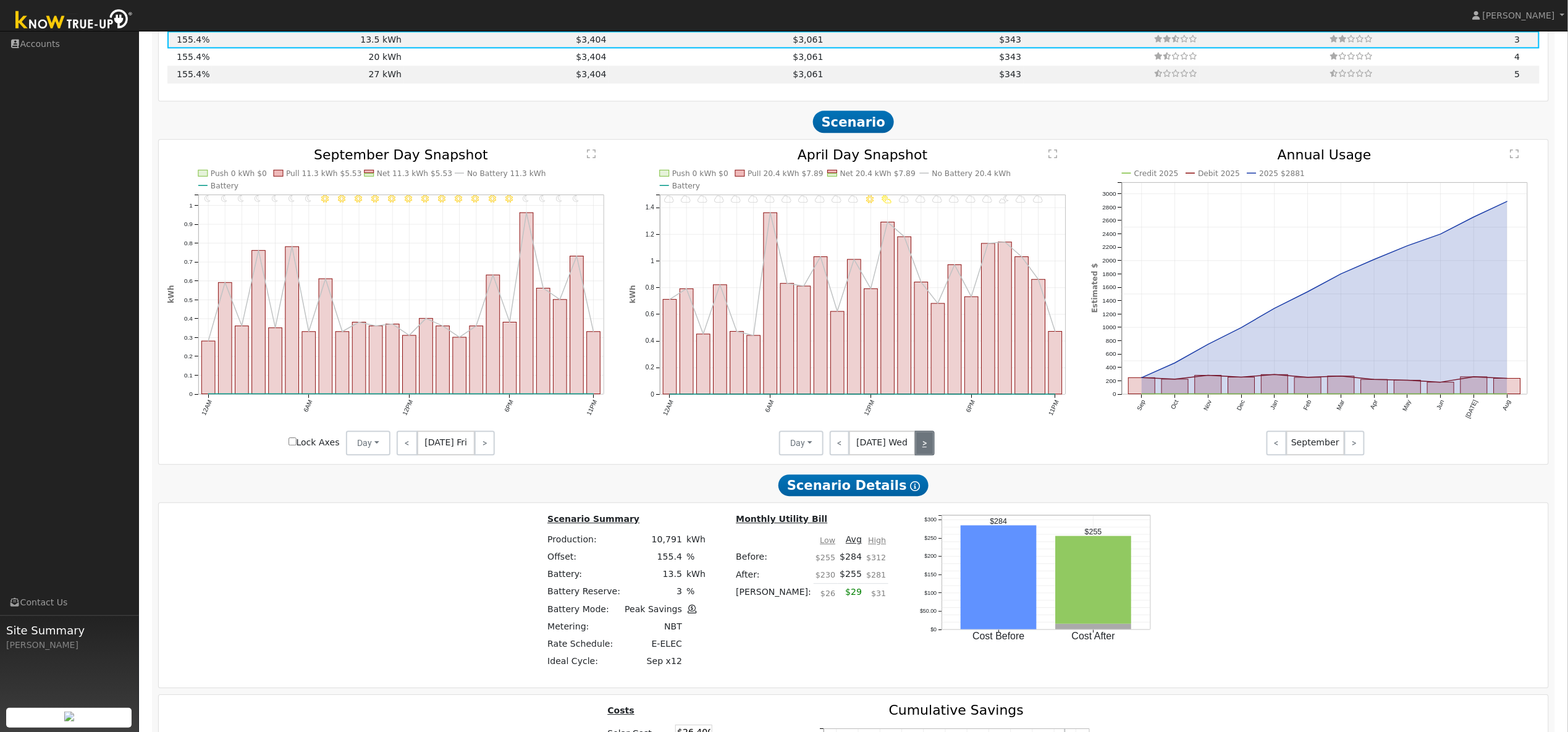
click at [921, 455] on link ">" at bounding box center [924, 443] width 20 height 24
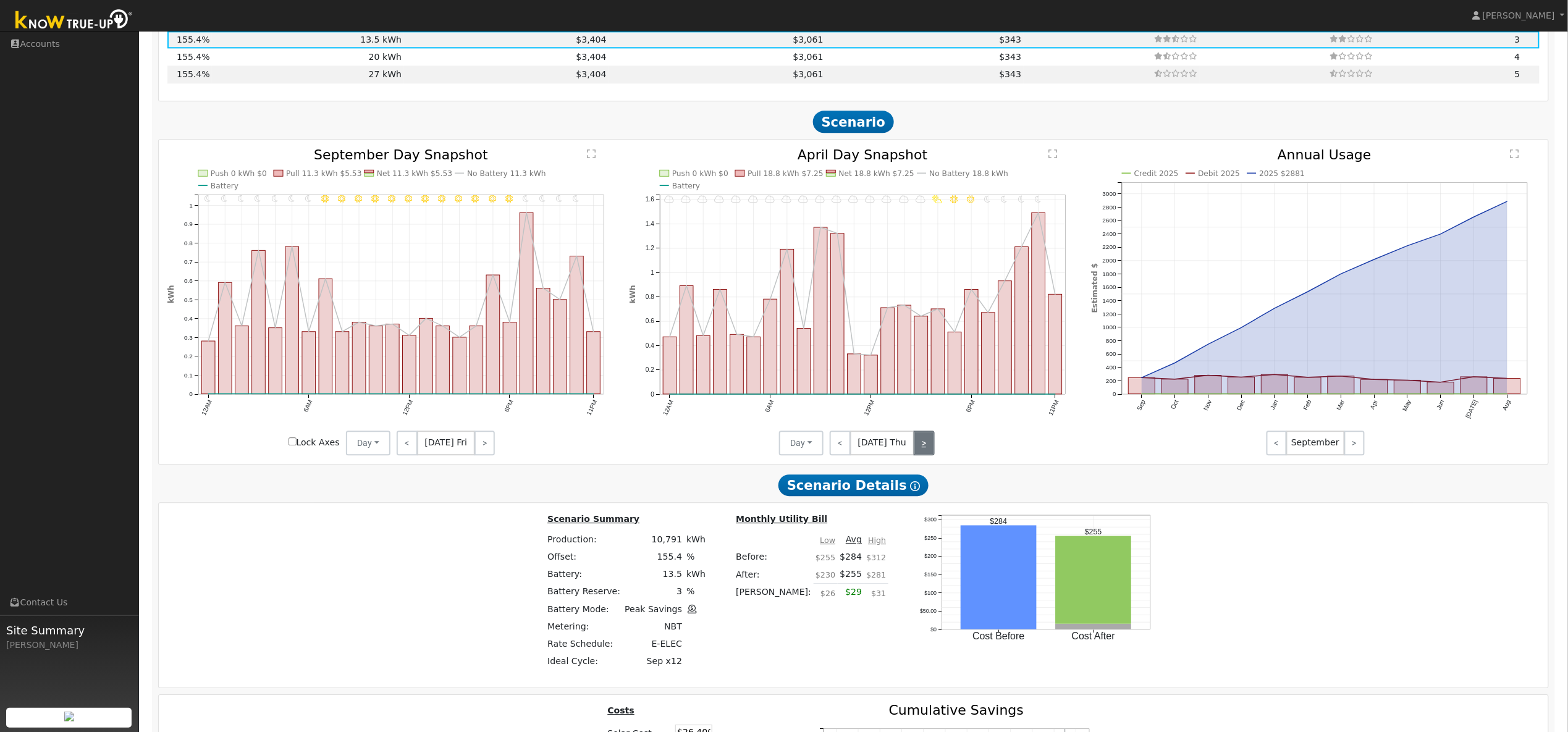
click at [921, 455] on link ">" at bounding box center [924, 443] width 21 height 24
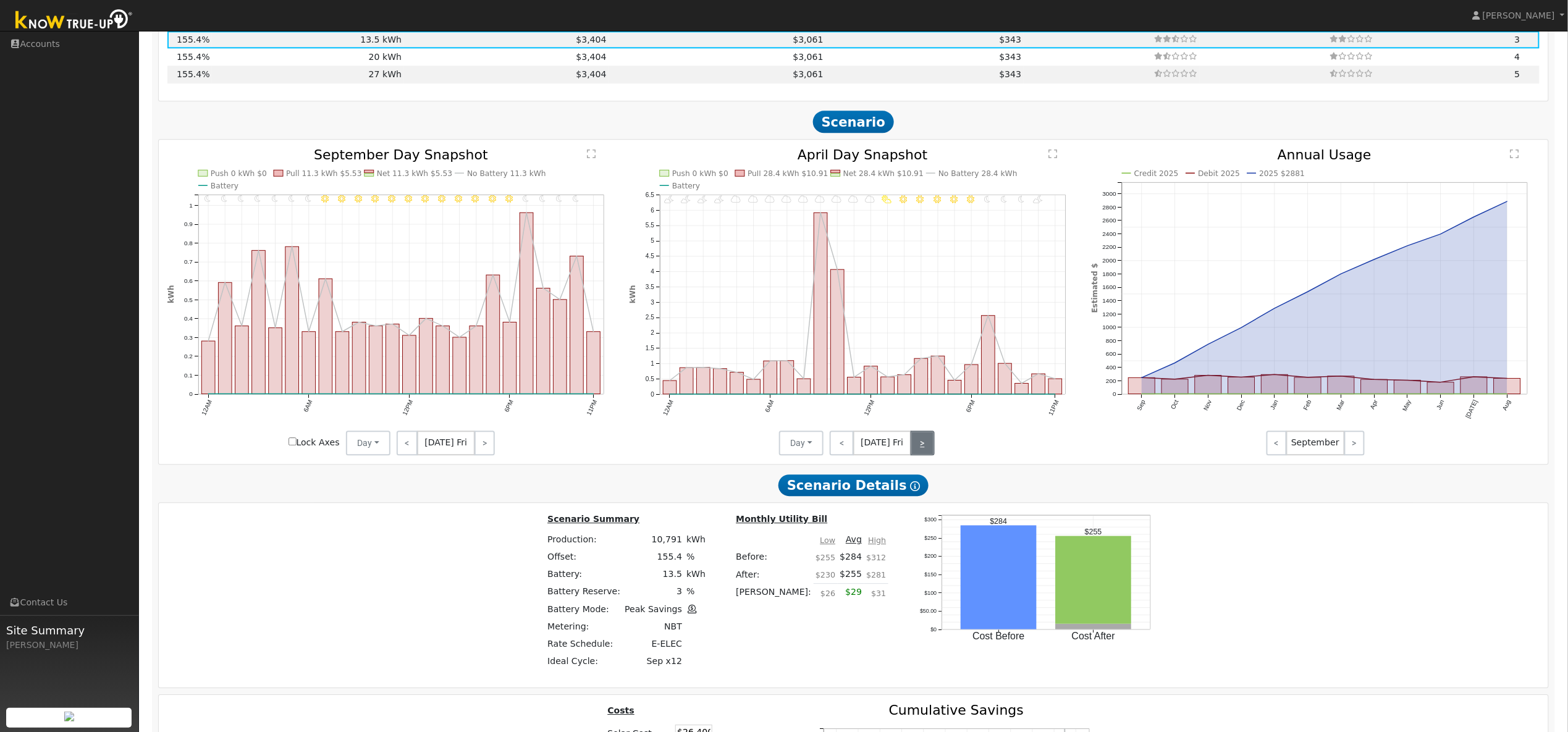
click at [921, 455] on link ">" at bounding box center [922, 443] width 24 height 24
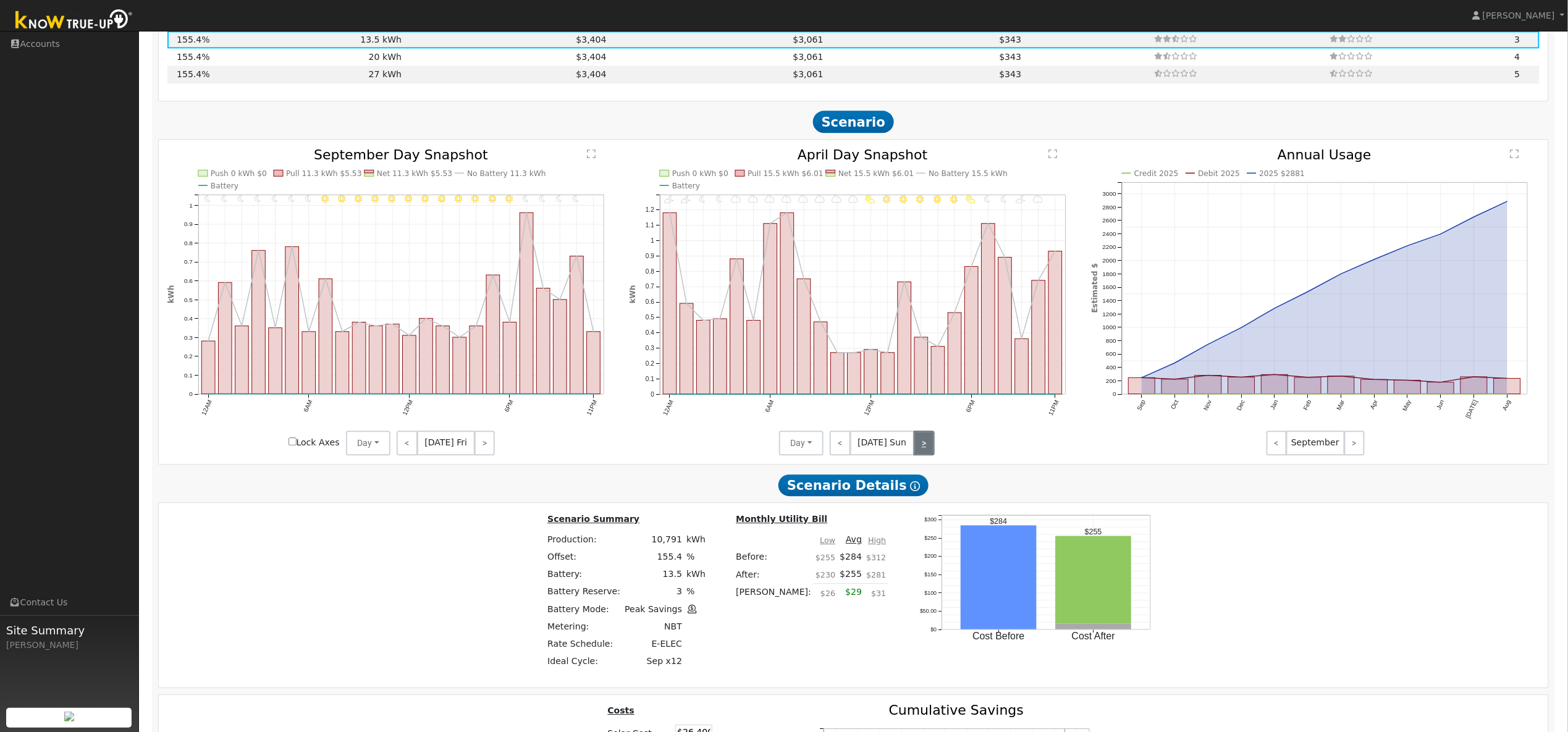
click at [921, 455] on link ">" at bounding box center [924, 443] width 21 height 24
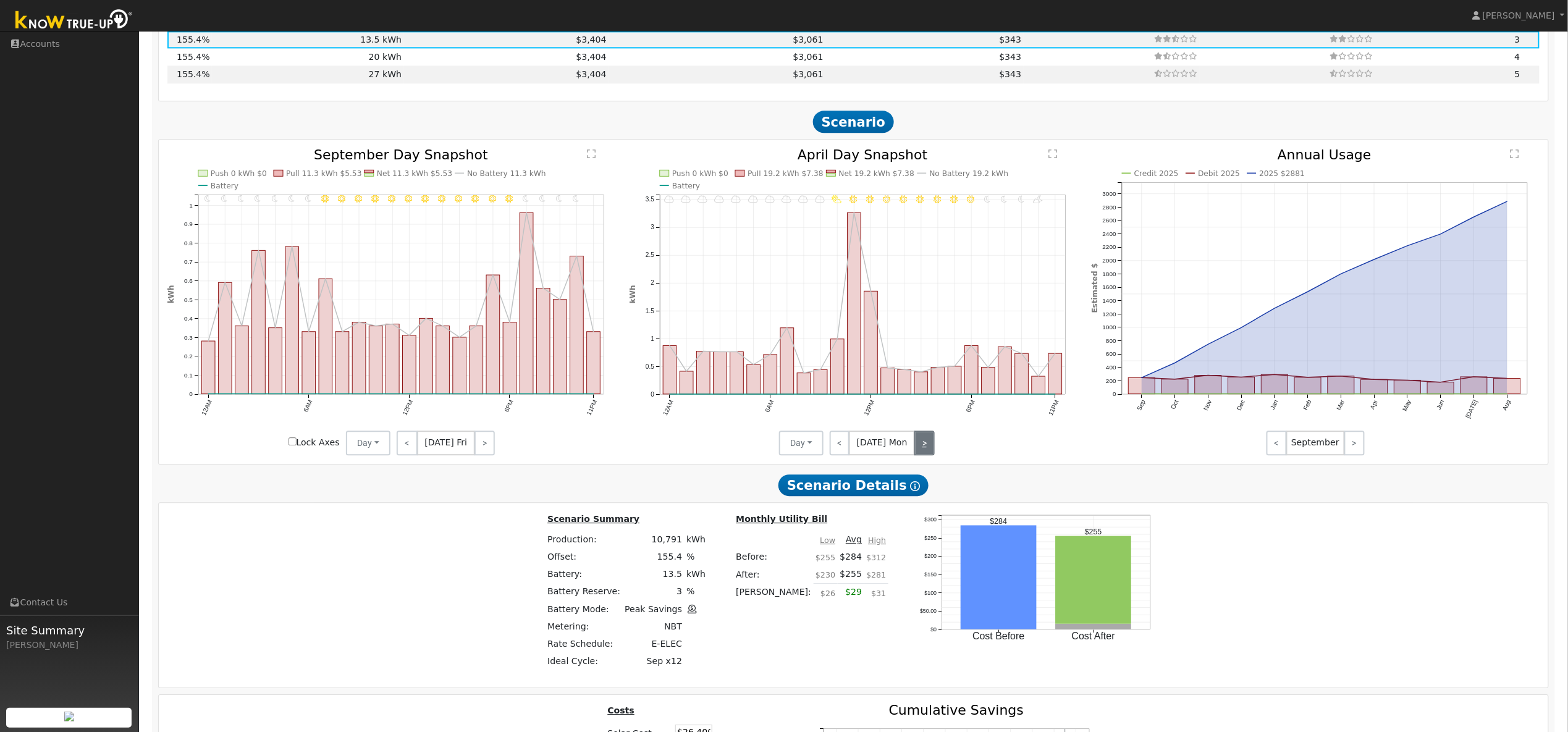
click at [921, 455] on link ">" at bounding box center [924, 443] width 20 height 24
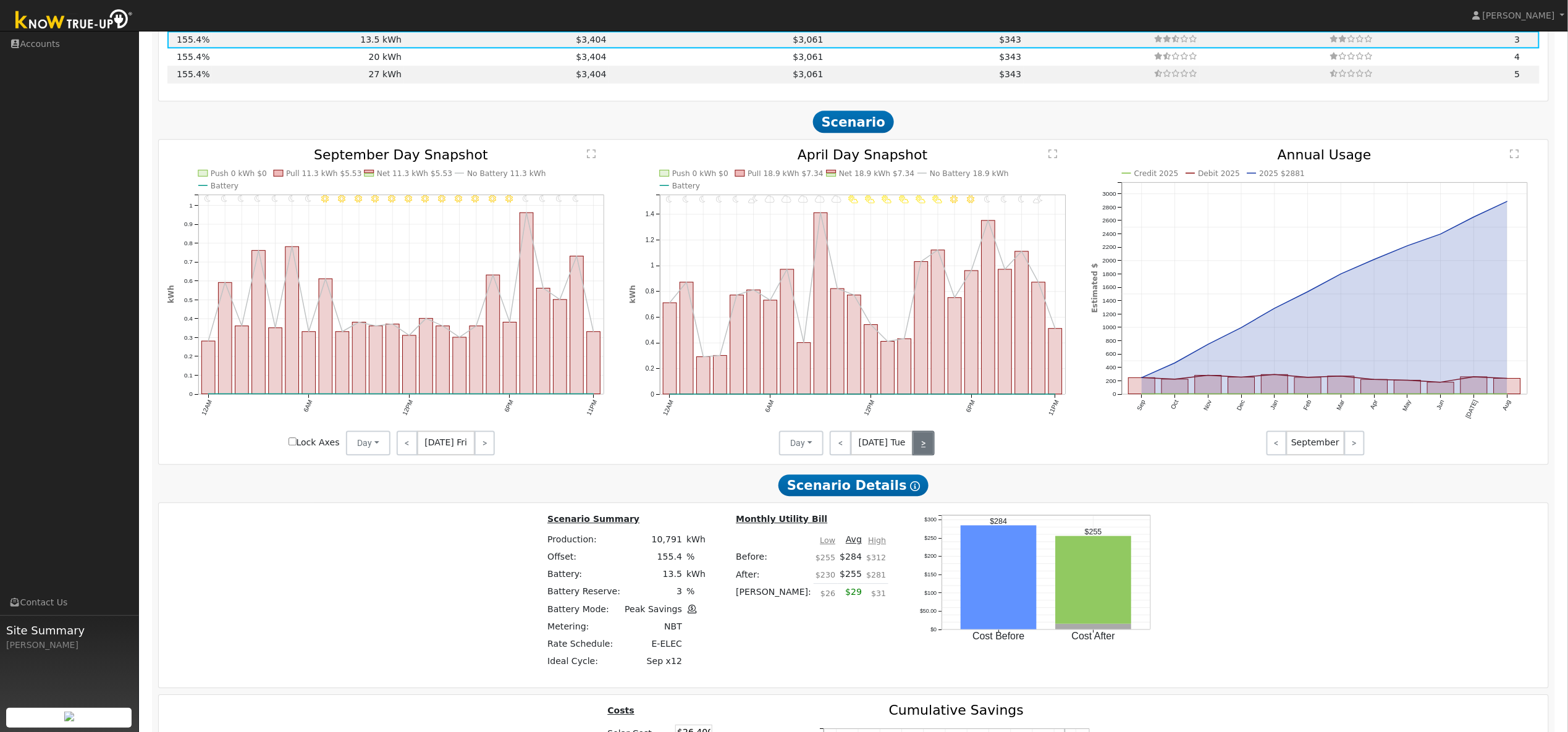
click at [921, 455] on link ">" at bounding box center [923, 443] width 22 height 24
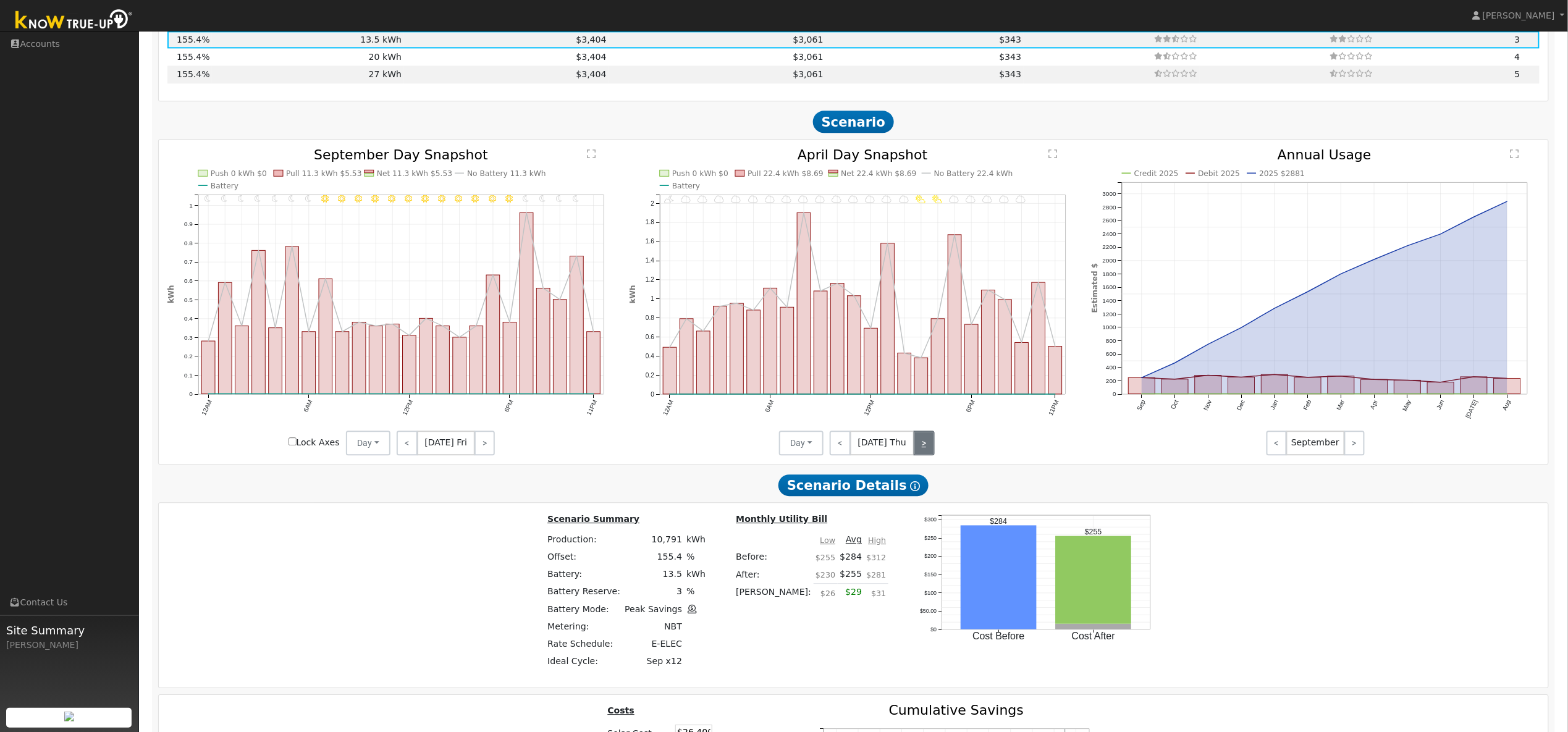
click at [921, 455] on link ">" at bounding box center [924, 443] width 21 height 24
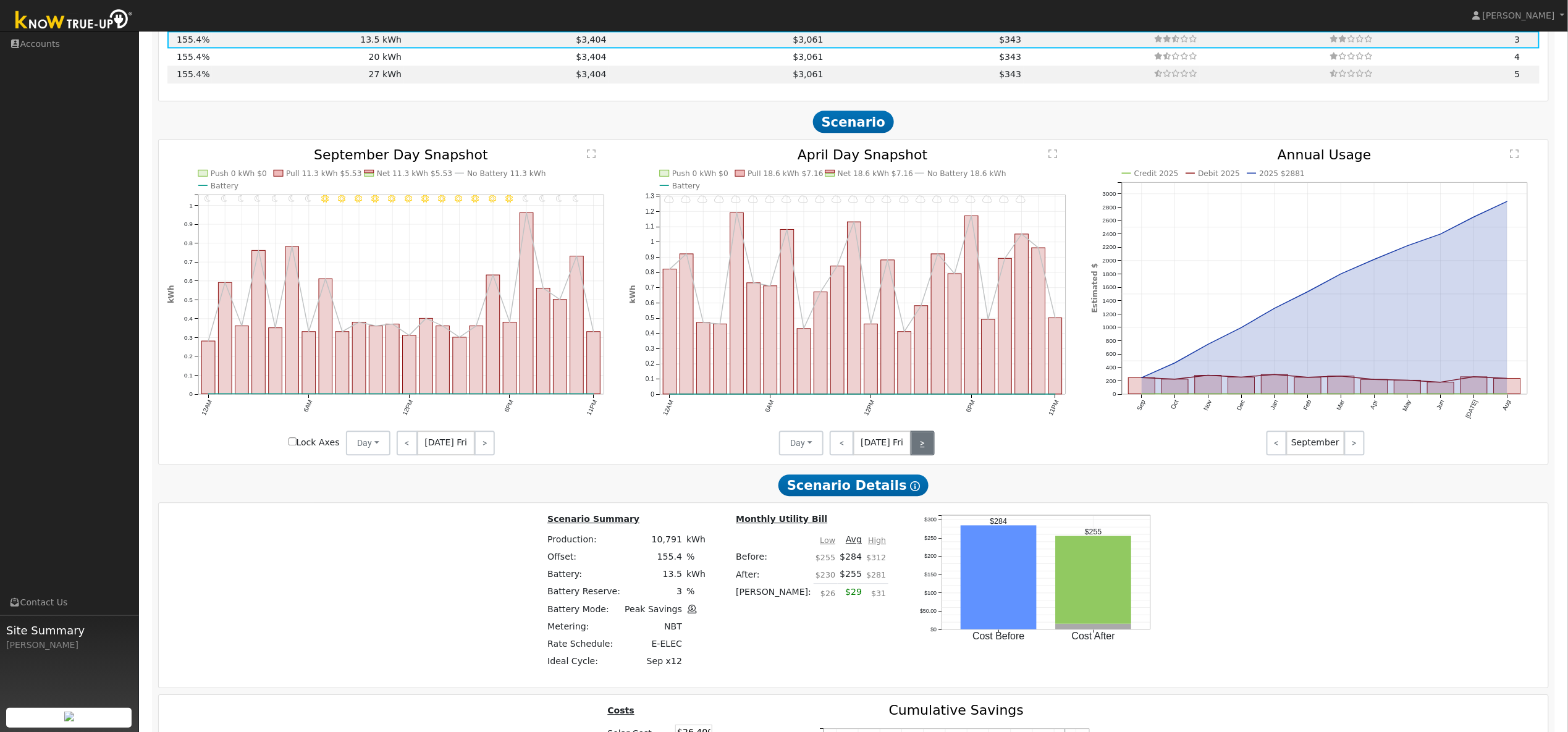
click at [921, 455] on link ">" at bounding box center [922, 443] width 24 height 24
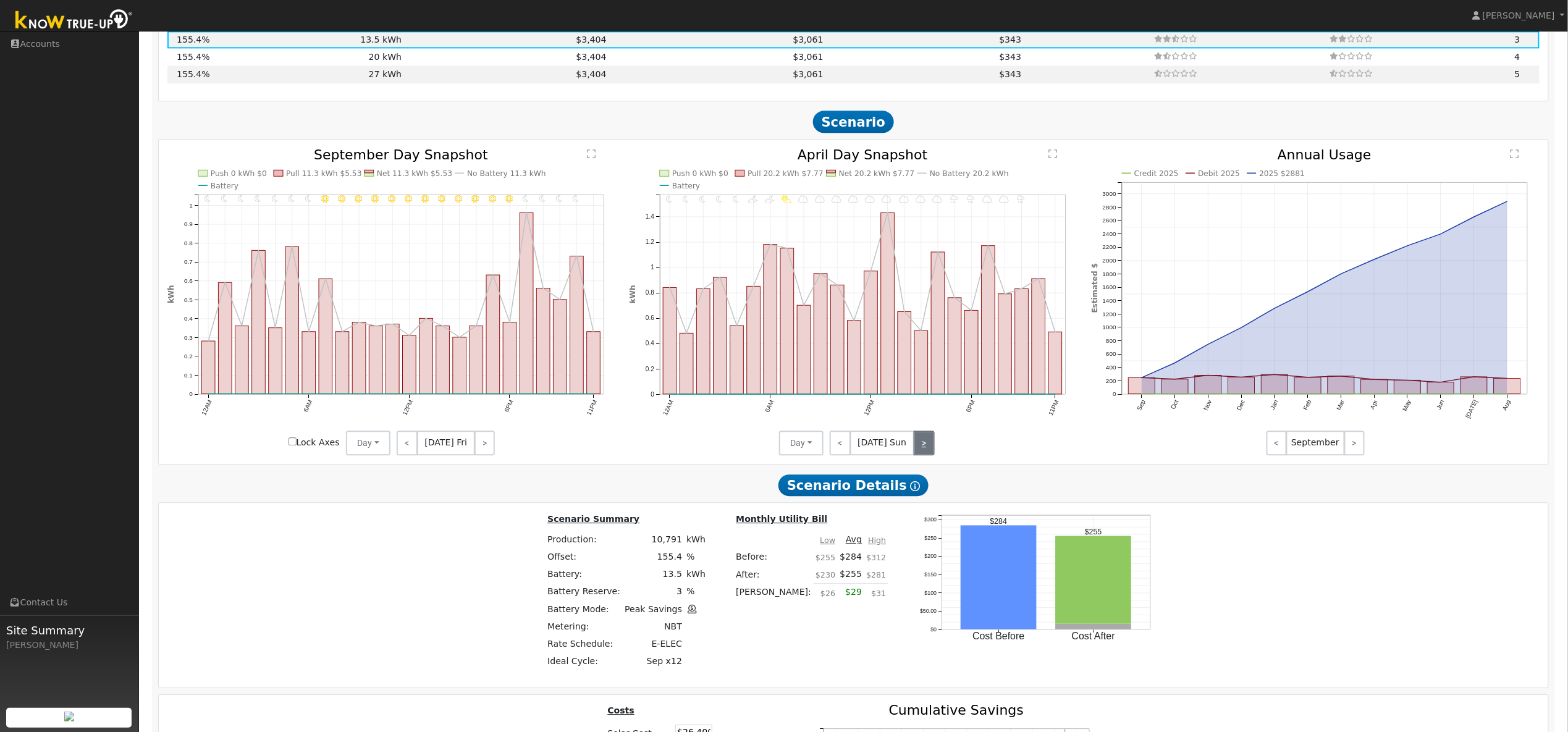
click at [921, 455] on link ">" at bounding box center [924, 443] width 21 height 24
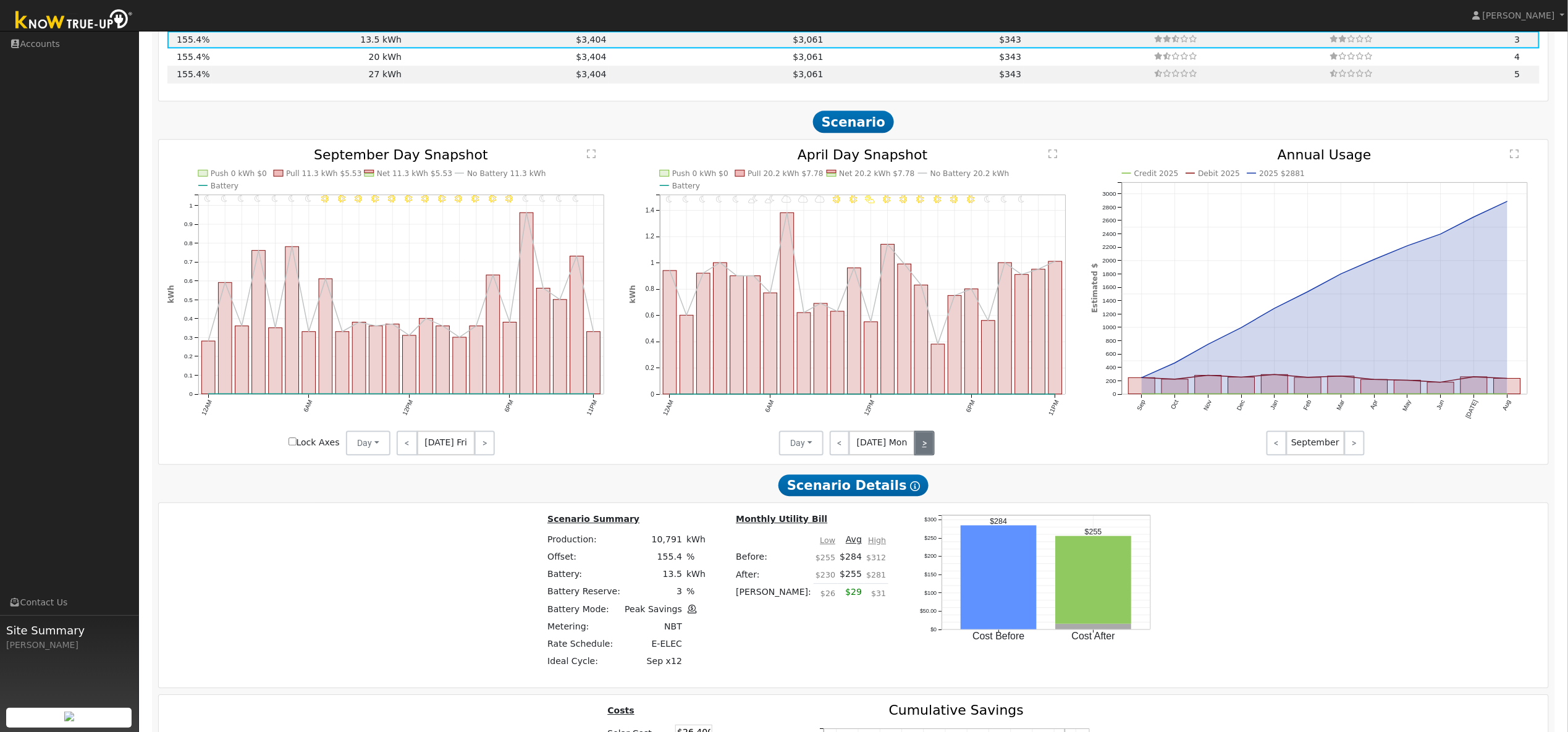
click at [921, 455] on link ">" at bounding box center [924, 443] width 20 height 24
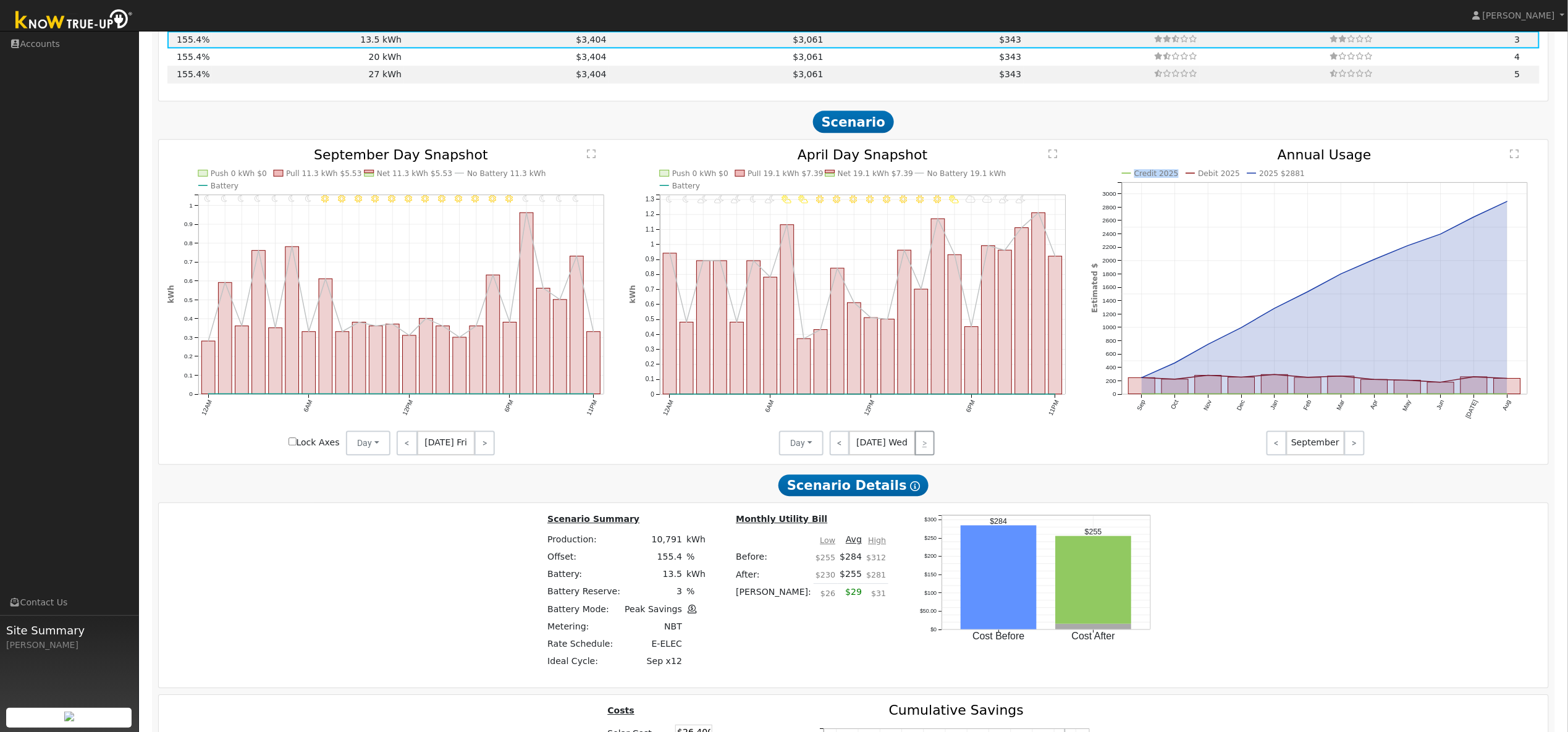
click at [921, 455] on div "< [DATE] Wed >" at bounding box center [879, 443] width 112 height 24
